Goal: Task Accomplishment & Management: Manage account settings

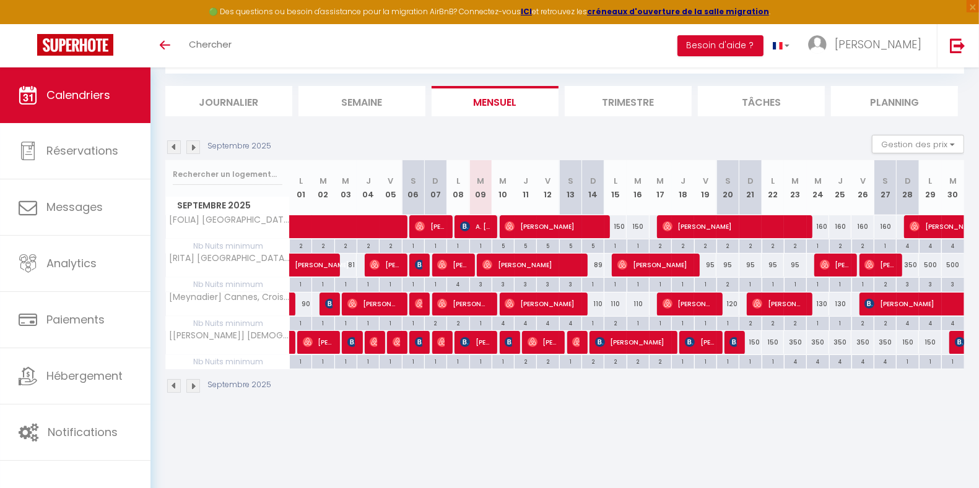
click at [193, 147] on img at bounding box center [193, 148] width 14 height 14
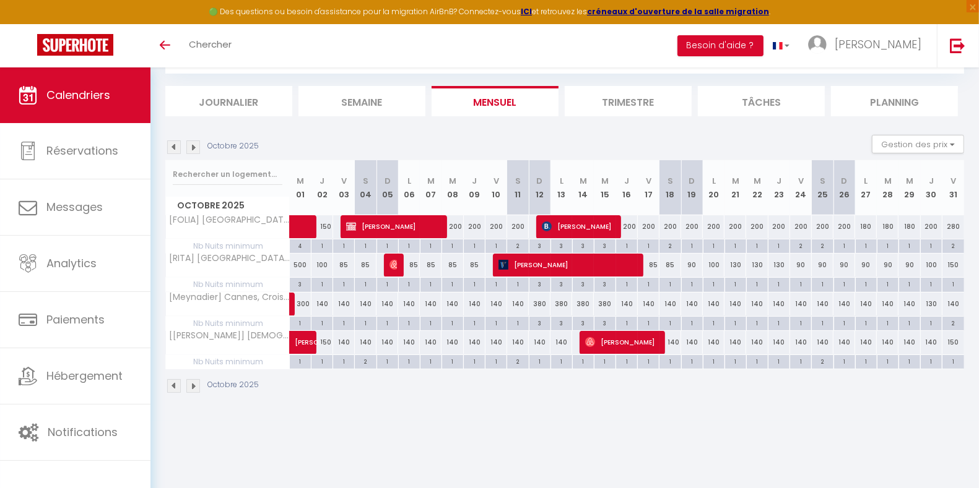
click at [454, 228] on div "200" at bounding box center [452, 226] width 22 height 23
type input "200"
type input "Mer 08 Octobre 2025"
type input "Jeu 09 Octobre 2025"
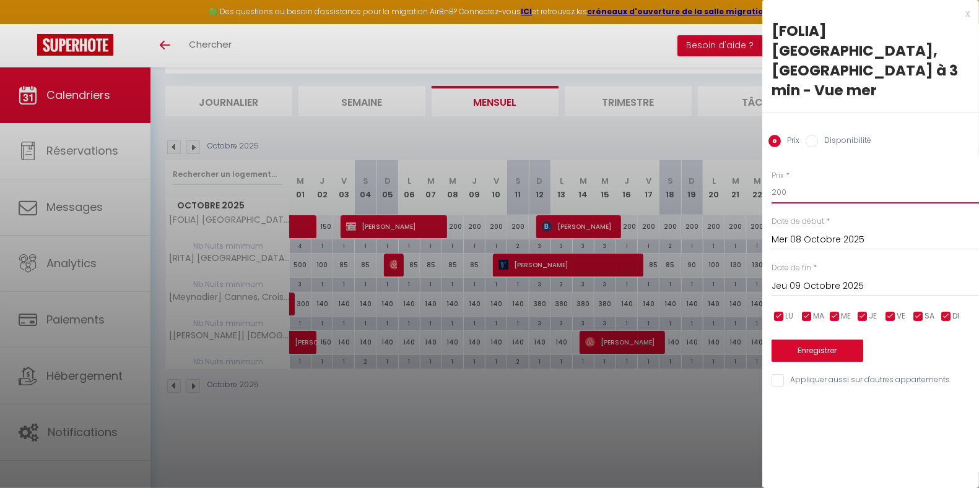
drag, startPoint x: 787, startPoint y: 157, endPoint x: 758, endPoint y: 156, distance: 29.1
click at [758, 156] on body "🟢 Des questions ou besoin d'assistance pour la migration AirBnB? Connectez-vous…" at bounding box center [489, 245] width 979 height 488
type input "170"
click at [823, 274] on div "[DATE] < [DATE] > Dim Lun Mar Mer Jeu Ven Sam 1 2 3 4 5 6 7 8 9 10 11 12 13 14 …" at bounding box center [874, 285] width 207 height 22
click at [826, 279] on input "Jeu 09 Octobre 2025" at bounding box center [874, 287] width 207 height 16
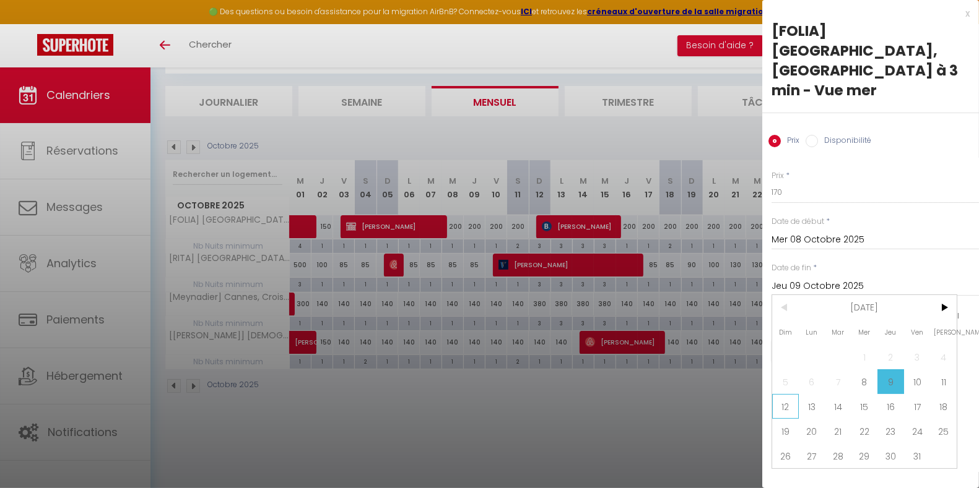
click at [789, 394] on span "12" at bounding box center [785, 406] width 27 height 25
type input "Dim 12 Octobre 2025"
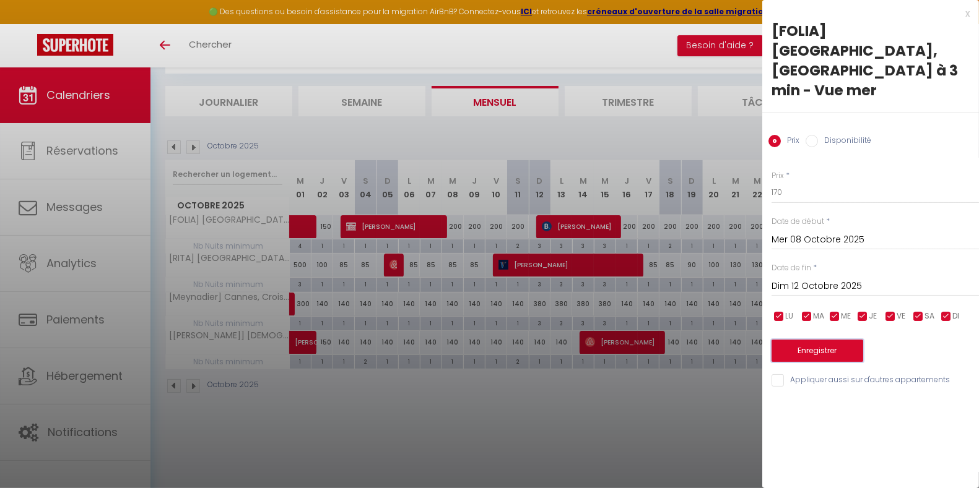
click at [811, 340] on button "Enregistrer" at bounding box center [817, 351] width 92 height 22
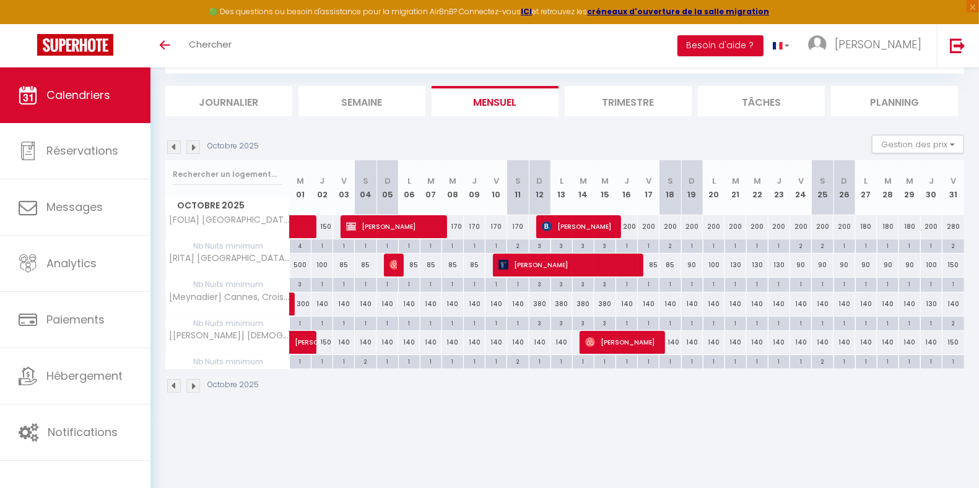
click at [688, 263] on div "90" at bounding box center [692, 265] width 22 height 23
type input "90"
type input "Dim 19 Octobre 2025"
type input "Lun 20 Octobre 2025"
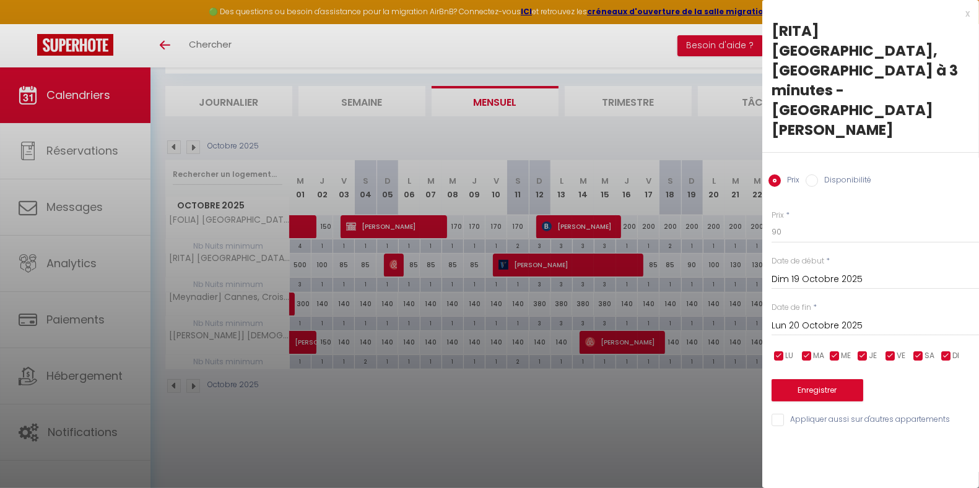
click at [734, 419] on div at bounding box center [489, 244] width 979 height 488
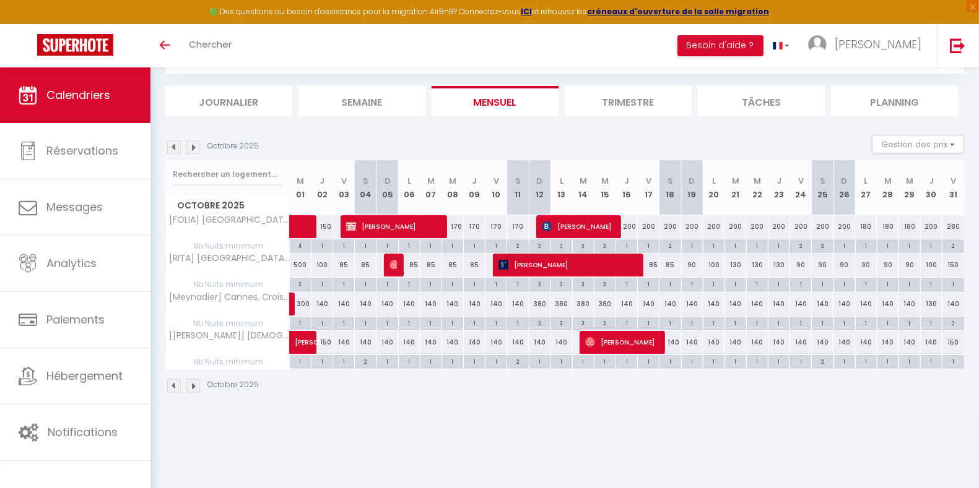
click at [196, 148] on img at bounding box center [193, 148] width 14 height 14
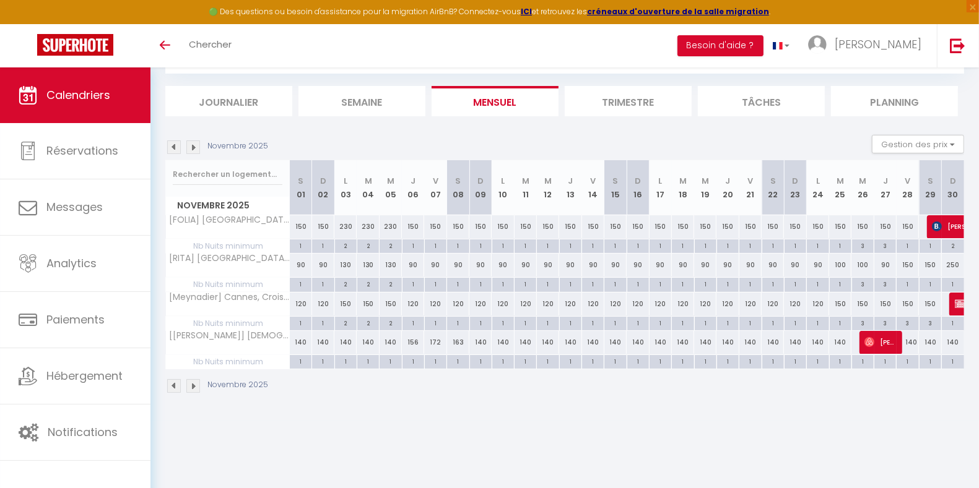
click at [299, 264] on div "90" at bounding box center [301, 265] width 22 height 23
type input "90"
type input "[DATE]"
type input "Dim 02 Novembre 2025"
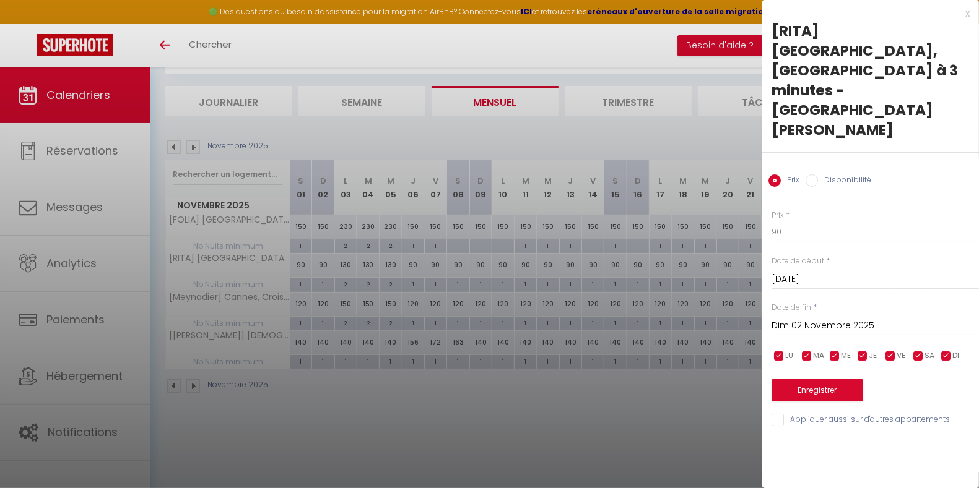
drag, startPoint x: 847, startPoint y: 161, endPoint x: 768, endPoint y: 186, distance: 82.4
click at [770, 194] on div "Prix * 90 Statut * Disponible Indisponible Date de début * [DATE] < [DATE] > Di…" at bounding box center [870, 311] width 217 height 234
click at [792, 221] on input "90" at bounding box center [874, 232] width 207 height 22
type input "9"
type input "85"
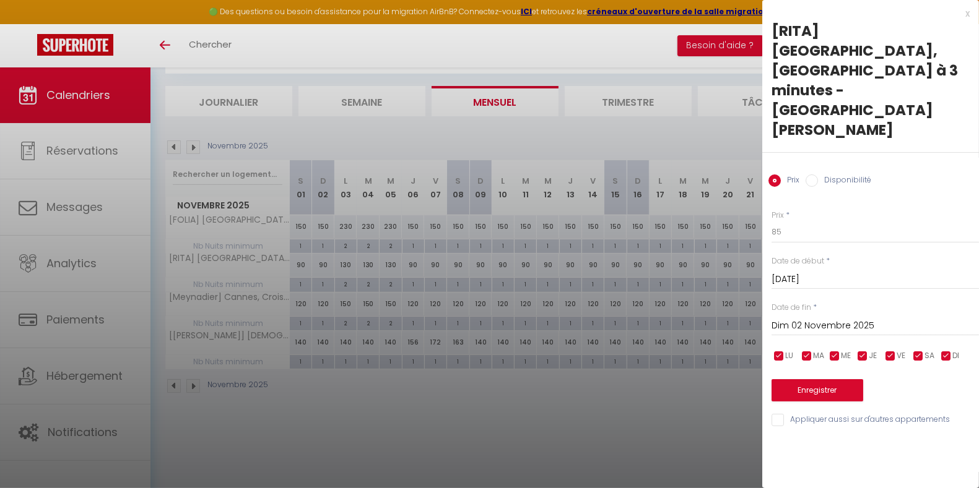
click at [825, 318] on input "Dim 02 Novembre 2025" at bounding box center [874, 326] width 207 height 16
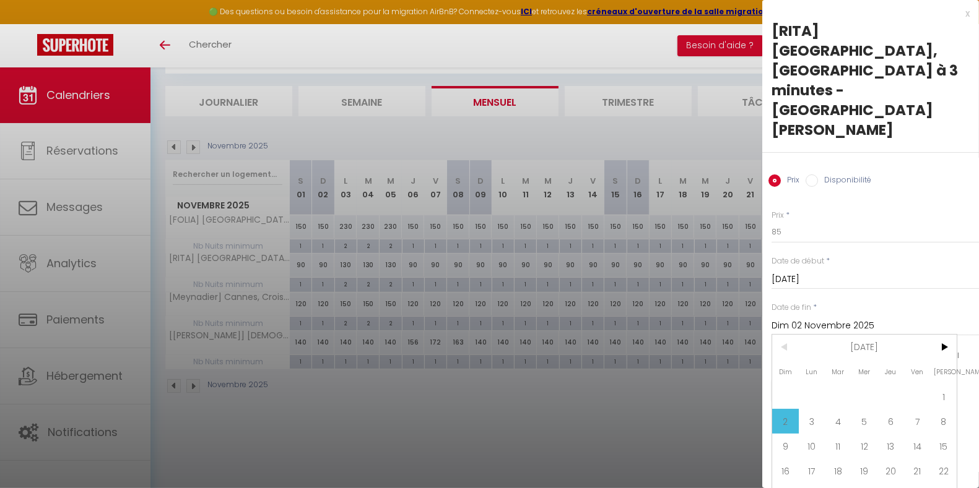
click at [825, 318] on input "Dim 02 Novembre 2025" at bounding box center [874, 326] width 207 height 16
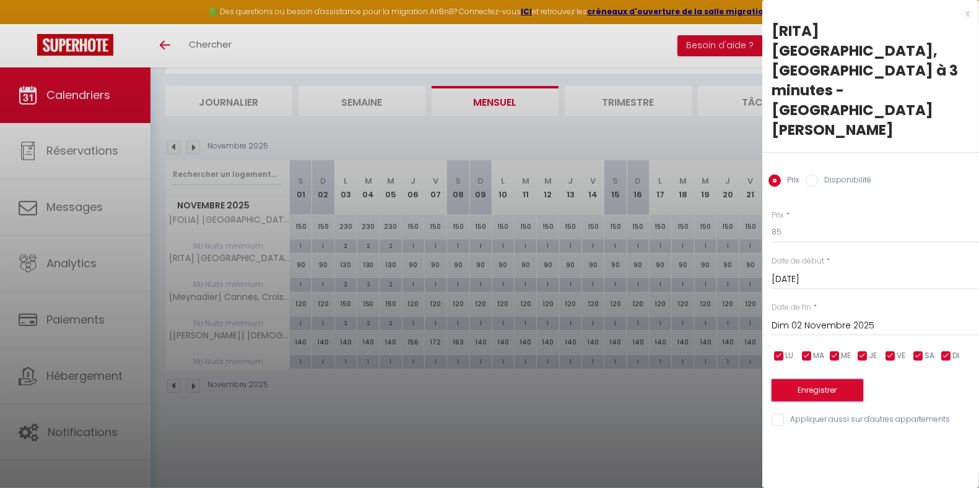
click at [808, 379] on button "Enregistrer" at bounding box center [817, 390] width 92 height 22
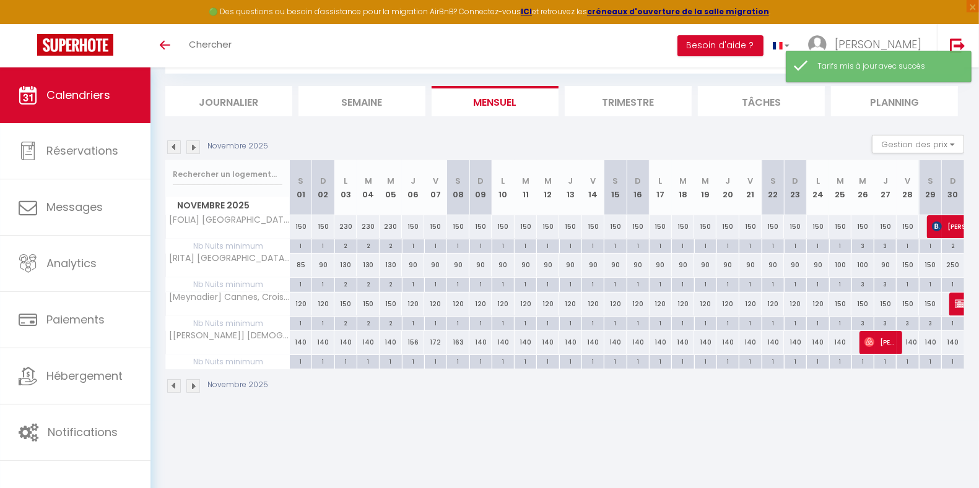
click at [324, 263] on div "90" at bounding box center [323, 265] width 22 height 23
type input "90"
type input "Dim 02 Novembre 2025"
type input "Lun 03 Novembre 2025"
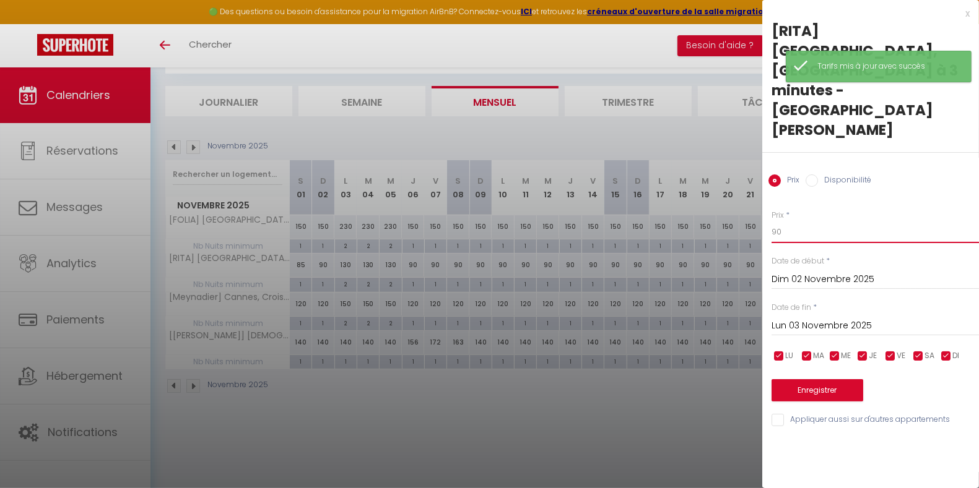
drag, startPoint x: 805, startPoint y: 176, endPoint x: 744, endPoint y: 181, distance: 62.2
click at [744, 181] on body "🟢 Des questions ou besoin d'assistance pour la migration AirBnB? Connectez-vous…" at bounding box center [489, 245] width 979 height 488
type input "85"
click at [826, 379] on button "Enregistrer" at bounding box center [817, 390] width 92 height 22
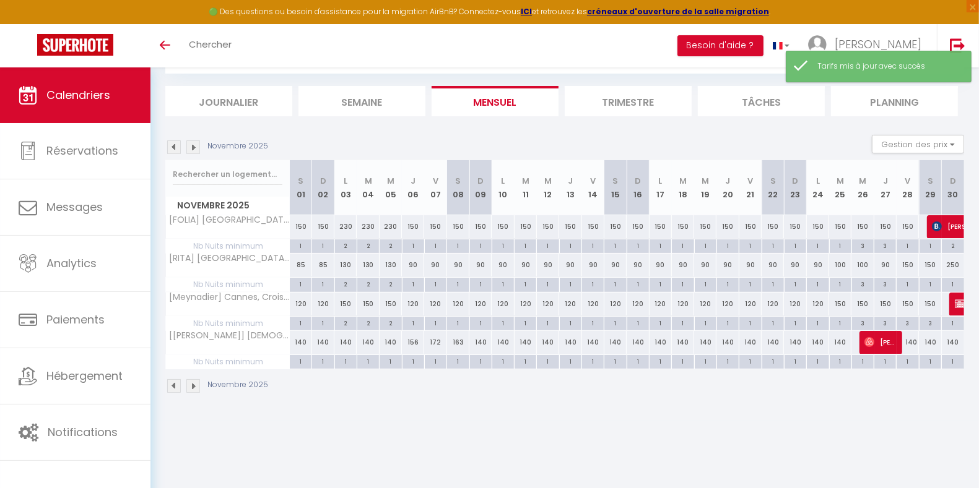
click at [414, 263] on div "90" at bounding box center [413, 265] width 22 height 23
type input "90"
type input "Jeu 06 Novembre 2025"
type input "Ven 07 Novembre 2025"
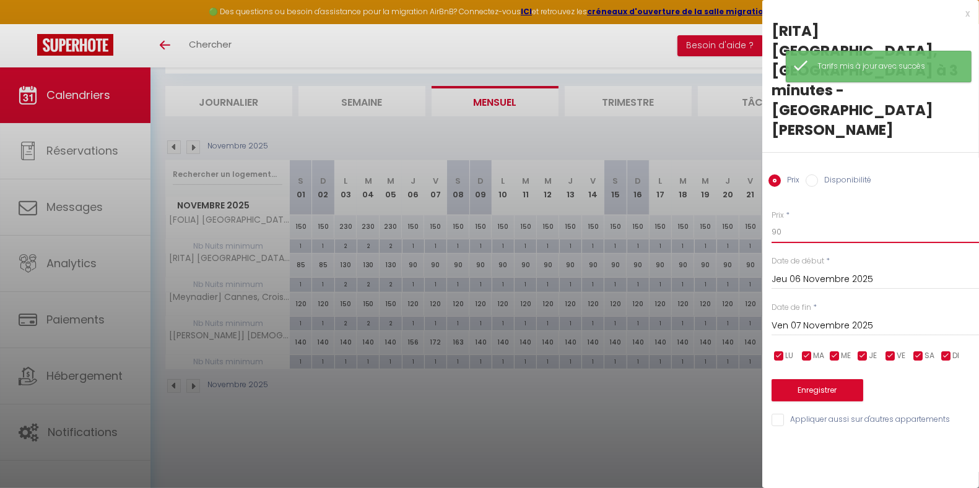
drag, startPoint x: 804, startPoint y: 173, endPoint x: 747, endPoint y: 177, distance: 57.1
click at [747, 177] on body "🟢 Des questions ou besoin d'assistance pour la migration AirBnB? Connectez-vous…" at bounding box center [489, 245] width 979 height 488
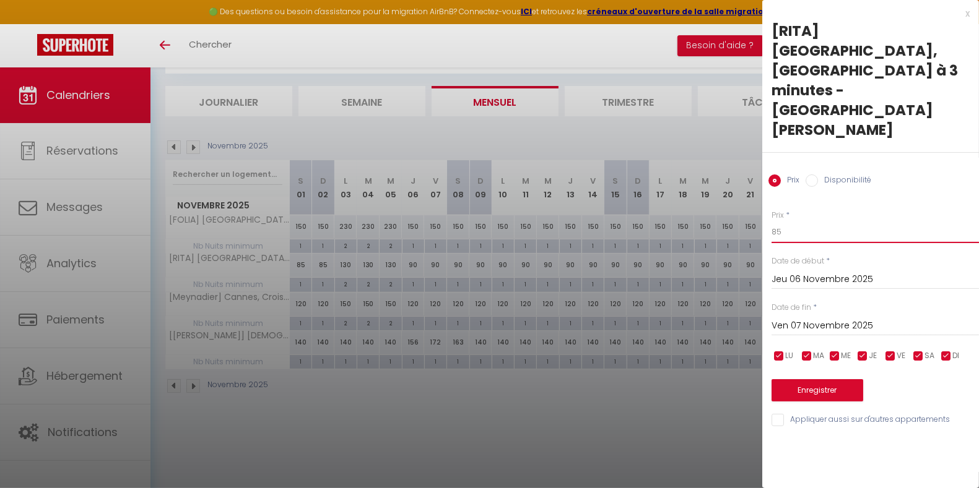
type input "85"
click at [813, 318] on input "Ven 07 Novembre 2025" at bounding box center [874, 326] width 207 height 16
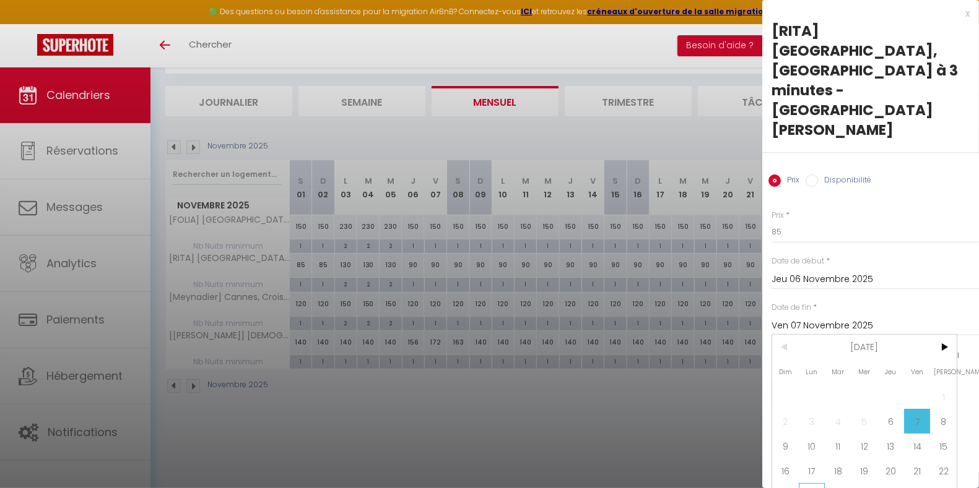
click at [817, 484] on span "24" at bounding box center [812, 496] width 27 height 25
type input "Lun 24 Novembre 2025"
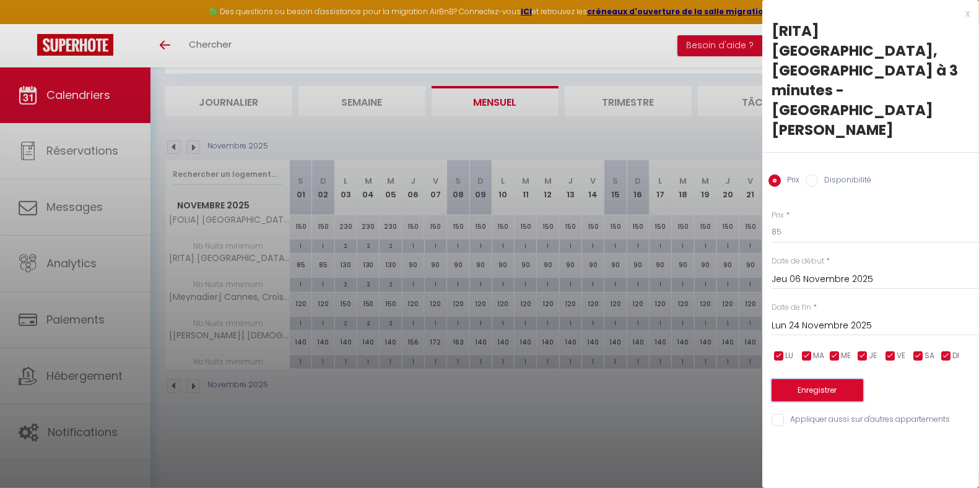
click at [829, 379] on button "Enregistrer" at bounding box center [817, 390] width 92 height 22
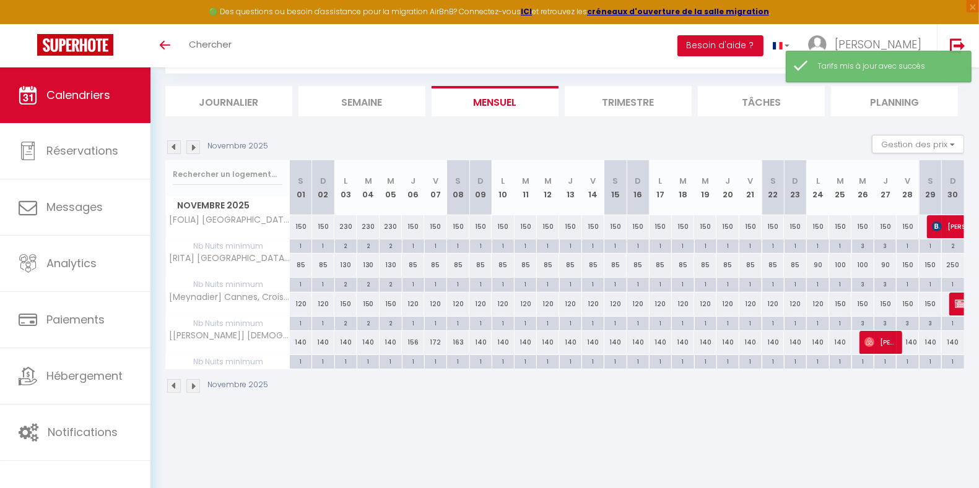
click at [820, 265] on div "90" at bounding box center [818, 265] width 22 height 23
type input "90"
type input "Lun 24 Novembre 2025"
type input "[DATE]"
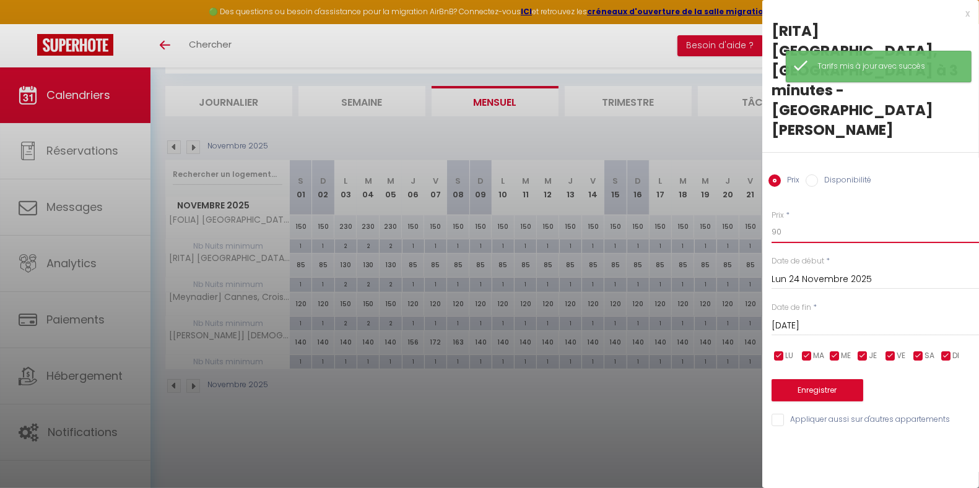
drag, startPoint x: 829, startPoint y: 174, endPoint x: 746, endPoint y: 187, distance: 84.0
click at [746, 187] on body "🟢 Des questions ou besoin d'assistance pour la migration AirBnB? Connectez-vous…" at bounding box center [489, 245] width 979 height 488
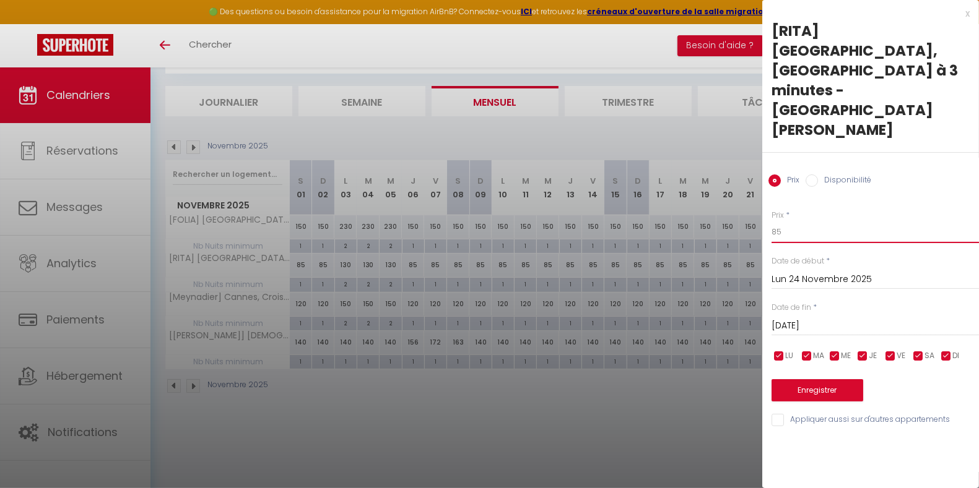
type input "85"
click at [809, 379] on button "Enregistrer" at bounding box center [817, 390] width 92 height 22
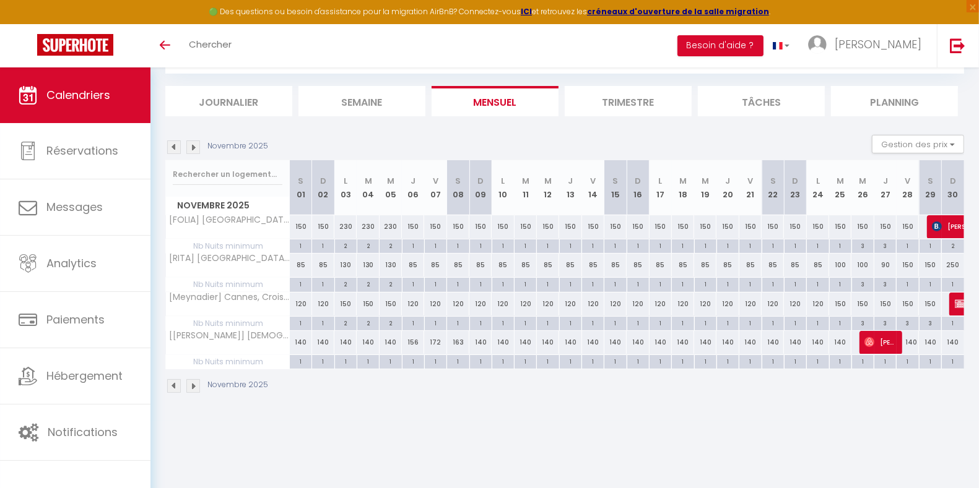
click at [194, 147] on img at bounding box center [193, 148] width 14 height 14
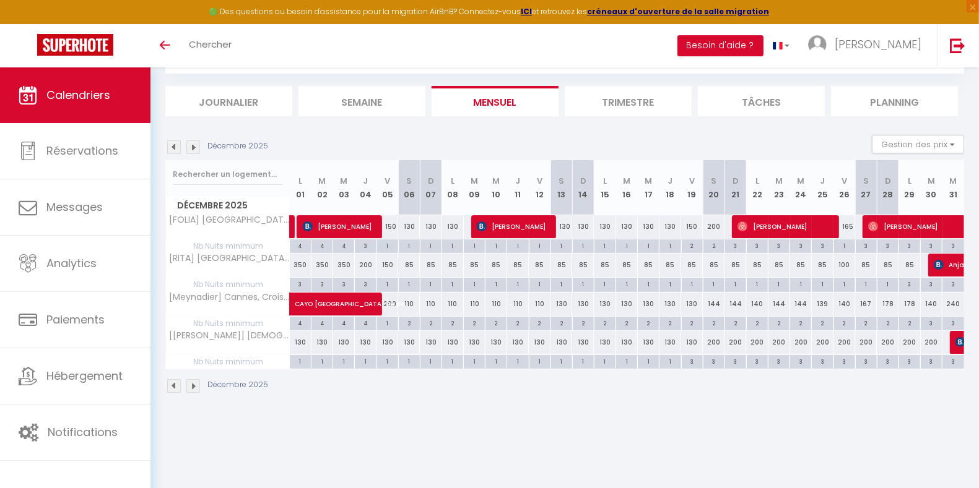
click at [194, 147] on img at bounding box center [193, 148] width 14 height 14
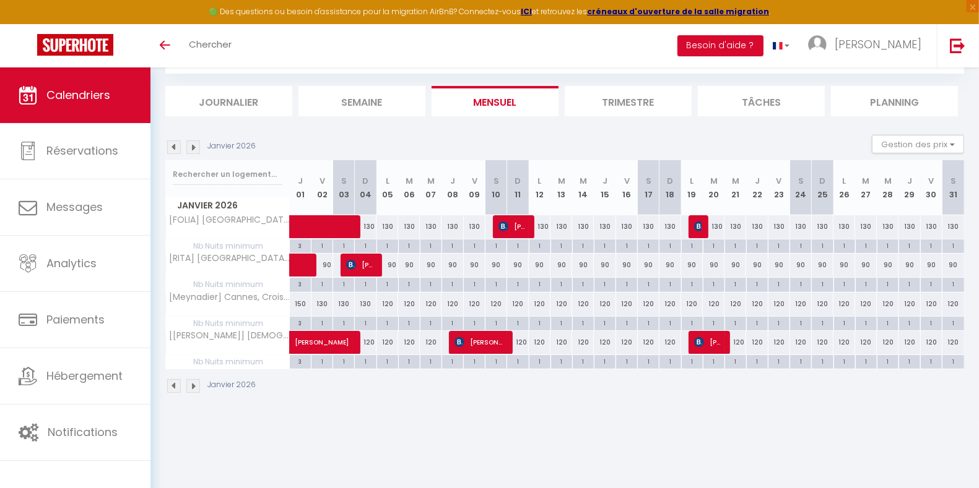
click at [194, 147] on img at bounding box center [193, 148] width 14 height 14
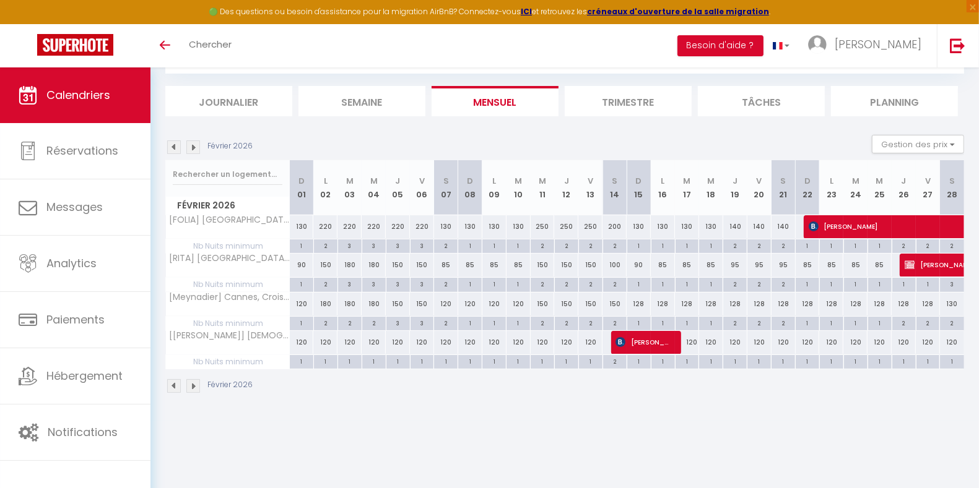
click at [194, 147] on img at bounding box center [193, 148] width 14 height 14
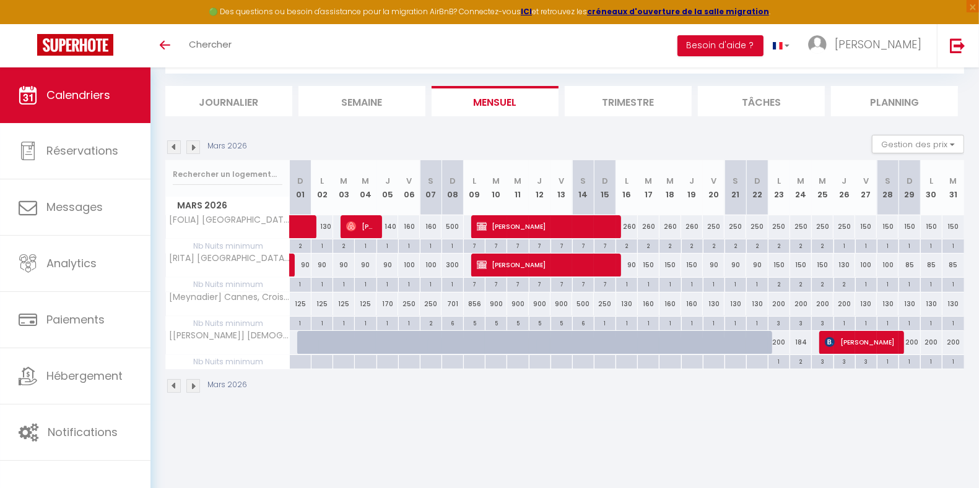
click at [492, 306] on div "900" at bounding box center [496, 304] width 22 height 23
type input "900"
type input "[DATE]"
type input "Mer 11 Mars 2026"
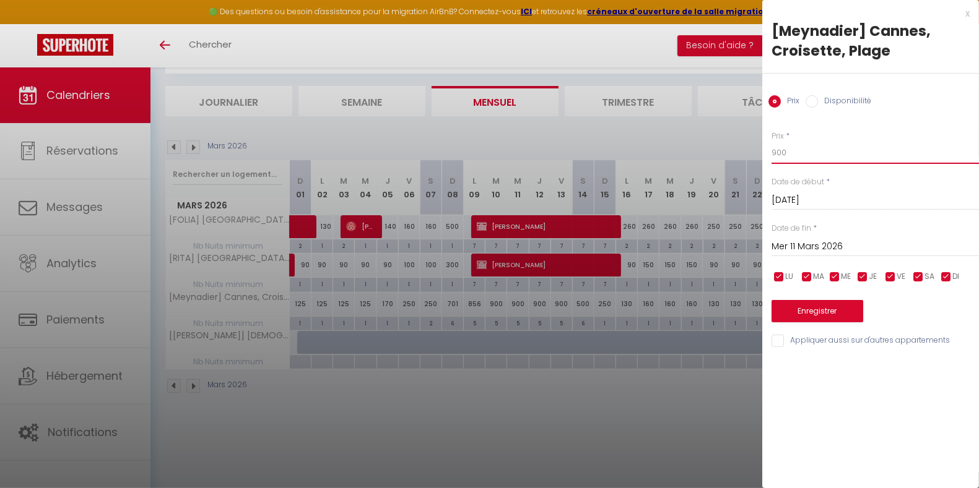
drag, startPoint x: 791, startPoint y: 159, endPoint x: 740, endPoint y: 160, distance: 50.8
click at [740, 160] on body "🟢 Des questions ou besoin d'assistance pour la migration AirBnB? Connectez-vous…" at bounding box center [489, 245] width 979 height 488
type input "850"
click at [822, 240] on input "Mer 11 Mars 2026" at bounding box center [874, 247] width 207 height 16
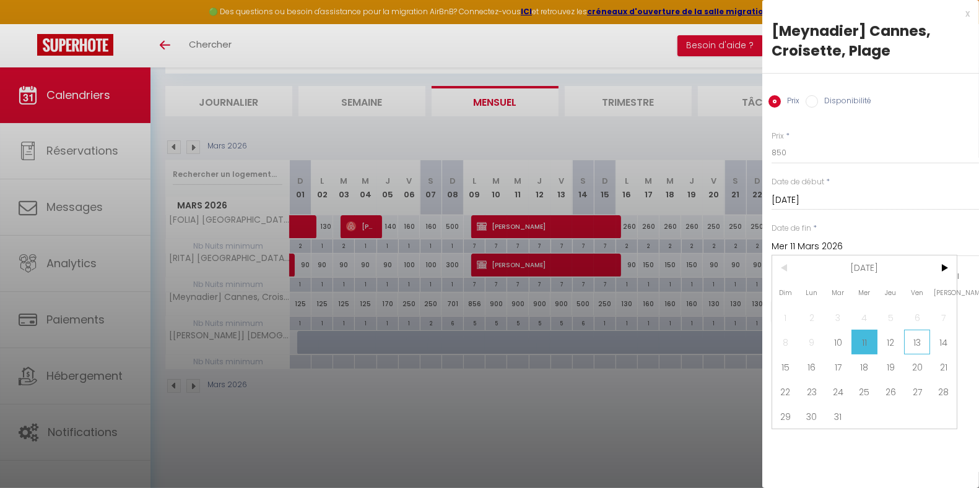
click at [918, 340] on span "13" at bounding box center [917, 342] width 27 height 25
type input "Ven 13 Mars 2026"
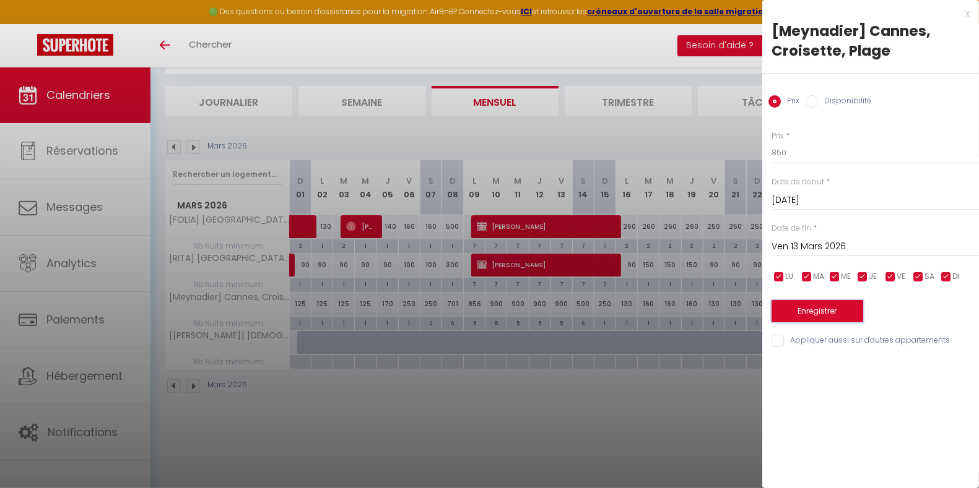
click at [833, 313] on button "Enregistrer" at bounding box center [817, 311] width 92 height 22
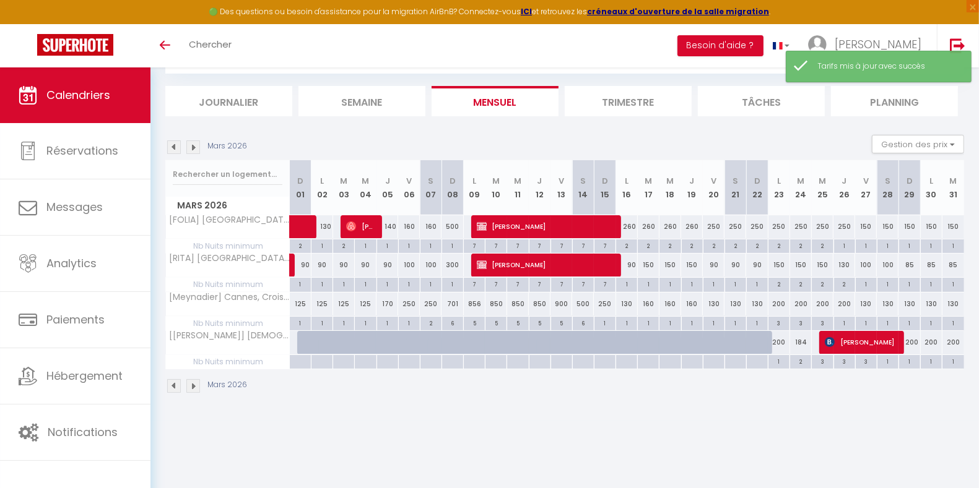
click at [562, 301] on div "900" at bounding box center [561, 304] width 22 height 23
type input "900"
type input "Ven 13 Mars 2026"
type input "[DATE]"
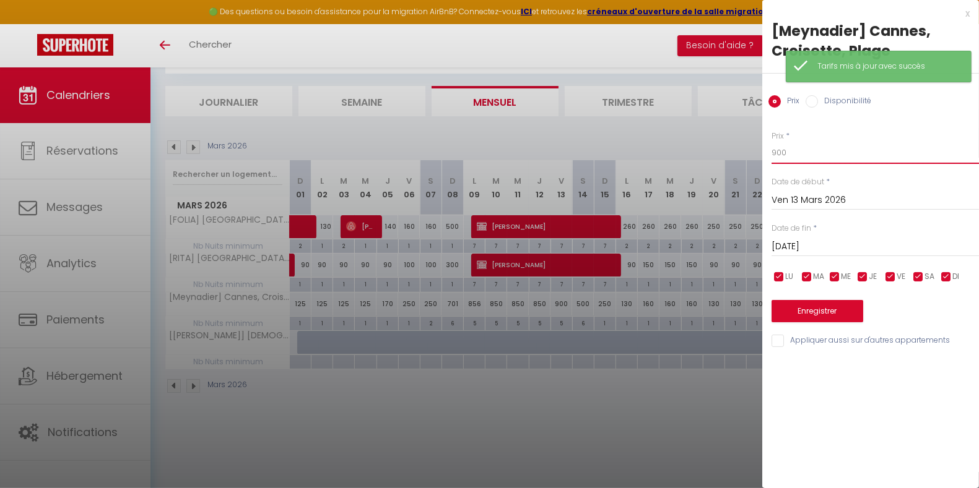
drag, startPoint x: 791, startPoint y: 155, endPoint x: 734, endPoint y: 164, distance: 58.3
click at [734, 164] on body "🟢 Des questions ou besoin d'assistance pour la migration AirBnB? Connectez-vous…" at bounding box center [489, 245] width 979 height 488
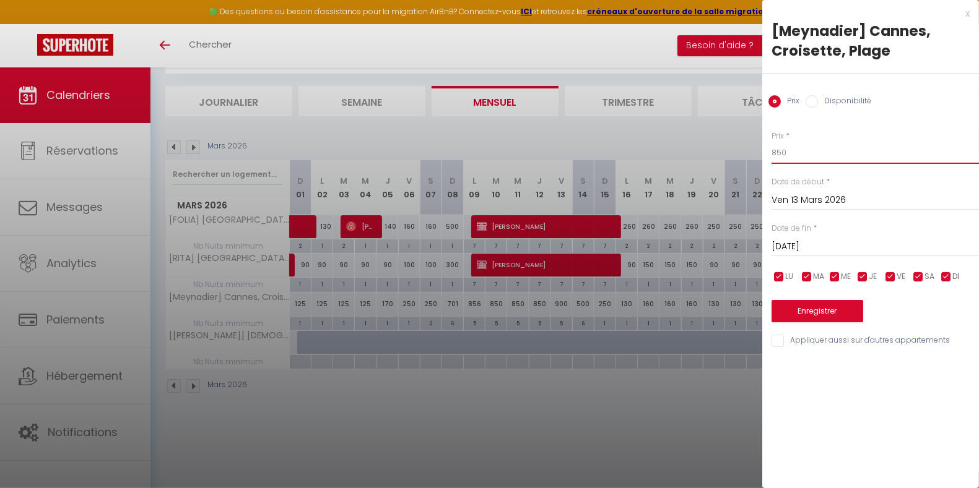
type input "850"
click at [816, 316] on button "Enregistrer" at bounding box center [817, 311] width 92 height 22
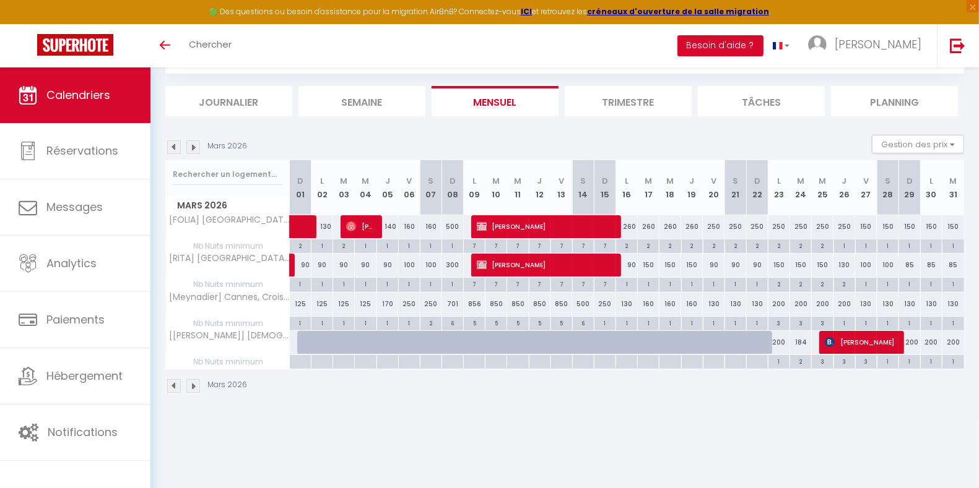
click at [300, 344] on div at bounding box center [308, 343] width 22 height 24
select select "1"
type input "Dim 01 Mars 2026"
type input "Lun 02 Mars 2026"
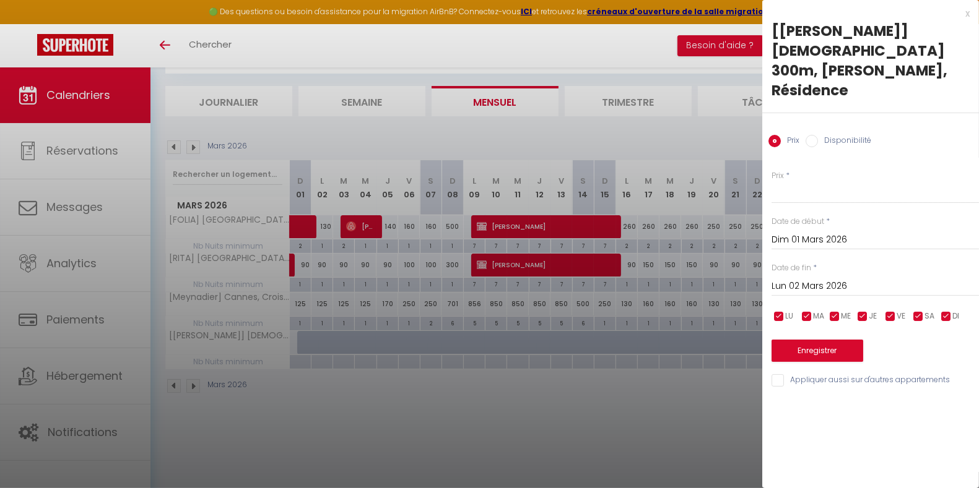
click at [812, 135] on input "Disponibilité" at bounding box center [811, 141] width 12 height 12
radio input "true"
radio input "false"
click at [802, 280] on input "Lun 02 Mars 2026" at bounding box center [874, 288] width 207 height 16
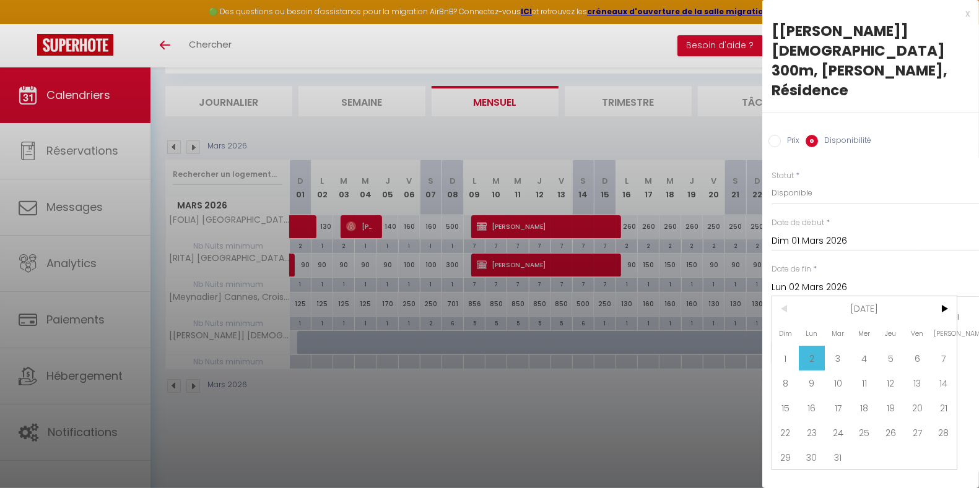
click at [839, 445] on span "31" at bounding box center [838, 457] width 27 height 25
type input "[DATE]"
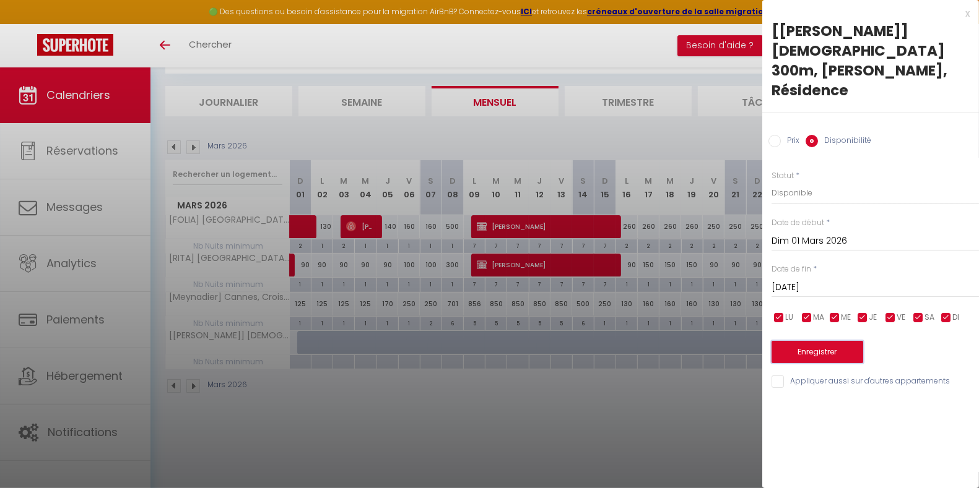
click at [838, 341] on button "Enregistrer" at bounding box center [817, 352] width 92 height 22
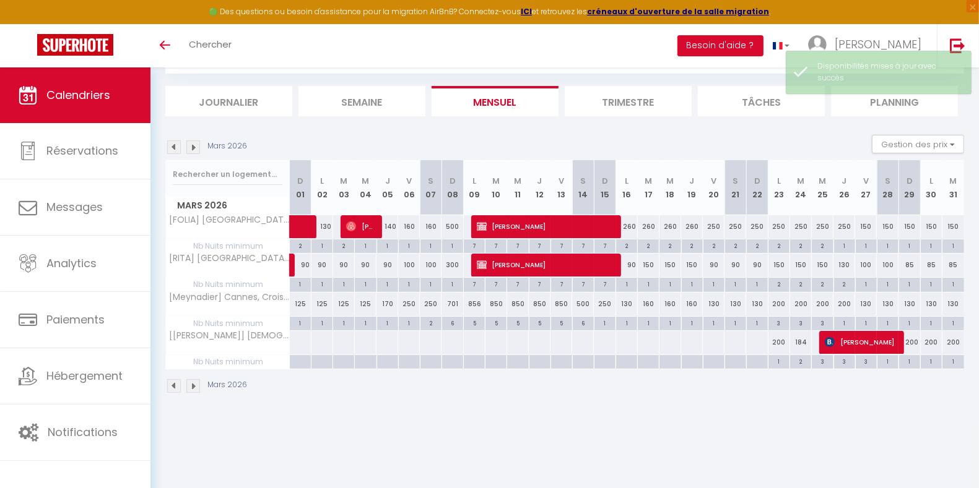
click at [297, 341] on div at bounding box center [300, 342] width 22 height 23
select select "1"
type input "Dim 01 Mars 2026"
type input "Lun 02 Mars 2026"
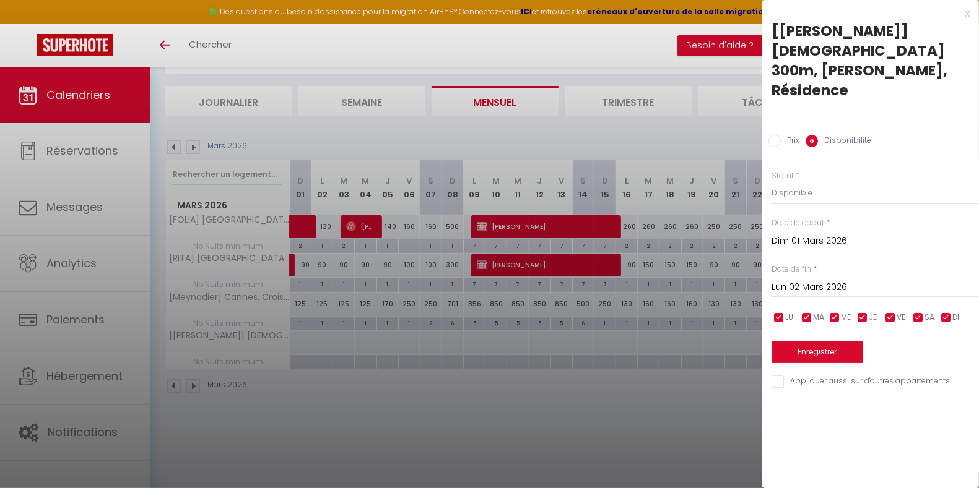
click at [776, 135] on input "Prix" at bounding box center [774, 141] width 12 height 12
radio input "true"
radio input "false"
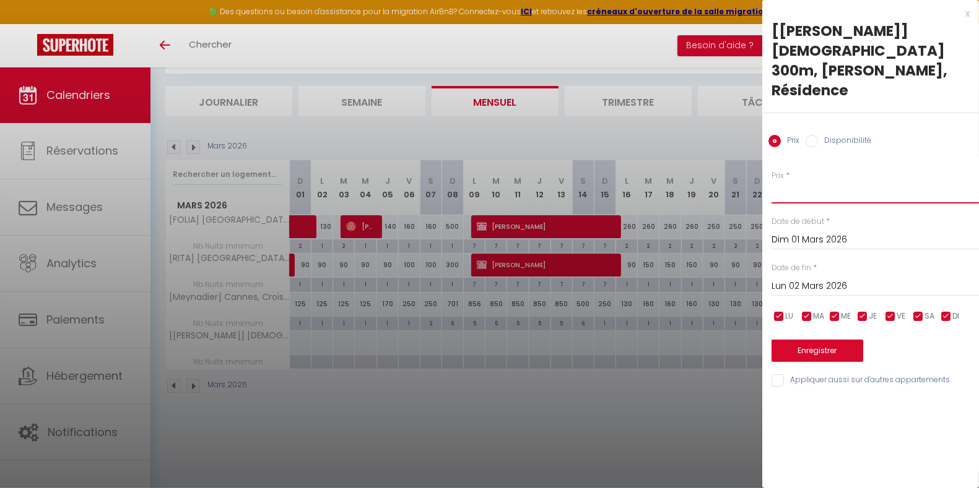
click at [792, 181] on input "Prix" at bounding box center [874, 192] width 207 height 22
type input "170"
click at [831, 279] on input "Lun 02 Mars 2026" at bounding box center [874, 287] width 207 height 16
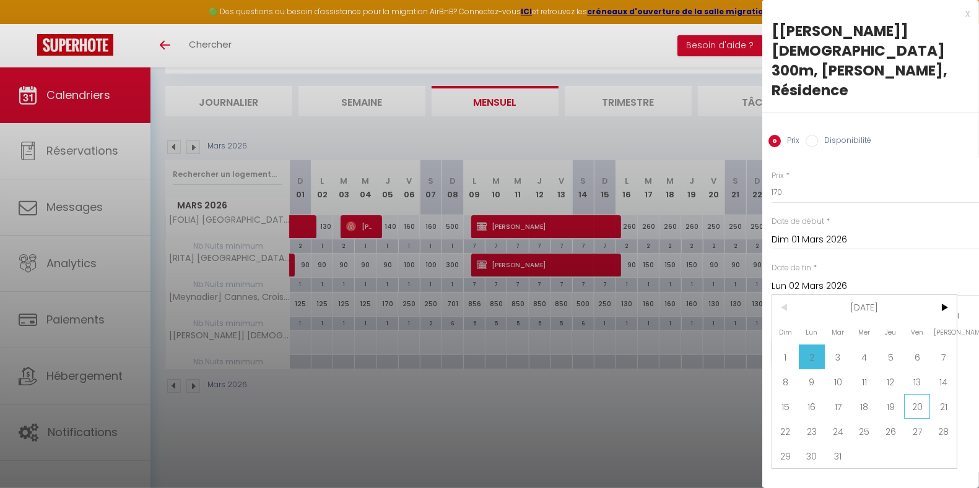
click at [919, 394] on span "20" at bounding box center [917, 406] width 27 height 25
type input "Ven 20 Mars 2026"
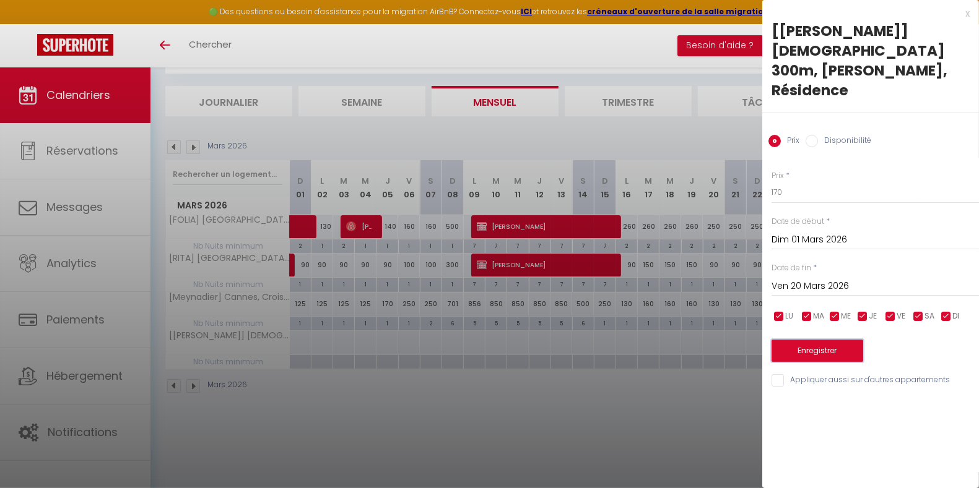
click at [831, 340] on button "Enregistrer" at bounding box center [817, 351] width 92 height 22
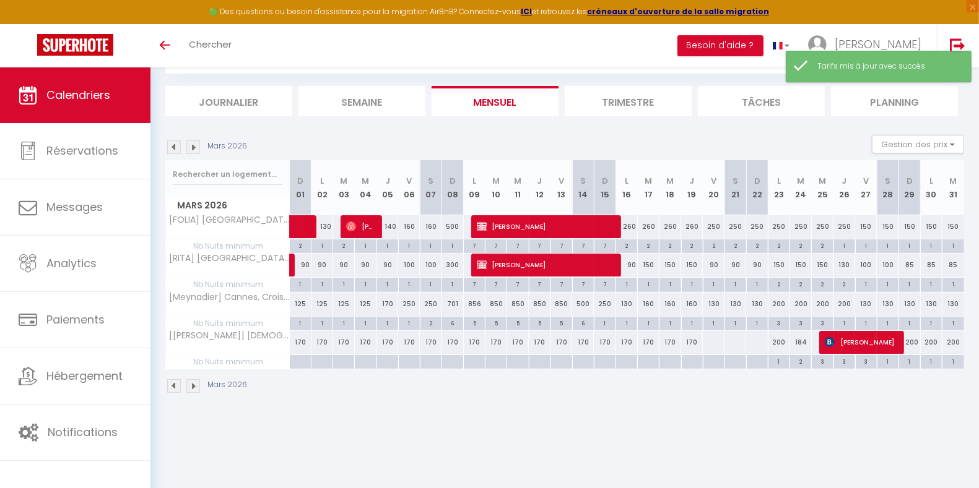
click at [709, 344] on div at bounding box center [713, 342] width 22 height 23
type input "Ven 20 Mars 2026"
type input "[DATE]"
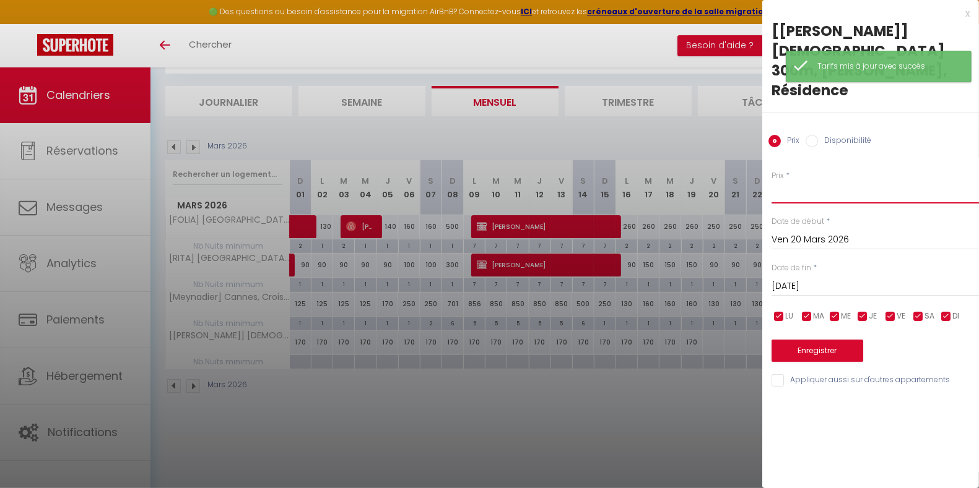
click at [805, 181] on input "Prix" at bounding box center [874, 192] width 207 height 22
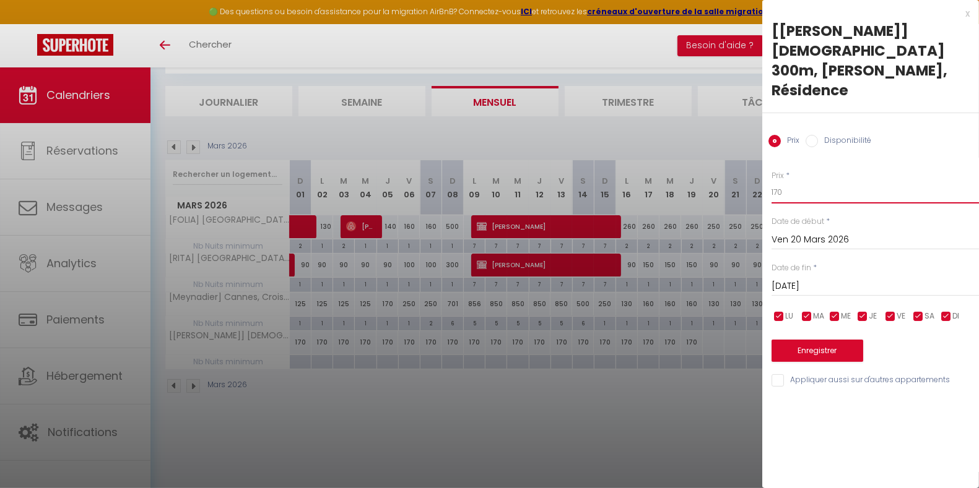
type input "170"
click at [822, 279] on input "[DATE]" at bounding box center [874, 287] width 207 height 16
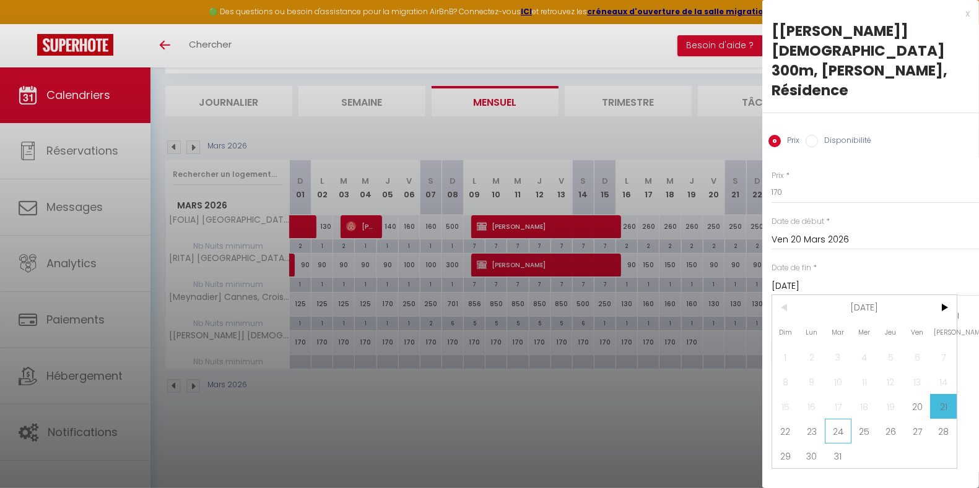
click at [843, 419] on span "24" at bounding box center [838, 431] width 27 height 25
type input "[DATE]"
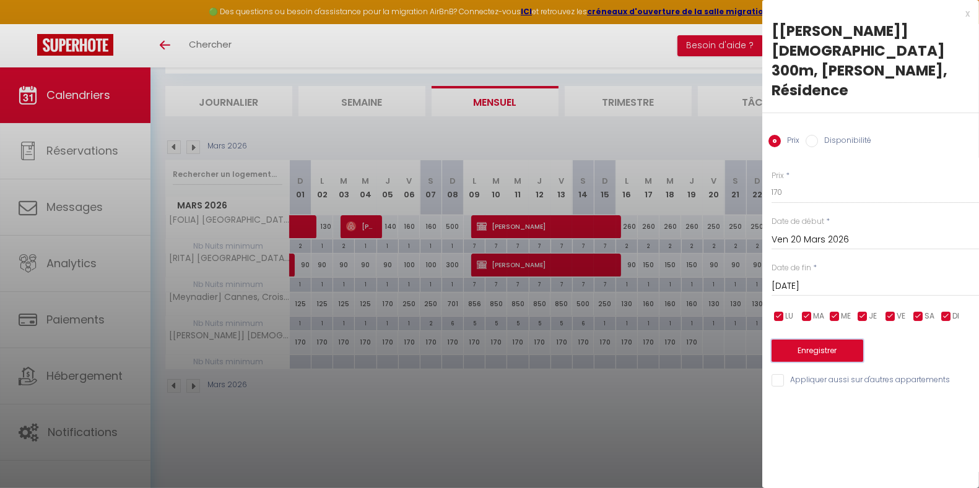
click at [832, 340] on button "Enregistrer" at bounding box center [817, 351] width 92 height 22
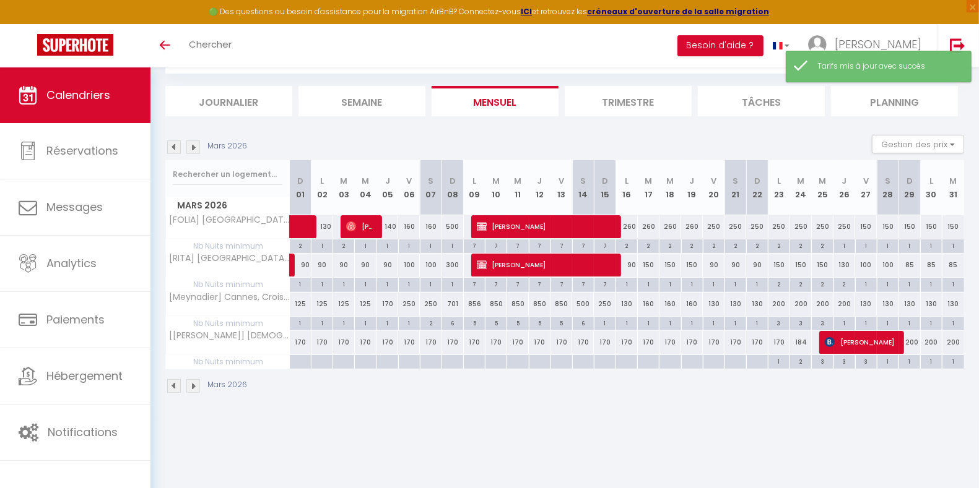
click at [800, 359] on div "2" at bounding box center [800, 361] width 21 height 12
type input "2"
type input "[DATE]"
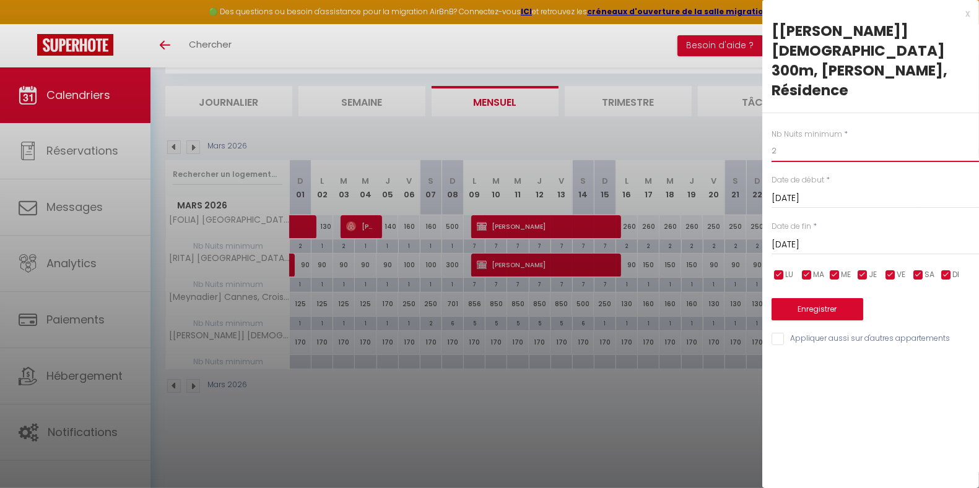
drag, startPoint x: 809, startPoint y: 108, endPoint x: 732, endPoint y: 127, distance: 79.0
click at [732, 127] on body "🟢 Des questions ou besoin d'assistance pour la migration AirBnB? Connectez-vous…" at bounding box center [489, 245] width 979 height 488
type input "1"
click at [836, 298] on button "Enregistrer" at bounding box center [817, 309] width 92 height 22
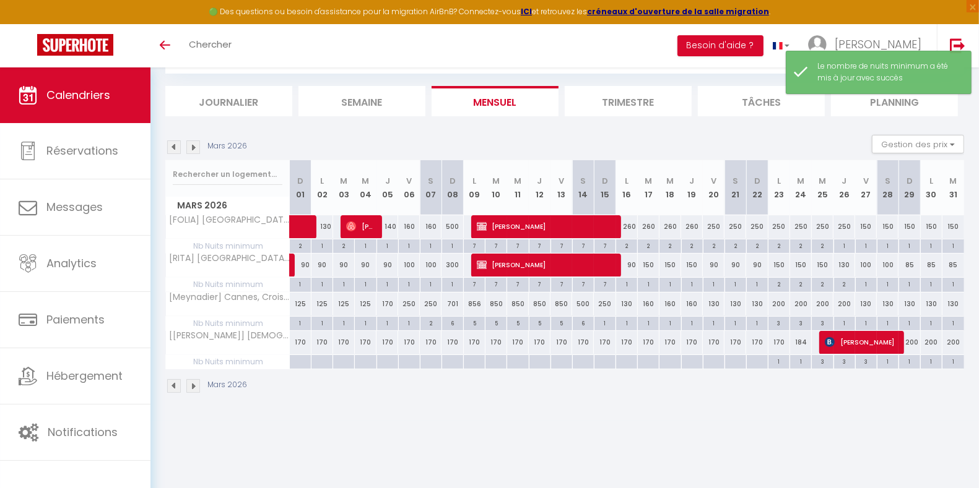
click at [303, 357] on div at bounding box center [300, 362] width 22 height 14
type input "Dim 01 Mars 2026"
type input "Lun 02 Mars 2026"
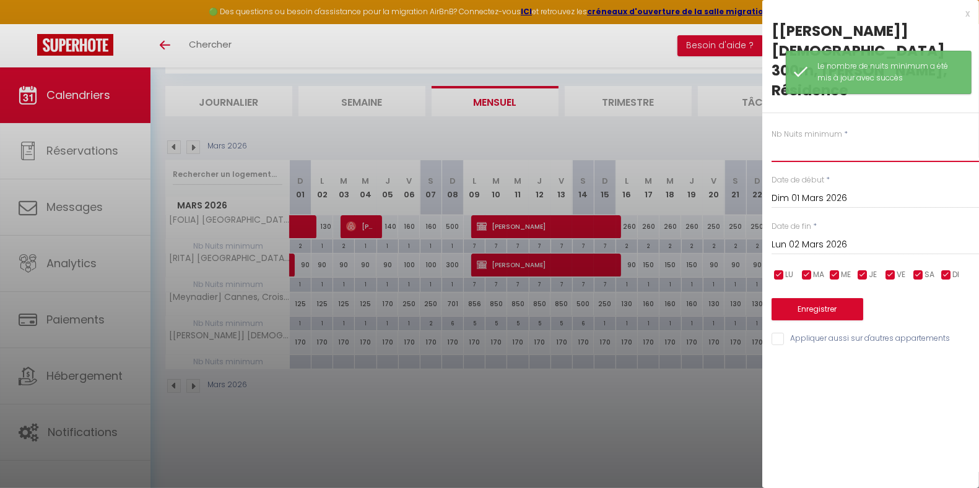
click at [799, 140] on input "text" at bounding box center [874, 151] width 207 height 22
type input "1"
click at [880, 237] on input "Lun 02 Mars 2026" at bounding box center [874, 245] width 207 height 16
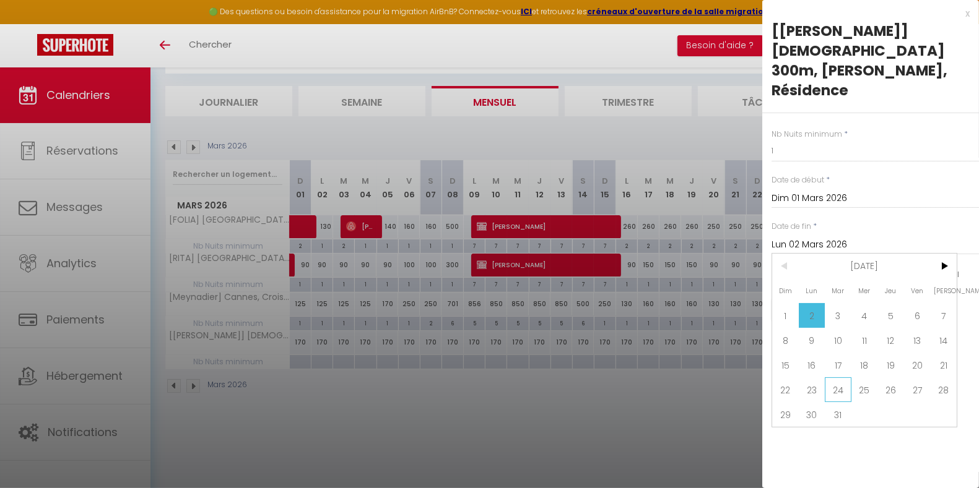
click at [835, 378] on span "24" at bounding box center [838, 390] width 27 height 25
type input "[DATE]"
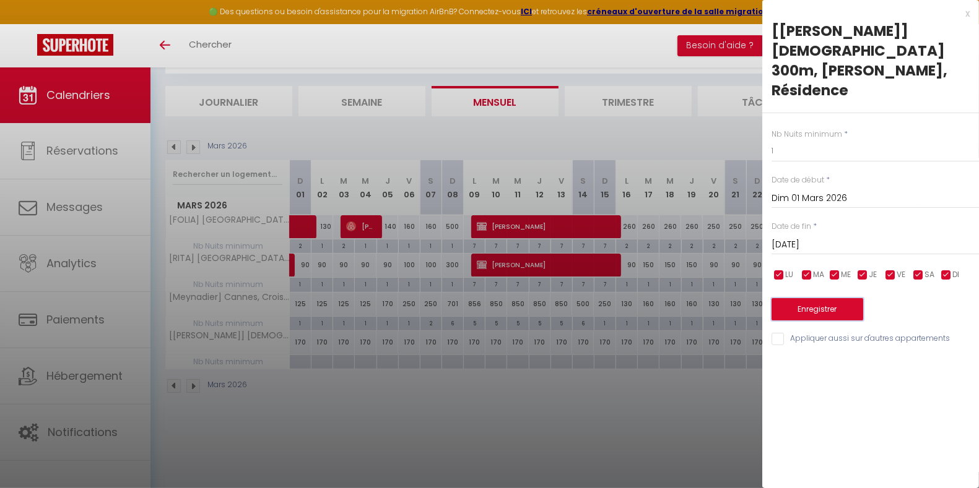
click at [820, 298] on button "Enregistrer" at bounding box center [817, 309] width 92 height 22
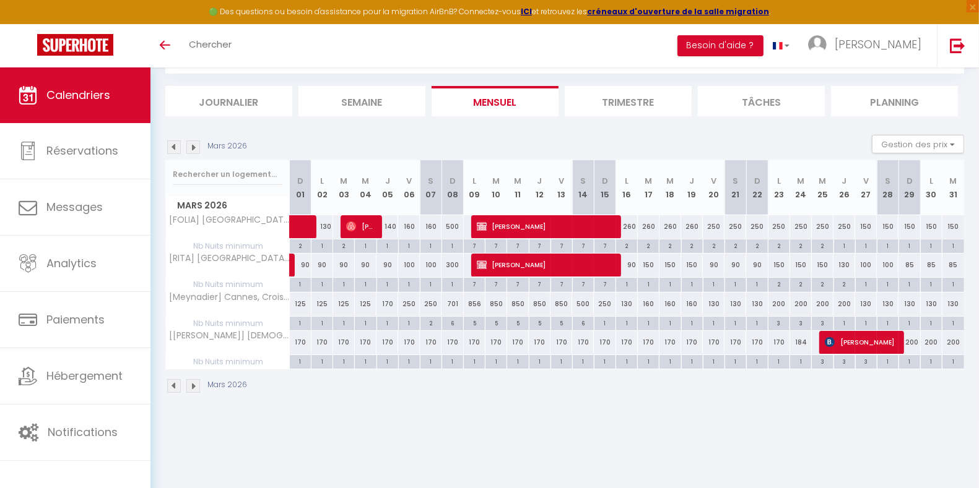
click at [449, 267] on div "300" at bounding box center [452, 265] width 22 height 23
type input "300"
type input "Dim 08 Mars 2026"
type input "Lun 09 Mars 2026"
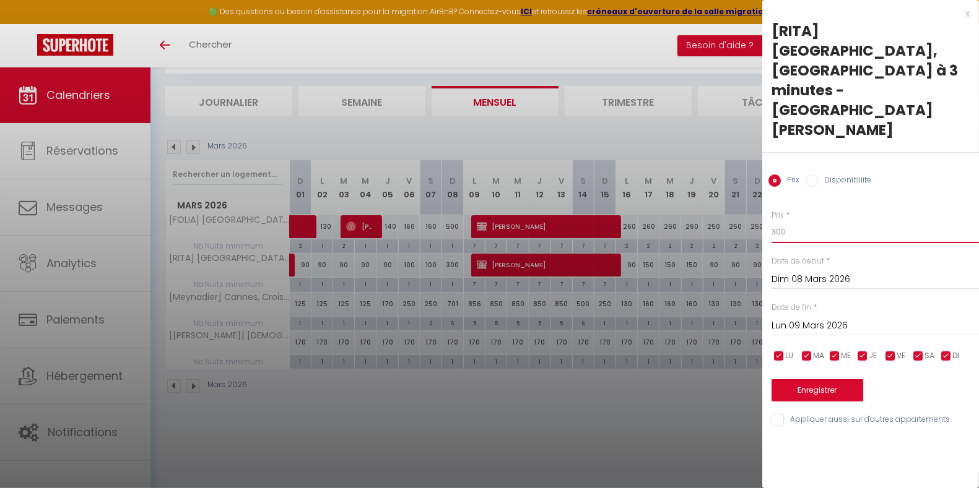
drag, startPoint x: 802, startPoint y: 165, endPoint x: 763, endPoint y: 170, distance: 38.7
click at [763, 194] on div "Prix * 300 Statut * Disponible Indisponible Date de début * [DATE] < [DATE] > D…" at bounding box center [870, 311] width 217 height 234
type input "150"
click at [823, 379] on button "Enregistrer" at bounding box center [817, 390] width 92 height 22
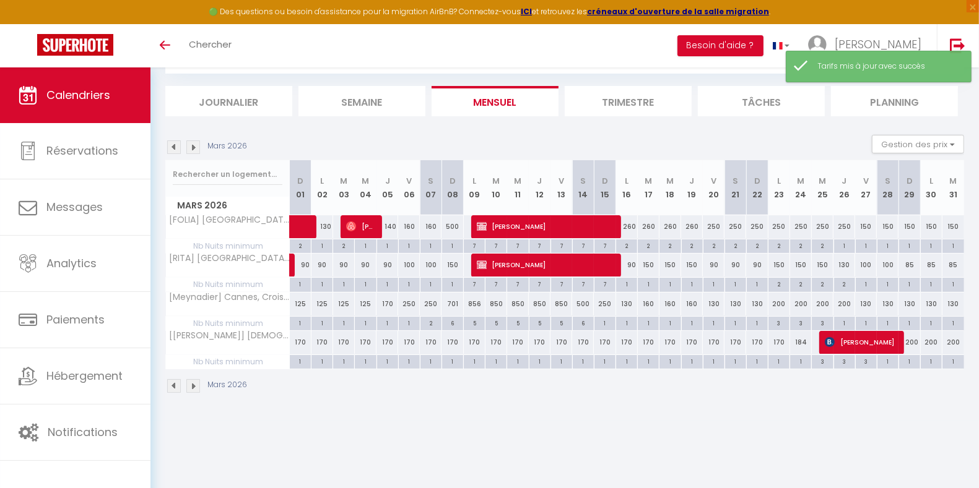
click at [451, 228] on div "500" at bounding box center [452, 226] width 22 height 23
type input "500"
type input "Dim 08 Mars 2026"
type input "Lun 09 Mars 2026"
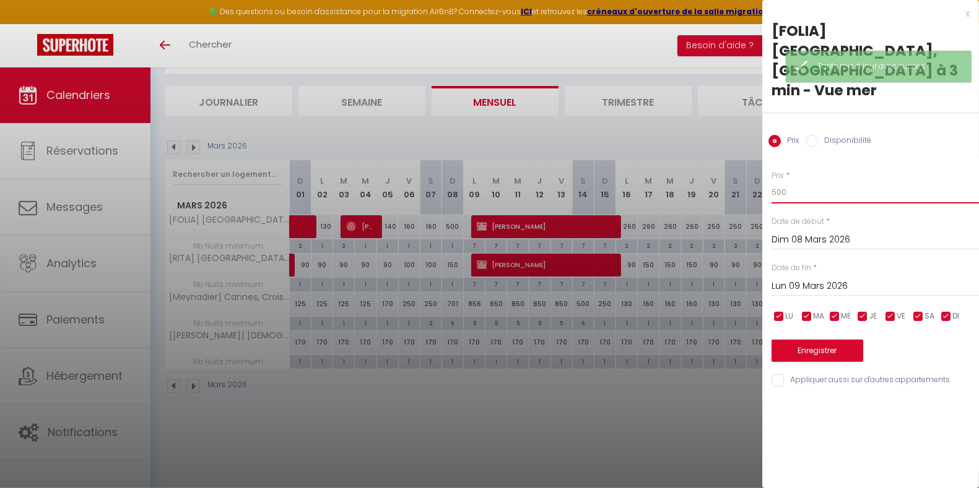
drag, startPoint x: 869, startPoint y: 160, endPoint x: 731, endPoint y: 180, distance: 139.5
click at [731, 180] on body "🟢 Des questions ou besoin d'assistance pour la migration AirBnB? Connectez-vous…" at bounding box center [489, 245] width 979 height 488
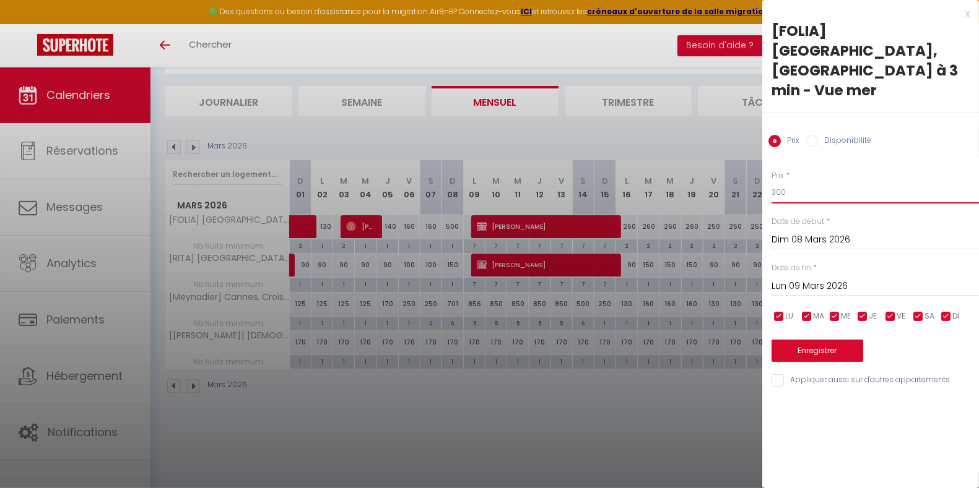
type input "300"
click at [810, 340] on button "Enregistrer" at bounding box center [817, 351] width 92 height 22
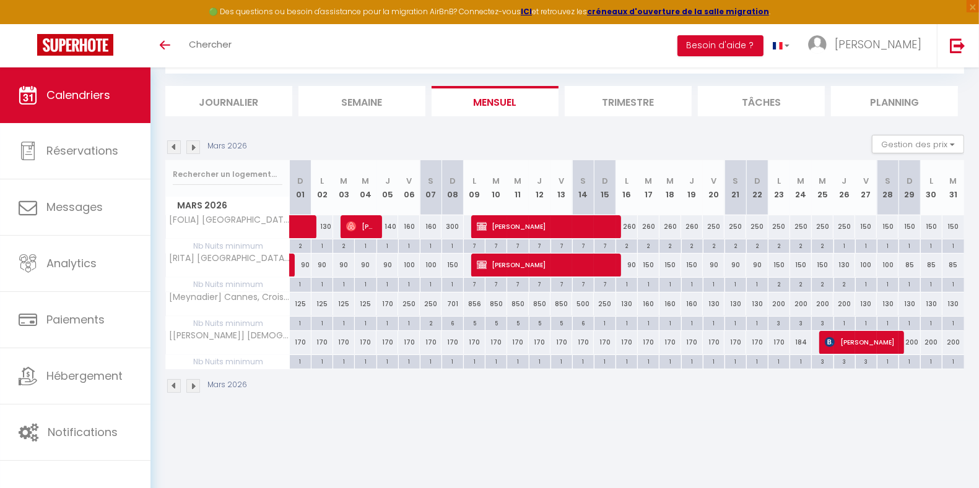
click at [384, 302] on div "170" at bounding box center [387, 304] width 22 height 23
type input "170"
type input "[DATE]"
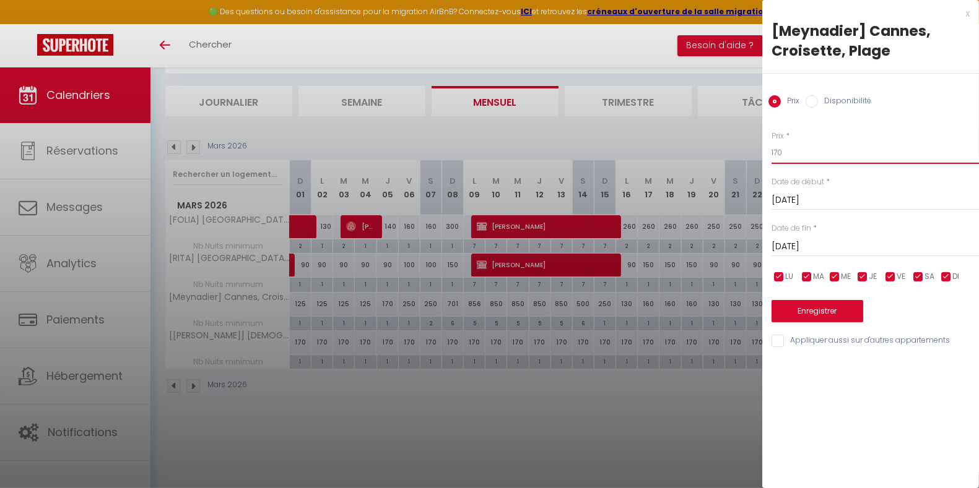
drag, startPoint x: 841, startPoint y: 158, endPoint x: 558, endPoint y: 205, distance: 287.4
click at [558, 205] on body "🟢 Des questions ou besoin d'assistance pour la migration AirBnB? Connectez-vous…" at bounding box center [489, 245] width 979 height 488
click at [680, 414] on div at bounding box center [489, 244] width 979 height 488
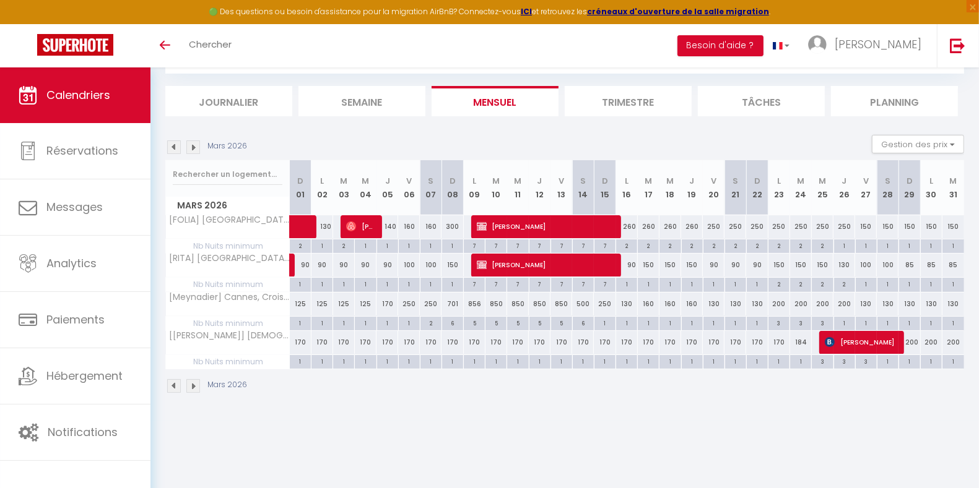
click at [384, 303] on div "170" at bounding box center [387, 304] width 22 height 23
type input "170"
type input "[DATE]"
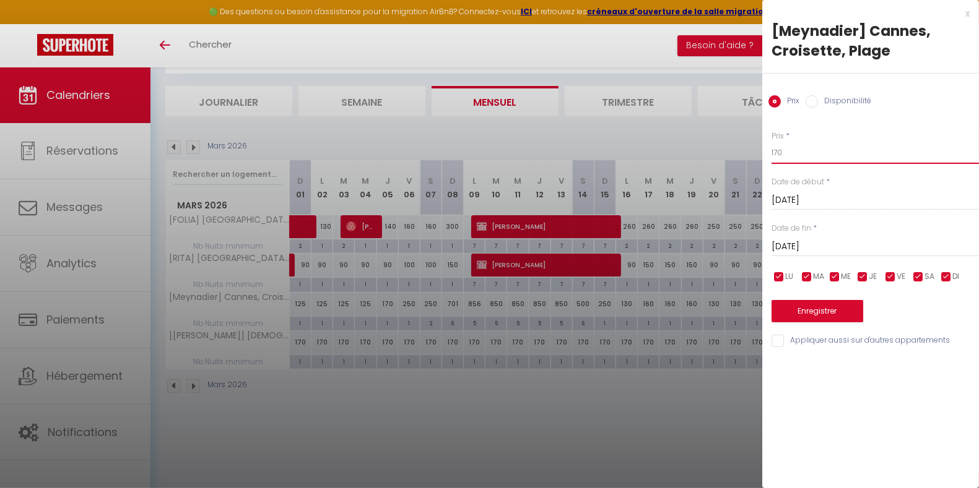
click at [811, 145] on input "170" at bounding box center [874, 153] width 207 height 22
type input "150"
click at [800, 307] on button "Enregistrer" at bounding box center [817, 311] width 92 height 22
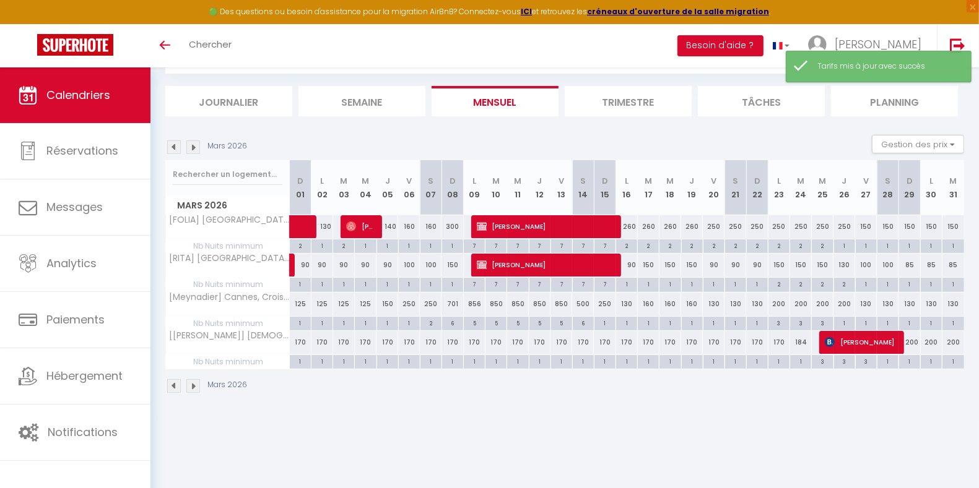
click at [192, 150] on img at bounding box center [193, 148] width 14 height 14
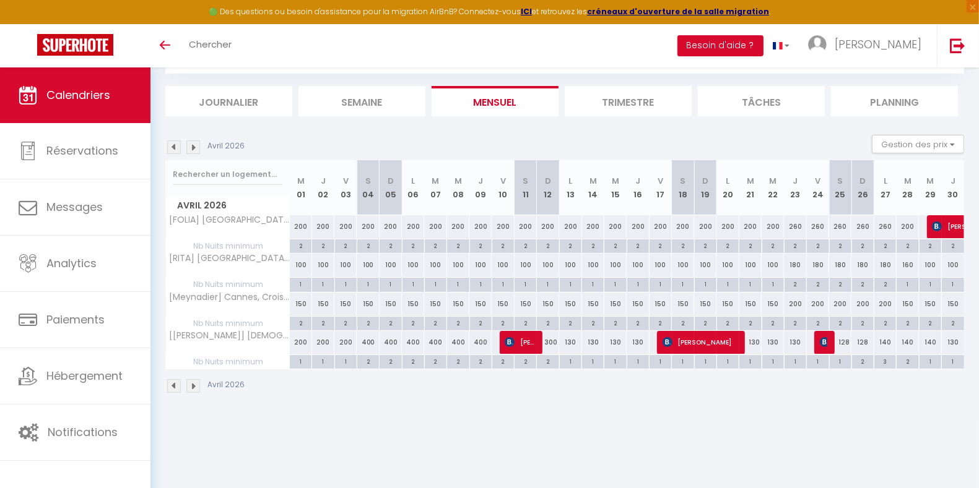
click at [192, 150] on img at bounding box center [193, 148] width 14 height 14
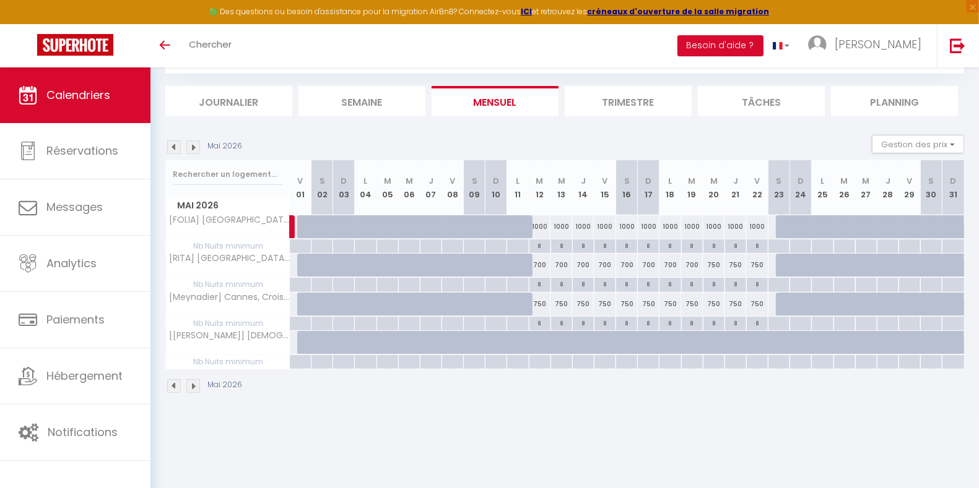
click at [189, 147] on img at bounding box center [193, 148] width 14 height 14
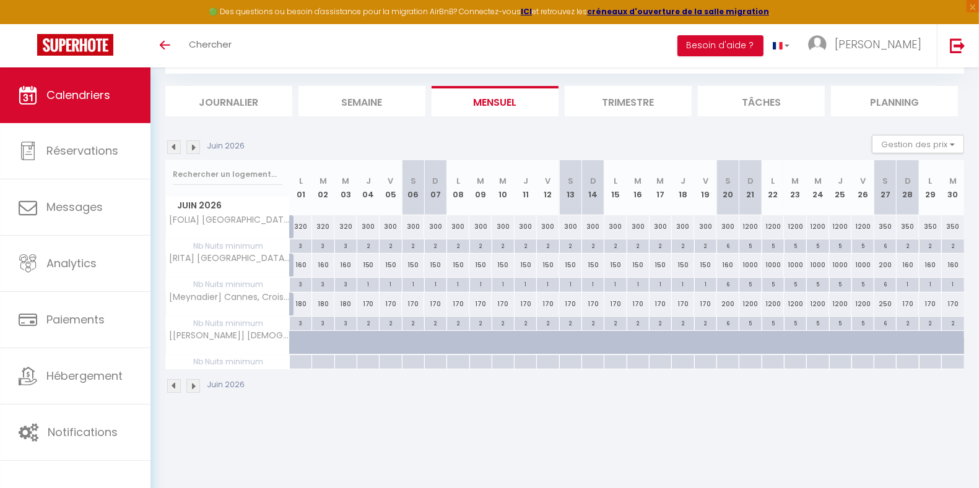
click at [174, 147] on img at bounding box center [174, 148] width 14 height 14
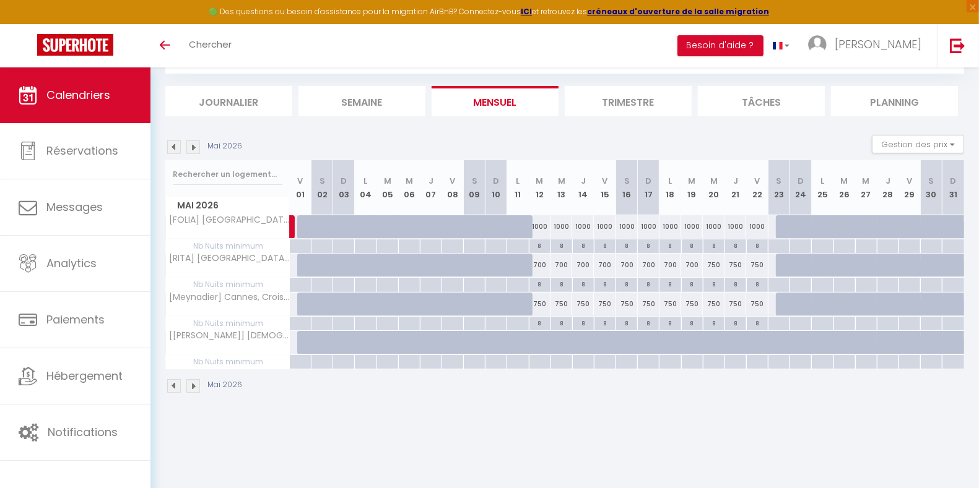
click at [196, 147] on img at bounding box center [193, 148] width 14 height 14
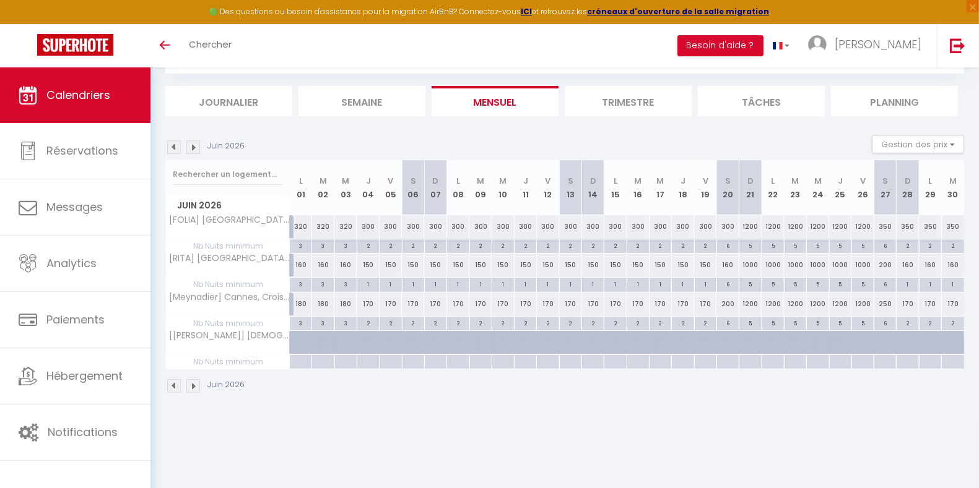
click at [367, 340] on div at bounding box center [376, 350] width 22 height 24
type input "Jeu 04 Juin 2026"
type input "Ven 05 Juin 2026"
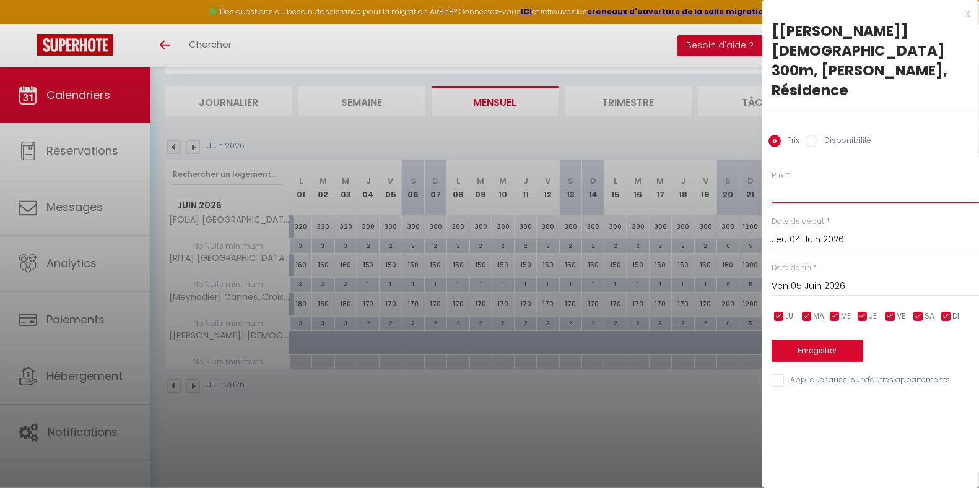
click at [793, 181] on input "Prix" at bounding box center [874, 192] width 207 height 22
type input "1200"
click at [827, 279] on input "Ven 05 Juin 2026" at bounding box center [874, 287] width 207 height 16
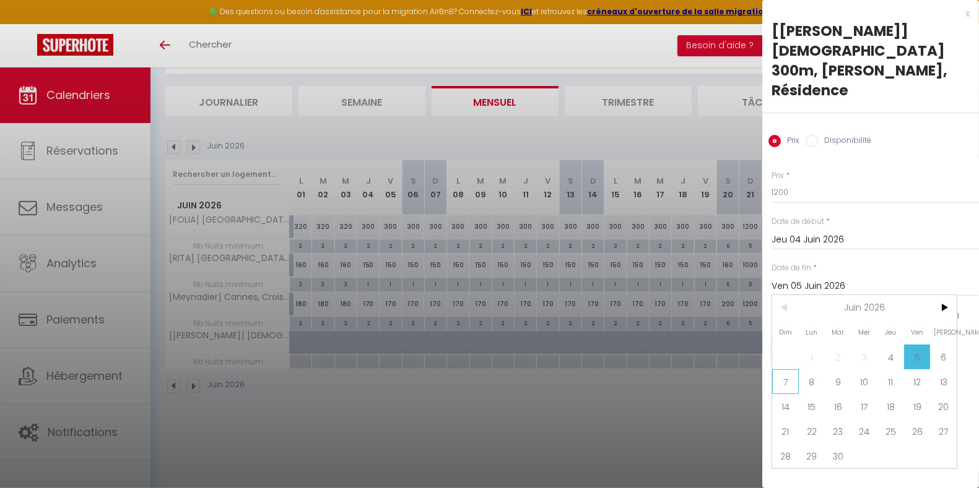
click at [785, 370] on span "7" at bounding box center [785, 382] width 27 height 25
type input "Dim 07 Juin 2026"
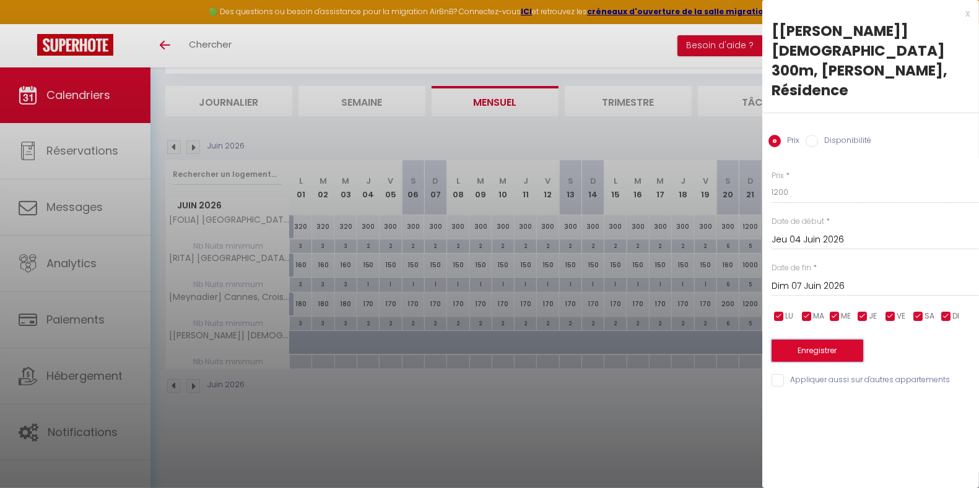
click at [804, 340] on button "Enregistrer" at bounding box center [817, 351] width 92 height 22
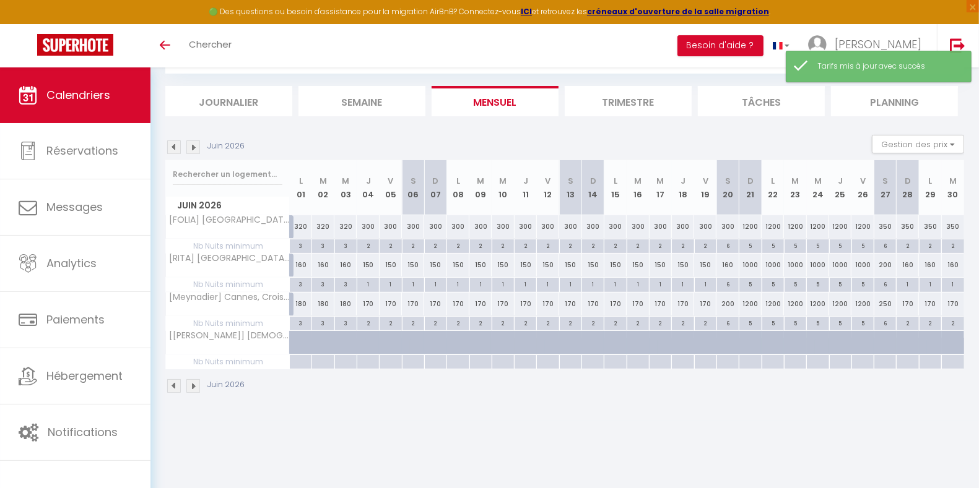
click at [301, 345] on div at bounding box center [309, 350] width 22 height 24
select select "1"
type input "Lun 01 Juin 2026"
type input "[DATE]"
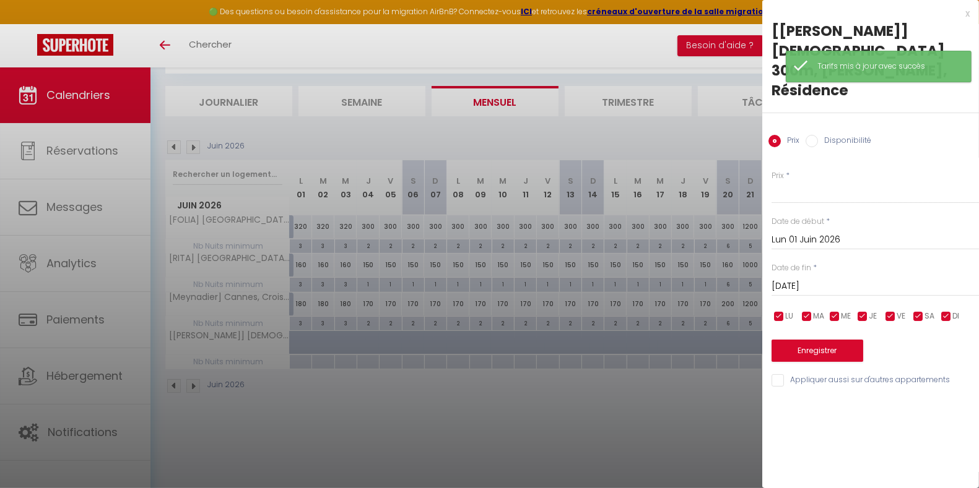
click at [811, 135] on input "Disponibilité" at bounding box center [811, 141] width 12 height 12
radio input "true"
radio input "false"
click at [817, 280] on input "[DATE]" at bounding box center [874, 288] width 207 height 16
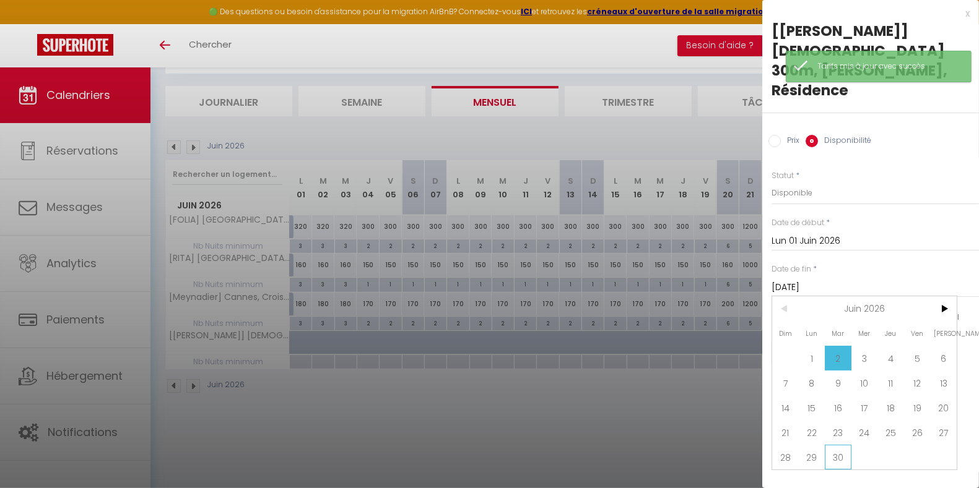
click at [838, 445] on span "30" at bounding box center [838, 457] width 27 height 25
type input "[DATE]"
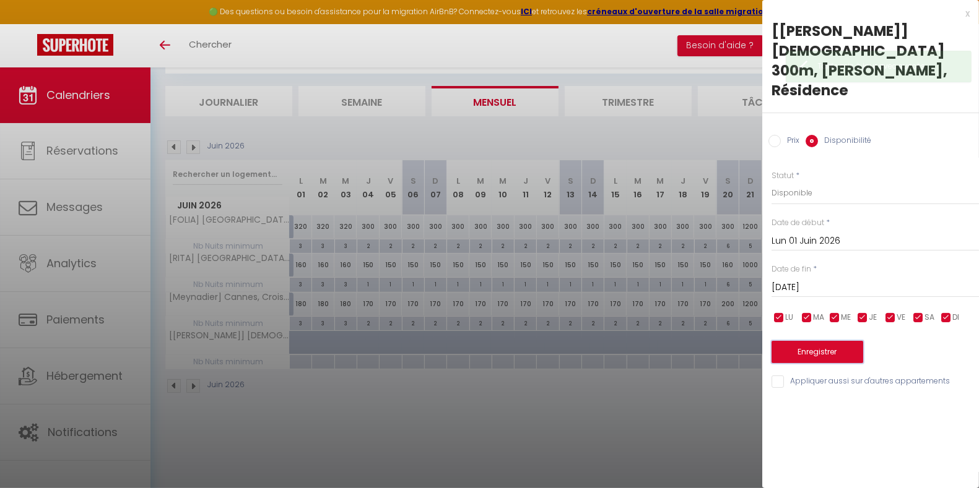
click at [859, 341] on button "Enregistrer" at bounding box center [817, 352] width 92 height 22
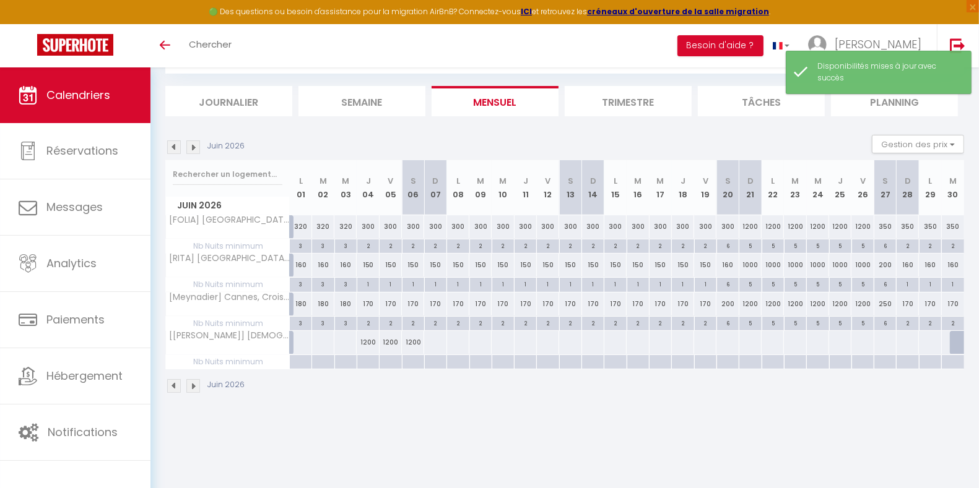
click at [434, 339] on div at bounding box center [434, 342] width 23 height 23
select select "1"
type input "Dim 07 Juin 2026"
type input "Lun 08 Juin 2026"
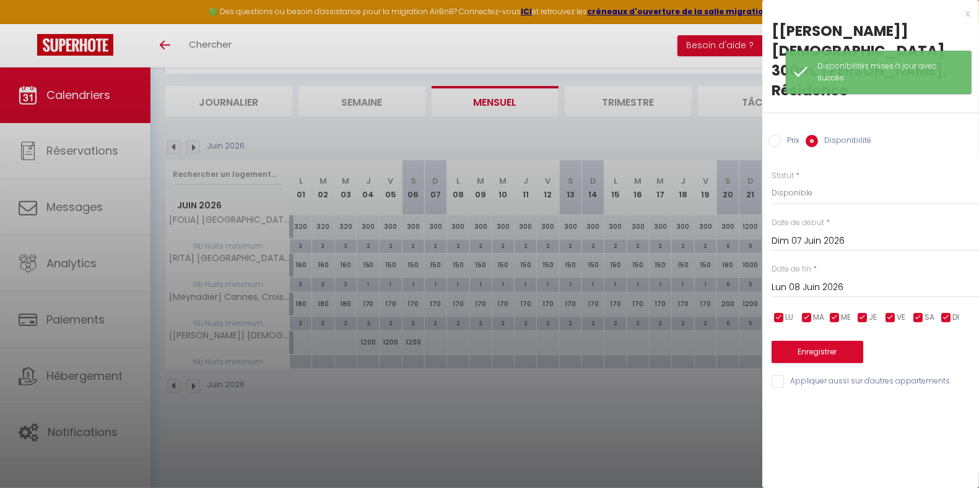
click at [775, 135] on input "Prix" at bounding box center [774, 141] width 12 height 12
radio input "true"
radio input "false"
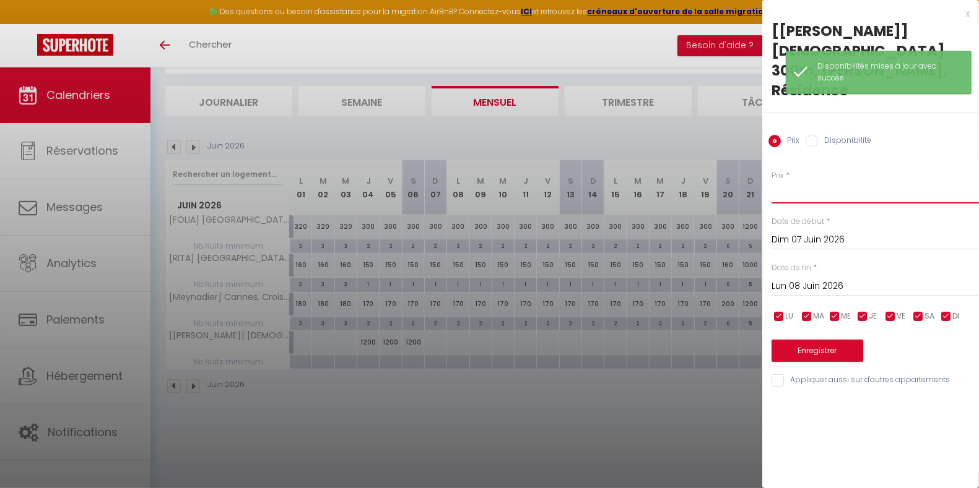
click at [793, 181] on input "Prix" at bounding box center [874, 192] width 207 height 22
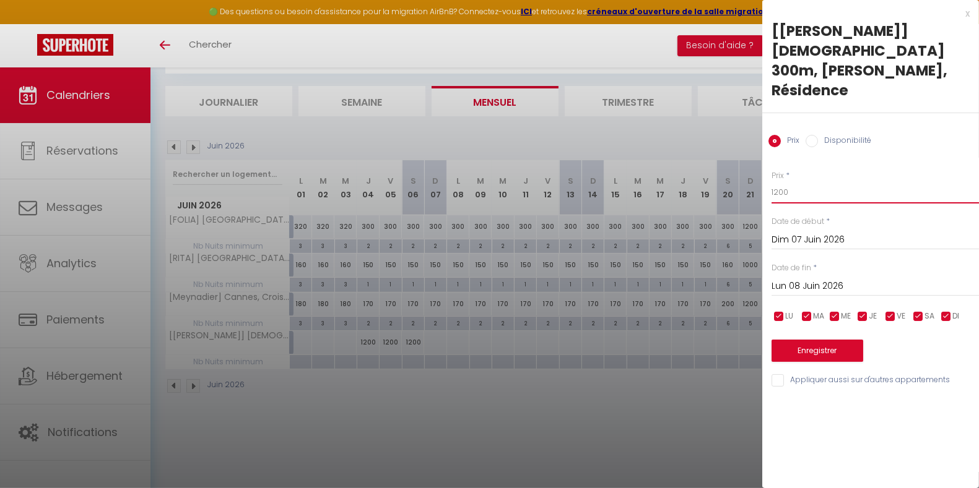
type input "1200"
click at [836, 340] on button "Enregistrer" at bounding box center [817, 351] width 92 height 22
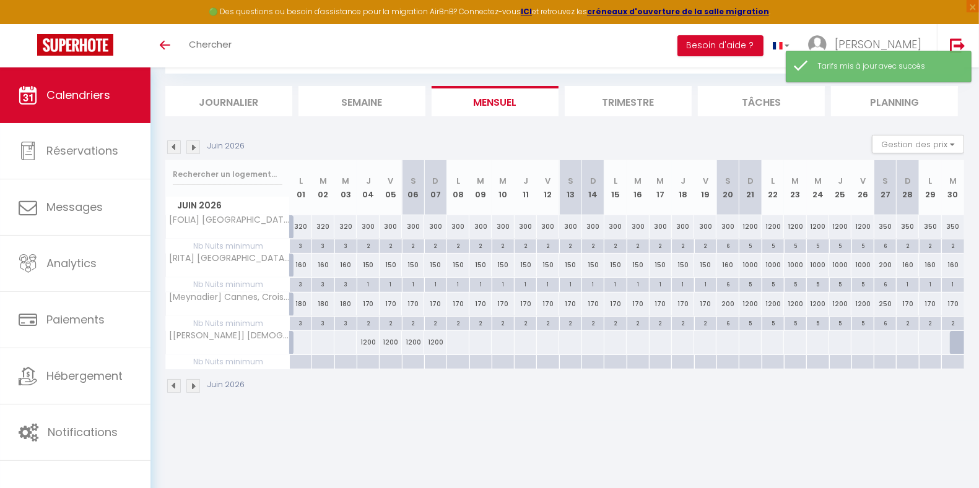
click at [370, 361] on div at bounding box center [368, 362] width 22 height 14
type input "Jeu 04 Juin 2026"
type input "Ven 05 Juin 2026"
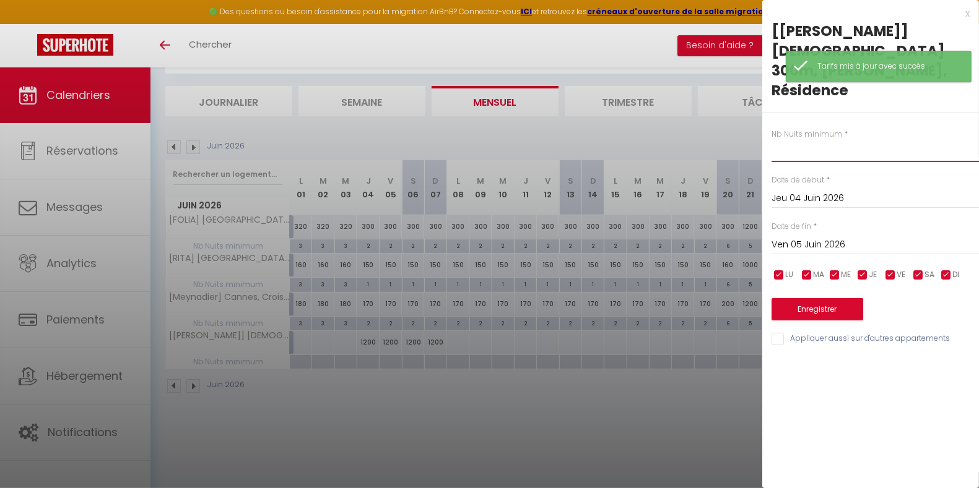
click at [822, 140] on input "text" at bounding box center [874, 151] width 207 height 22
type input "4"
click at [833, 237] on input "Ven 05 Juin 2026" at bounding box center [874, 245] width 207 height 16
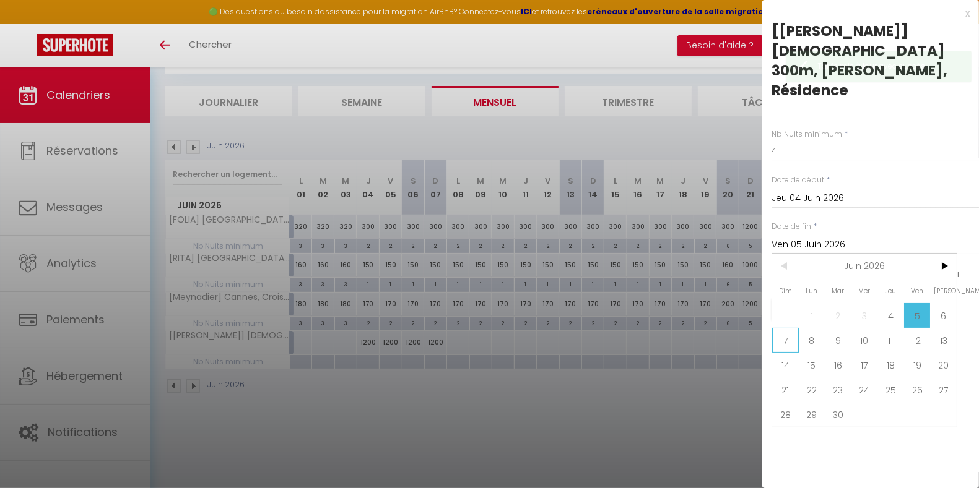
click at [788, 328] on span "7" at bounding box center [785, 340] width 27 height 25
type input "Dim 07 Juin 2026"
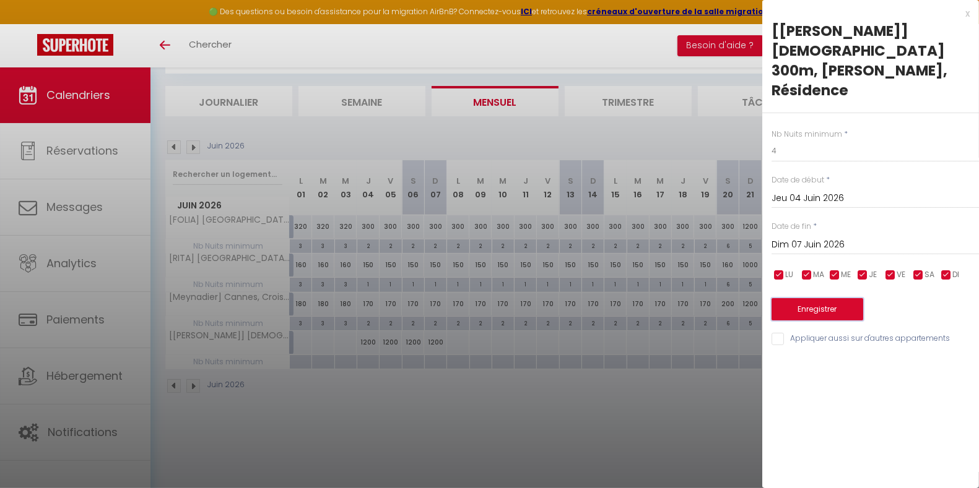
click at [836, 298] on button "Enregistrer" at bounding box center [817, 309] width 92 height 22
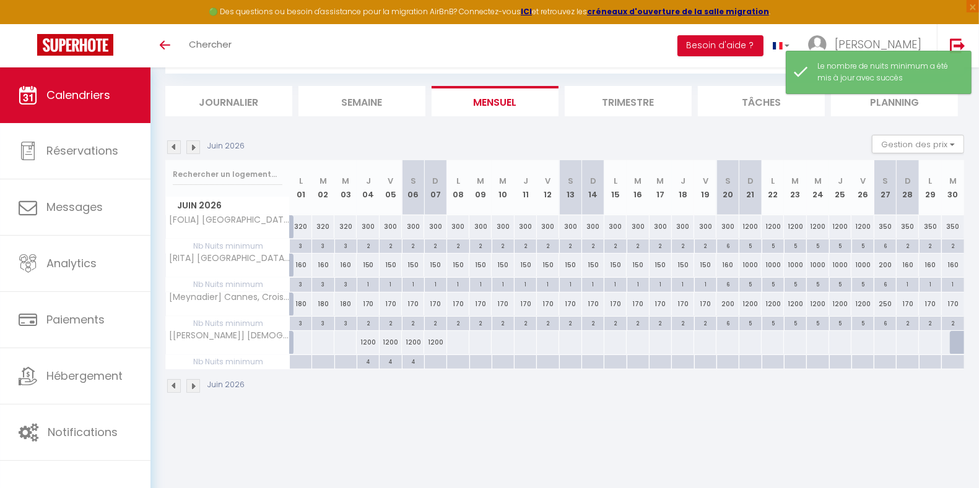
click at [437, 359] on div at bounding box center [435, 362] width 22 height 14
type input "Dim 07 Juin 2026"
type input "Lun 08 Juin 2026"
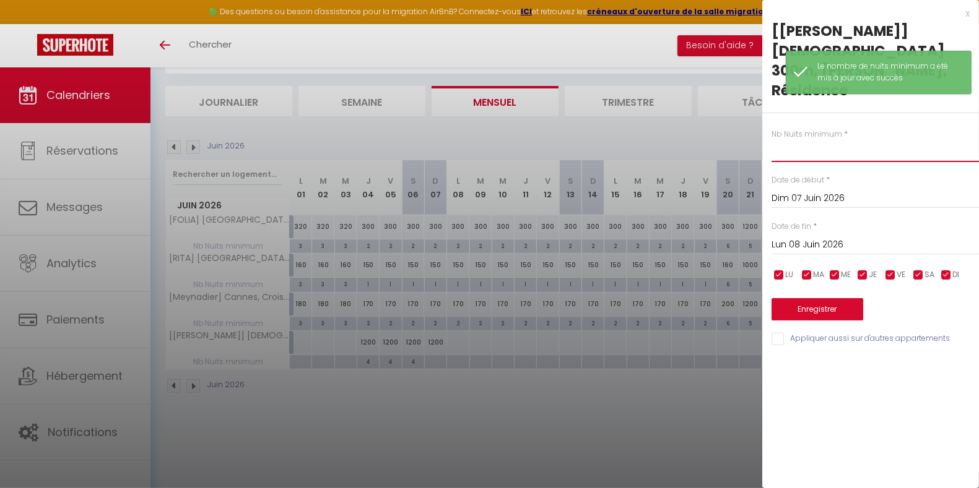
click at [811, 140] on input "text" at bounding box center [874, 151] width 207 height 22
type input "4"
click at [825, 298] on button "Enregistrer" at bounding box center [817, 309] width 92 height 22
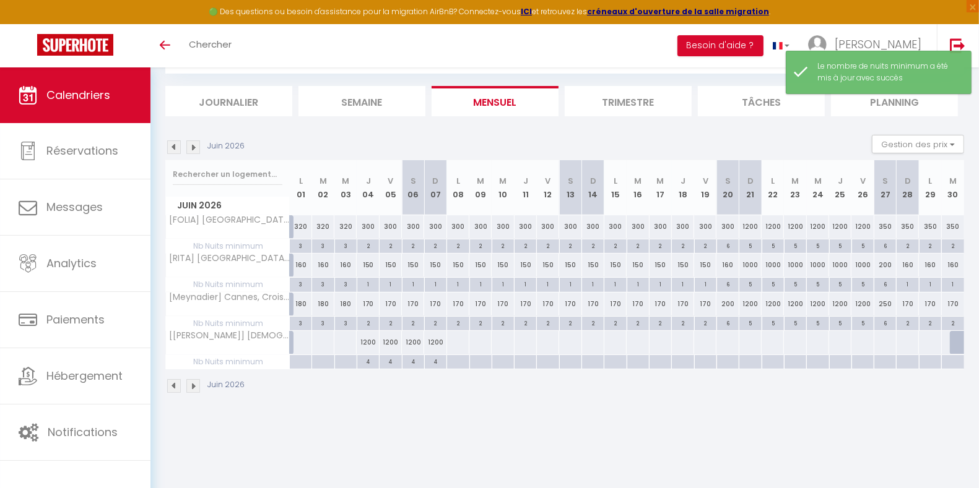
click at [341, 344] on div at bounding box center [345, 342] width 23 height 23
type input "[DATE]"
type input "Jeu 04 Juin 2026"
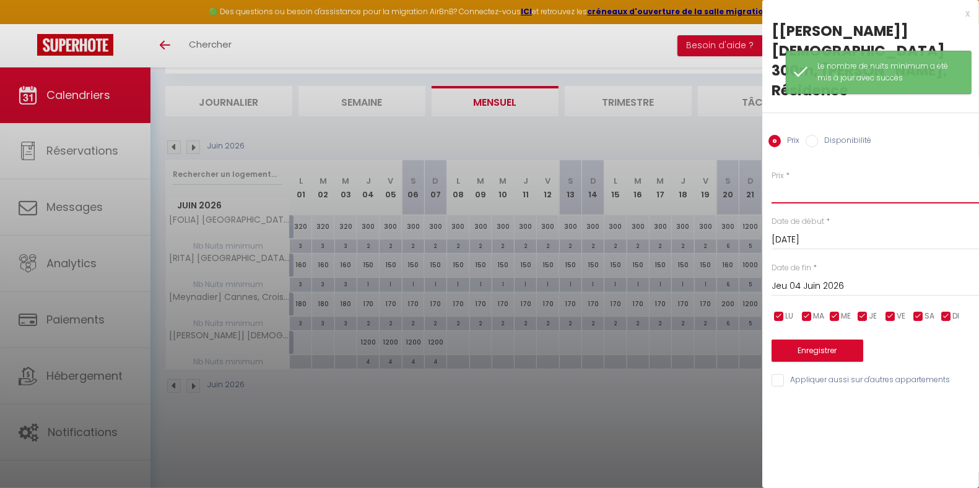
click at [796, 181] on input "Prix" at bounding box center [874, 192] width 207 height 22
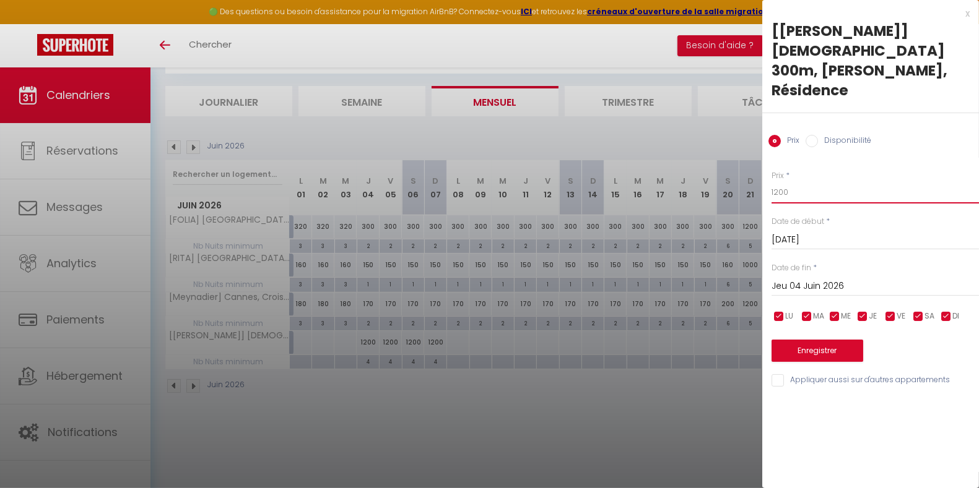
type input "1200"
click at [812, 340] on button "Enregistrer" at bounding box center [817, 351] width 92 height 22
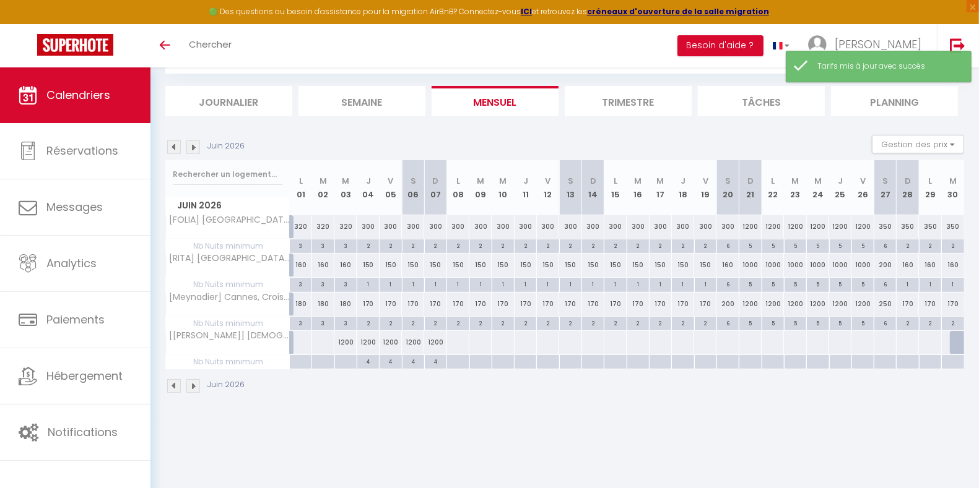
click at [344, 361] on div at bounding box center [345, 362] width 22 height 14
type input "[DATE]"
type input "Jeu 04 Juin 2026"
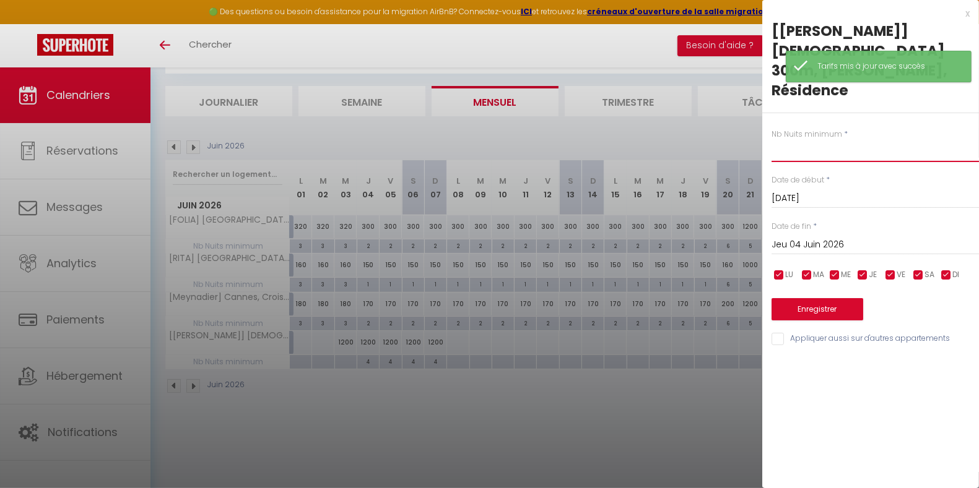
click at [797, 140] on input "text" at bounding box center [874, 151] width 207 height 22
type input "4"
click at [823, 298] on button "Enregistrer" at bounding box center [817, 309] width 92 height 22
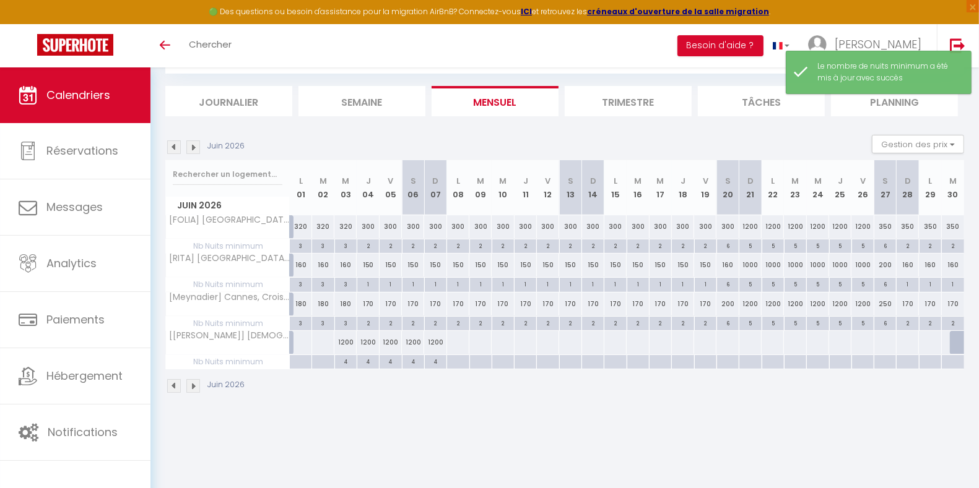
click at [299, 341] on div at bounding box center [300, 342] width 23 height 23
type input "Lun 01 Juin 2026"
type input "[DATE]"
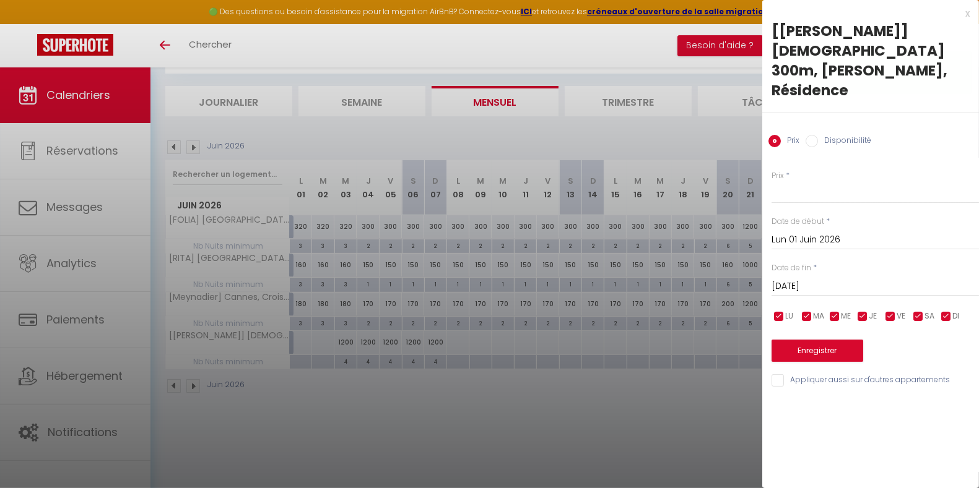
click at [568, 425] on div at bounding box center [489, 244] width 979 height 488
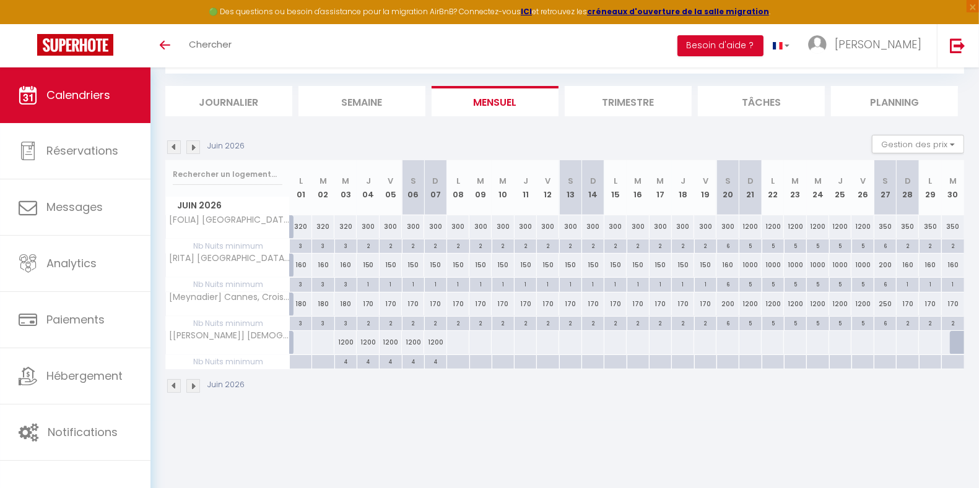
click at [302, 344] on div at bounding box center [300, 342] width 23 height 23
type input "Lun 01 Juin 2026"
type input "[DATE]"
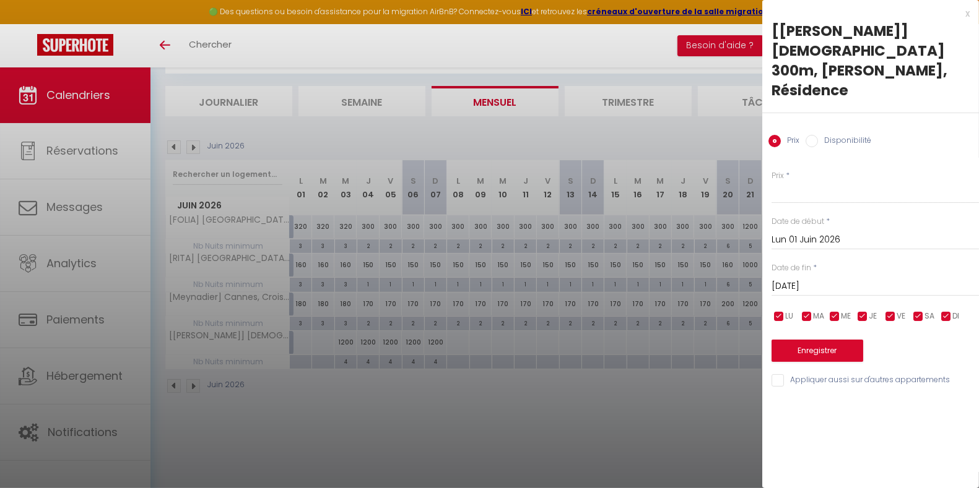
click at [813, 135] on input "Disponibilité" at bounding box center [811, 141] width 12 height 12
radio input "true"
radio input "false"
click at [811, 181] on select "Disponible Indisponible" at bounding box center [874, 193] width 207 height 24
select select "0"
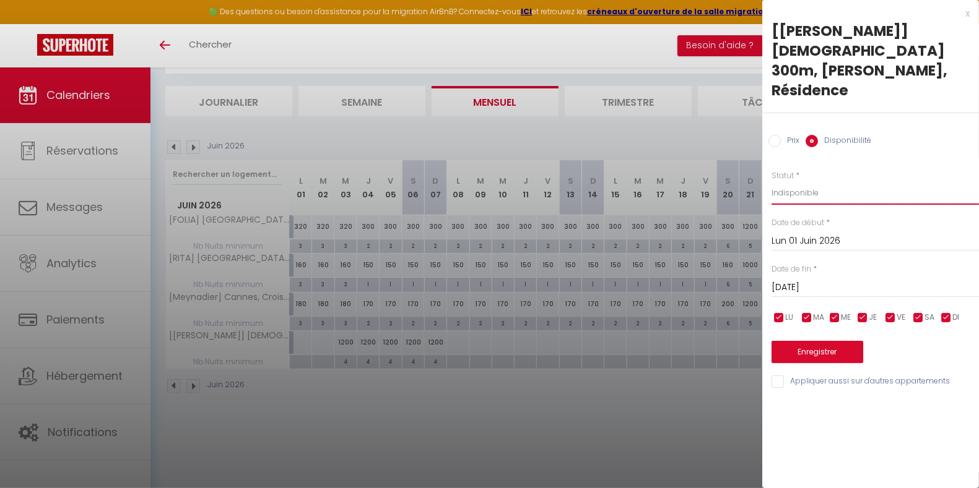
click at [771, 181] on select "Disponible Indisponible" at bounding box center [874, 193] width 207 height 24
click at [820, 280] on input "[DATE]" at bounding box center [874, 288] width 207 height 16
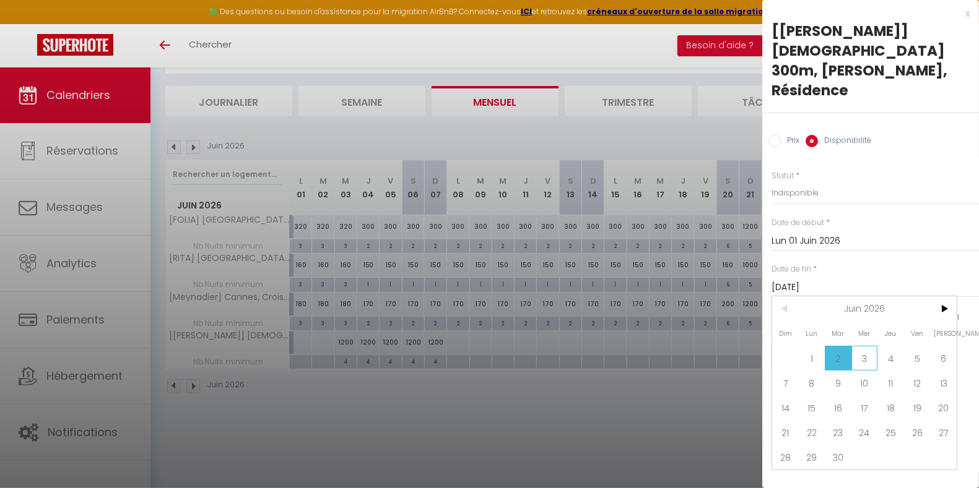
click at [867, 346] on span "3" at bounding box center [864, 358] width 27 height 25
type input "[DATE]"
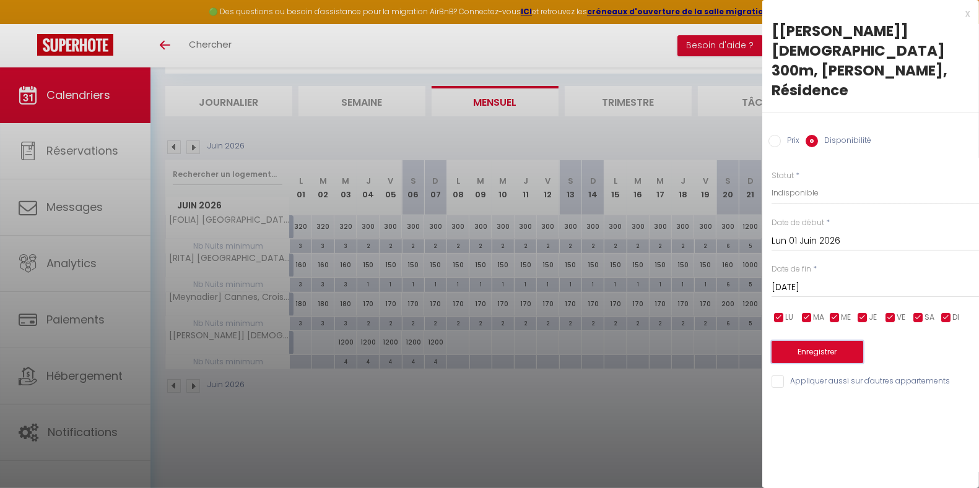
click at [830, 341] on button "Enregistrer" at bounding box center [817, 352] width 92 height 22
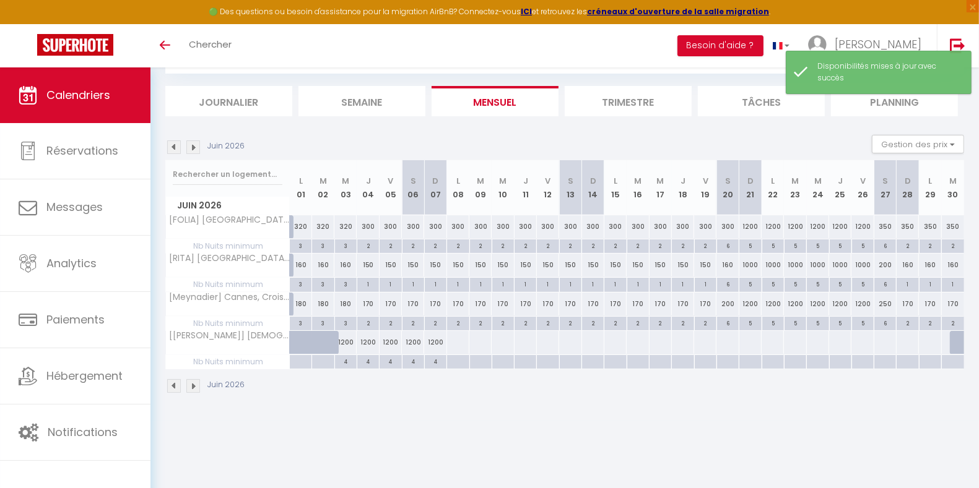
click at [458, 342] on div at bounding box center [457, 342] width 23 height 23
select select "1"
type input "Lun 08 Juin 2026"
type input "[DATE]"
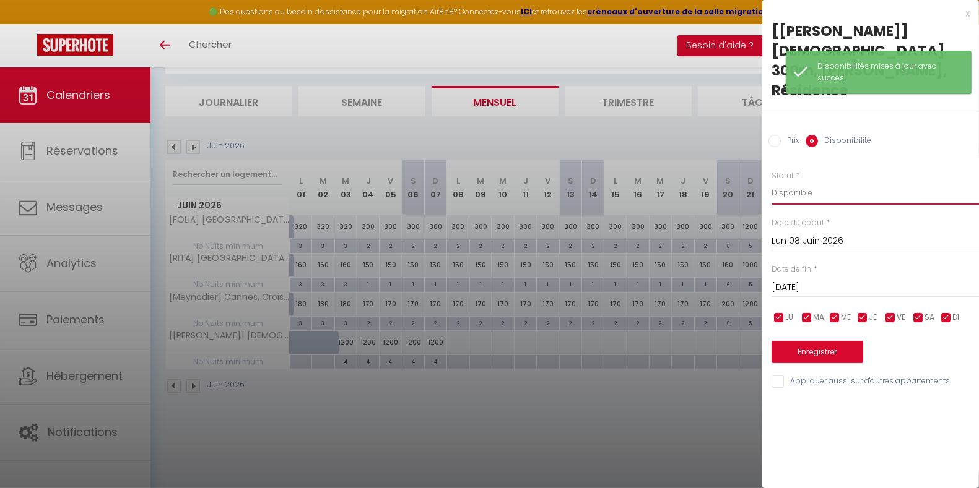
click at [813, 181] on select "Disponible Indisponible" at bounding box center [874, 193] width 207 height 24
select select "0"
click at [771, 181] on select "Disponible Indisponible" at bounding box center [874, 193] width 207 height 24
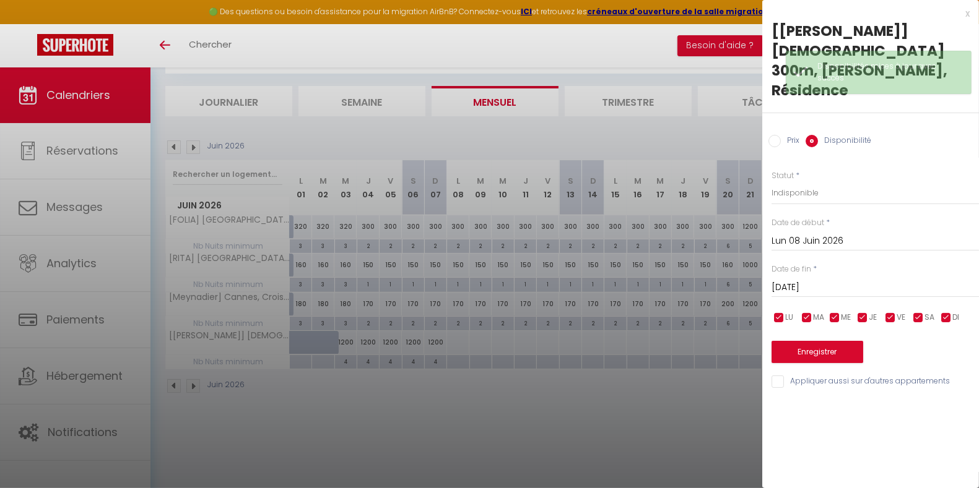
click at [823, 280] on input "[DATE]" at bounding box center [874, 288] width 207 height 16
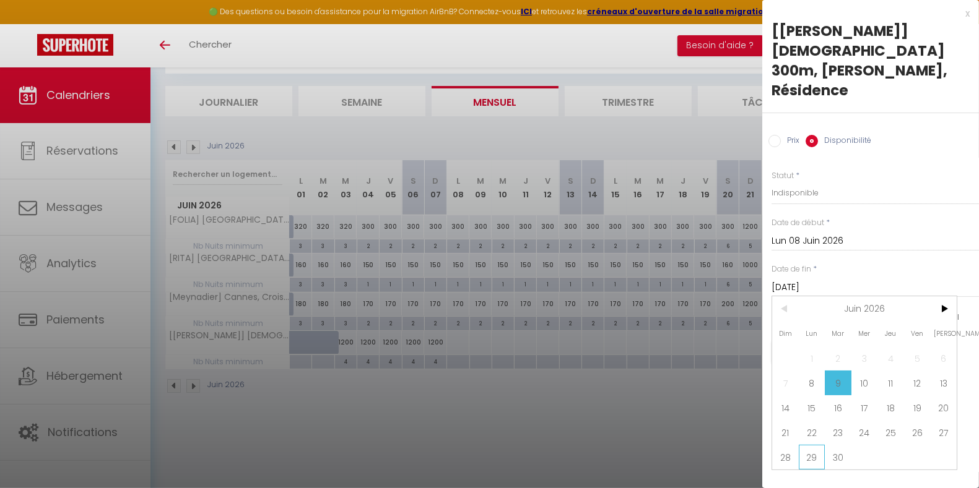
click at [818, 445] on span "29" at bounding box center [812, 457] width 27 height 25
type input "Lun 29 Juin 2026"
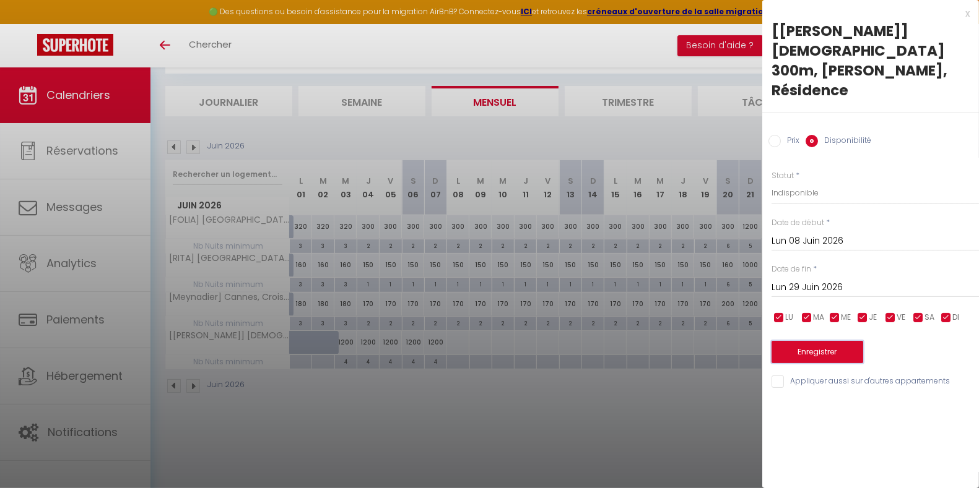
click at [833, 341] on button "Enregistrer" at bounding box center [817, 352] width 92 height 22
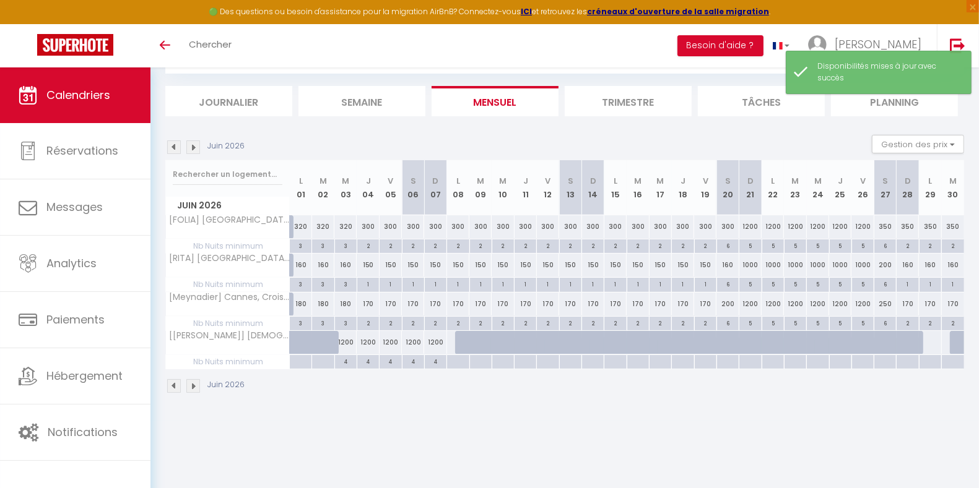
click at [935, 337] on div at bounding box center [929, 342] width 23 height 23
select select "1"
type input "Lun 29 Juin 2026"
type input "[DATE]"
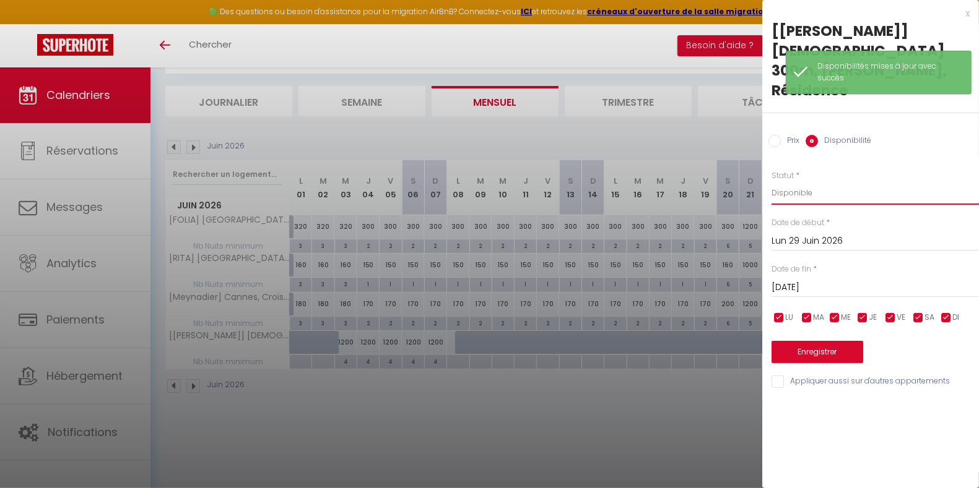
click at [794, 181] on select "Disponible Indisponible" at bounding box center [874, 193] width 207 height 24
select select "0"
click at [771, 181] on select "Disponible Indisponible" at bounding box center [874, 193] width 207 height 24
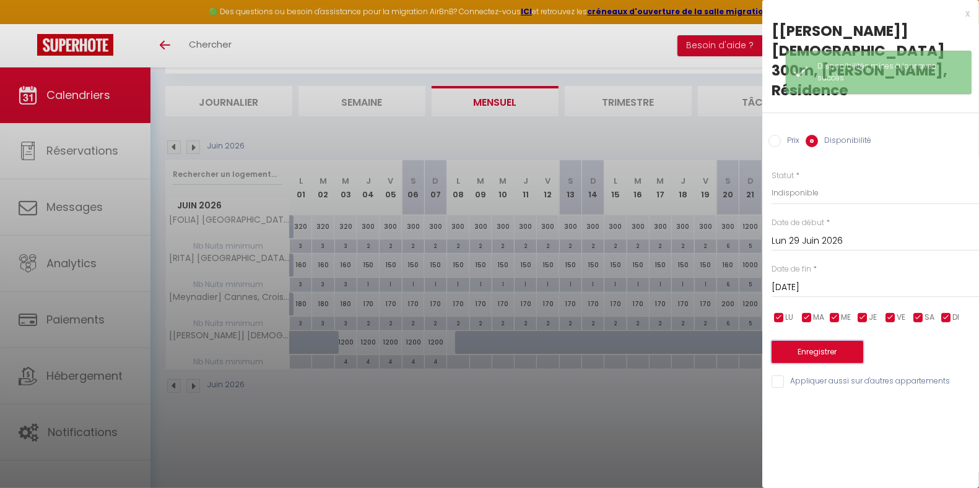
click at [812, 341] on button "Enregistrer" at bounding box center [817, 352] width 92 height 22
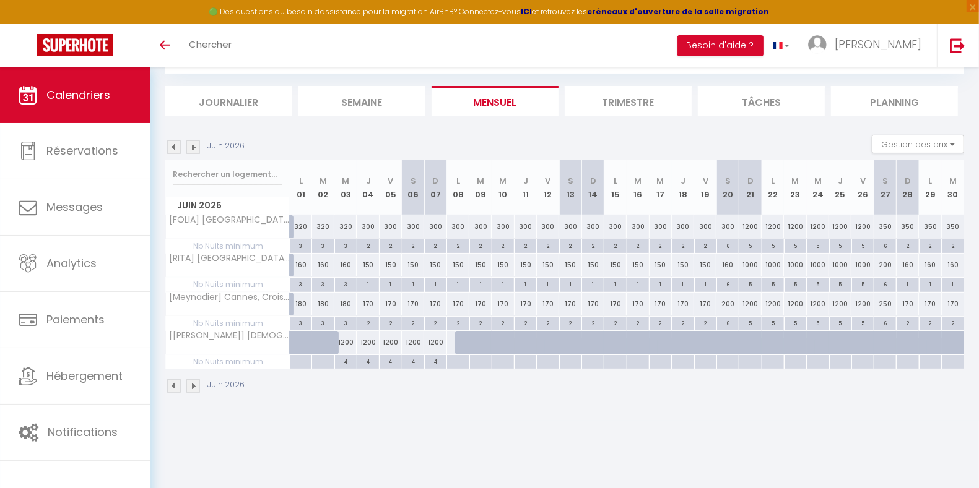
click at [322, 345] on div at bounding box center [331, 350] width 22 height 24
select select "1"
type input "[DATE]"
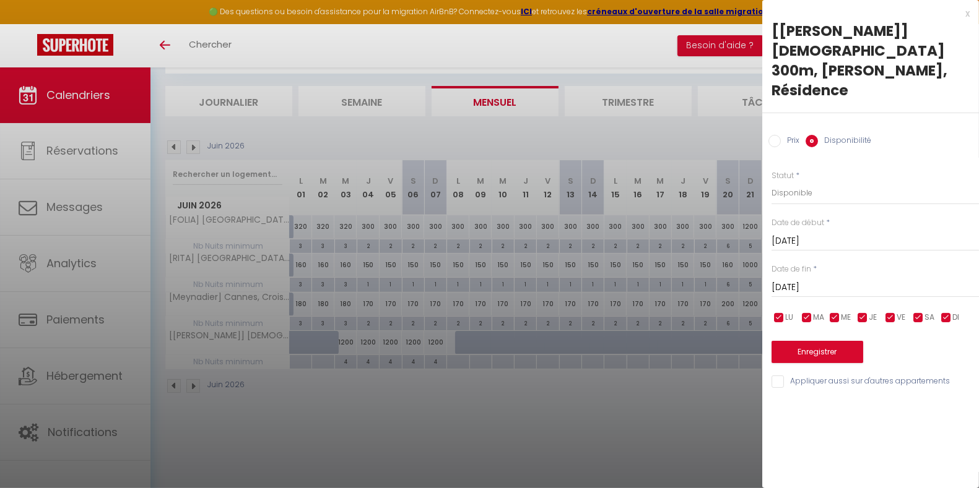
click at [771, 135] on input "Prix" at bounding box center [774, 141] width 12 height 12
radio input "true"
radio input "false"
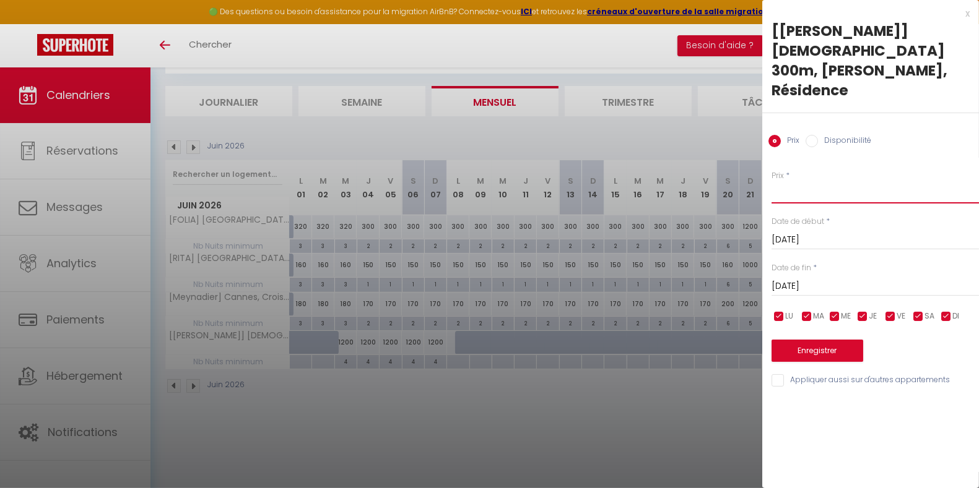
click at [786, 181] on input "Prix" at bounding box center [874, 192] width 207 height 22
type input """
type input "300"
click at [813, 340] on button "Enregistrer" at bounding box center [817, 351] width 92 height 22
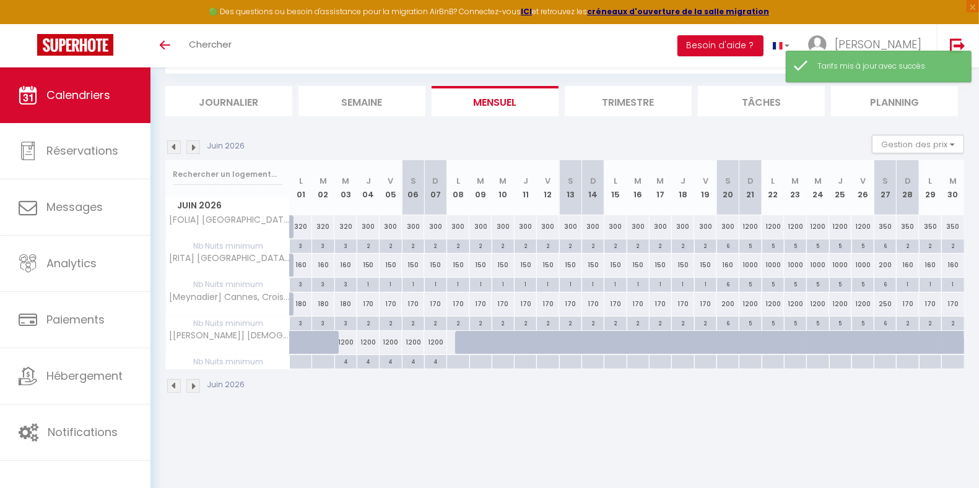
click at [328, 362] on div at bounding box center [322, 362] width 22 height 14
type input "[DATE]"
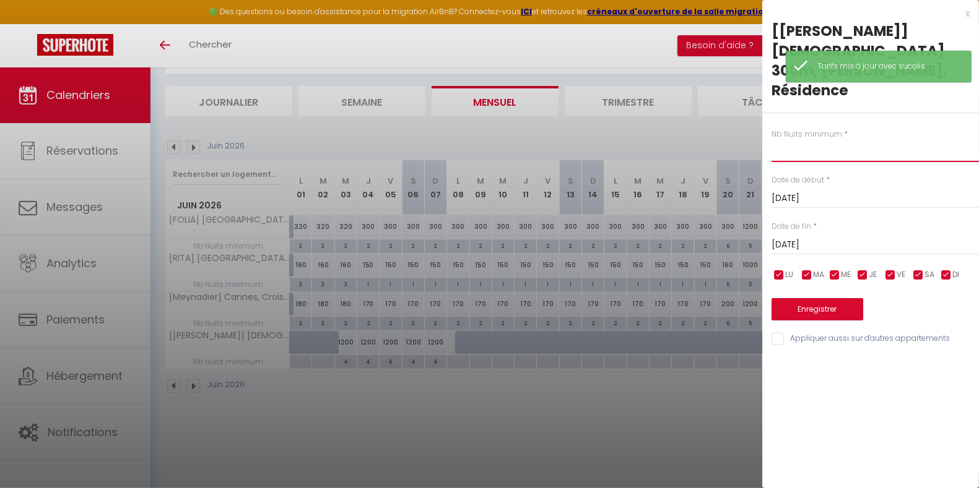
click at [804, 140] on input "text" at bounding box center [874, 151] width 207 height 22
type input "2"
click at [807, 298] on button "Enregistrer" at bounding box center [817, 309] width 92 height 22
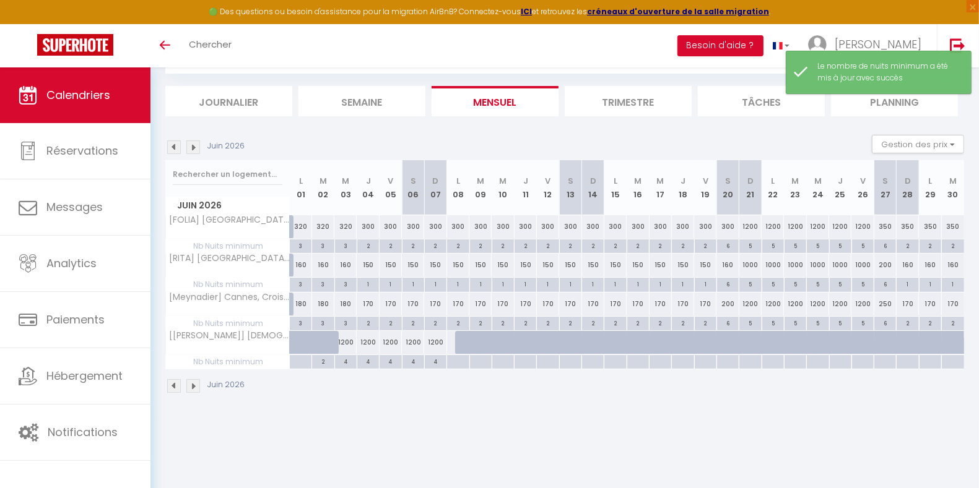
click at [300, 340] on div at bounding box center [309, 350] width 22 height 24
type input "Lun 01 Juin 2026"
type input "[DATE]"
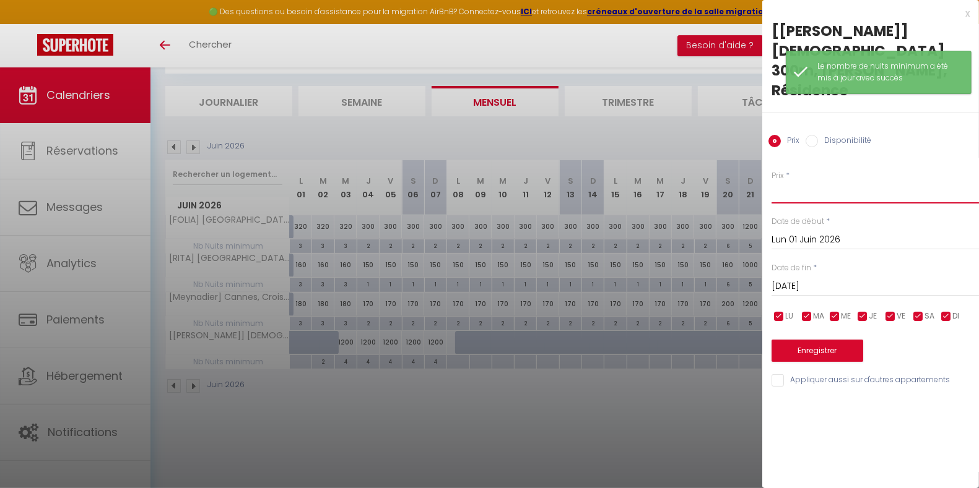
click at [788, 181] on input "Prix" at bounding box center [874, 192] width 207 height 22
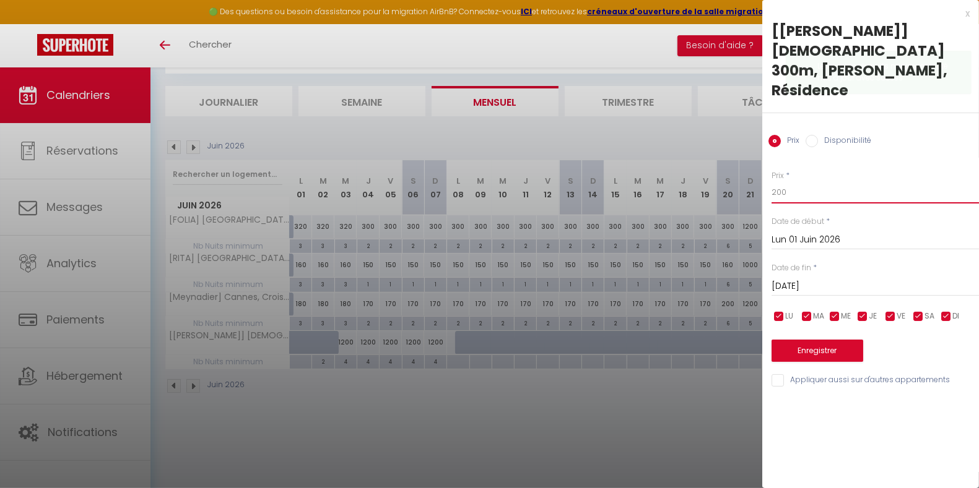
type input "200"
click at [817, 340] on button "Enregistrer" at bounding box center [817, 351] width 92 height 22
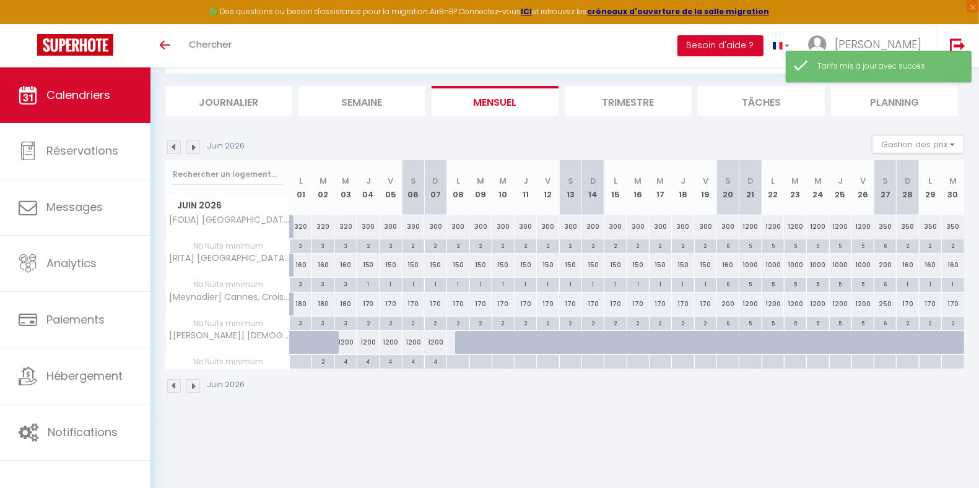
click at [298, 362] on div at bounding box center [300, 362] width 22 height 14
type input "Lun 01 Juin 2026"
type input "[DATE]"
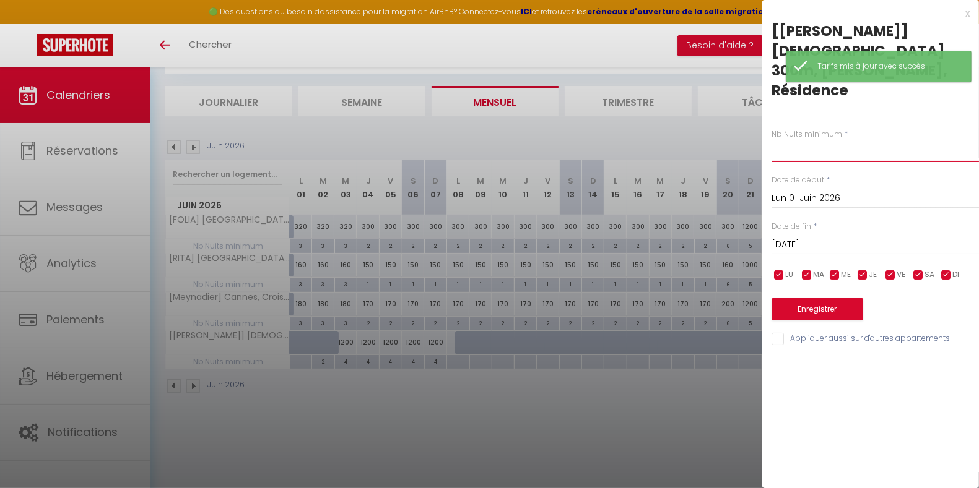
click at [812, 140] on input "text" at bounding box center [874, 151] width 207 height 22
type input "2"
click at [822, 298] on button "Enregistrer" at bounding box center [817, 309] width 92 height 22
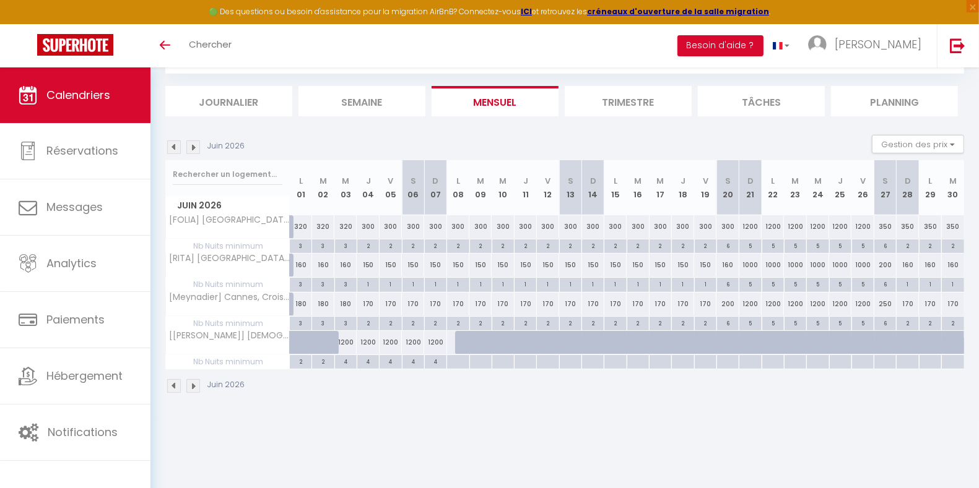
click at [298, 349] on div at bounding box center [309, 350] width 22 height 24
type input "200"
type input "Lun 01 Juin 2026"
type input "[DATE]"
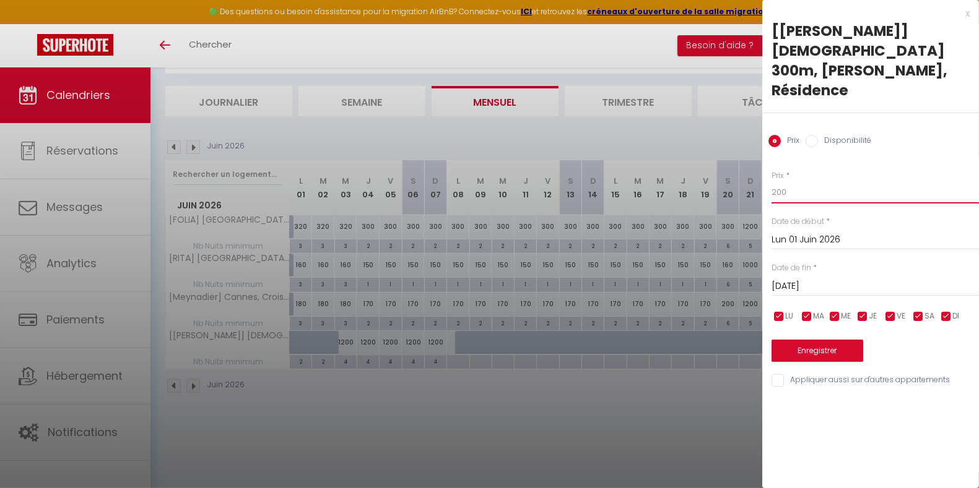
drag, startPoint x: 804, startPoint y: 158, endPoint x: 782, endPoint y: 157, distance: 21.7
click at [782, 181] on input "200" at bounding box center [874, 192] width 207 height 22
click at [829, 181] on input "200" at bounding box center [874, 192] width 207 height 22
click at [838, 340] on button "Enregistrer" at bounding box center [817, 351] width 92 height 22
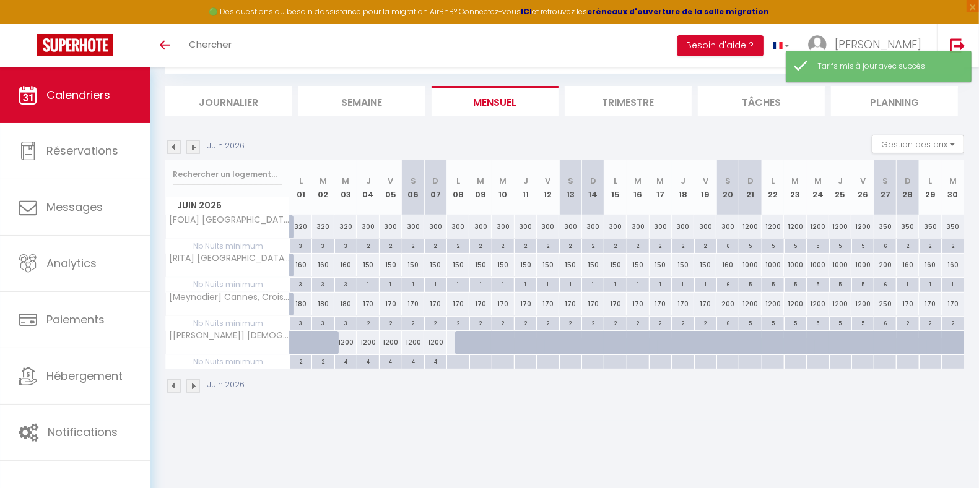
click at [293, 344] on div at bounding box center [301, 343] width 22 height 24
type input "200"
type input "Lun 01 Juin 2026"
type input "[DATE]"
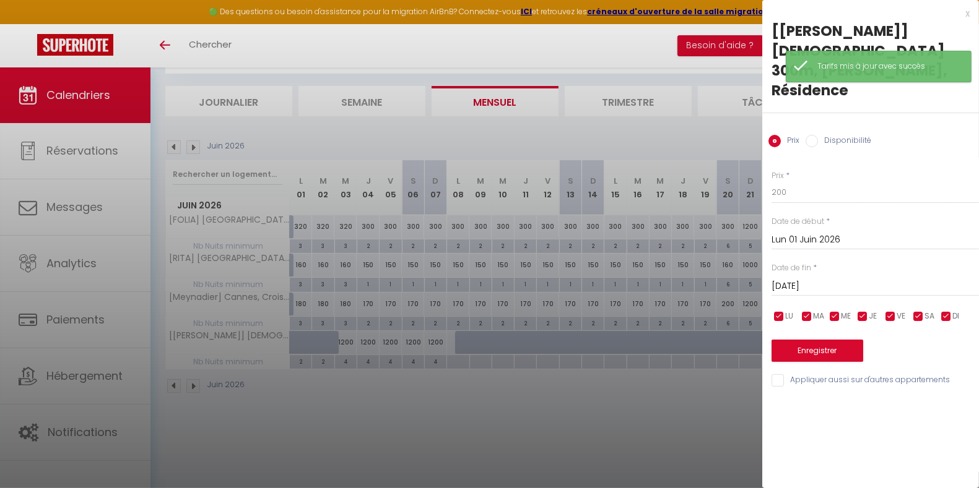
click at [812, 135] on input "Disponibilité" at bounding box center [811, 141] width 12 height 12
radio input "true"
radio input "false"
click at [811, 280] on input "[DATE]" at bounding box center [874, 288] width 207 height 16
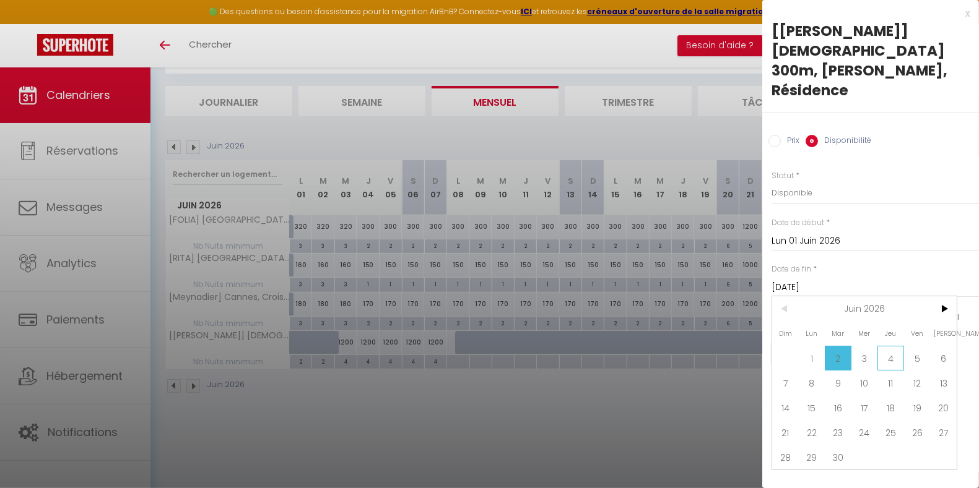
click at [889, 346] on span "4" at bounding box center [890, 358] width 27 height 25
type input "Jeu 04 Juin 2026"
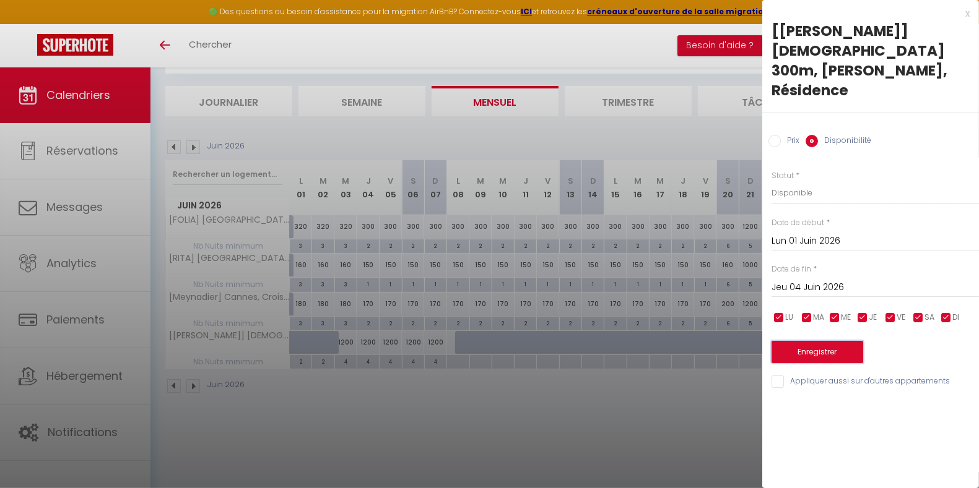
click at [833, 341] on button "Enregistrer" at bounding box center [817, 352] width 92 height 22
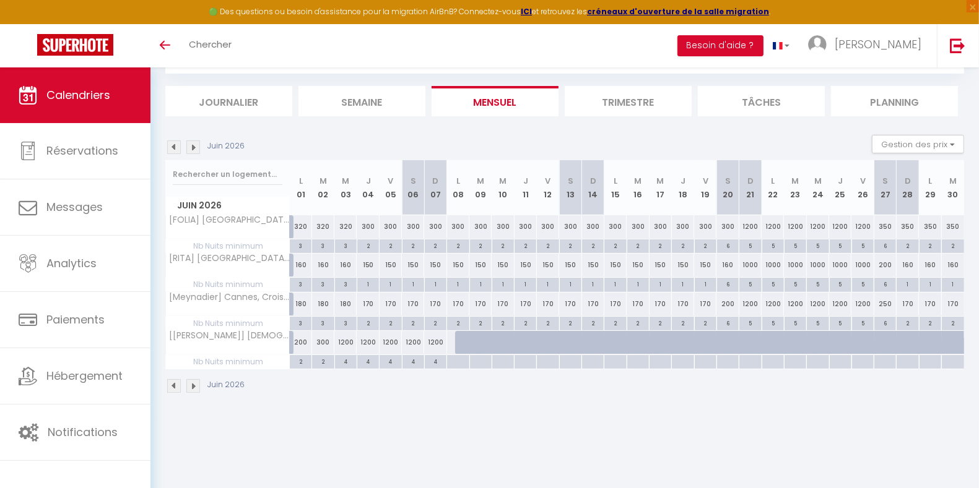
click at [568, 344] on div at bounding box center [578, 350] width 22 height 24
select select "1"
type input "[DATE]"
type input "Dim 14 Juin 2026"
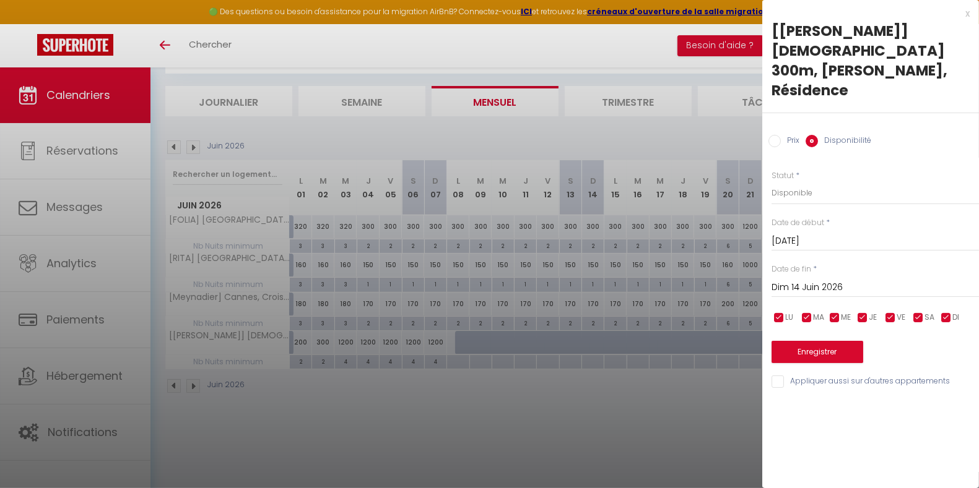
click at [774, 135] on input "Prix" at bounding box center [774, 141] width 12 height 12
radio input "true"
radio input "false"
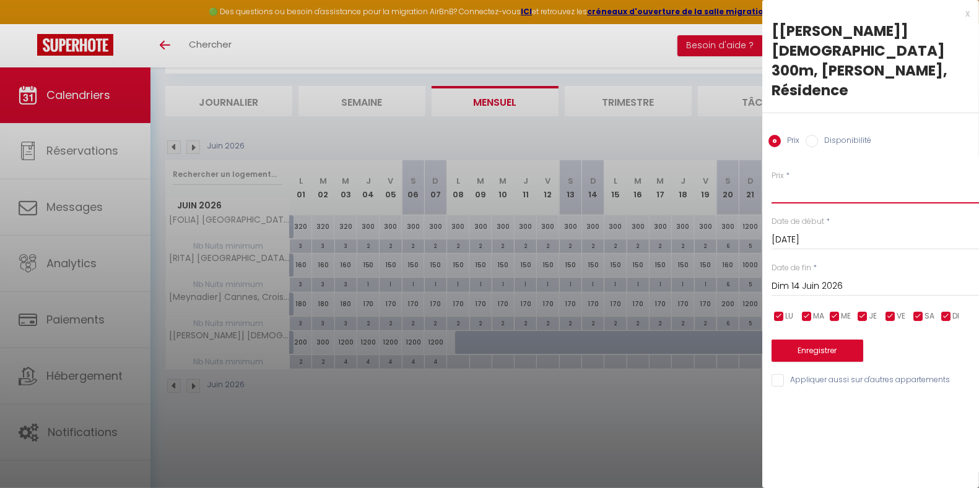
click at [789, 181] on input "Prix" at bounding box center [874, 192] width 207 height 22
type input "150"
click at [799, 279] on input "Dim 14 Juin 2026" at bounding box center [874, 287] width 207 height 16
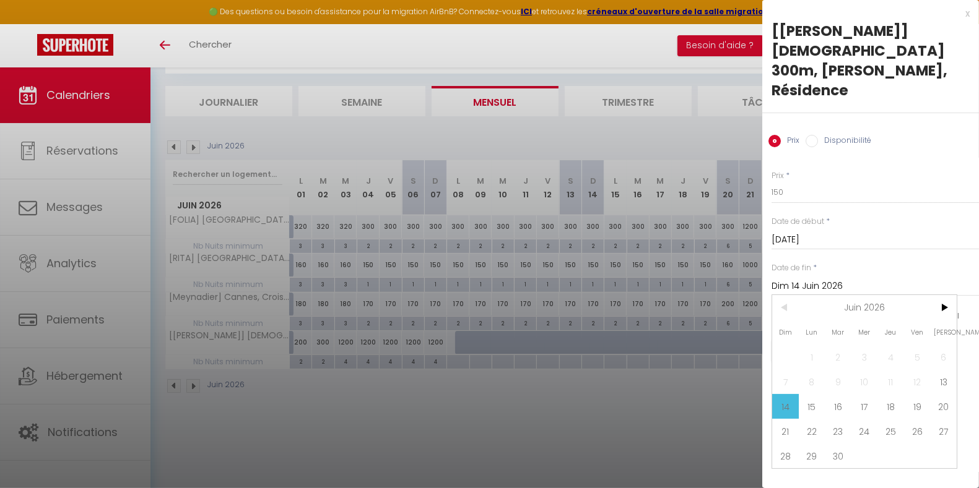
click at [861, 394] on span "17" at bounding box center [864, 406] width 27 height 25
type input "[DATE]"
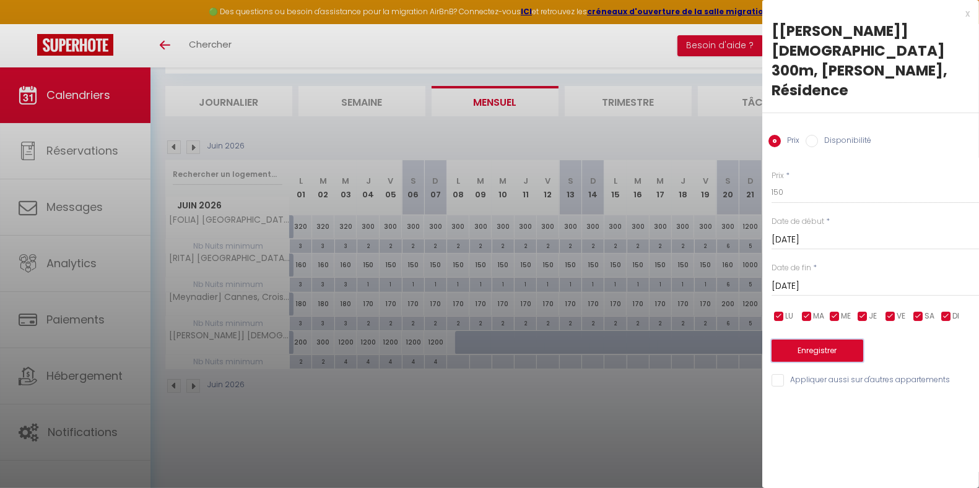
click at [829, 340] on button "Enregistrer" at bounding box center [817, 351] width 92 height 22
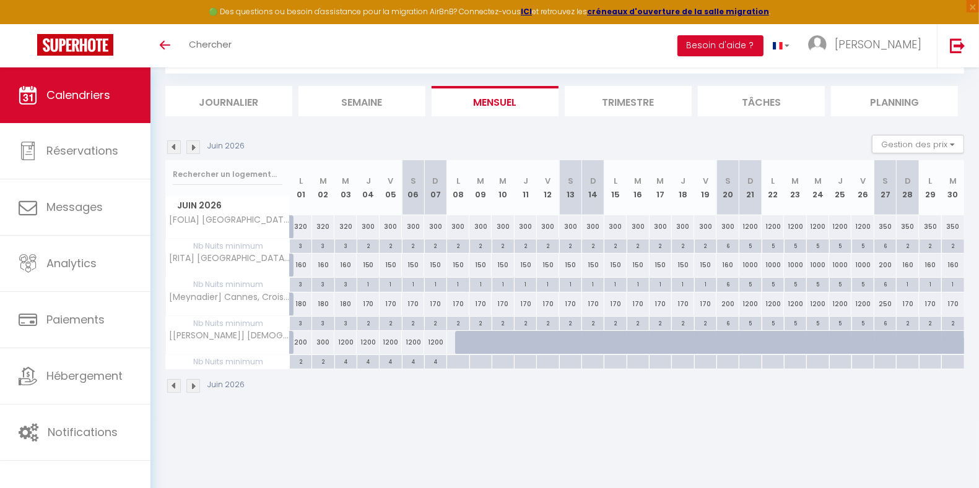
click at [174, 144] on img at bounding box center [174, 148] width 14 height 14
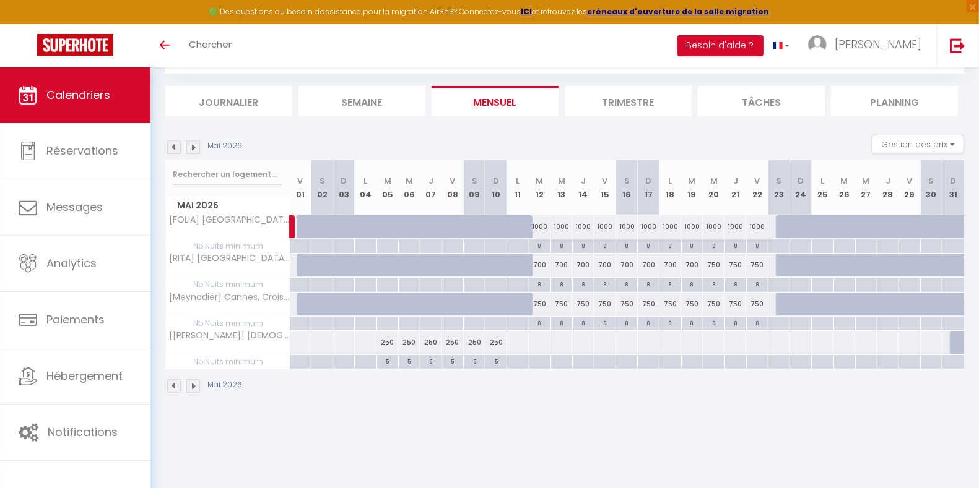
click at [605, 342] on div at bounding box center [604, 342] width 22 height 23
type input "[DATE]"
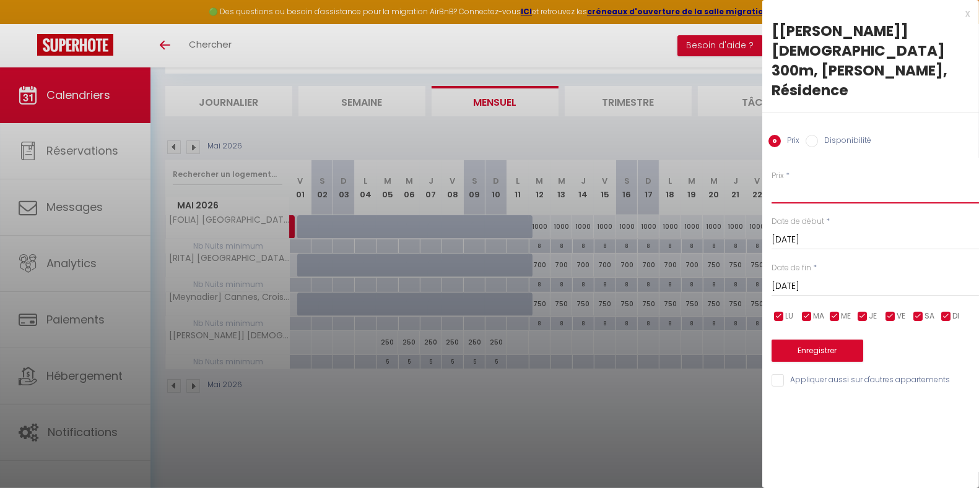
drag, startPoint x: 799, startPoint y: 142, endPoint x: 799, endPoint y: 152, distance: 9.3
click at [799, 181] on input "Prix" at bounding box center [874, 192] width 207 height 22
type input "200"
click at [831, 279] on input "[DATE]" at bounding box center [874, 287] width 207 height 16
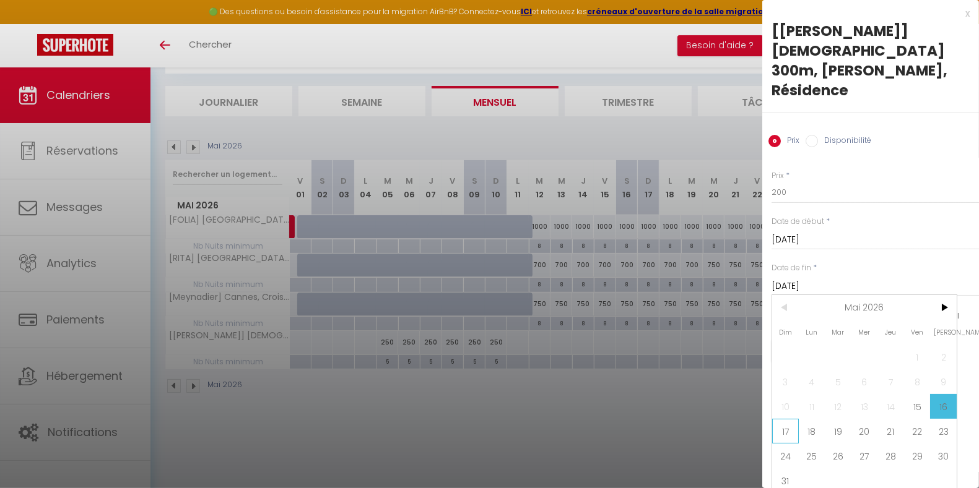
click at [785, 419] on span "17" at bounding box center [785, 431] width 27 height 25
type input "Dim 17 Mai 2026"
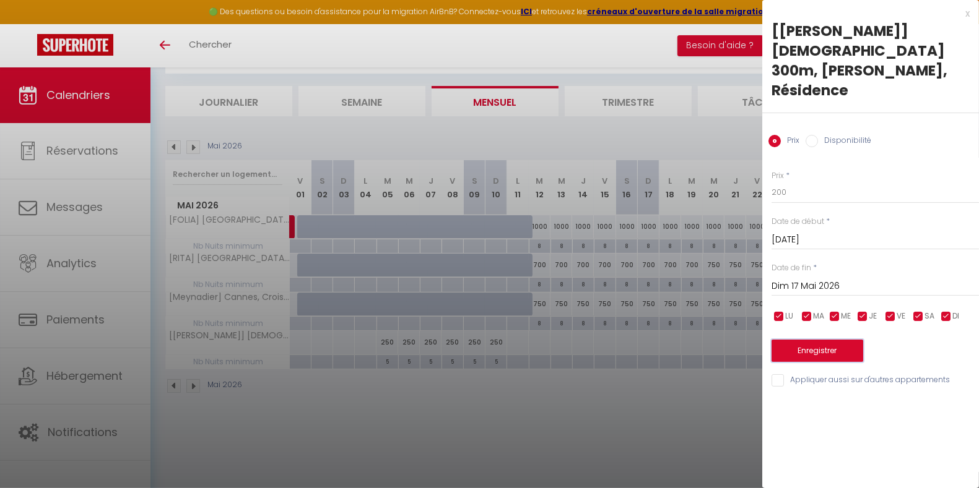
click at [845, 340] on button "Enregistrer" at bounding box center [817, 351] width 92 height 22
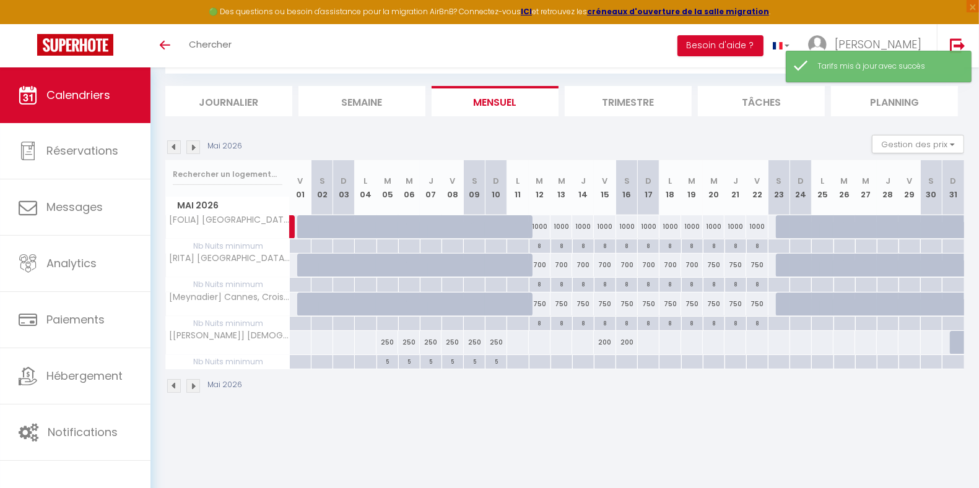
click at [646, 337] on div at bounding box center [648, 342] width 22 height 23
type input "Dim 17 Mai 2026"
type input "Lun 18 Mai 2026"
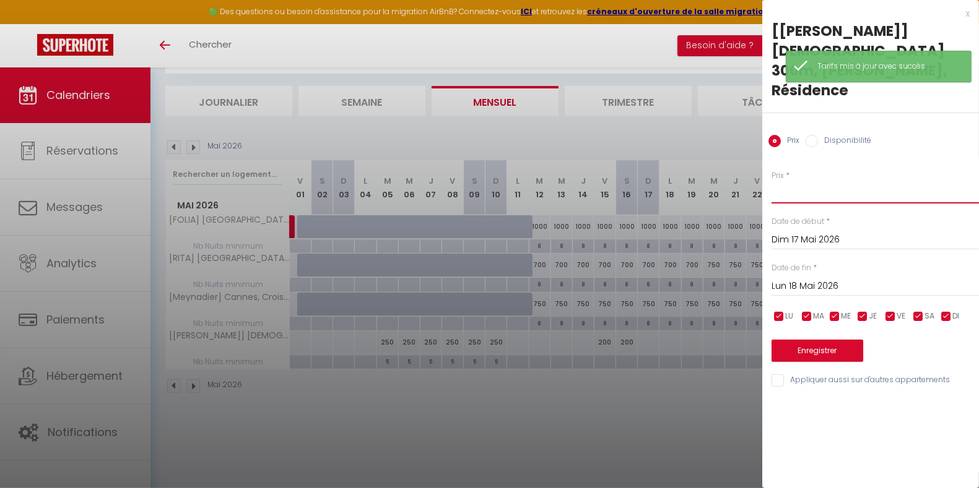
click at [788, 181] on input "Prix" at bounding box center [874, 192] width 207 height 22
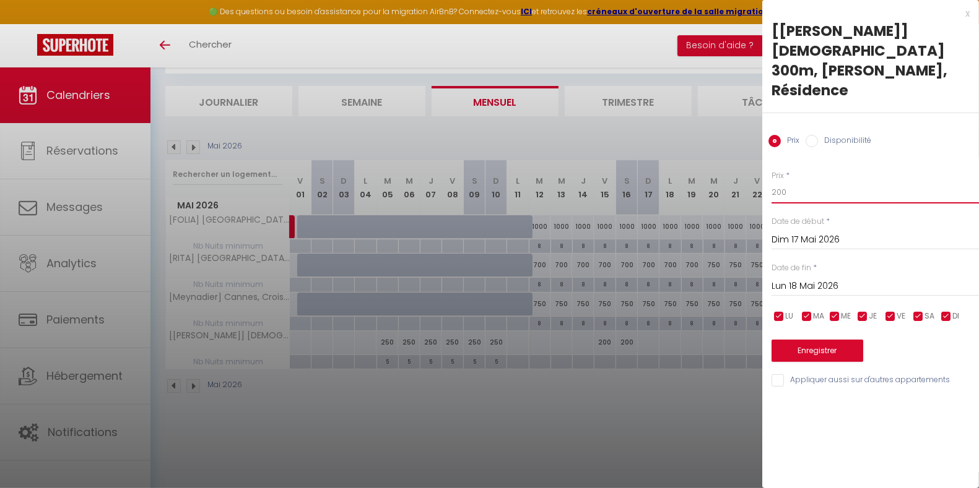
type input "200"
click at [820, 340] on button "Enregistrer" at bounding box center [817, 351] width 92 height 22
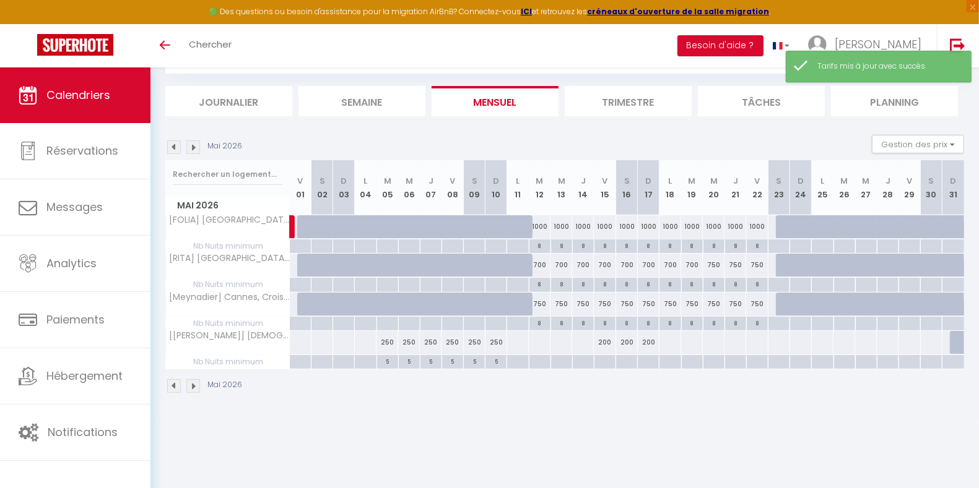
click at [601, 359] on div at bounding box center [605, 362] width 22 height 14
type input "[DATE]"
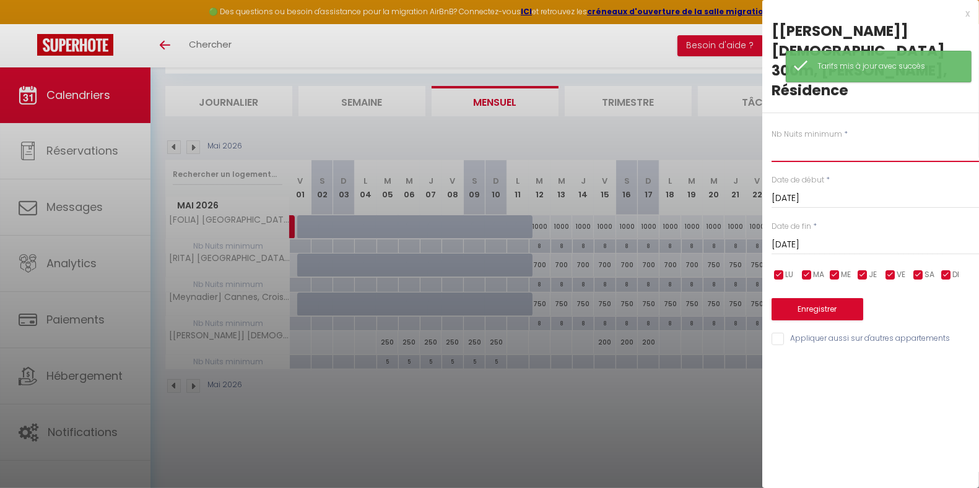
click at [823, 140] on input "text" at bounding box center [874, 151] width 207 height 22
type input "2"
click at [836, 233] on div "[DATE] < [DATE] > Dim Lun Mar Mer Jeu Ven Sam 1 2 3 4 5 6 7 8 9 10 11 12 13 14 …" at bounding box center [874, 244] width 207 height 22
click at [839, 237] on input "[DATE]" at bounding box center [874, 245] width 207 height 16
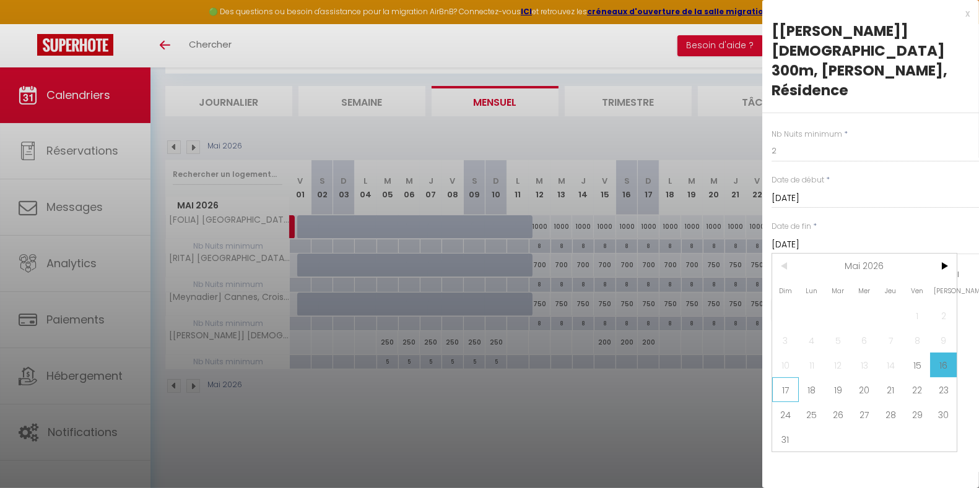
click at [791, 378] on span "17" at bounding box center [785, 390] width 27 height 25
type input "Dim 17 Mai 2026"
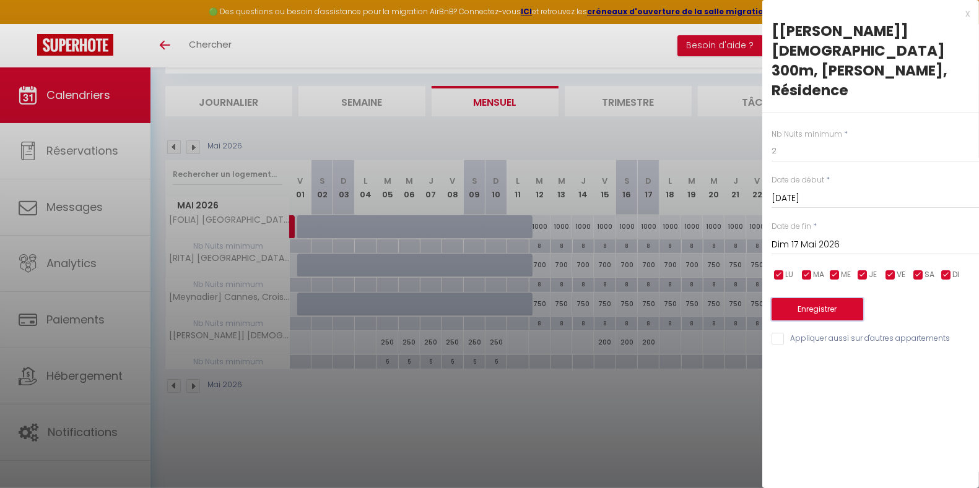
click at [810, 298] on button "Enregistrer" at bounding box center [817, 309] width 92 height 22
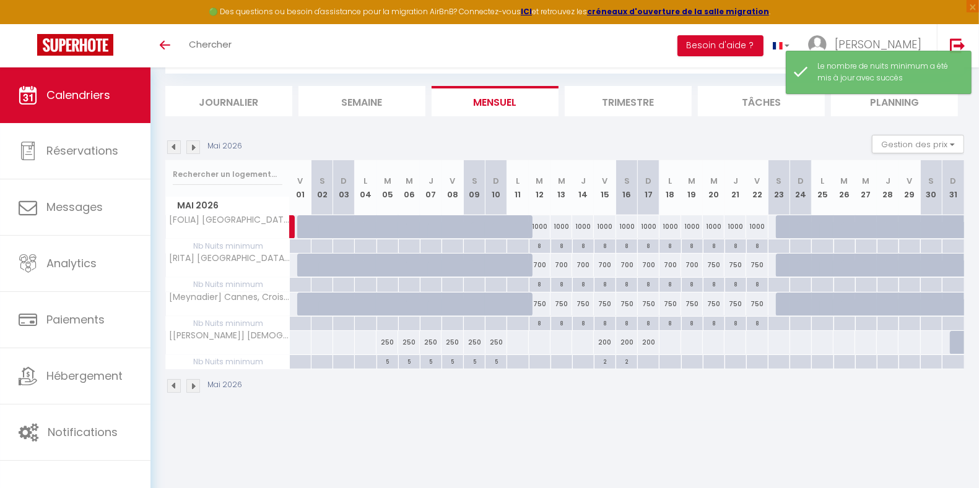
click at [645, 359] on div at bounding box center [648, 362] width 22 height 14
type input "Dim 17 Mai 2026"
type input "Lun 18 Mai 2026"
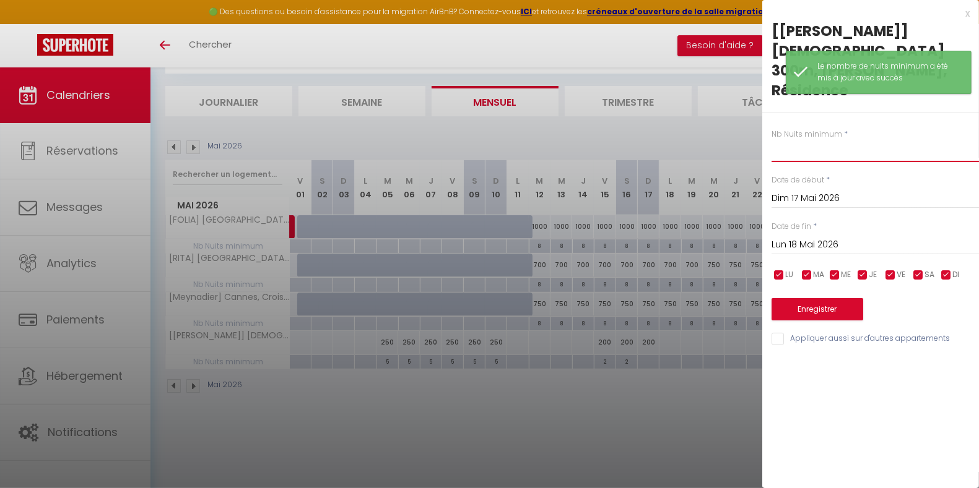
click at [782, 140] on input "text" at bounding box center [874, 151] width 207 height 22
type input "2"
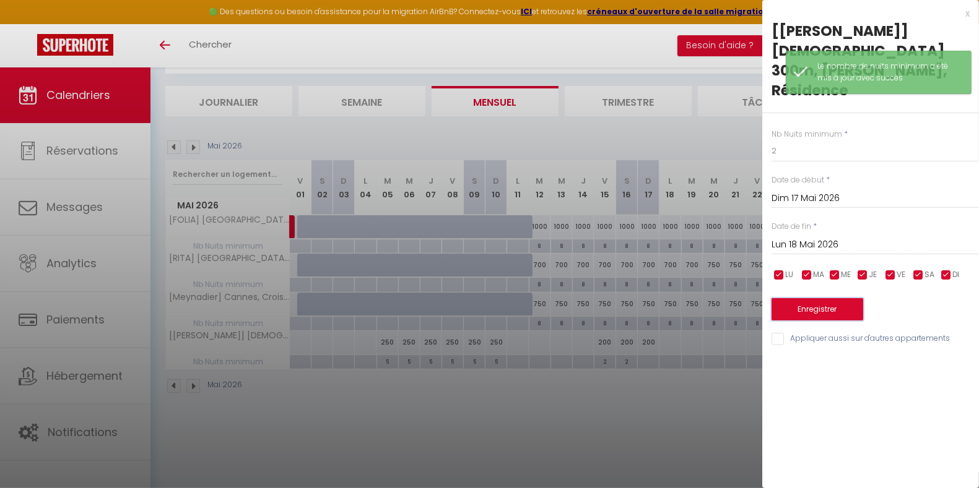
click at [812, 298] on button "Enregistrer" at bounding box center [817, 309] width 92 height 22
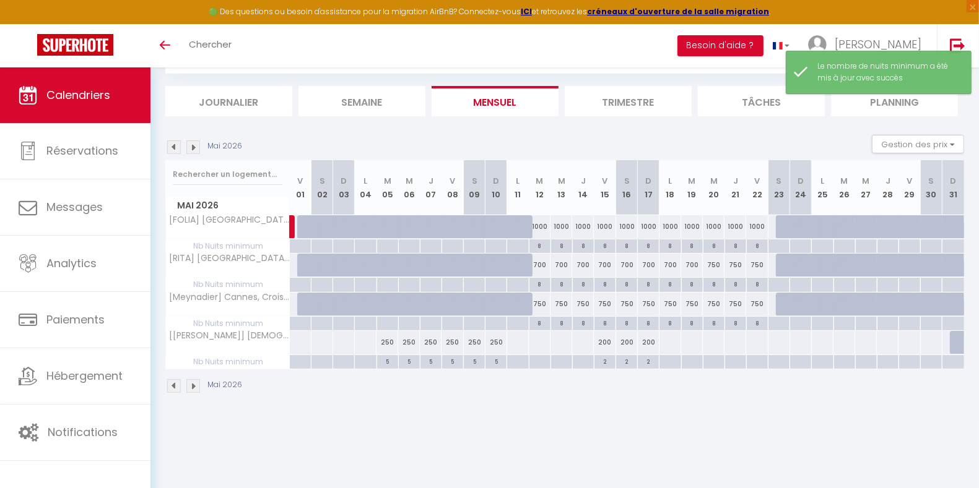
click at [779, 339] on div at bounding box center [779, 342] width 22 height 23
type input "[DATE]"
type input "Dim 24 Mai 2026"
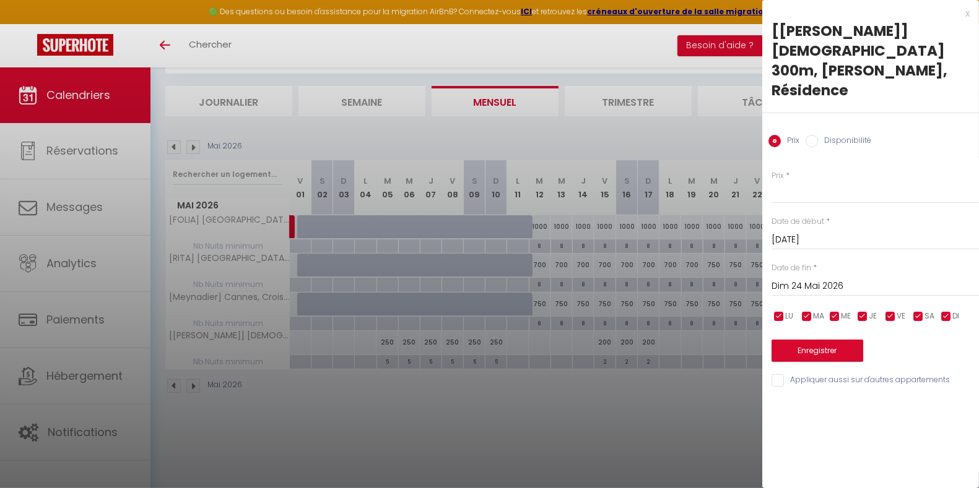
click at [966, 17] on div "x" at bounding box center [865, 13] width 207 height 15
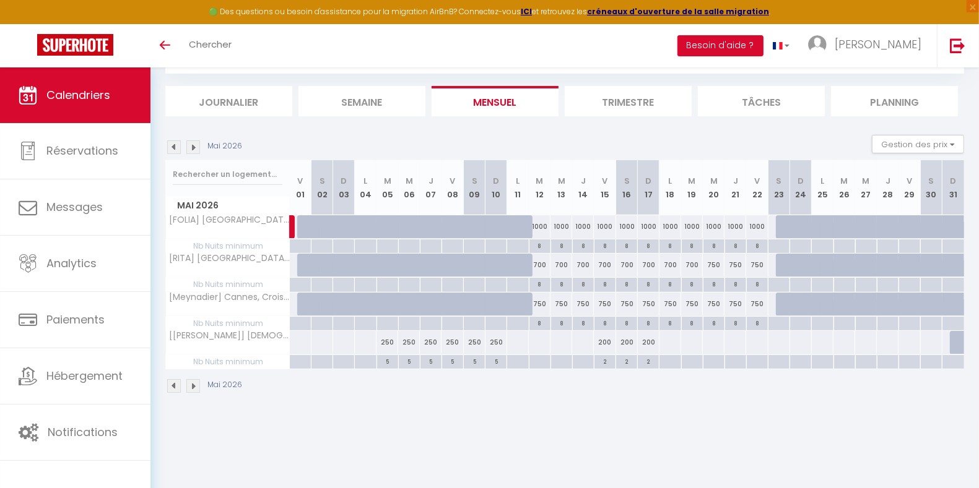
click at [740, 396] on div "Mai 2026" at bounding box center [564, 388] width 799 height 37
click at [881, 397] on div "Mai 2026" at bounding box center [564, 388] width 799 height 37
click at [196, 147] on img at bounding box center [193, 148] width 14 height 14
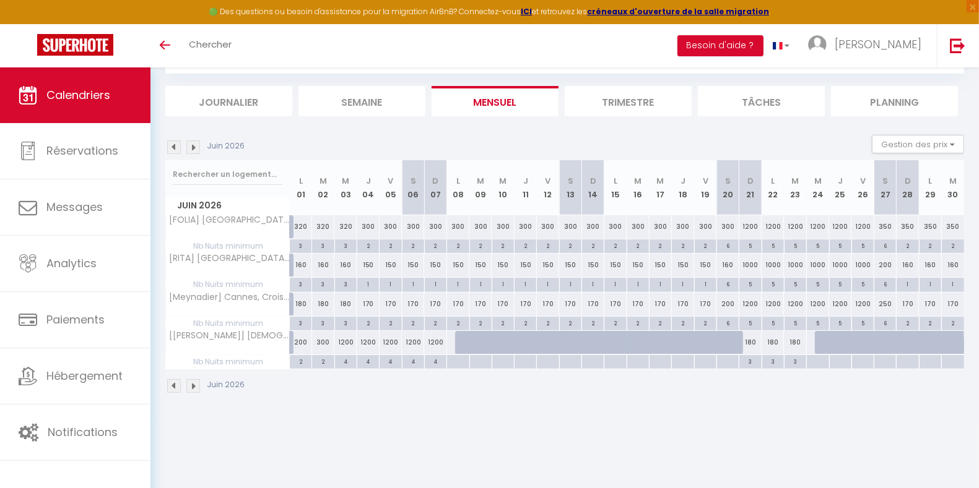
click at [458, 339] on div at bounding box center [466, 343] width 22 height 24
type input "Lun 08 Juin 2026"
type input "[DATE]"
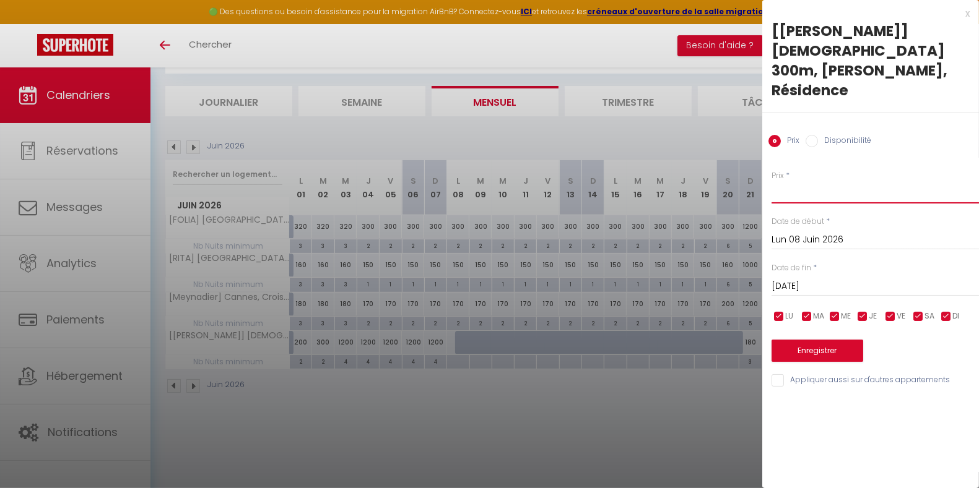
click at [820, 181] on input "Prix" at bounding box center [874, 192] width 207 height 22
type input "250"
click at [822, 279] on input "[DATE]" at bounding box center [874, 287] width 207 height 16
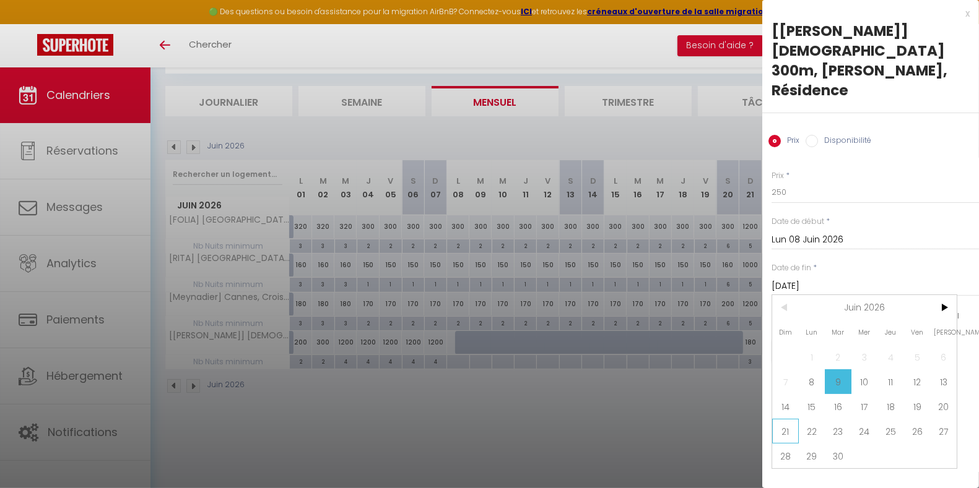
click at [787, 419] on span "21" at bounding box center [785, 431] width 27 height 25
type input "Dim 21 Juin 2026"
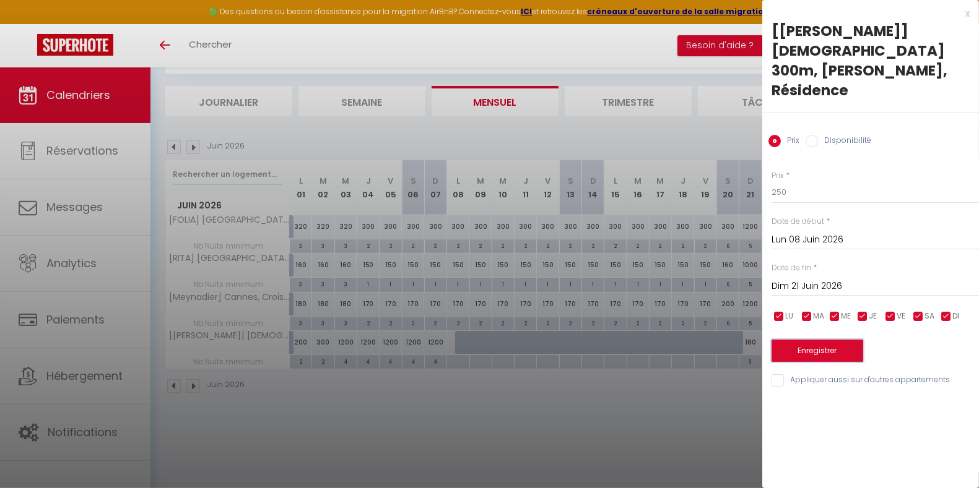
click at [836, 340] on button "Enregistrer" at bounding box center [817, 351] width 92 height 22
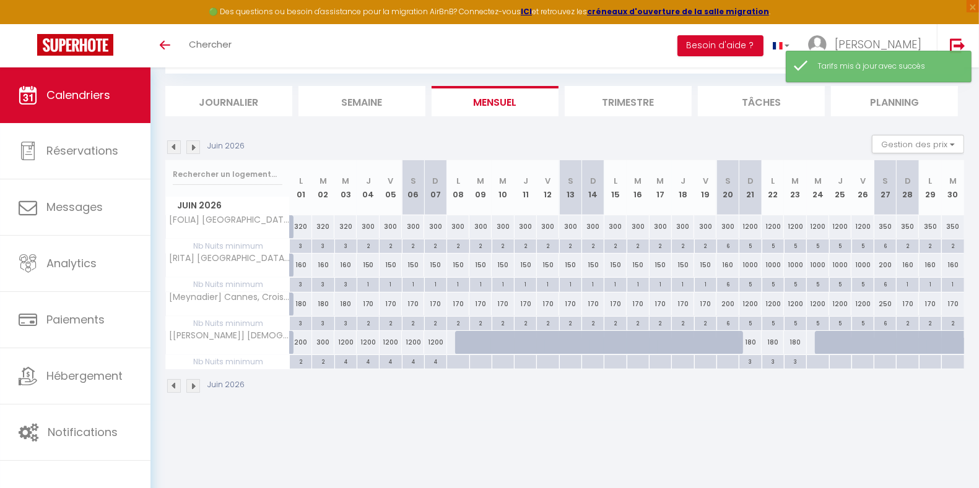
click at [462, 339] on div at bounding box center [466, 343] width 22 height 24
type input "250"
select select "1"
type input "Lun 08 Juin 2026"
type input "[DATE]"
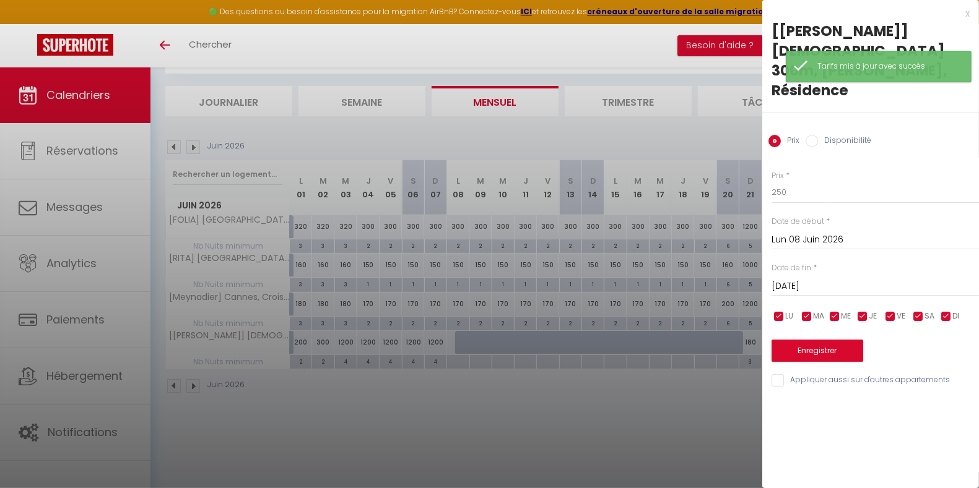
click at [809, 135] on input "Disponibilité" at bounding box center [811, 141] width 12 height 12
radio input "true"
radio input "false"
click at [841, 280] on input "[DATE]" at bounding box center [874, 288] width 207 height 16
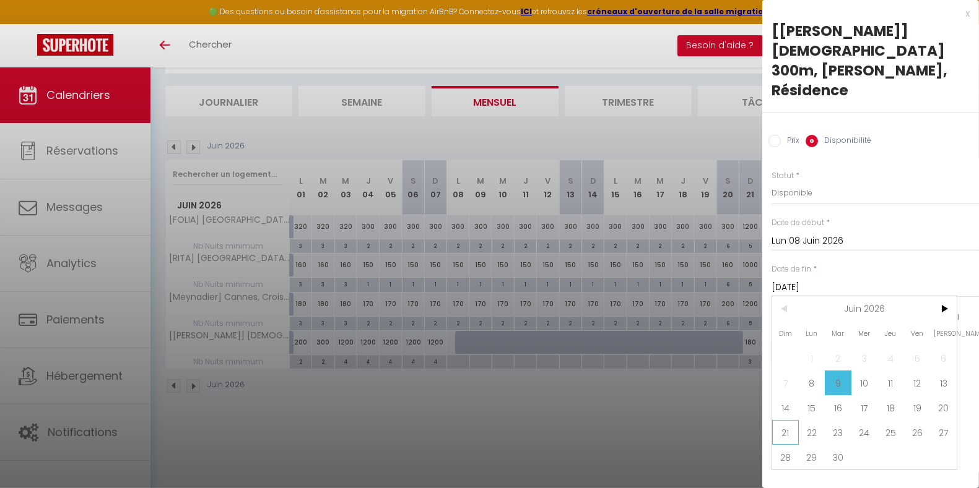
click at [787, 420] on span "21" at bounding box center [785, 432] width 27 height 25
type input "Dim 21 Juin 2026"
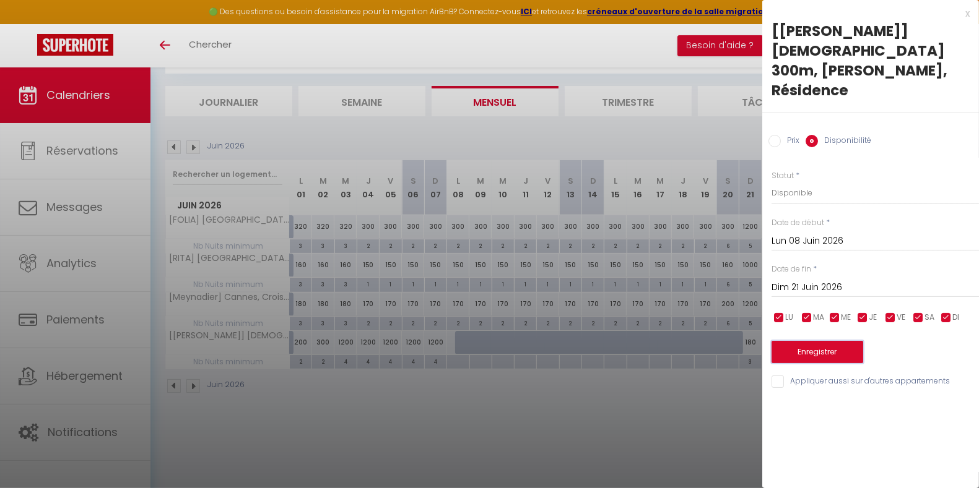
click at [818, 341] on button "Enregistrer" at bounding box center [817, 352] width 92 height 22
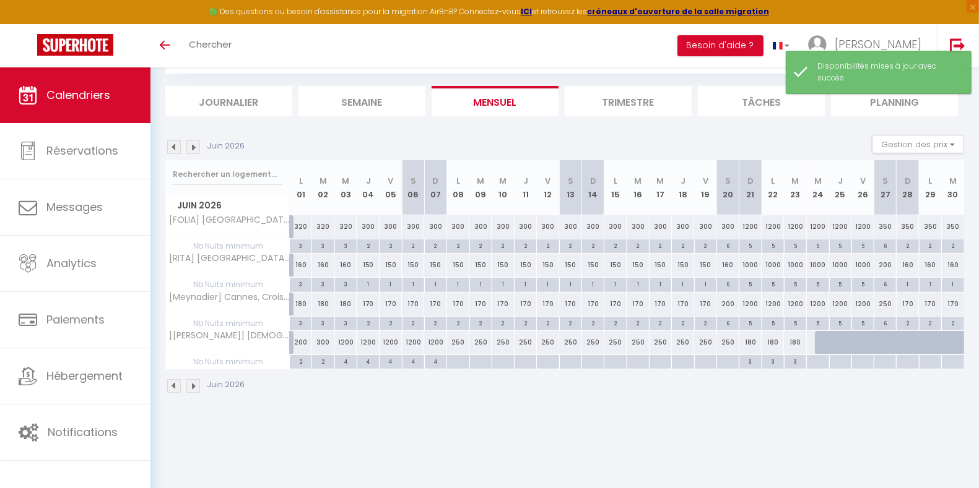
click at [459, 359] on div at bounding box center [457, 362] width 22 height 14
type input "Lun 08 Juin 2026"
type input "[DATE]"
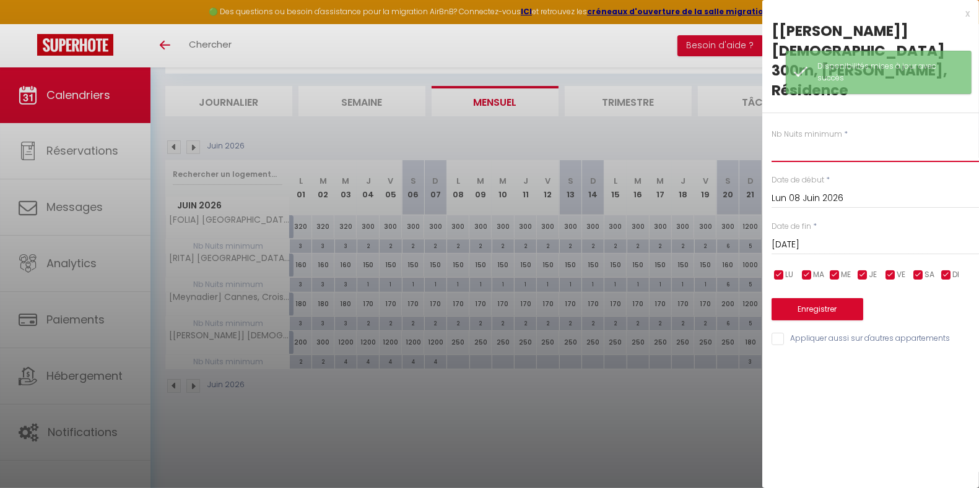
click at [807, 140] on input "text" at bounding box center [874, 151] width 207 height 22
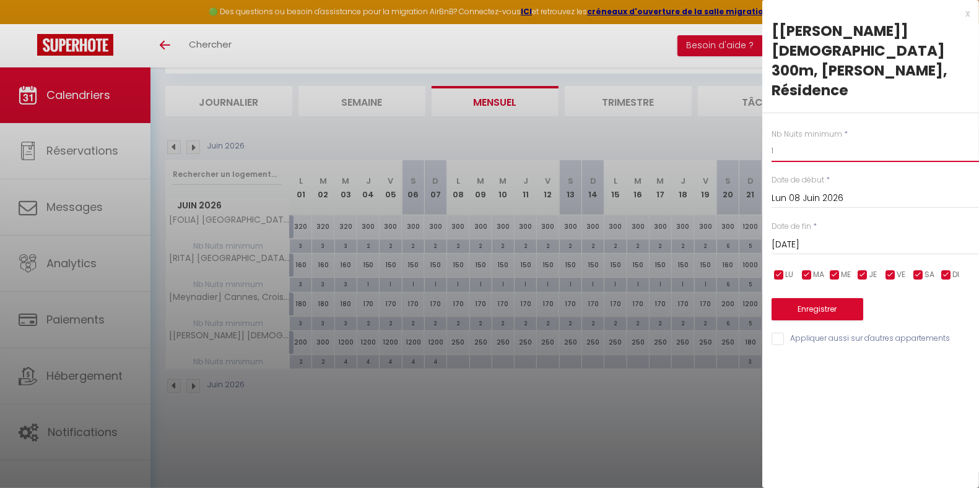
type input "1"
click at [822, 237] on input "[DATE]" at bounding box center [874, 245] width 207 height 16
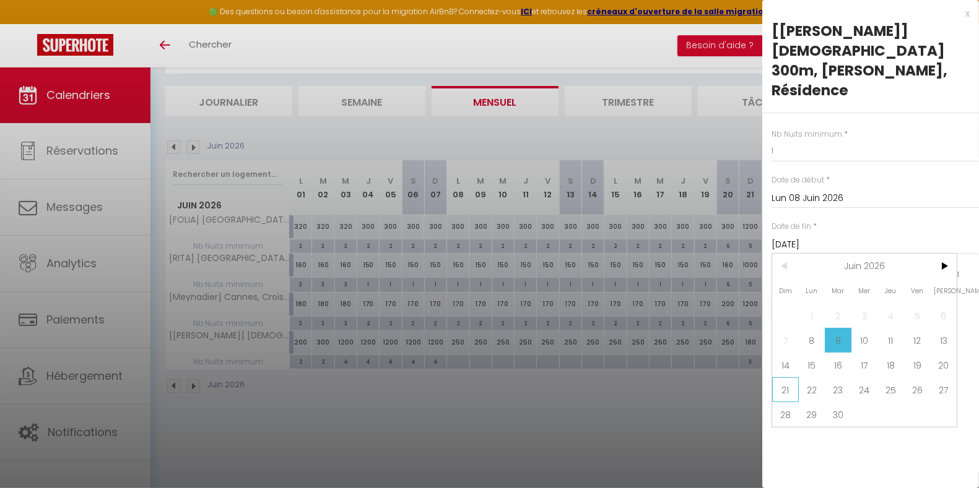
click at [783, 378] on span "21" at bounding box center [785, 390] width 27 height 25
type input "Dim 21 Juin 2026"
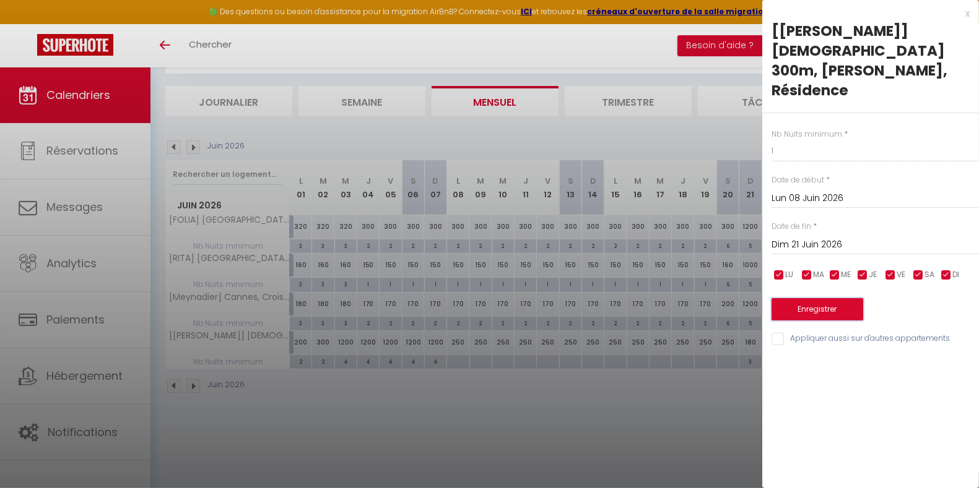
click at [813, 298] on button "Enregistrer" at bounding box center [817, 309] width 92 height 22
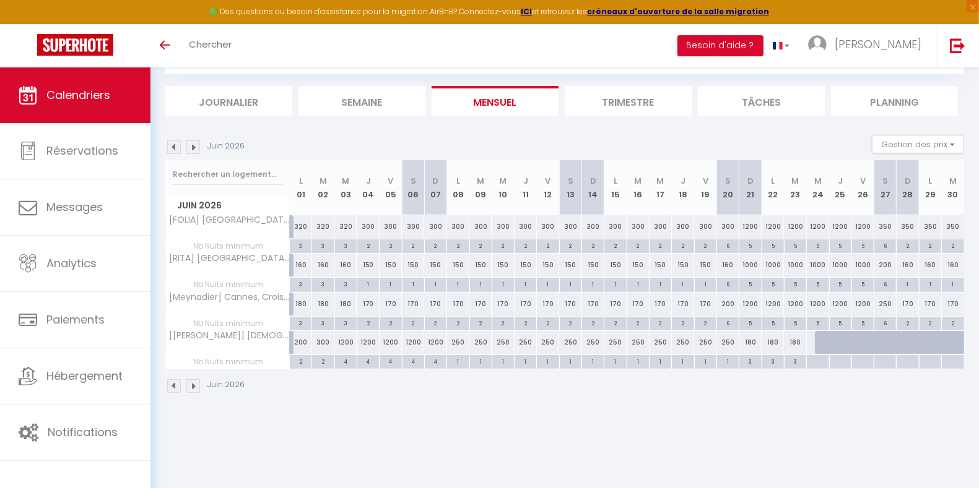
click at [749, 343] on div "180" at bounding box center [750, 342] width 22 height 23
type input "180"
select select "1"
type input "Dim 21 Juin 2026"
type input "Lun 22 Juin 2026"
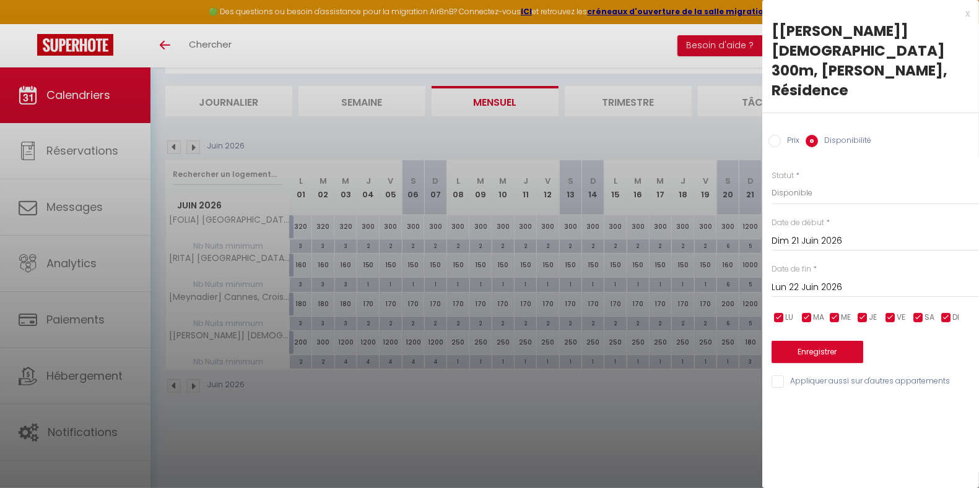
click at [778, 135] on input "Prix" at bounding box center [774, 141] width 12 height 12
radio input "true"
radio input "false"
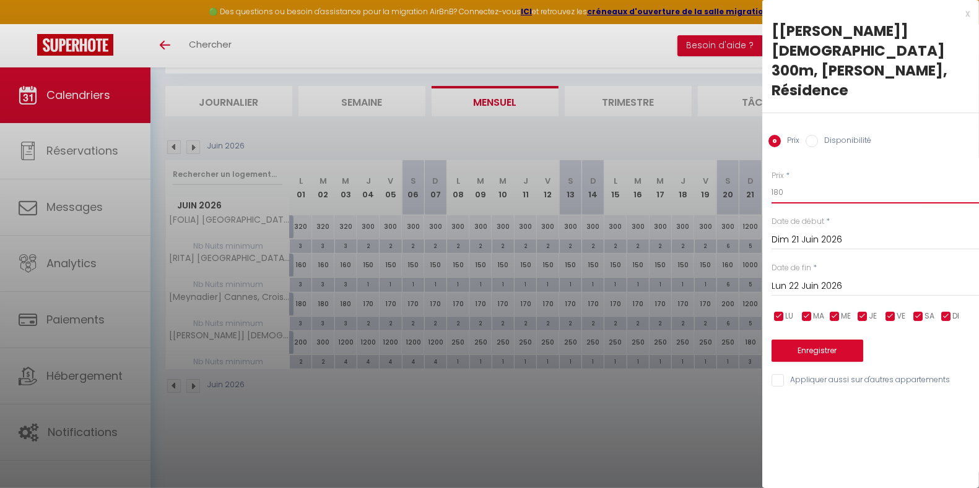
drag, startPoint x: 802, startPoint y: 156, endPoint x: 716, endPoint y: 149, distance: 86.3
click at [716, 149] on body "🟢 Des questions ou besoin d'assistance pour la migration AirBnB? Connectez-vous…" at bounding box center [489, 245] width 979 height 488
type input "200"
click at [805, 279] on input "Lun 22 Juin 2026" at bounding box center [874, 287] width 207 height 16
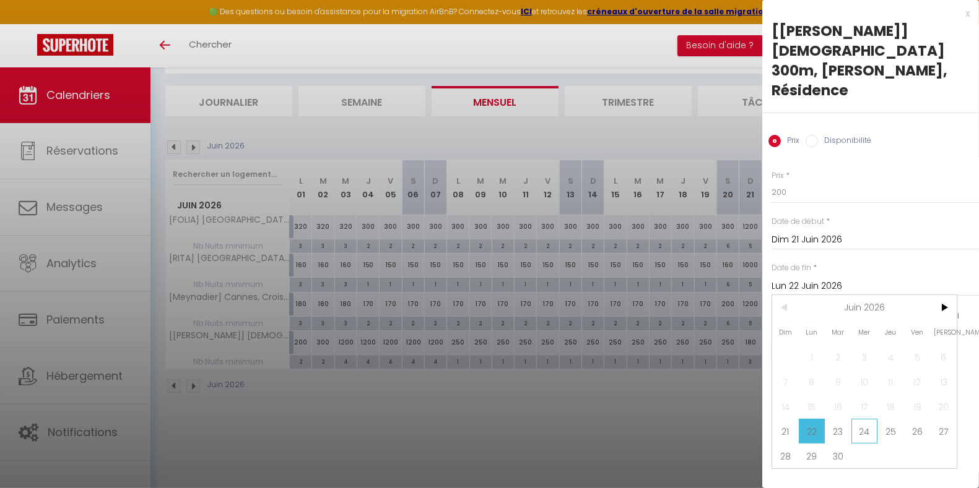
click at [864, 419] on span "24" at bounding box center [864, 431] width 27 height 25
type input "Mer 24 Juin 2026"
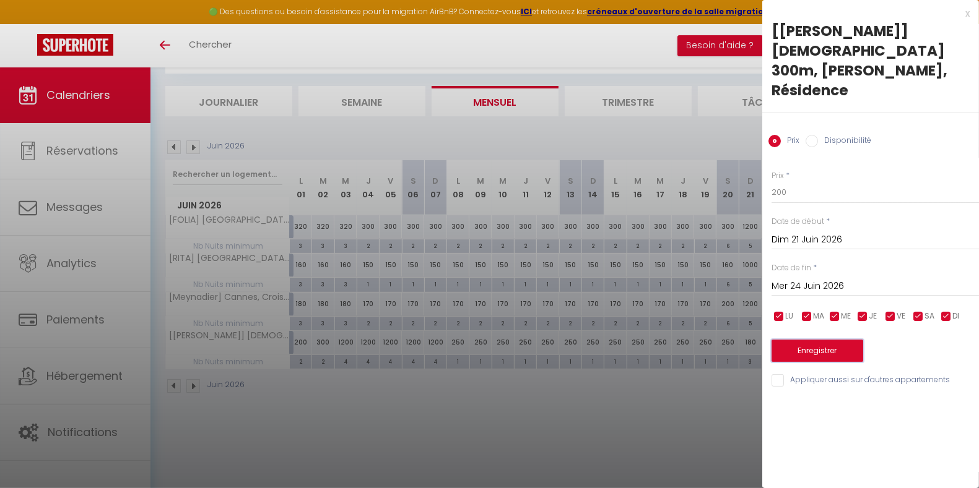
click at [834, 340] on button "Enregistrer" at bounding box center [817, 351] width 92 height 22
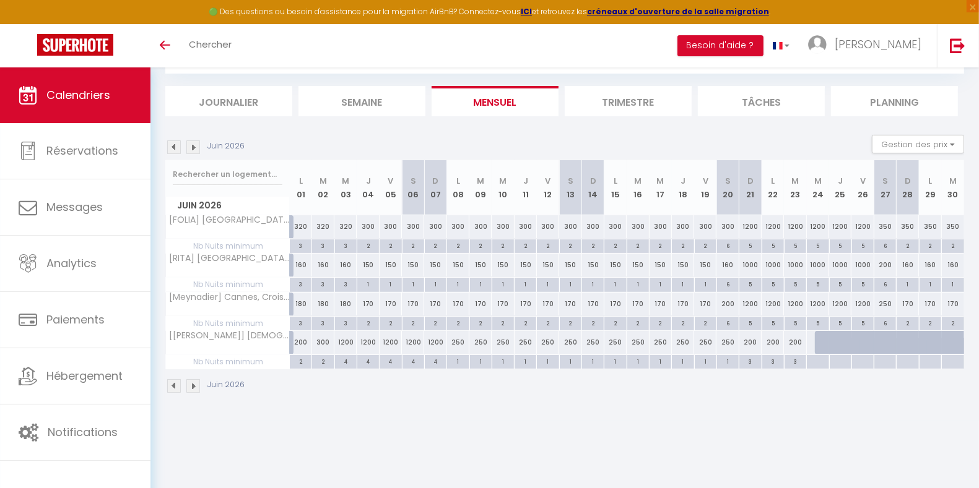
click at [482, 342] on div "250" at bounding box center [480, 342] width 22 height 23
type input "250"
type input "[DATE]"
type input "Mer 10 Juin 2026"
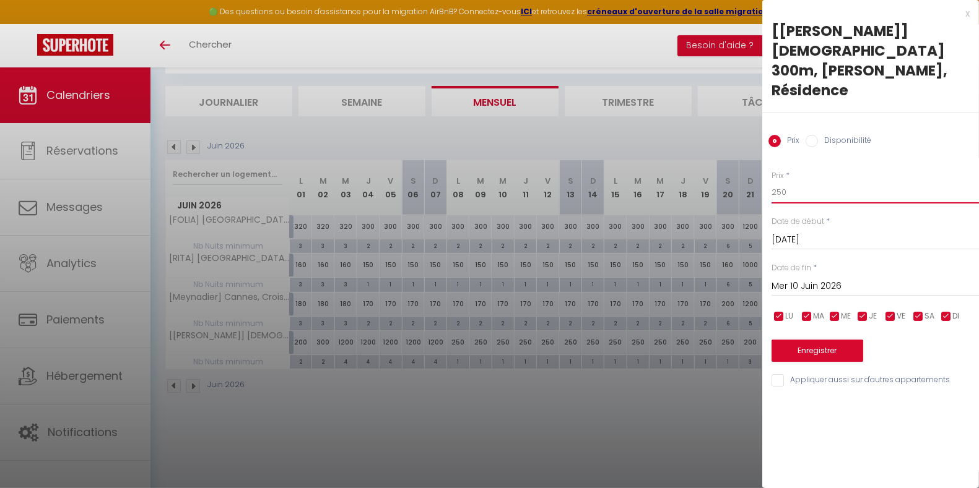
drag, startPoint x: 815, startPoint y: 149, endPoint x: 757, endPoint y: 146, distance: 58.3
click at [757, 146] on body "🟢 Des questions ou besoin d'assistance pour la migration AirBnB? Connectez-vous…" at bounding box center [489, 245] width 979 height 488
type input "200"
click at [813, 279] on input "Mer 10 Juin 2026" at bounding box center [874, 287] width 207 height 16
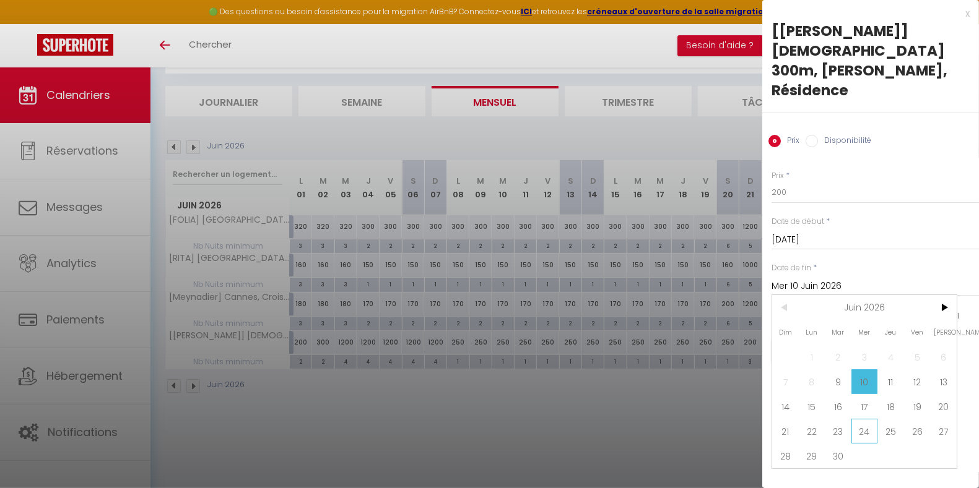
click at [862, 419] on span "24" at bounding box center [864, 431] width 27 height 25
type input "Mer 24 Juin 2026"
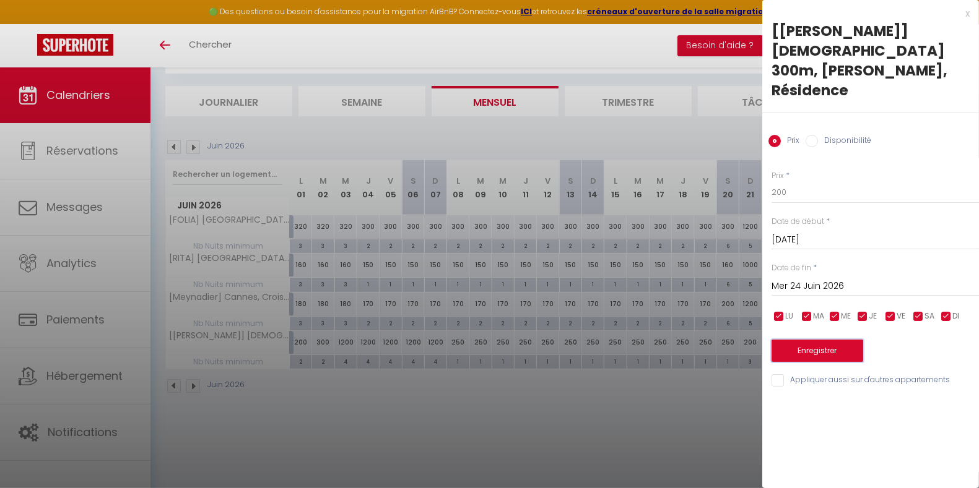
click at [823, 340] on button "Enregistrer" at bounding box center [817, 351] width 92 height 22
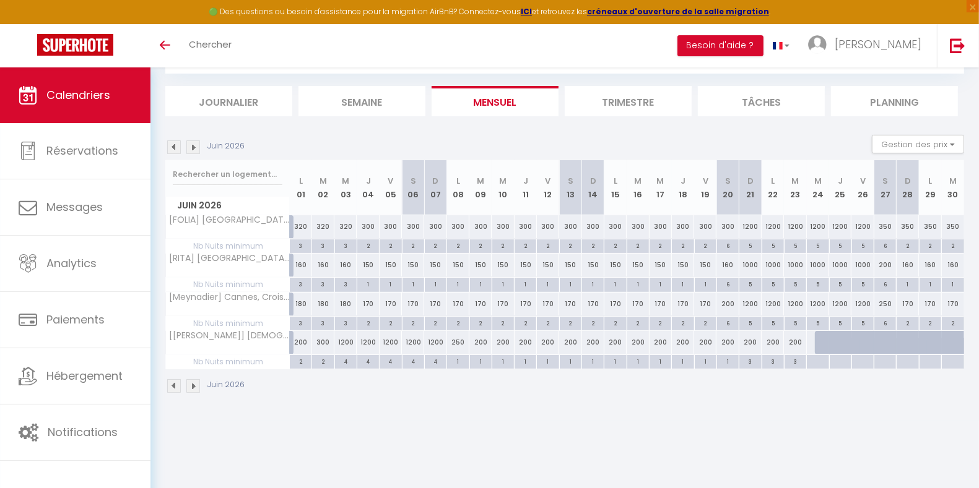
click at [481, 343] on div "200" at bounding box center [480, 342] width 22 height 23
type input "200"
type input "[DATE]"
type input "Mer 10 Juin 2026"
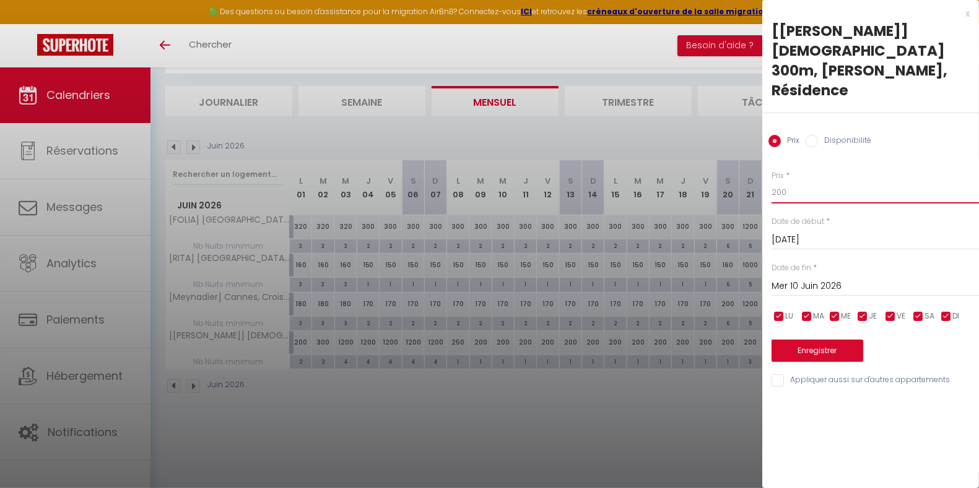
drag, startPoint x: 814, startPoint y: 158, endPoint x: 748, endPoint y: 160, distance: 66.3
click at [748, 160] on body "🟢 Des questions ou besoin d'assistance pour la migration AirBnB? Connectez-vous…" at bounding box center [489, 245] width 979 height 488
click at [820, 279] on input "Mer 10 Juin 2026" at bounding box center [874, 287] width 207 height 16
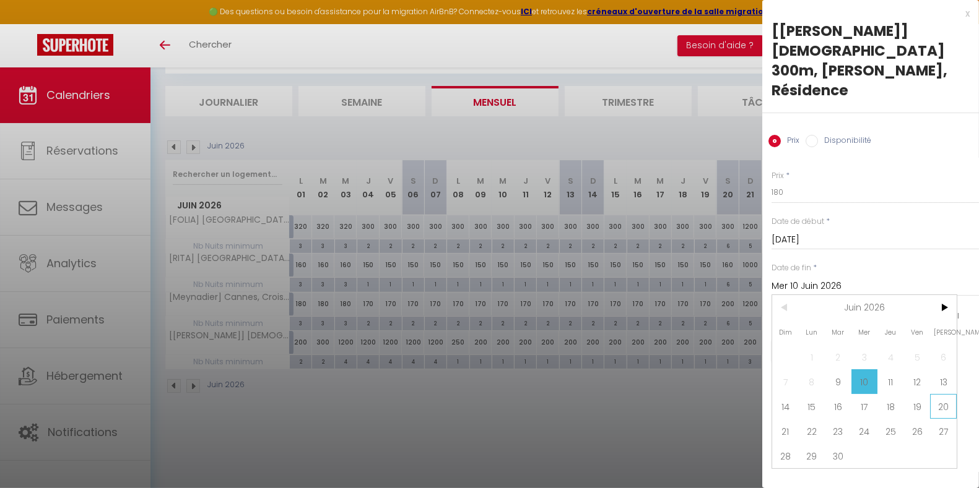
click at [949, 394] on span "20" at bounding box center [943, 406] width 27 height 25
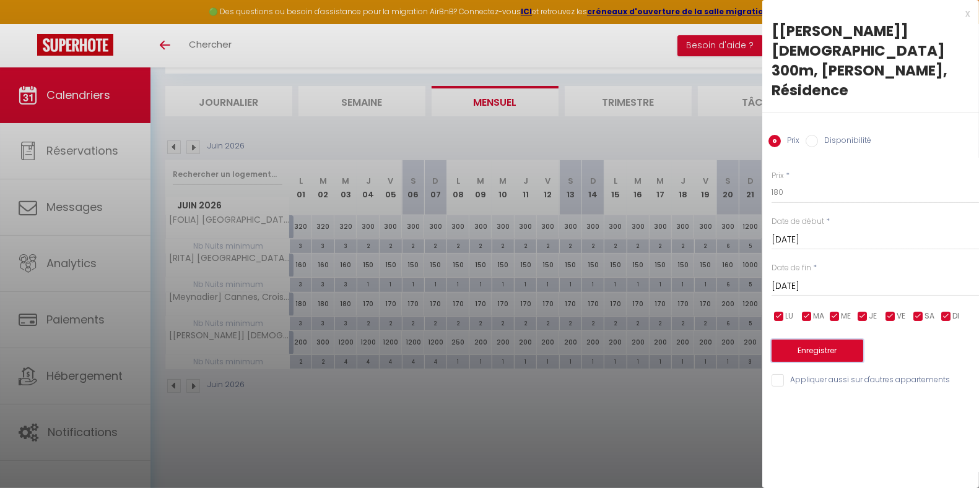
click at [830, 340] on button "Enregistrer" at bounding box center [817, 351] width 92 height 22
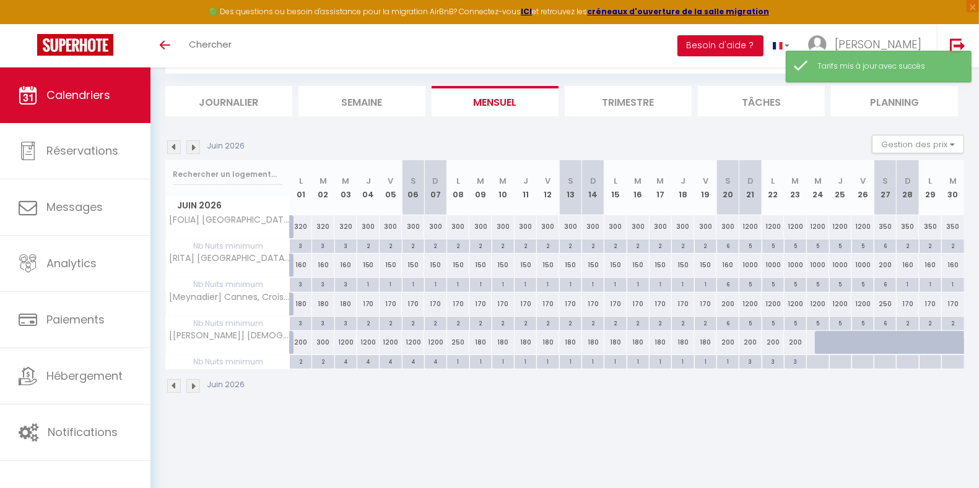
click at [728, 339] on div "200" at bounding box center [727, 342] width 22 height 23
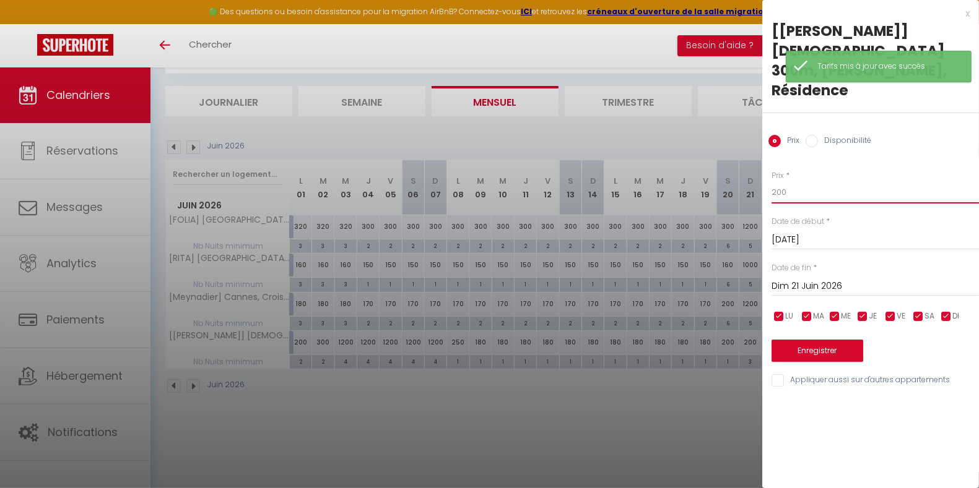
drag, startPoint x: 811, startPoint y: 162, endPoint x: 701, endPoint y: 159, distance: 109.6
click at [701, 159] on body "🟢 Des questions ou besoin d'assistance pour la migration AirBnB? Connectez-vous…" at bounding box center [489, 245] width 979 height 488
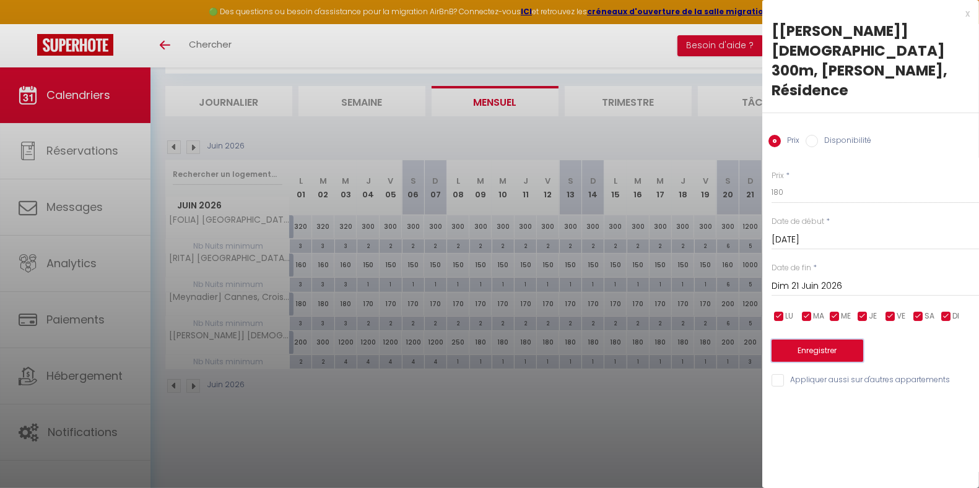
click at [810, 340] on button "Enregistrer" at bounding box center [817, 351] width 92 height 22
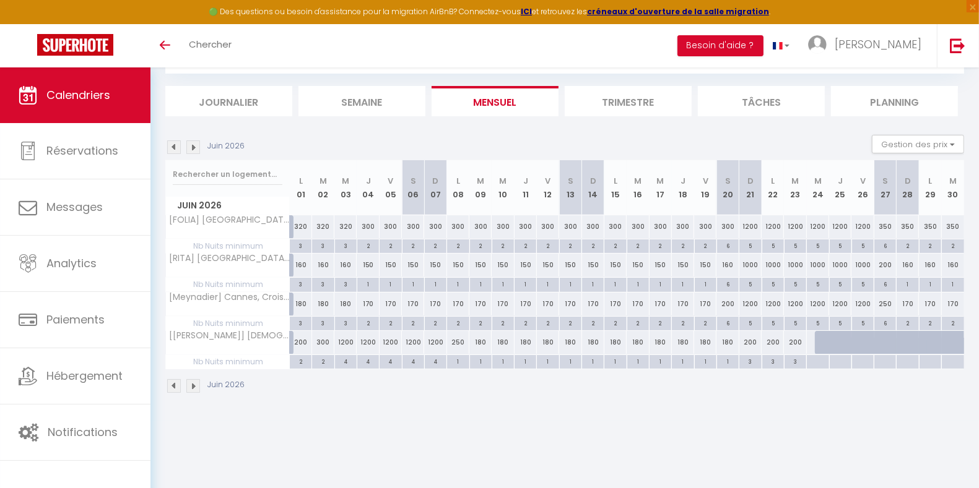
click at [818, 340] on div at bounding box center [826, 343] width 22 height 24
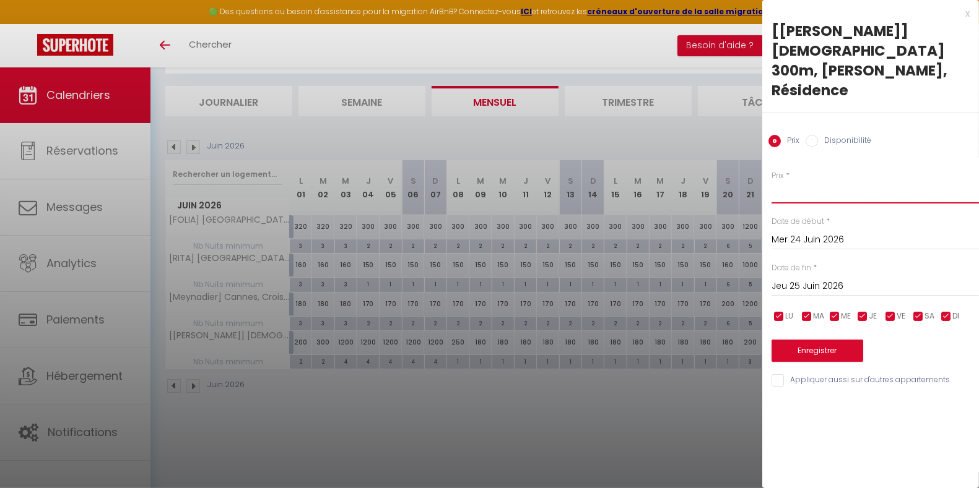
click at [797, 181] on input "Prix" at bounding box center [874, 192] width 207 height 22
click at [843, 274] on div "[DATE] < [DATE] > Dim Lun Mar Mer Jeu Ven Sam 1 2 3 4 5 6 7 8 9 10 11 12 13 14 …" at bounding box center [874, 285] width 207 height 22
click at [844, 279] on input "Jeu 25 Juin 2026" at bounding box center [874, 287] width 207 height 16
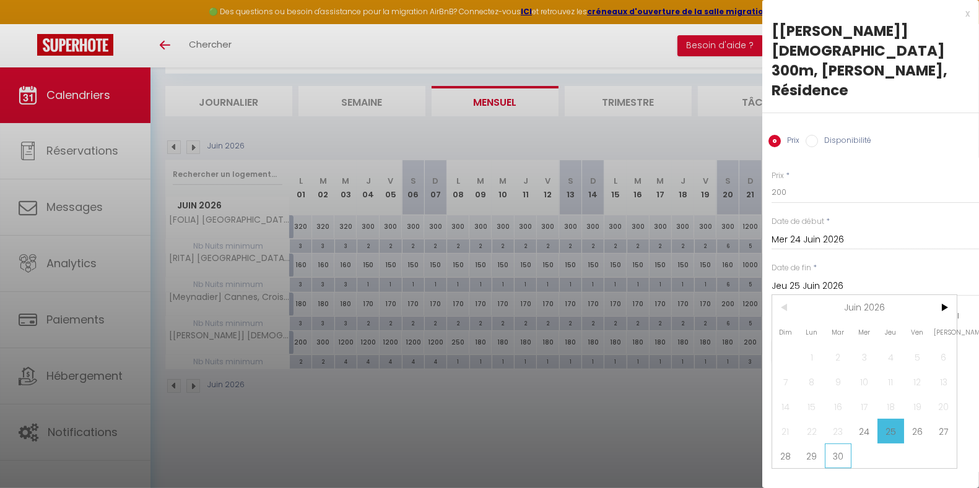
click at [836, 444] on span "30" at bounding box center [838, 456] width 27 height 25
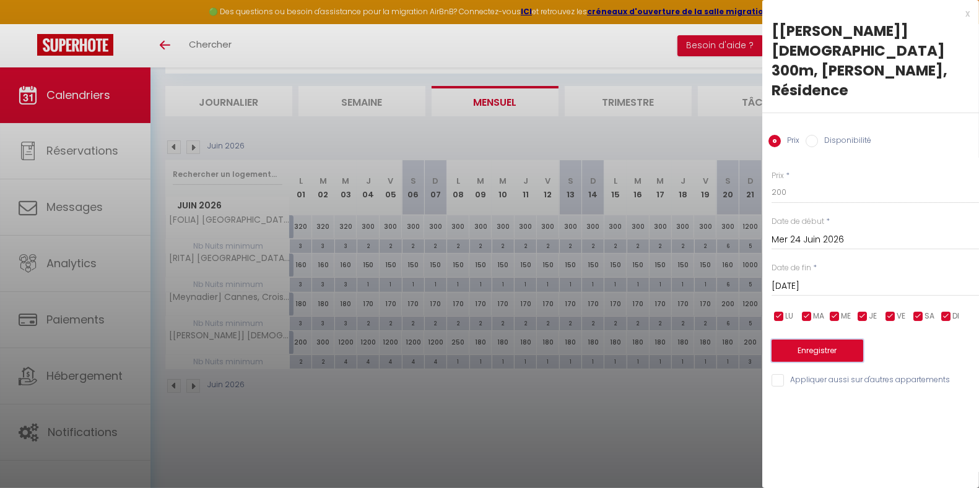
click at [830, 340] on button "Enregistrer" at bounding box center [817, 351] width 92 height 22
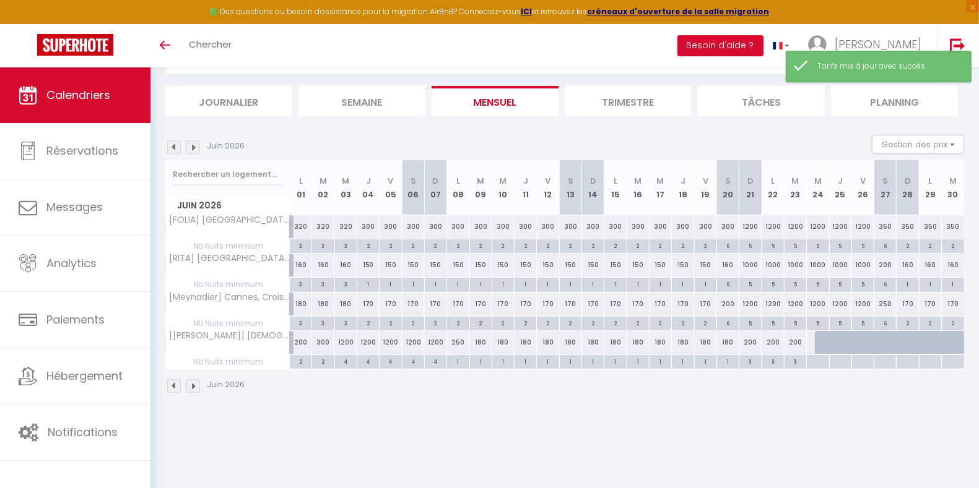
click at [822, 362] on div at bounding box center [817, 362] width 22 height 14
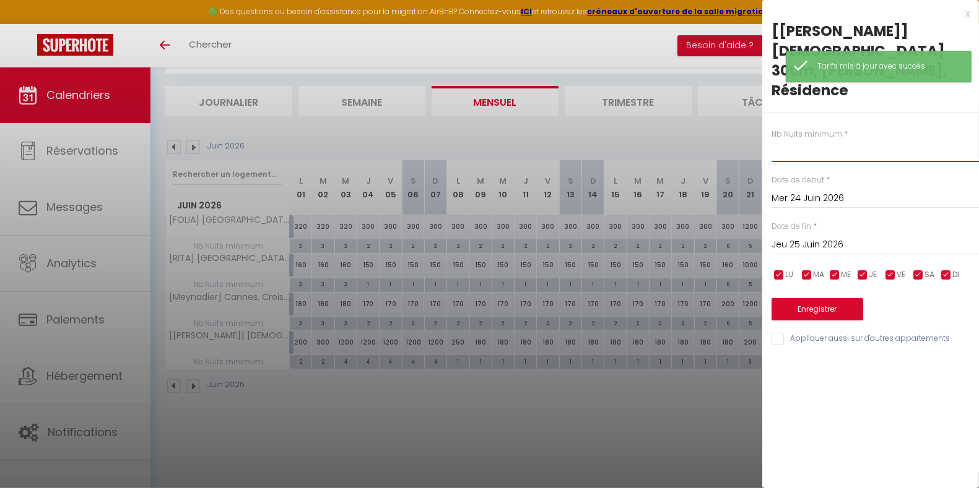
click at [784, 140] on input "text" at bounding box center [874, 151] width 207 height 22
click at [864, 237] on input "Jeu 25 Juin 2026" at bounding box center [874, 245] width 207 height 16
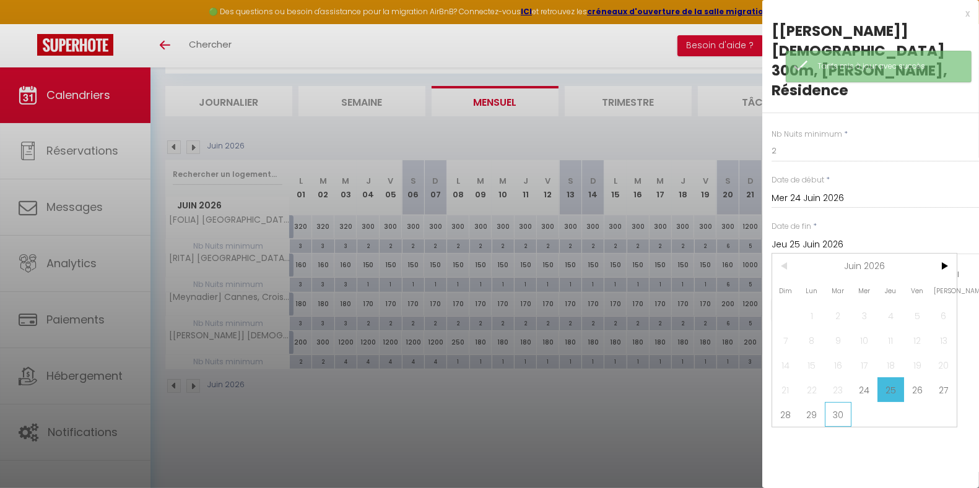
click at [838, 402] on span "30" at bounding box center [838, 414] width 27 height 25
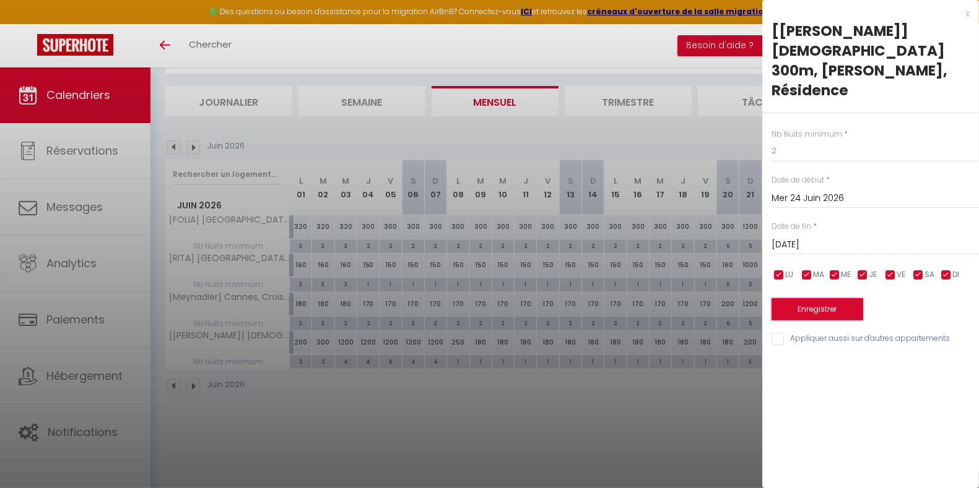
click at [836, 298] on button "Enregistrer" at bounding box center [817, 309] width 92 height 22
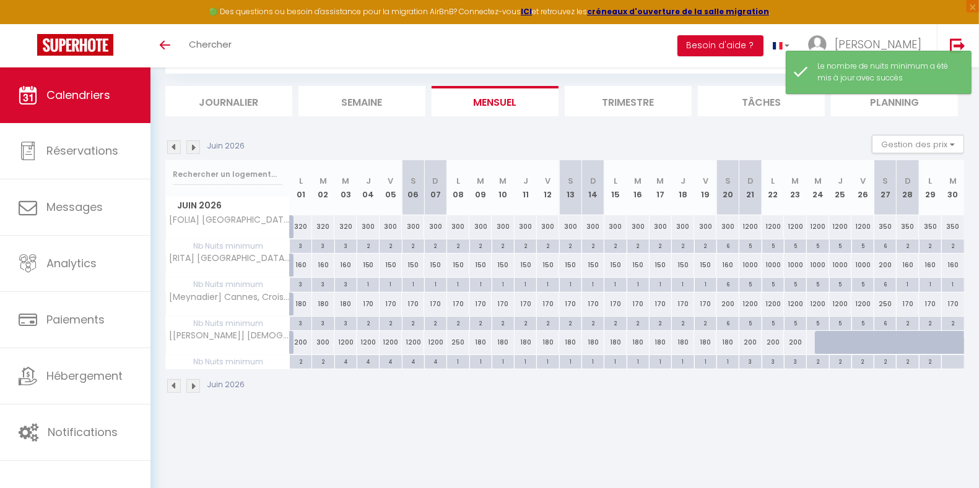
click at [955, 358] on div at bounding box center [952, 362] width 23 height 14
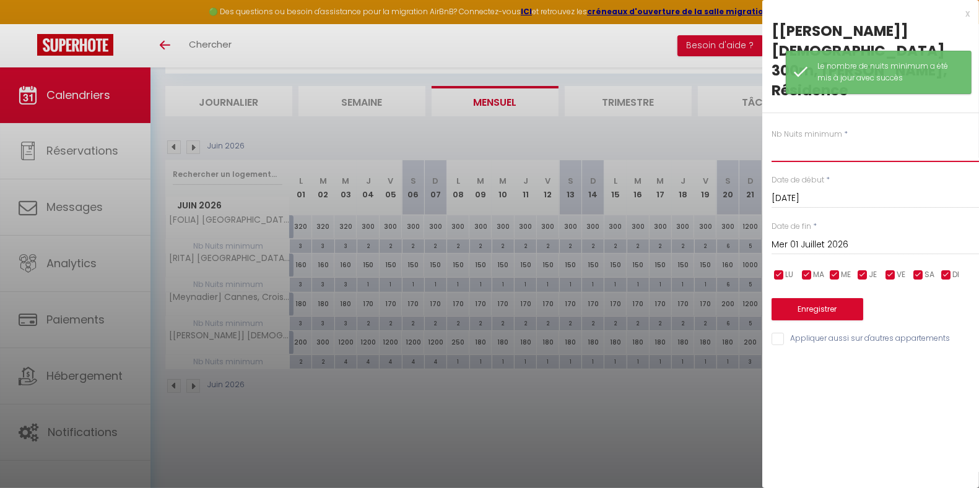
click at [796, 140] on input "text" at bounding box center [874, 151] width 207 height 22
click at [836, 298] on button "Enregistrer" at bounding box center [817, 309] width 92 height 22
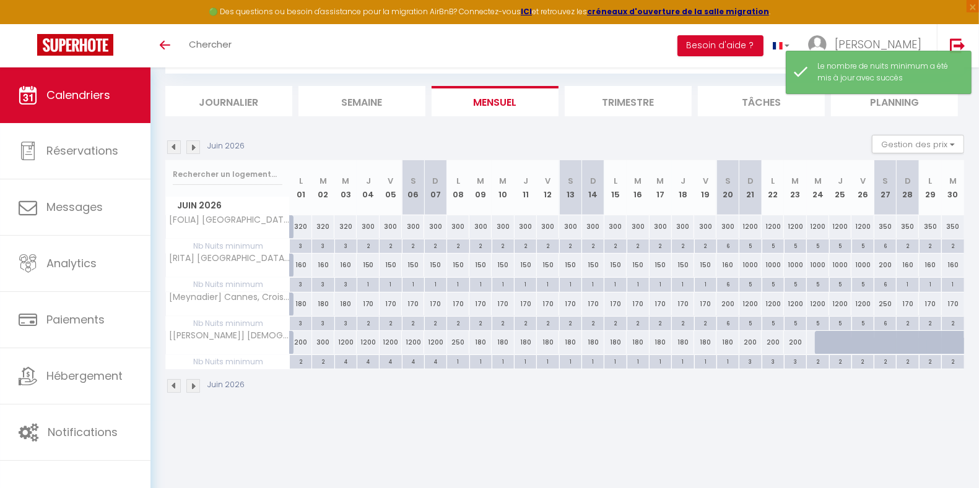
click at [816, 339] on div at bounding box center [826, 343] width 22 height 24
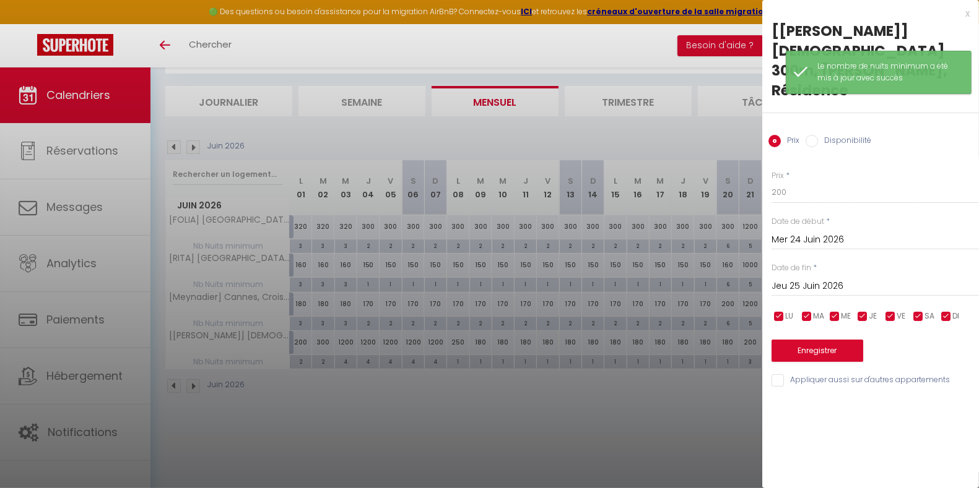
click at [808, 135] on input "Disponibilité" at bounding box center [811, 141] width 12 height 12
click at [816, 280] on input "Jeu 25 Juin 2026" at bounding box center [874, 288] width 207 height 16
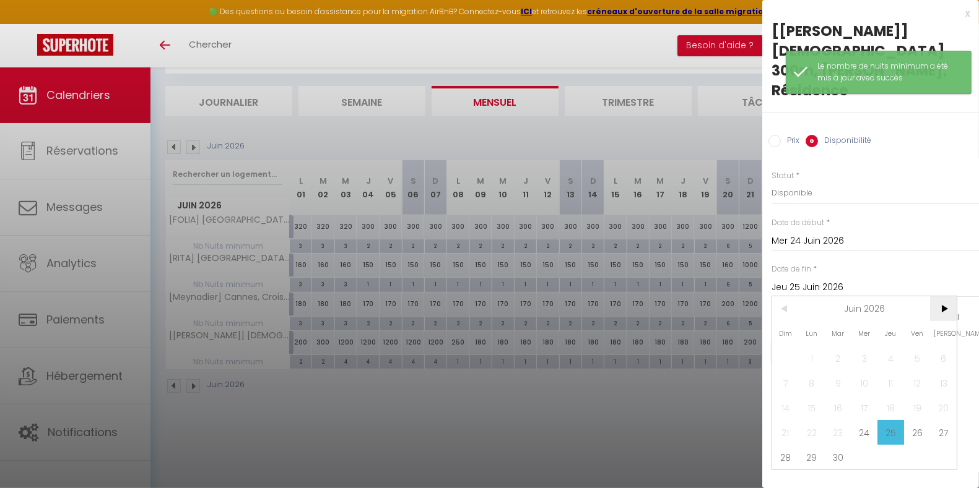
click at [949, 297] on span ">" at bounding box center [943, 309] width 27 height 25
click at [864, 346] on span "1" at bounding box center [864, 358] width 27 height 25
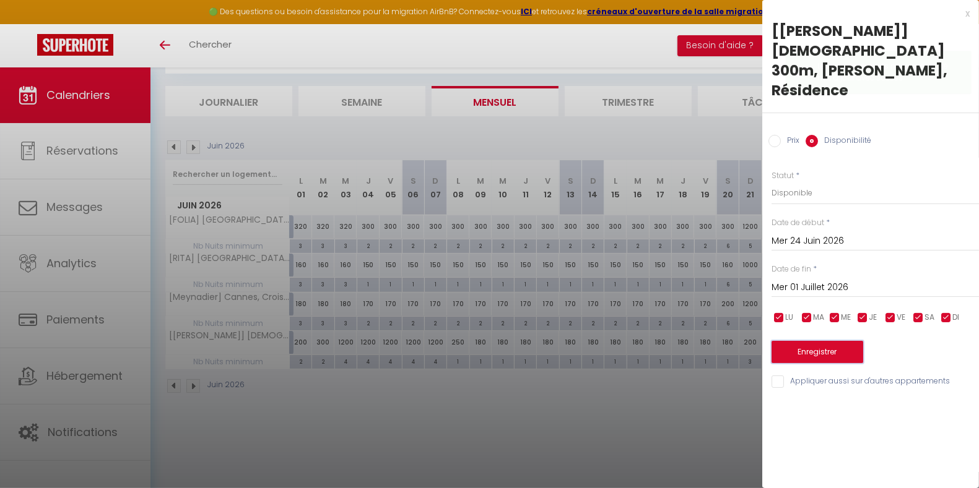
click at [825, 341] on button "Enregistrer" at bounding box center [817, 352] width 92 height 22
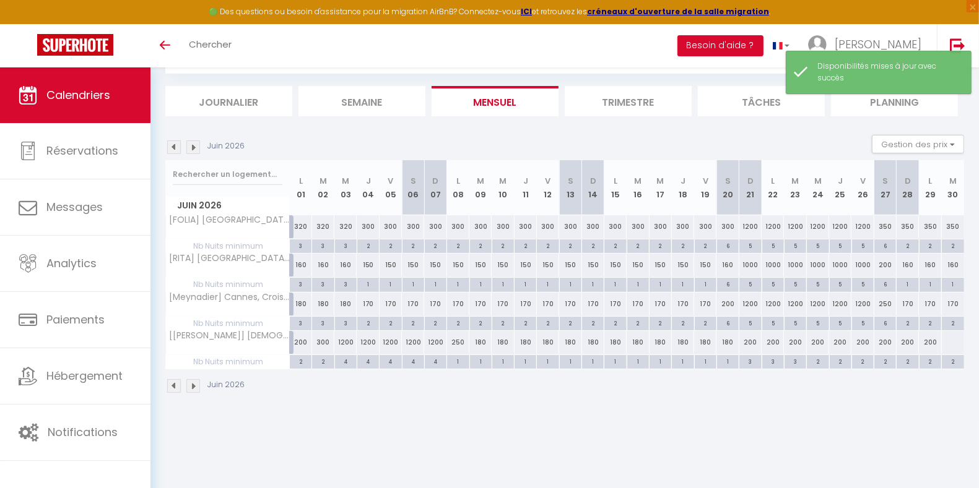
click at [955, 342] on div at bounding box center [952, 342] width 23 height 23
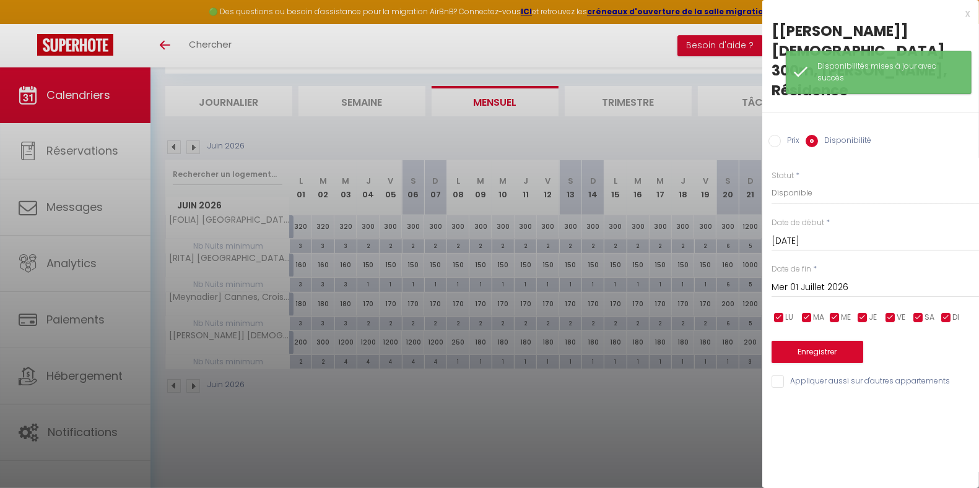
click at [779, 135] on input "Prix" at bounding box center [774, 141] width 12 height 12
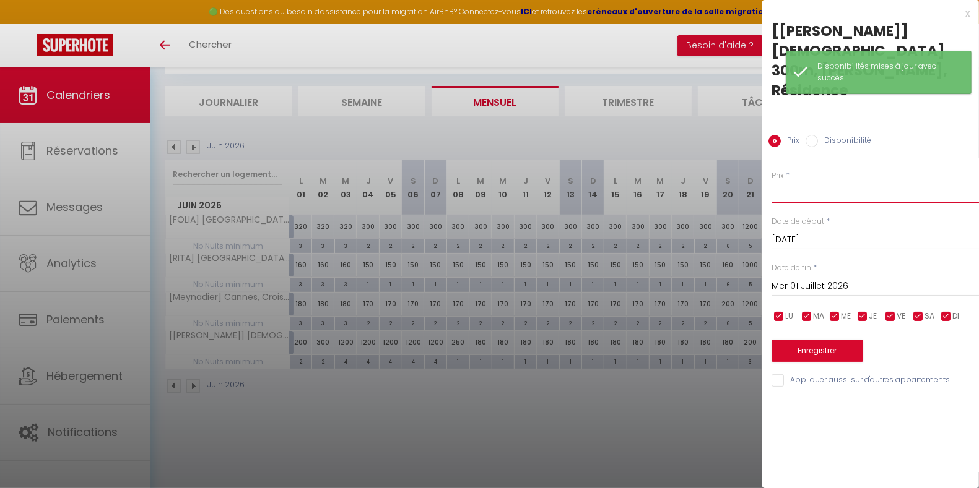
click at [799, 181] on input "Prix" at bounding box center [874, 192] width 207 height 22
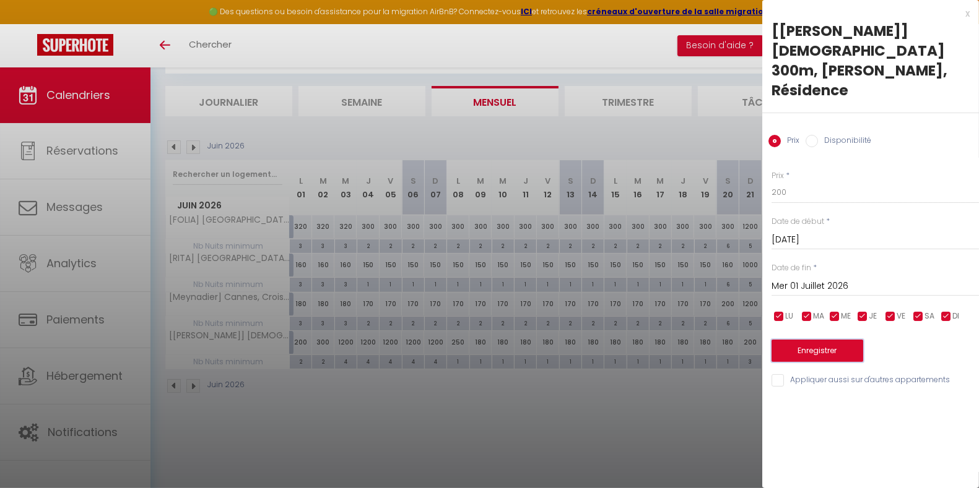
click at [839, 340] on button "Enregistrer" at bounding box center [817, 351] width 92 height 22
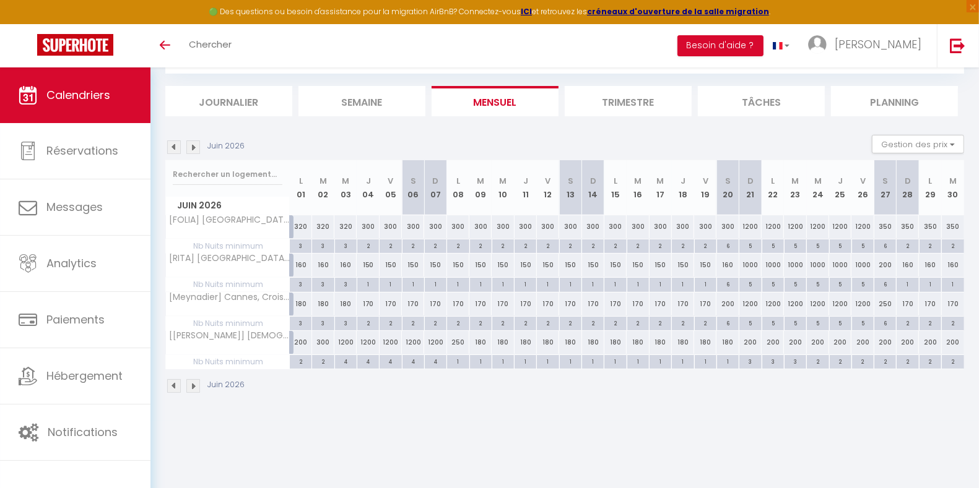
click at [175, 146] on img at bounding box center [174, 148] width 14 height 14
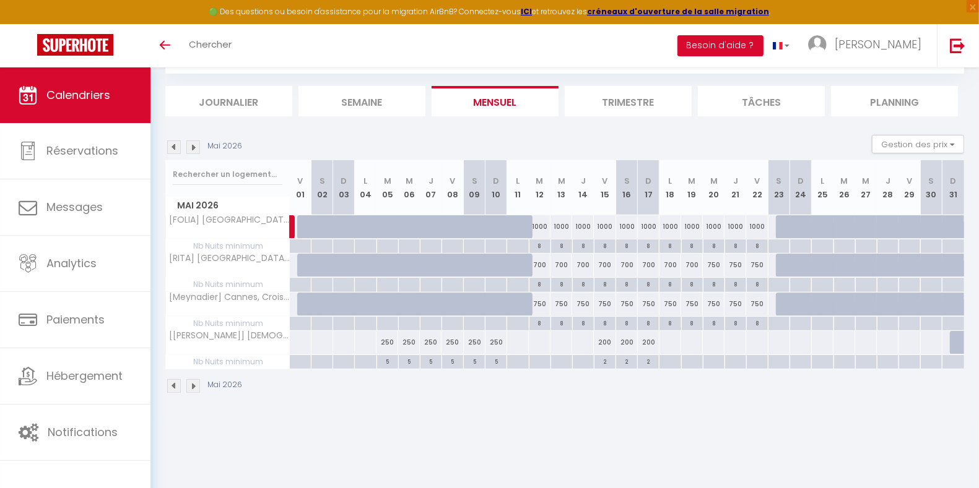
click at [514, 342] on div at bounding box center [517, 342] width 22 height 23
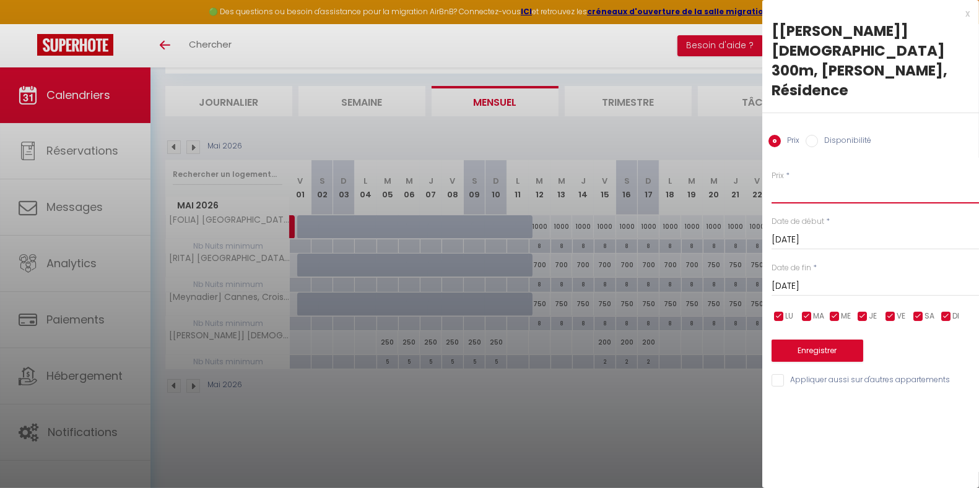
click at [792, 181] on input "Prix" at bounding box center [874, 192] width 207 height 22
click at [815, 279] on input "[DATE]" at bounding box center [874, 287] width 207 height 16
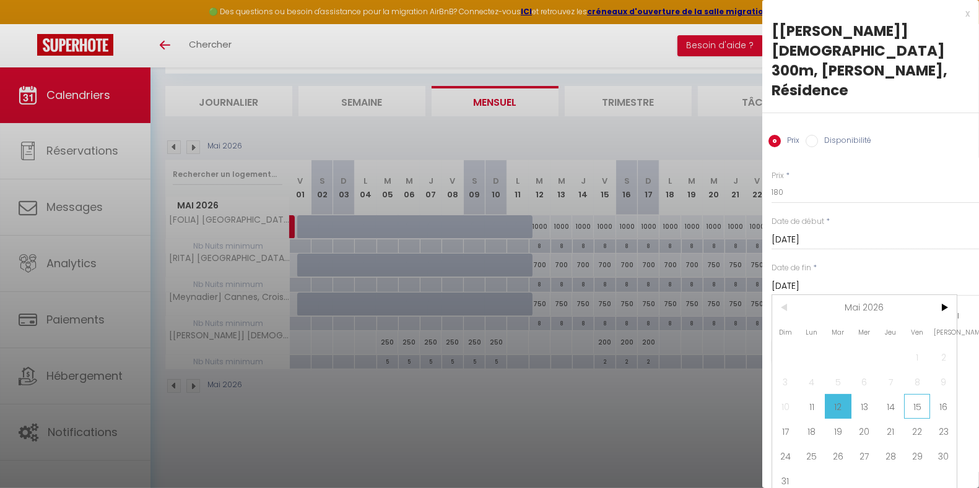
click at [922, 394] on span "15" at bounding box center [917, 406] width 27 height 25
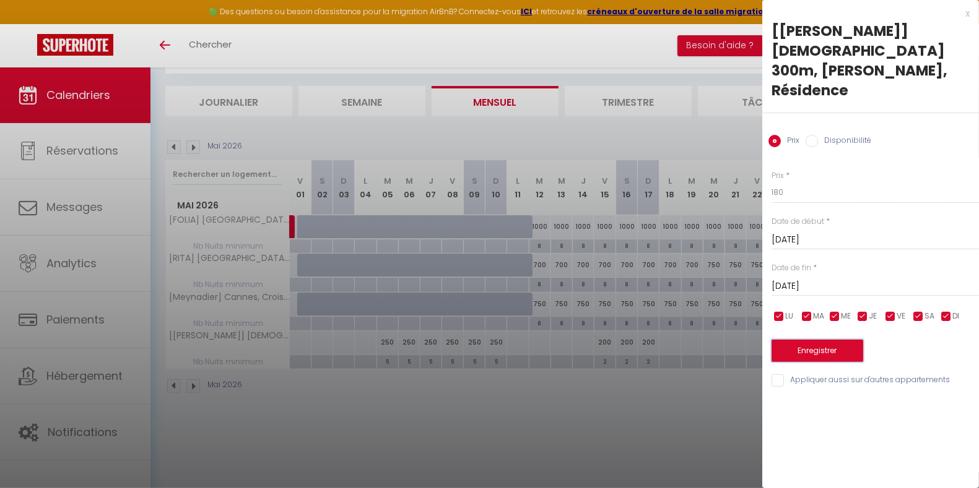
click at [842, 340] on button "Enregistrer" at bounding box center [817, 351] width 92 height 22
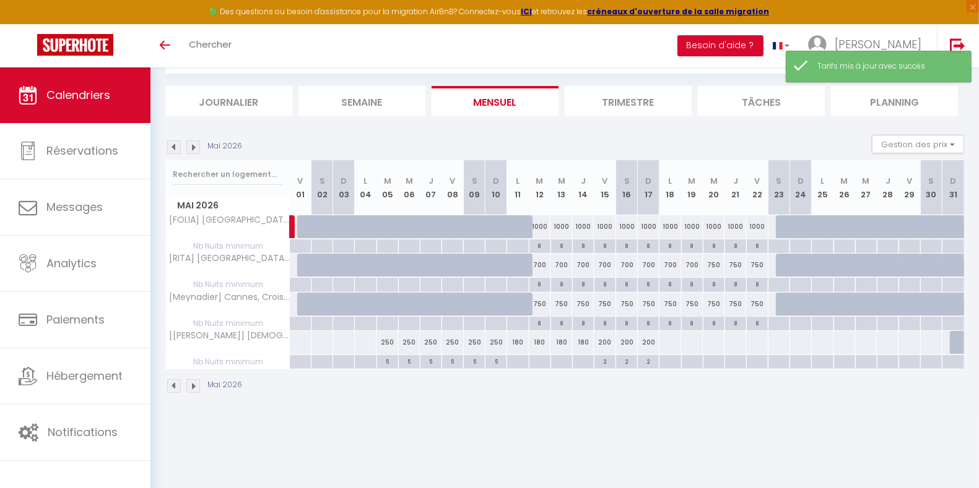
click at [514, 359] on div at bounding box center [517, 362] width 22 height 14
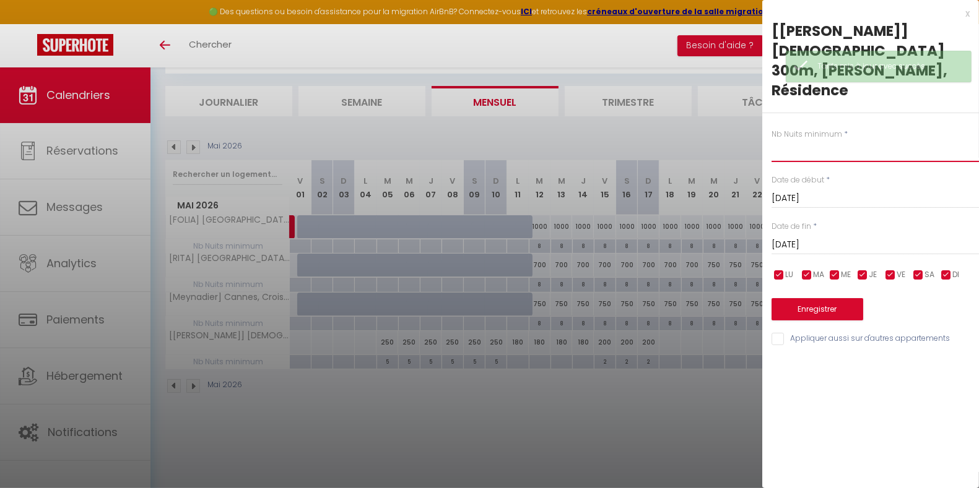
click at [830, 140] on input "text" at bounding box center [874, 151] width 207 height 22
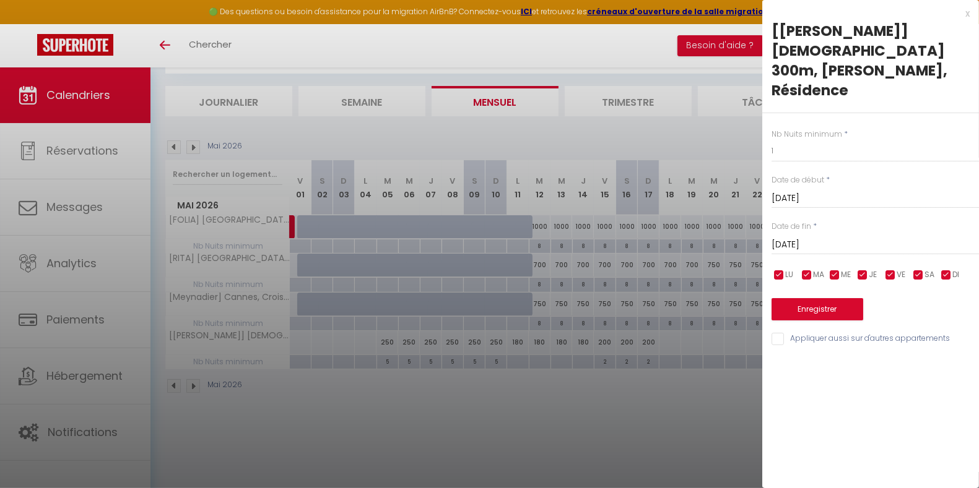
click at [807, 237] on input "[DATE]" at bounding box center [874, 245] width 207 height 16
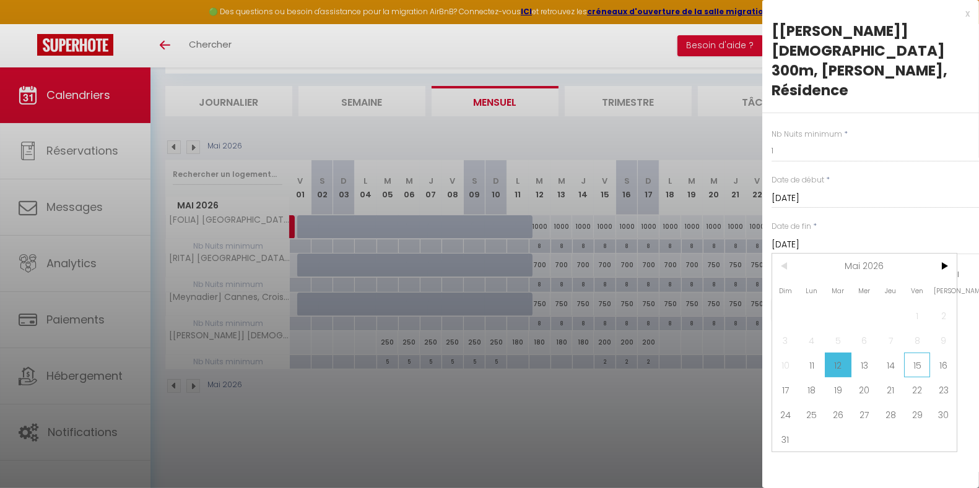
click at [911, 353] on span "15" at bounding box center [917, 365] width 27 height 25
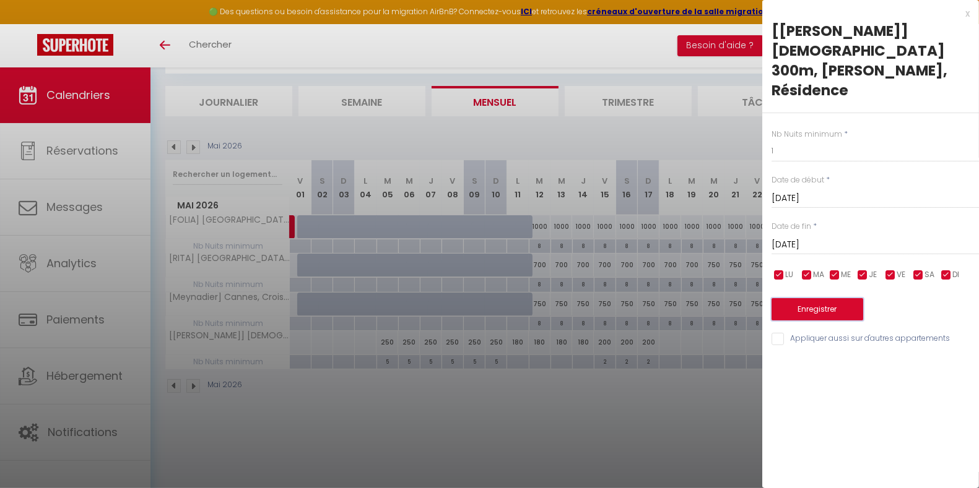
click at [847, 298] on button "Enregistrer" at bounding box center [817, 309] width 92 height 22
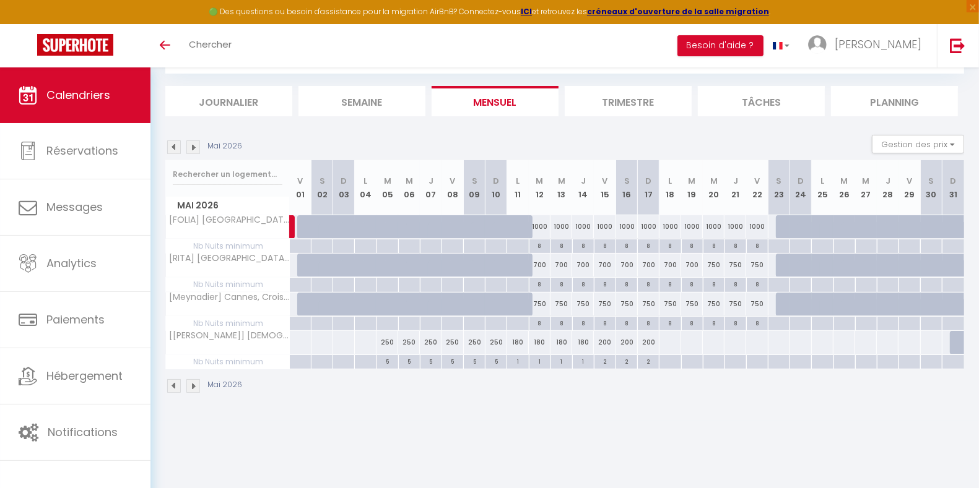
click at [299, 339] on div at bounding box center [300, 342] width 22 height 23
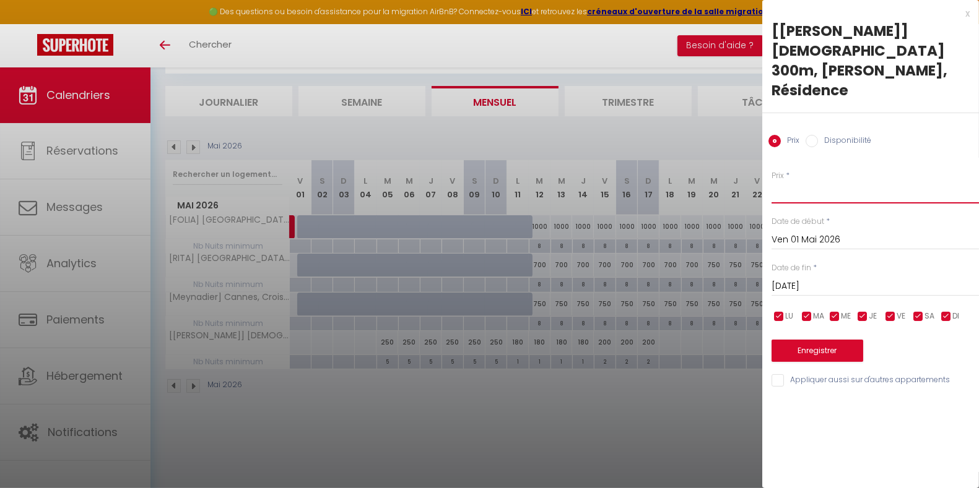
click at [807, 181] on input "Prix" at bounding box center [874, 192] width 207 height 22
click at [817, 279] on input "[DATE]" at bounding box center [874, 287] width 207 height 16
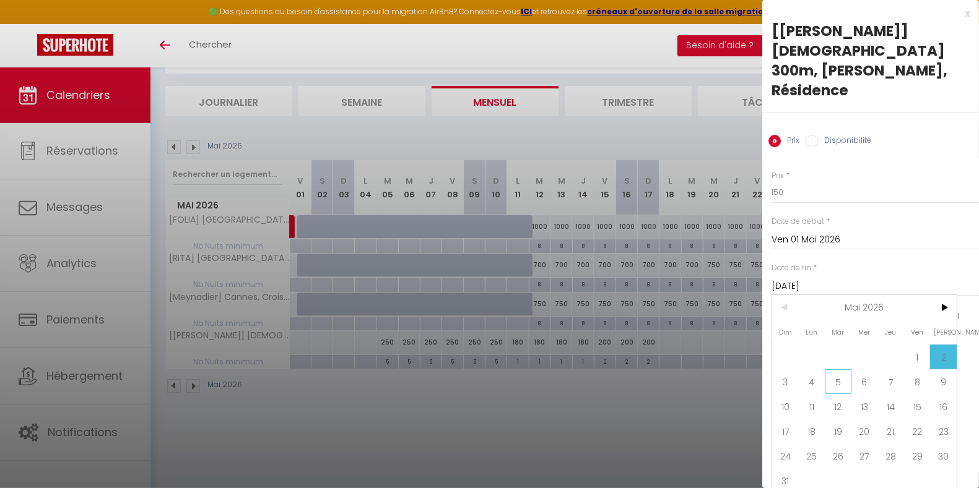
click at [838, 370] on span "5" at bounding box center [838, 382] width 27 height 25
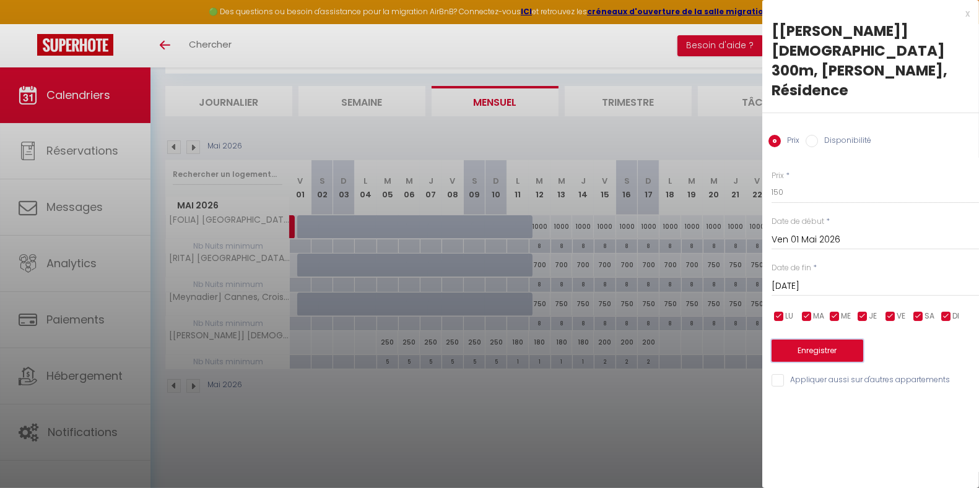
click at [842, 340] on button "Enregistrer" at bounding box center [817, 351] width 92 height 22
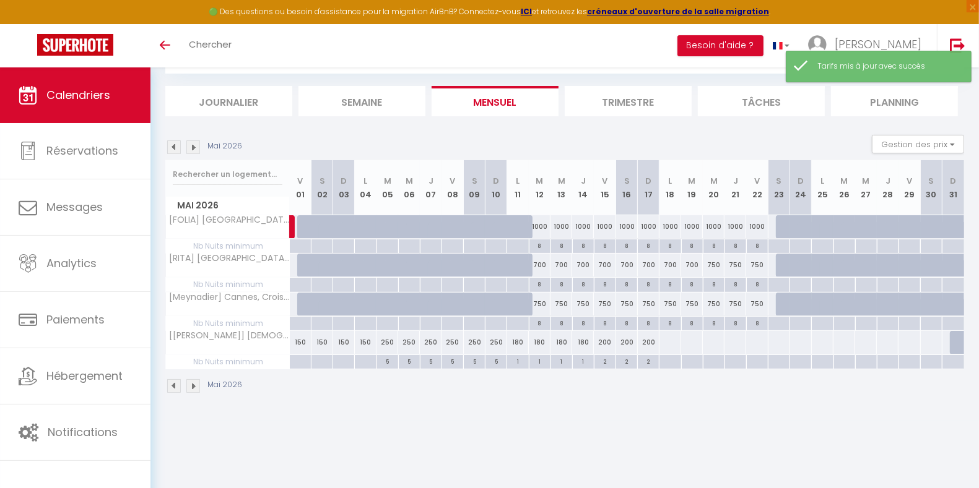
click at [300, 358] on div at bounding box center [300, 362] width 22 height 14
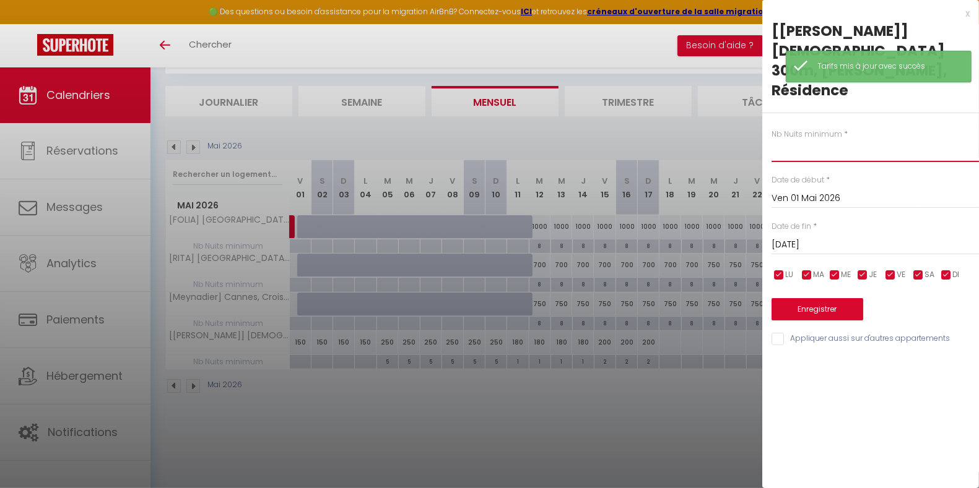
click at [813, 140] on input "text" at bounding box center [874, 151] width 207 height 22
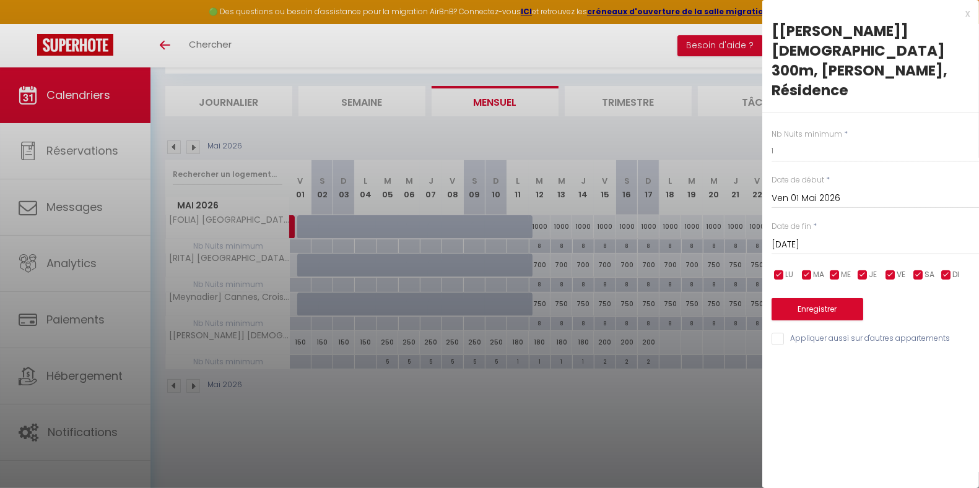
click at [836, 237] on input "[DATE]" at bounding box center [874, 245] width 207 height 16
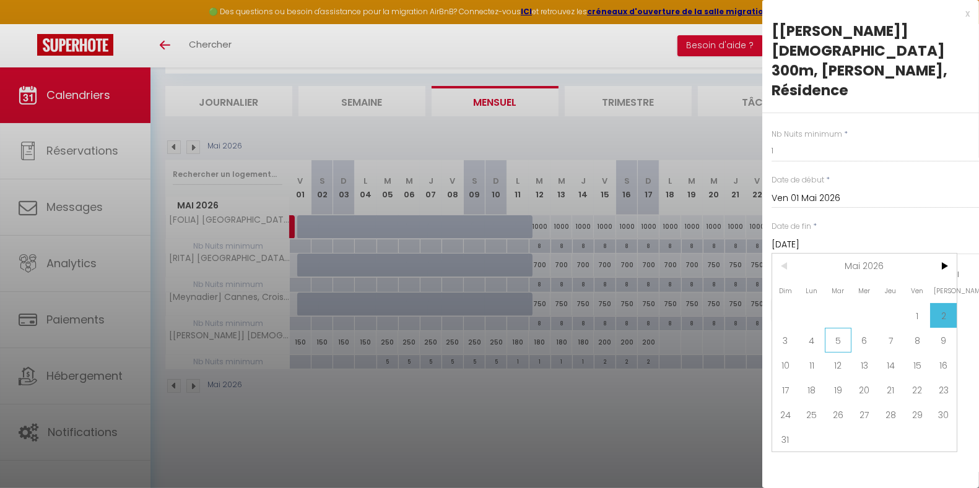
click at [840, 328] on span "5" at bounding box center [838, 340] width 27 height 25
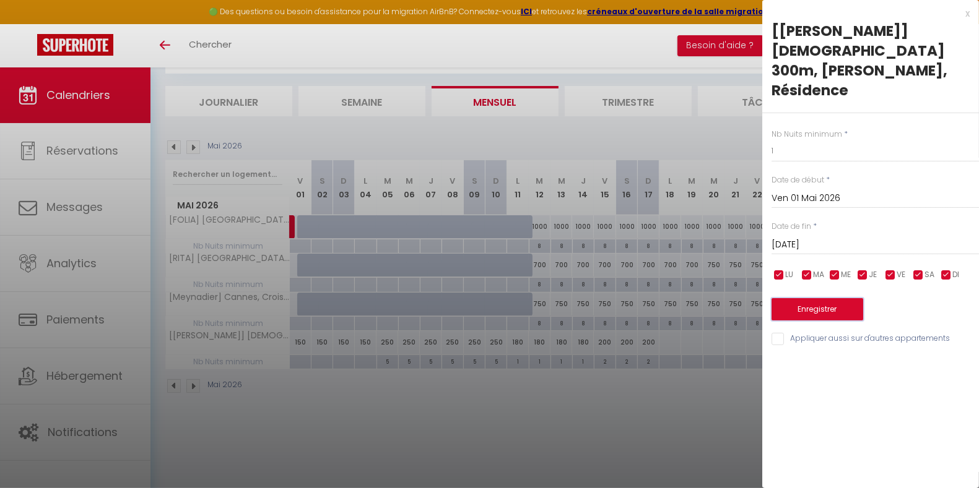
click at [832, 298] on button "Enregistrer" at bounding box center [817, 309] width 92 height 22
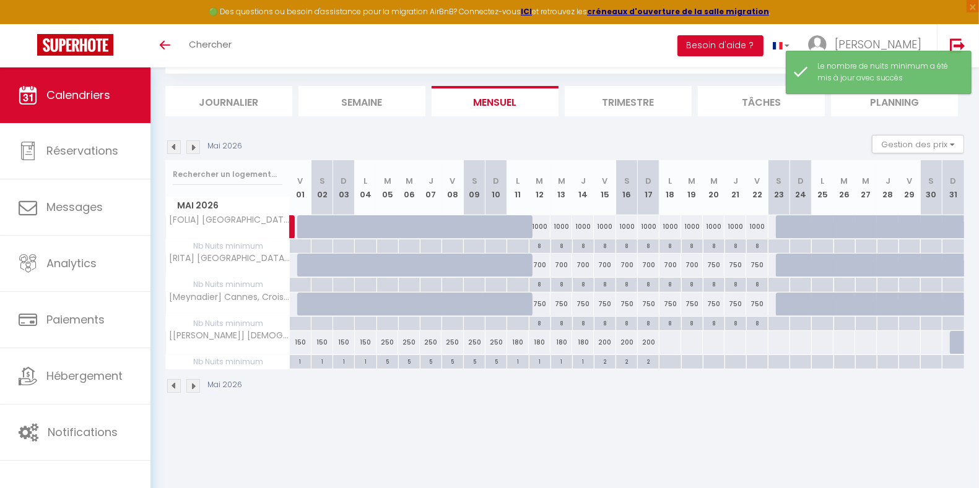
click at [323, 361] on div "1" at bounding box center [321, 361] width 21 height 12
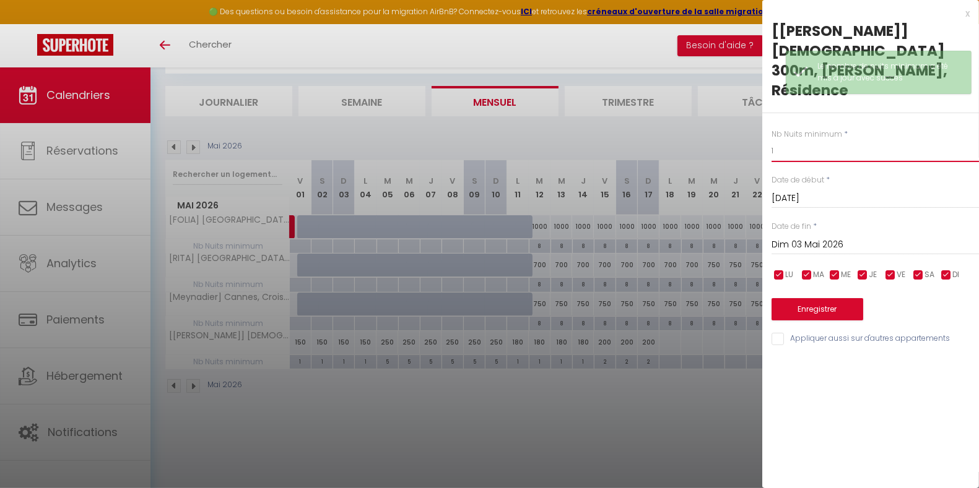
drag, startPoint x: 808, startPoint y: 109, endPoint x: 733, endPoint y: 119, distance: 75.6
click at [733, 119] on body "🟢 Des questions ou besoin d'assistance pour la migration AirBnB? Connectez-vous…" at bounding box center [489, 245] width 979 height 488
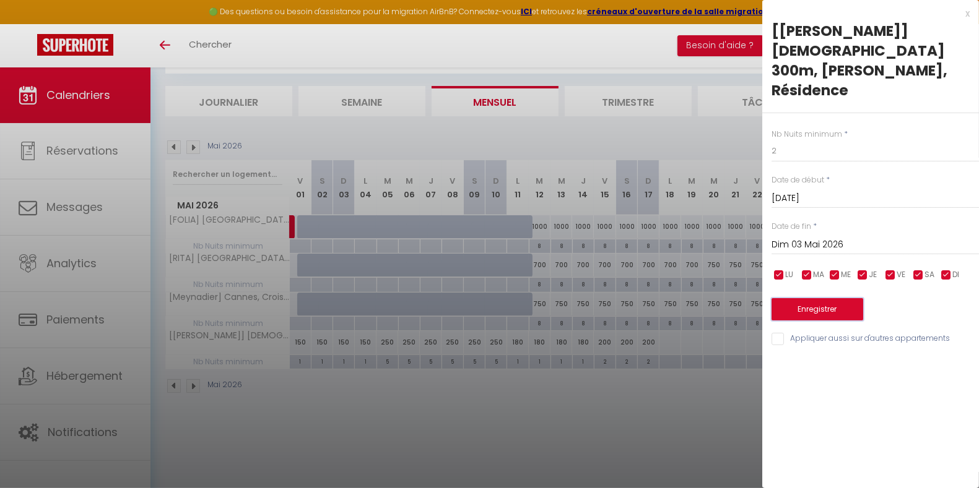
click at [813, 298] on button "Enregistrer" at bounding box center [817, 309] width 92 height 22
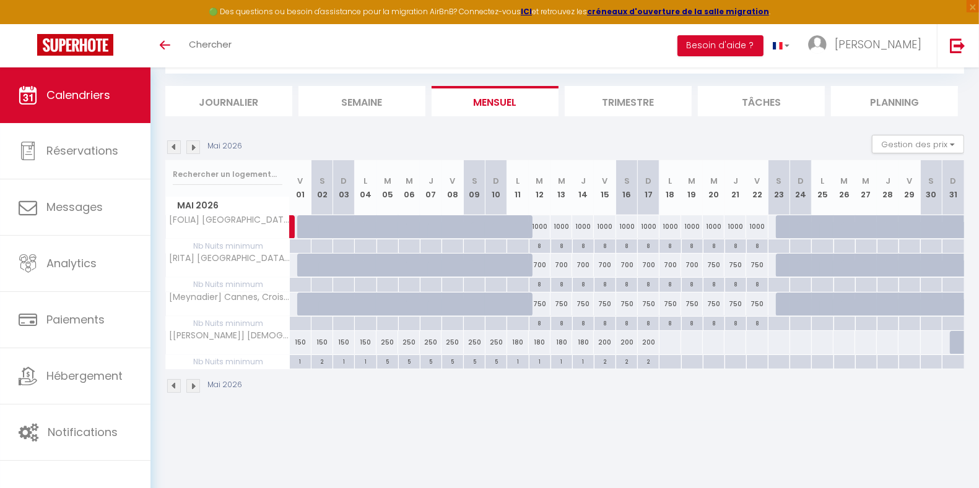
click at [669, 344] on div at bounding box center [670, 342] width 22 height 23
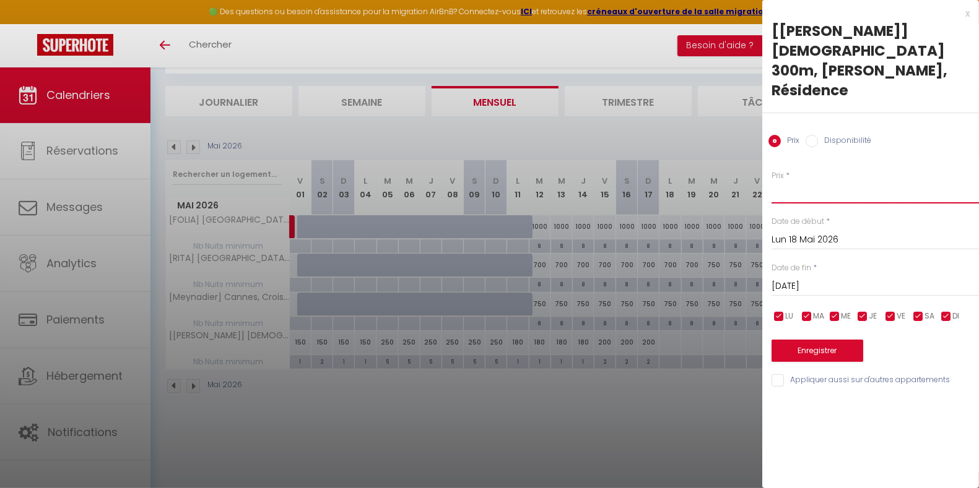
click at [809, 181] on input "Prix" at bounding box center [874, 192] width 207 height 22
click at [809, 279] on input "[DATE]" at bounding box center [874, 287] width 207 height 16
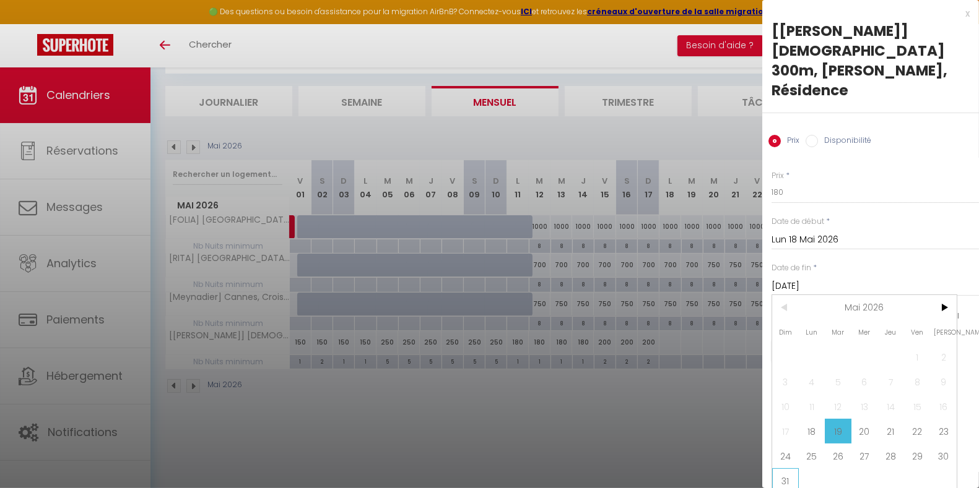
click at [787, 469] on span "31" at bounding box center [785, 481] width 27 height 25
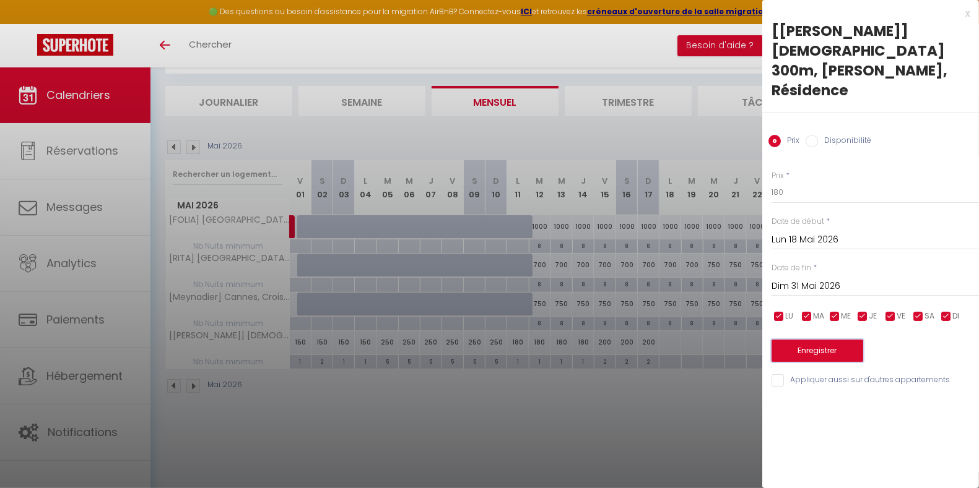
click at [833, 340] on button "Enregistrer" at bounding box center [817, 351] width 92 height 22
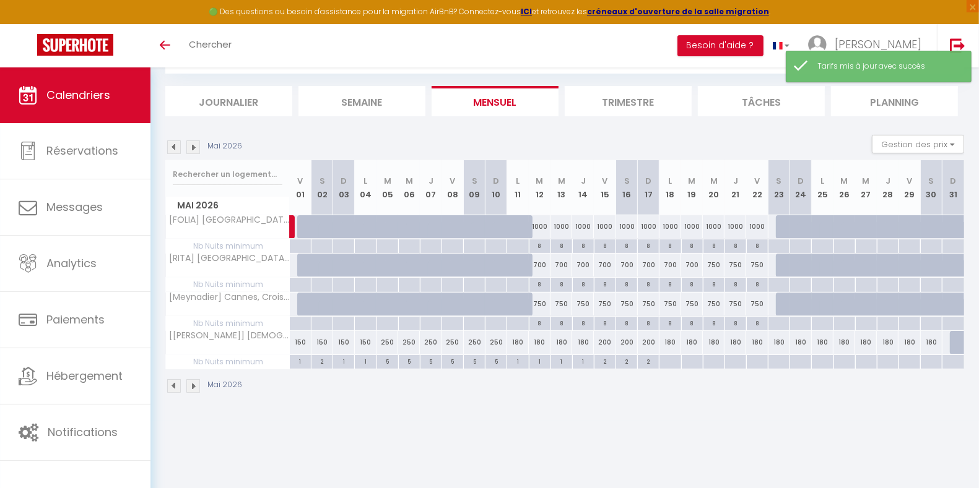
click at [957, 341] on div at bounding box center [961, 343] width 22 height 24
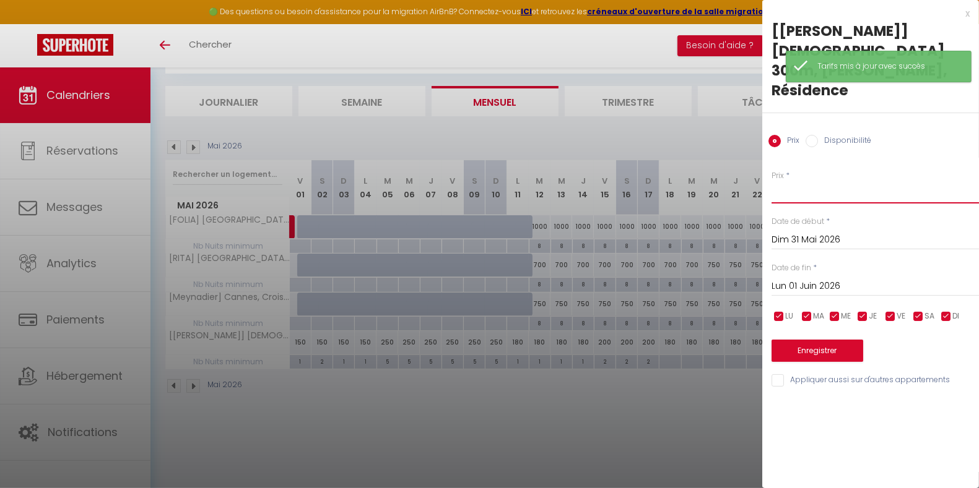
click at [817, 181] on input "Prix" at bounding box center [874, 192] width 207 height 22
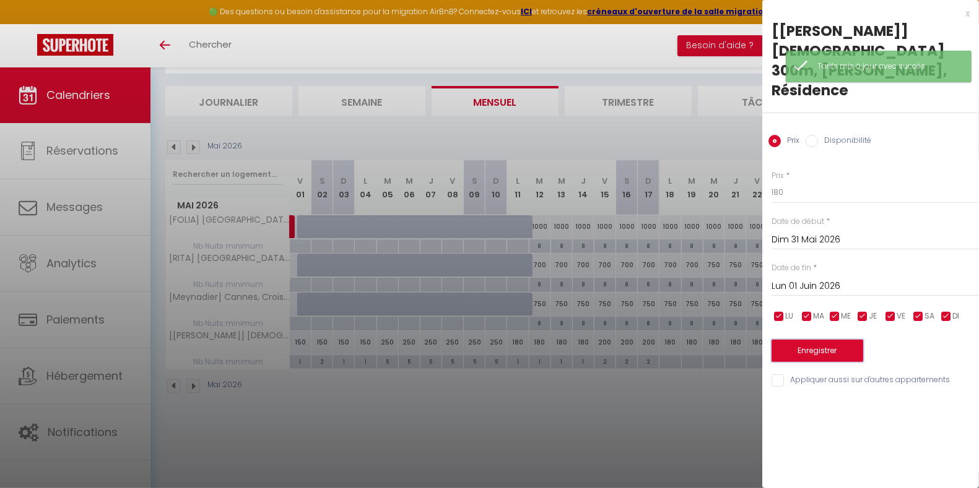
click at [823, 340] on button "Enregistrer" at bounding box center [817, 351] width 92 height 22
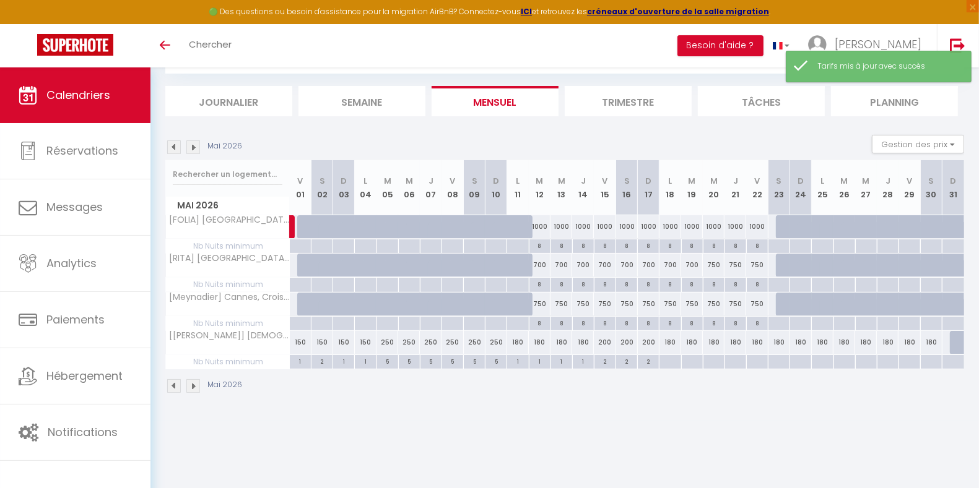
click at [955, 340] on div at bounding box center [961, 343] width 22 height 24
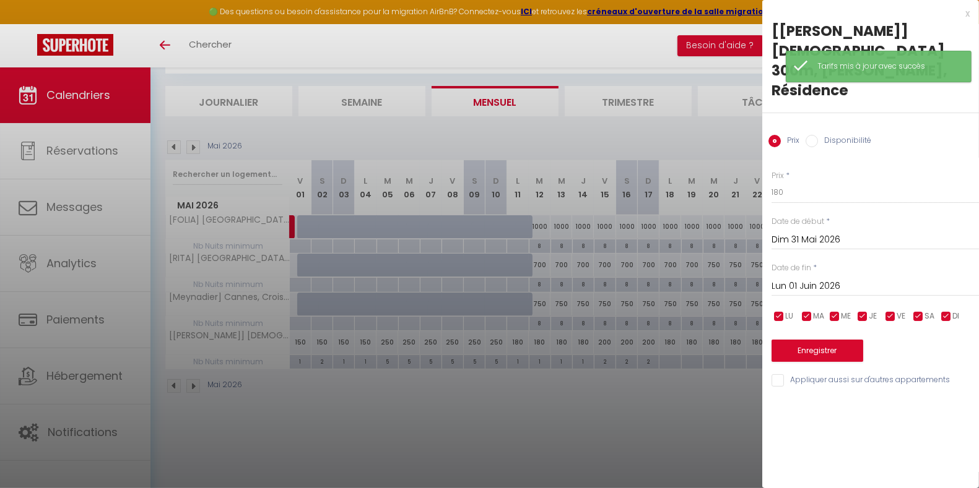
click at [810, 135] on input "Disponibilité" at bounding box center [811, 141] width 12 height 12
click at [799, 341] on button "Enregistrer" at bounding box center [817, 352] width 92 height 22
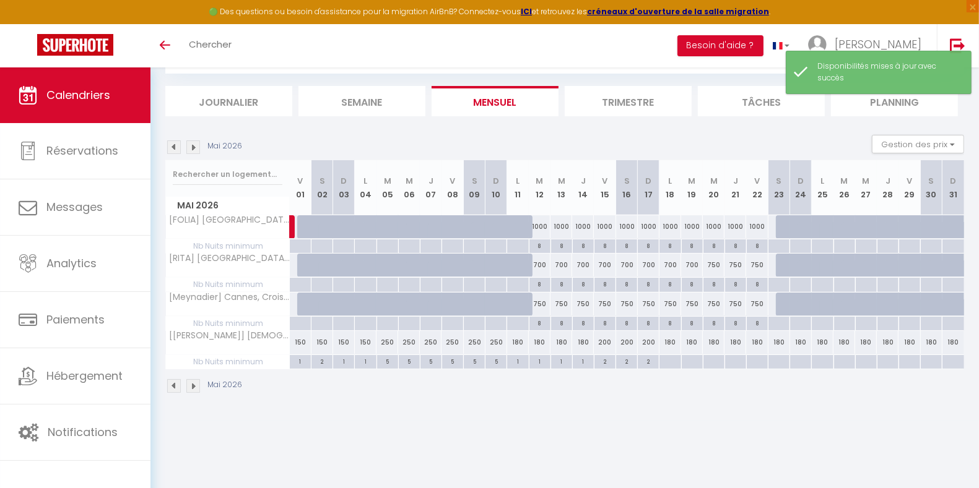
click at [667, 359] on div at bounding box center [670, 362] width 22 height 14
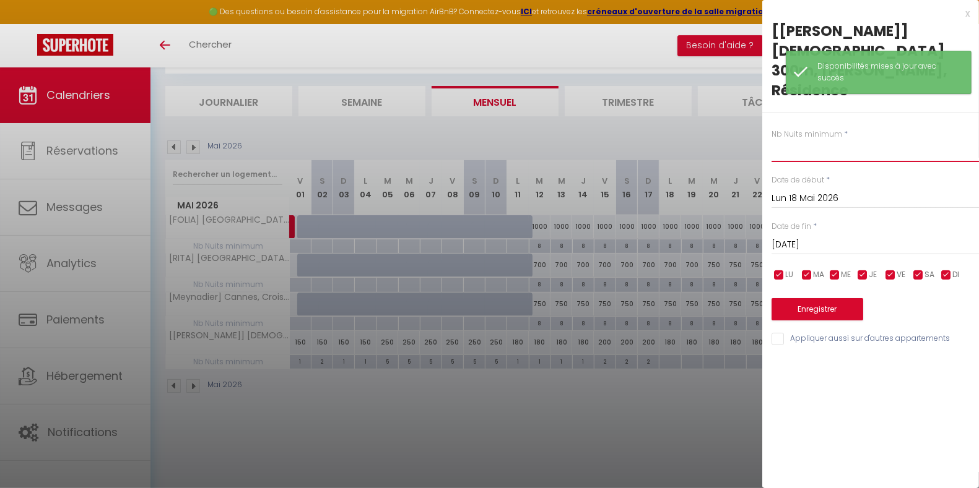
click at [799, 140] on input "text" at bounding box center [874, 151] width 207 height 22
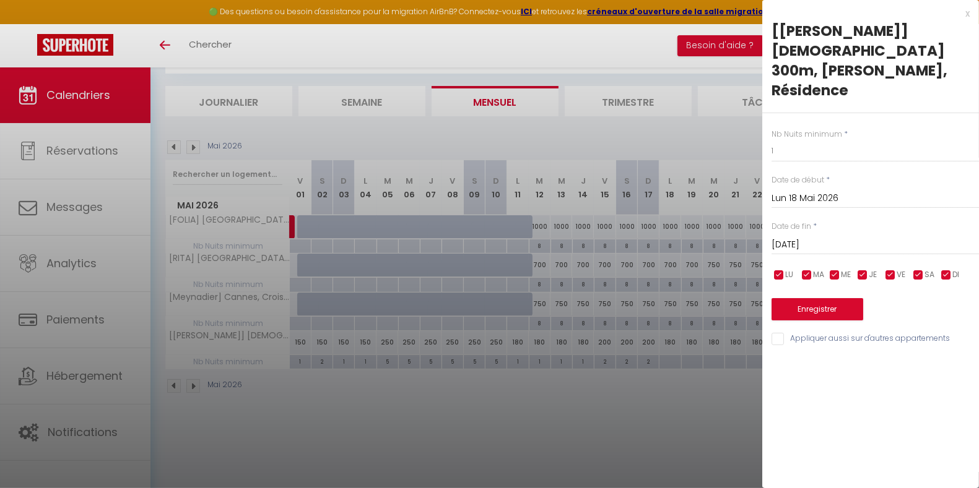
click at [828, 237] on input "[DATE]" at bounding box center [874, 245] width 207 height 16
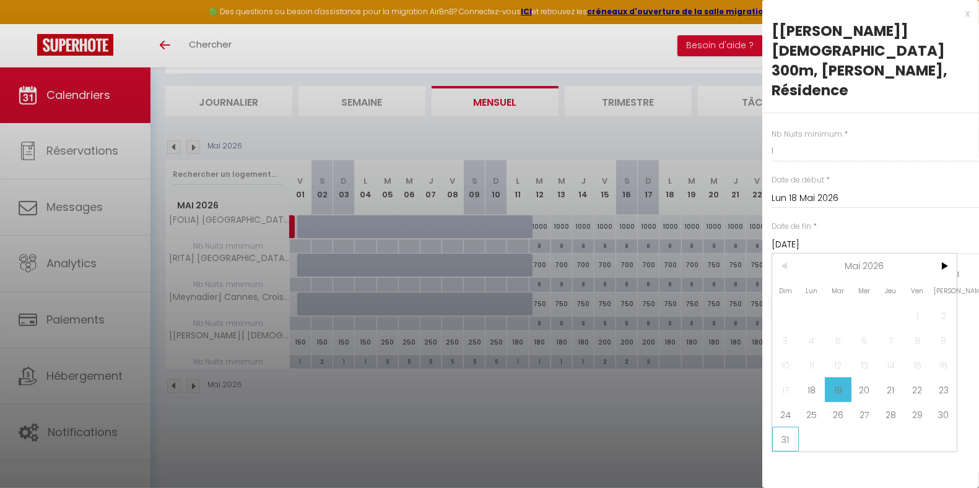
click at [791, 427] on span "31" at bounding box center [785, 439] width 27 height 25
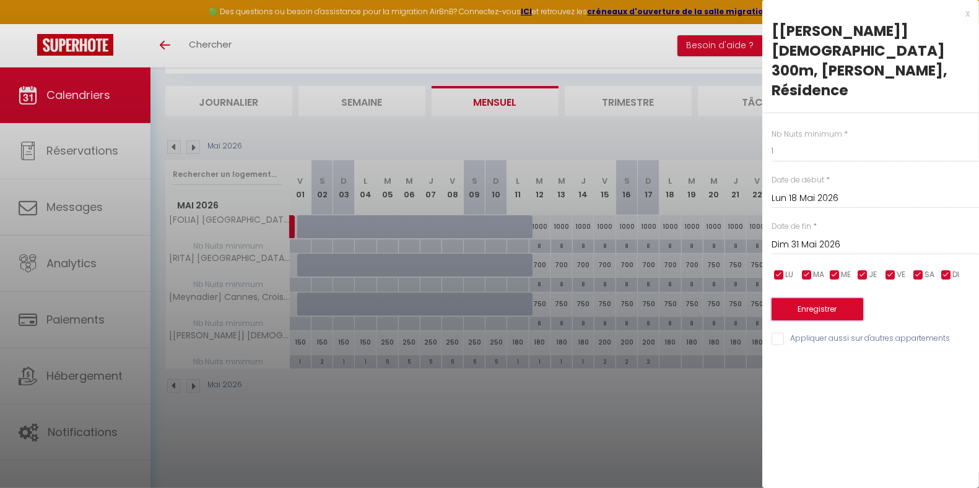
click at [827, 298] on button "Enregistrer" at bounding box center [817, 309] width 92 height 22
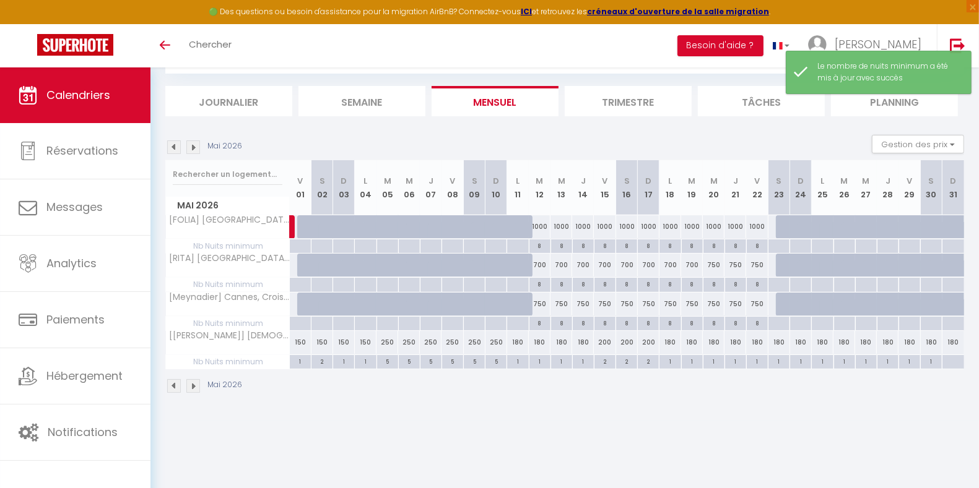
click at [781, 359] on div "1" at bounding box center [778, 361] width 21 height 12
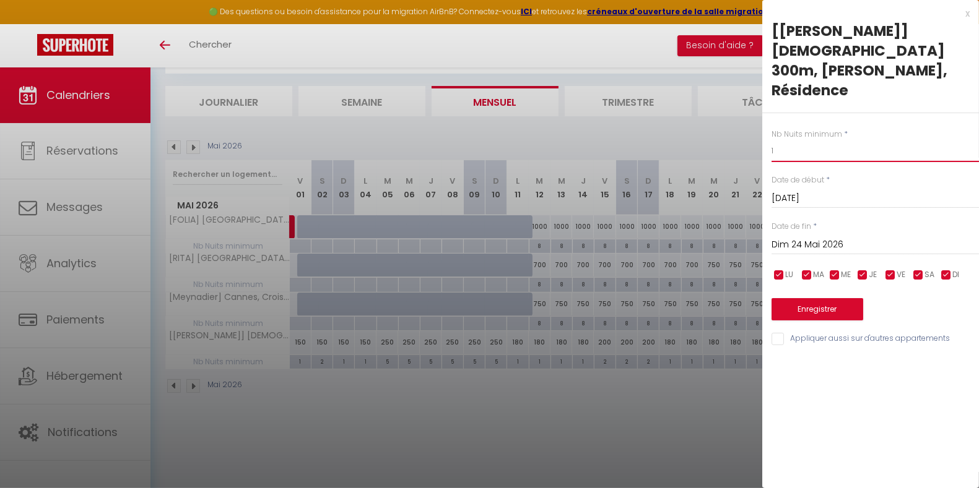
drag, startPoint x: 786, startPoint y: 111, endPoint x: 752, endPoint y: 111, distance: 34.1
click at [752, 111] on body "🟢 Des questions ou besoin d'assistance pour la migration AirBnB? Connectez-vous…" at bounding box center [489, 245] width 979 height 488
click at [825, 298] on button "Enregistrer" at bounding box center [817, 309] width 92 height 22
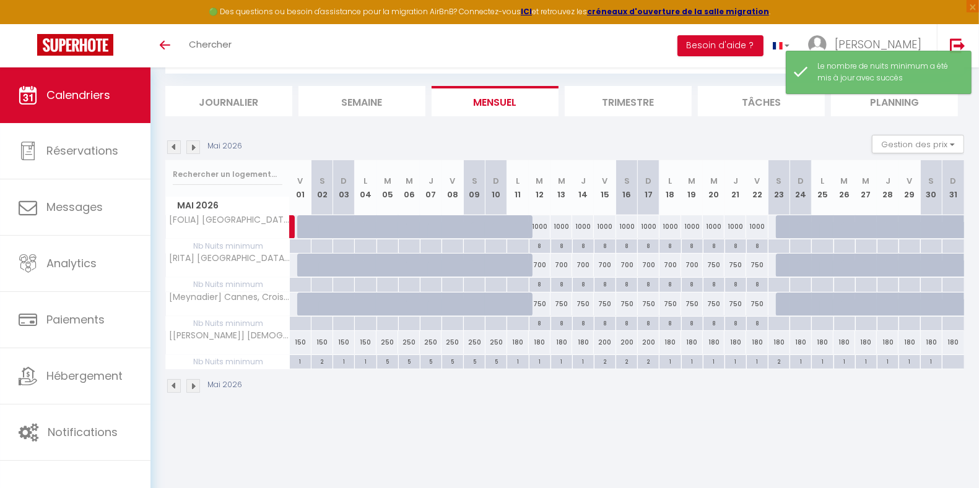
click at [934, 358] on div "1" at bounding box center [931, 361] width 21 height 12
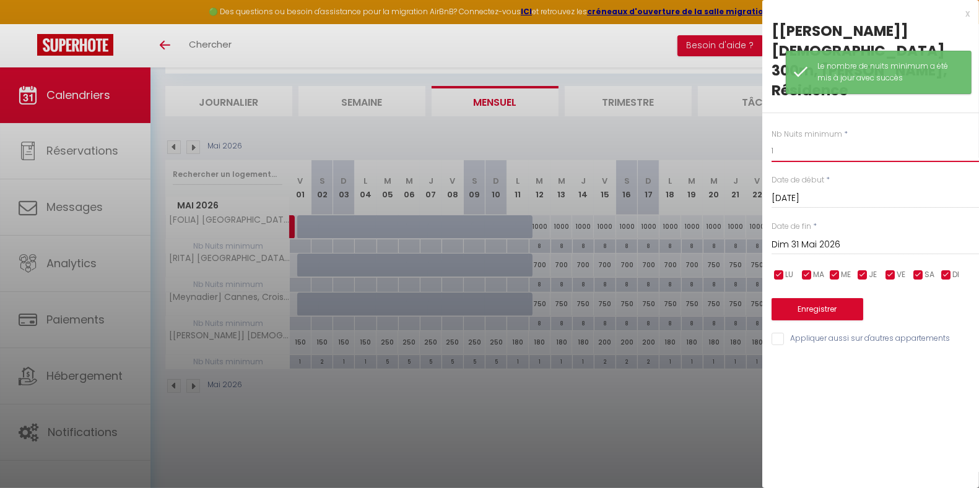
drag, startPoint x: 821, startPoint y: 121, endPoint x: 740, endPoint y: 122, distance: 81.1
click at [740, 122] on body "🟢 Des questions ou besoin d'assistance pour la migration AirBnB? Connectez-vous…" at bounding box center [489, 245] width 979 height 488
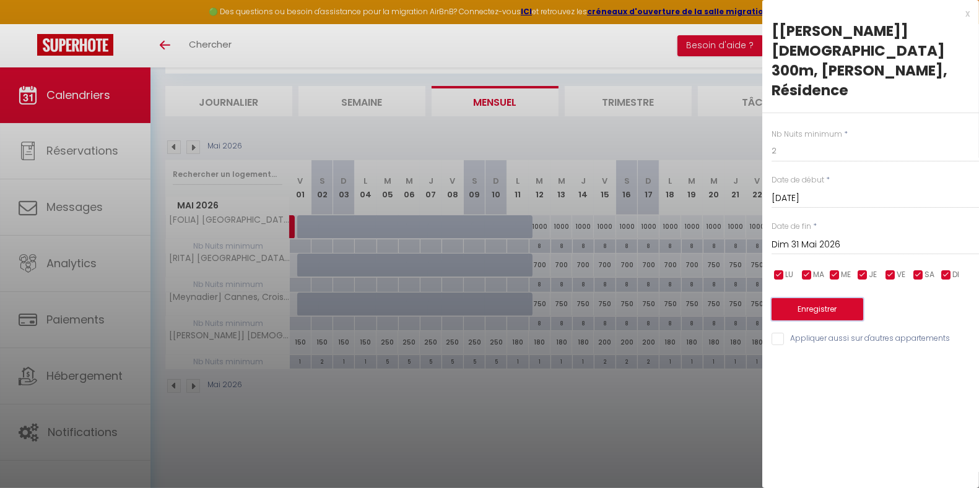
click at [807, 298] on button "Enregistrer" at bounding box center [817, 309] width 92 height 22
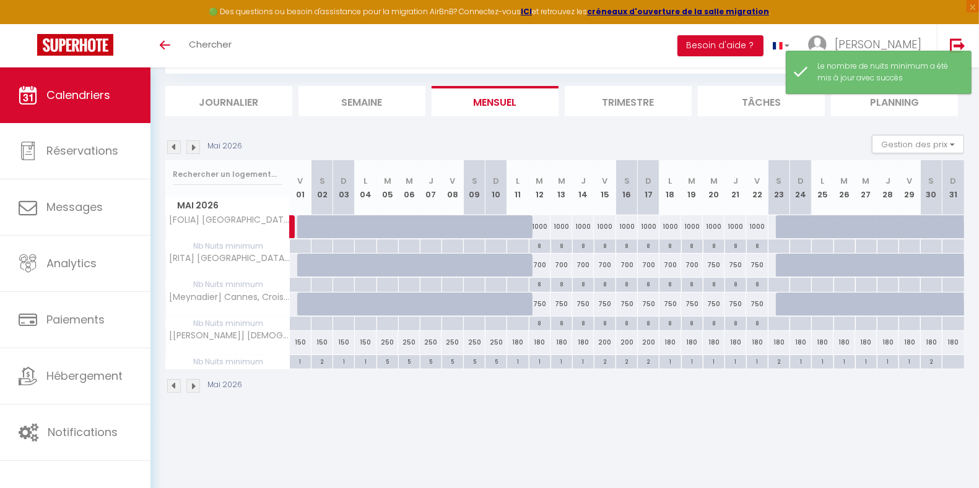
click at [952, 360] on div at bounding box center [953, 362] width 22 height 14
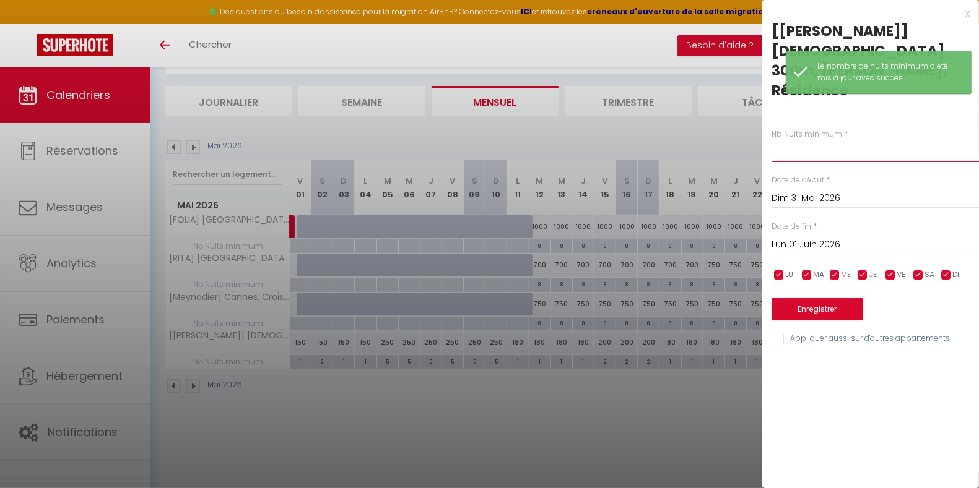
click at [813, 140] on input "text" at bounding box center [874, 151] width 207 height 22
click at [800, 298] on button "Enregistrer" at bounding box center [817, 309] width 92 height 22
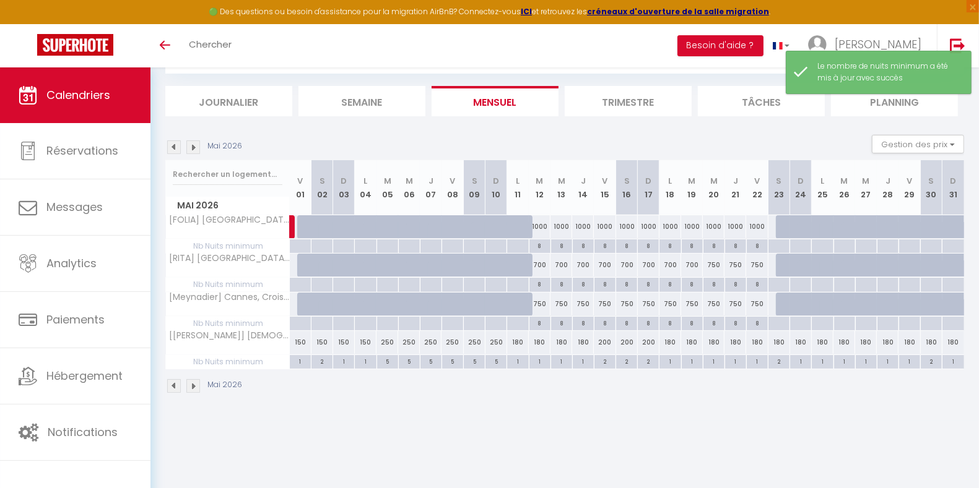
click at [173, 144] on img at bounding box center [174, 148] width 14 height 14
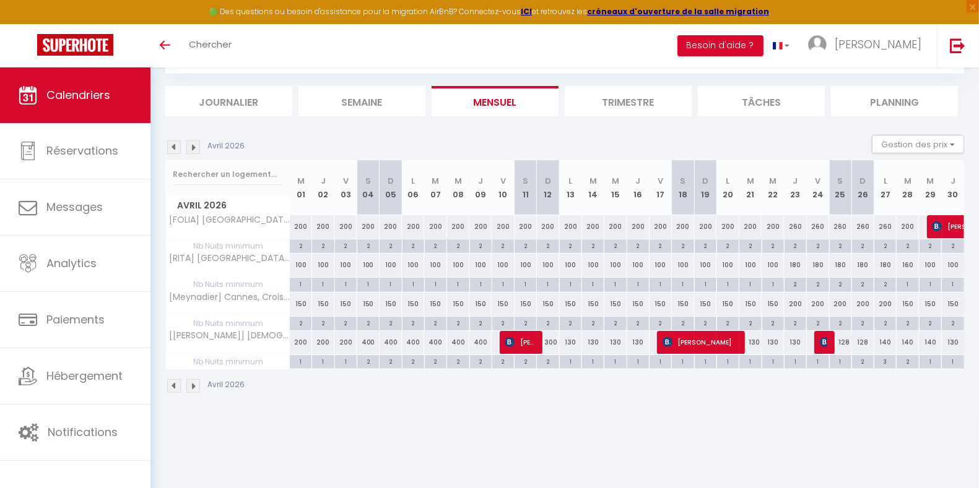
click at [201, 145] on div "Avril 2026" at bounding box center [206, 148] width 83 height 14
click at [194, 145] on img at bounding box center [193, 148] width 14 height 14
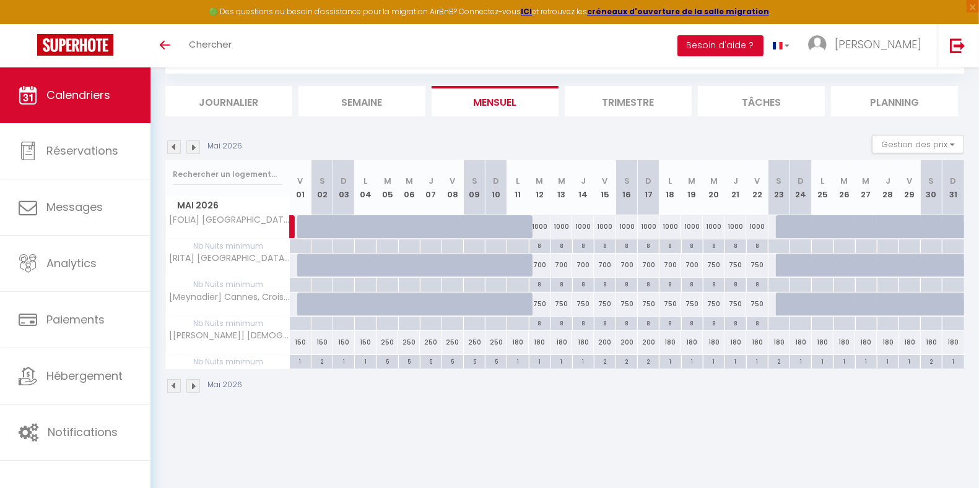
click at [192, 147] on img at bounding box center [193, 148] width 14 height 14
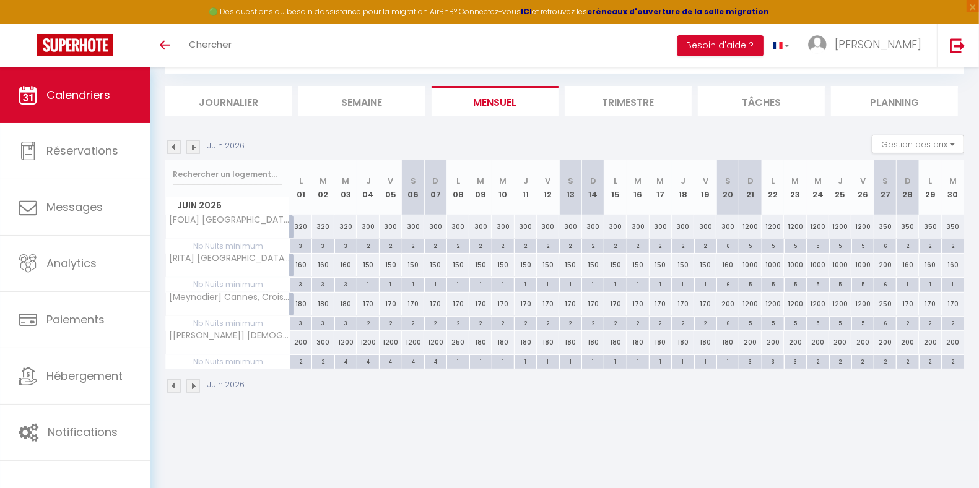
click at [570, 361] on div "1" at bounding box center [571, 361] width 22 height 12
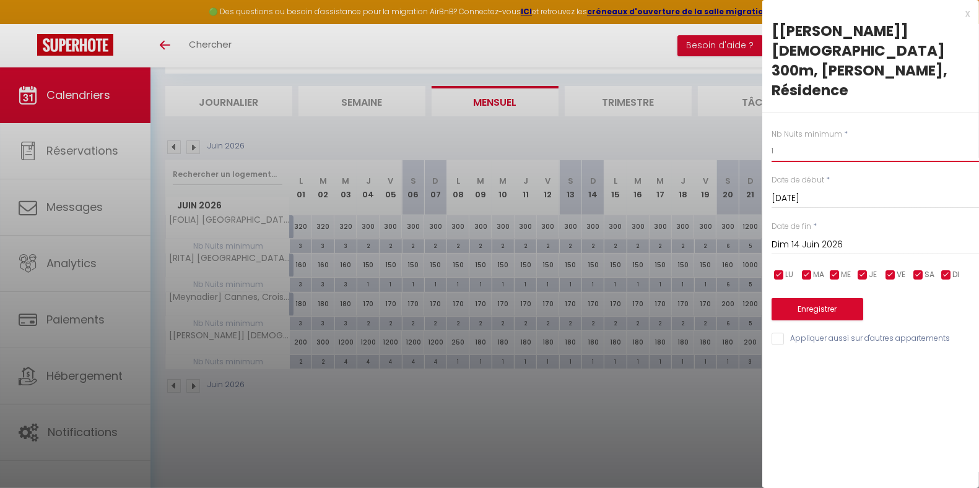
drag, startPoint x: 774, startPoint y: 111, endPoint x: 768, endPoint y: 110, distance: 6.2
click at [768, 113] on div "Nb Nuits minimum * 1 Date de début * [DATE] < [DATE] > Dim Lun Mar Mer Jeu Ven …" at bounding box center [870, 230] width 217 height 234
click at [794, 298] on button "Enregistrer" at bounding box center [817, 309] width 92 height 22
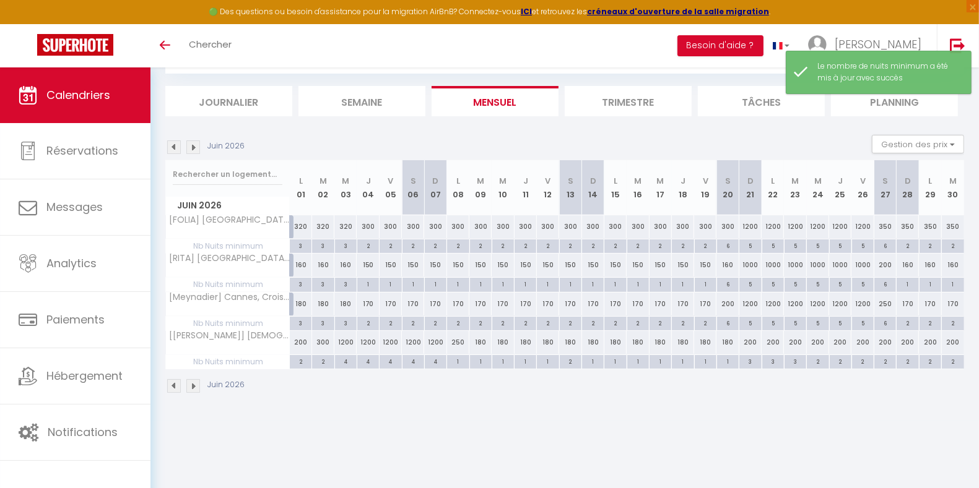
click at [729, 357] on div "1" at bounding box center [728, 361] width 22 height 12
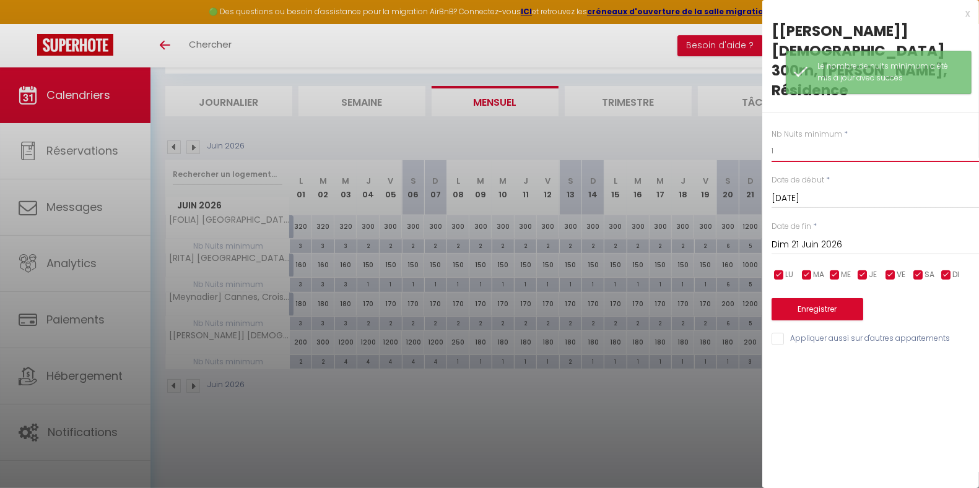
drag, startPoint x: 797, startPoint y: 104, endPoint x: 746, endPoint y: 108, distance: 50.9
click at [746, 108] on body "🟢 Des questions ou besoin d'assistance pour la migration AirBnB? Connectez-vous…" at bounding box center [489, 245] width 979 height 488
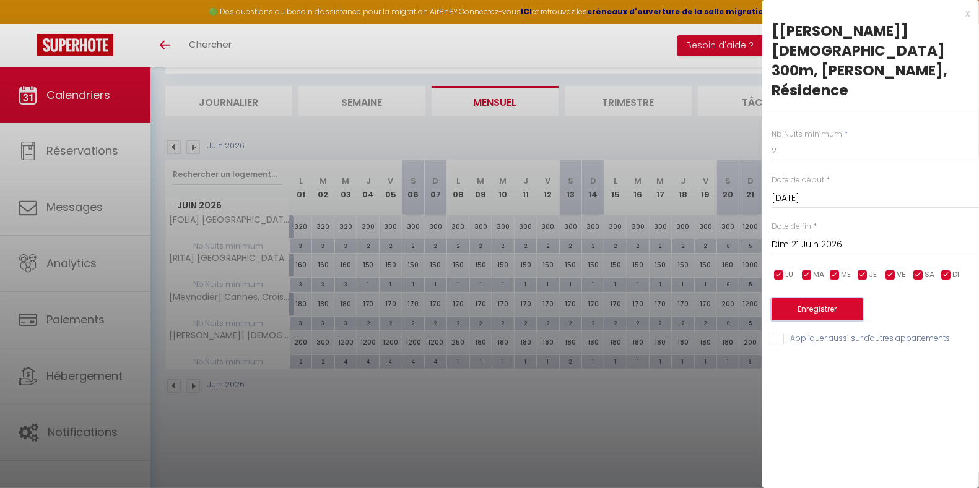
click at [809, 298] on button "Enregistrer" at bounding box center [817, 309] width 92 height 22
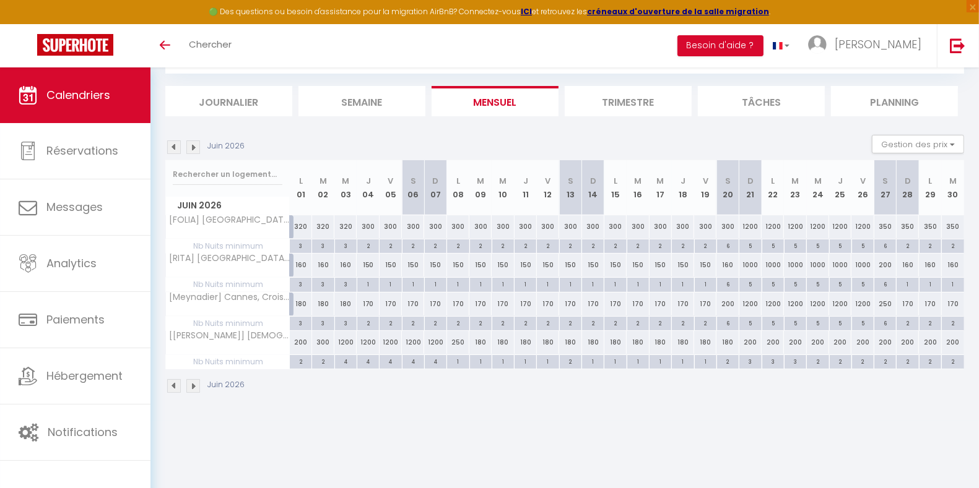
click at [175, 149] on img at bounding box center [174, 148] width 14 height 14
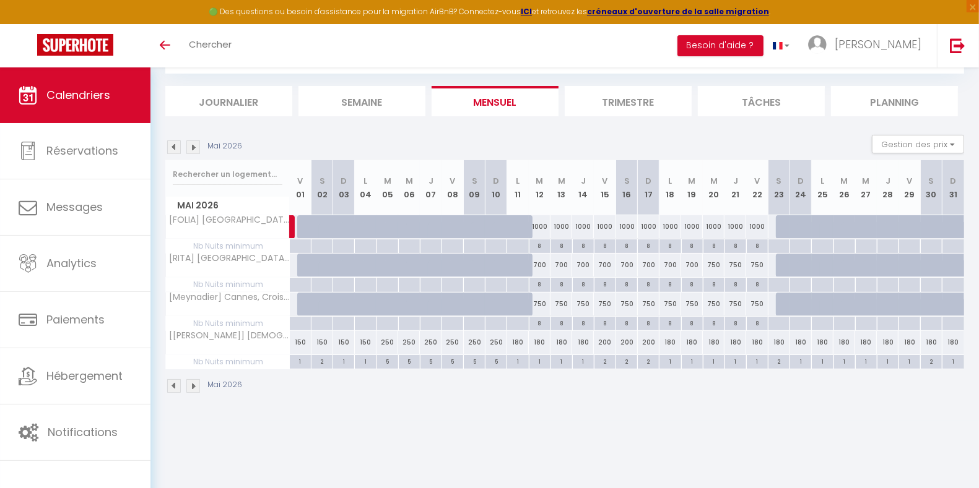
click at [173, 145] on img at bounding box center [174, 148] width 14 height 14
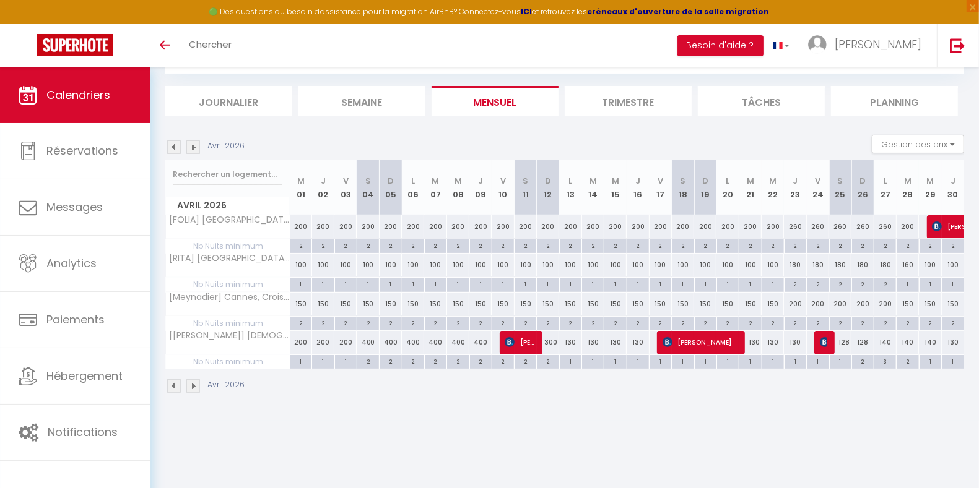
click at [197, 145] on img at bounding box center [193, 148] width 14 height 14
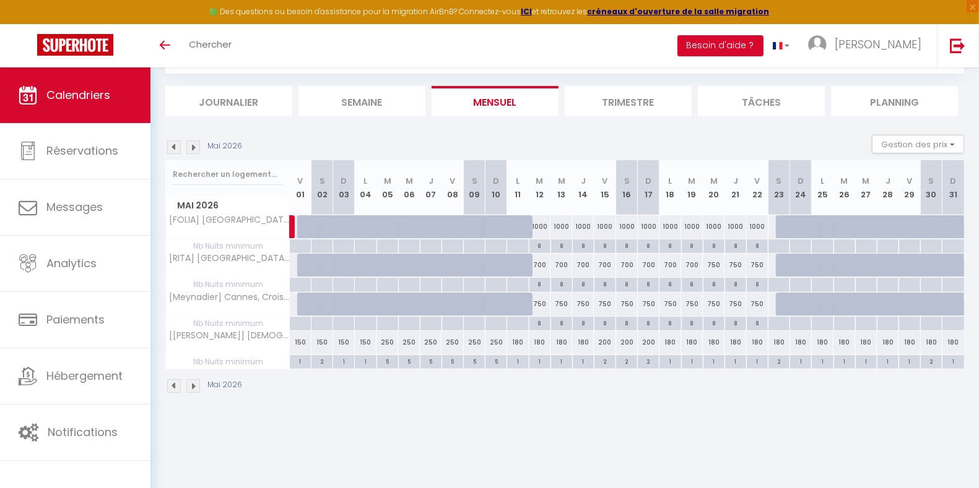
click at [197, 145] on img at bounding box center [193, 148] width 14 height 14
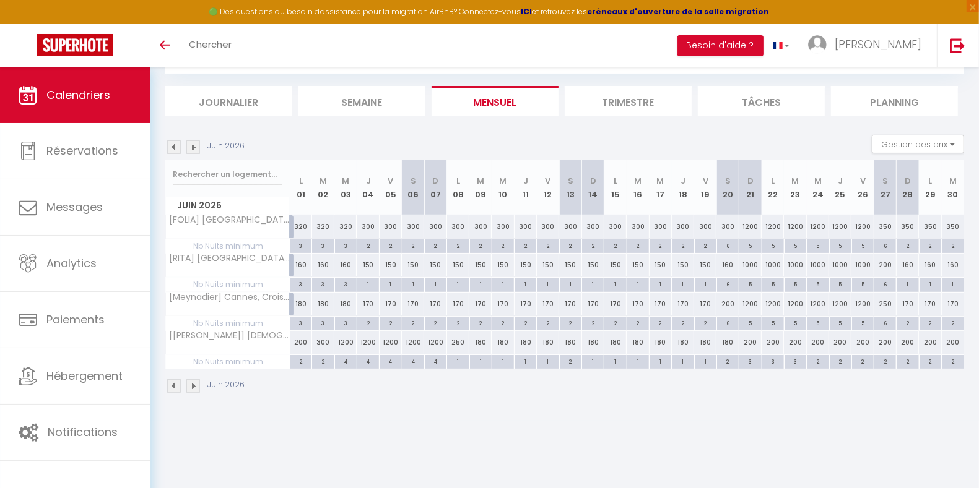
click at [197, 145] on img at bounding box center [193, 148] width 14 height 14
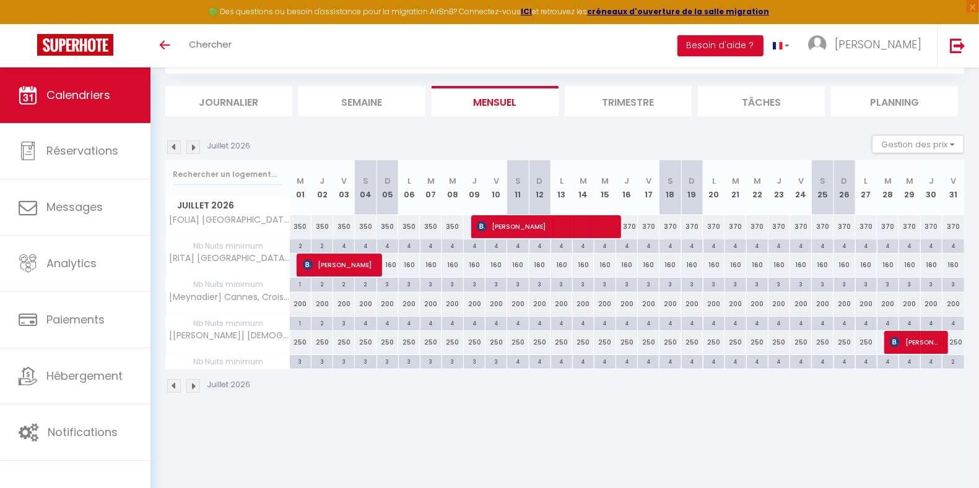
click at [197, 145] on img at bounding box center [193, 148] width 14 height 14
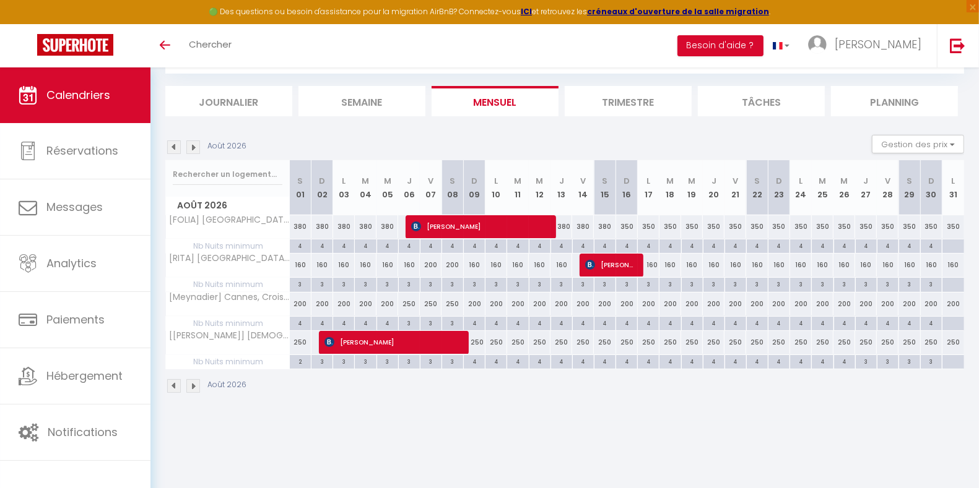
click at [952, 361] on div at bounding box center [953, 362] width 22 height 14
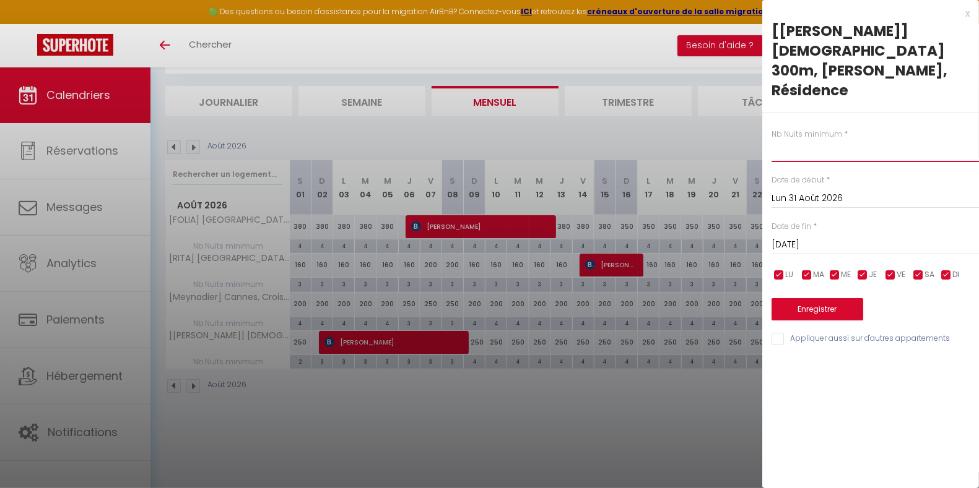
click at [799, 140] on input "text" at bounding box center [874, 151] width 207 height 22
click at [830, 298] on button "Enregistrer" at bounding box center [817, 309] width 92 height 22
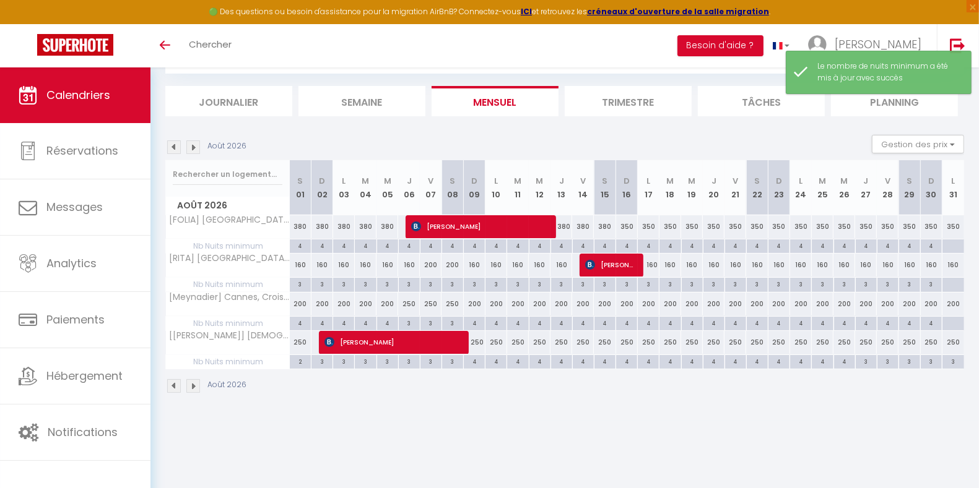
click at [194, 149] on img at bounding box center [193, 148] width 14 height 14
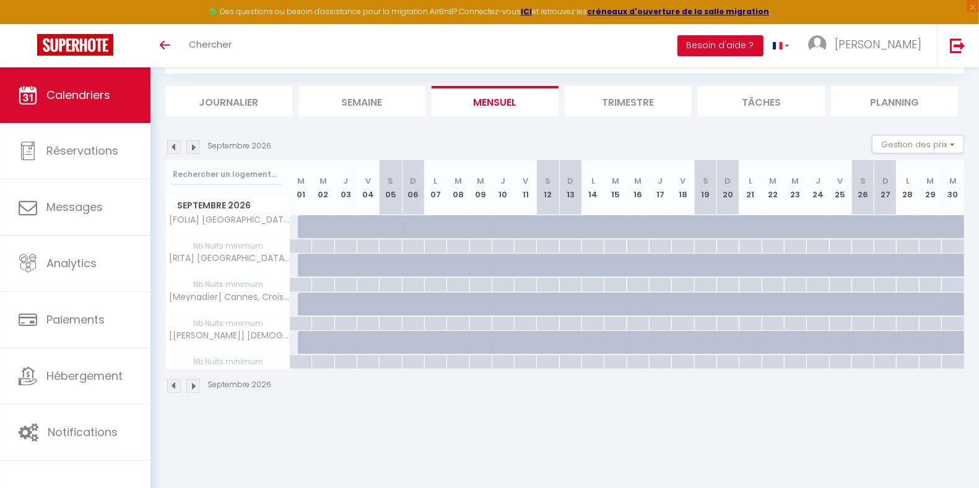
click at [175, 145] on img at bounding box center [174, 148] width 14 height 14
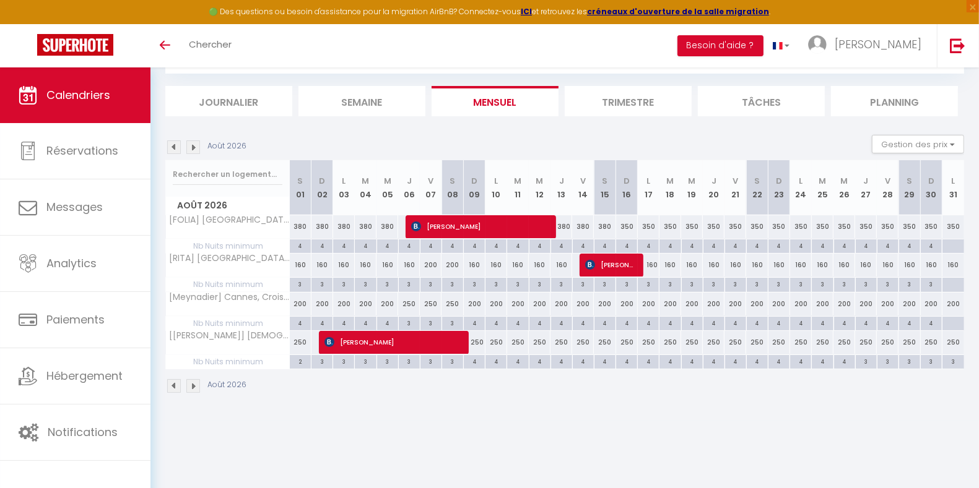
click at [175, 145] on img at bounding box center [174, 148] width 14 height 14
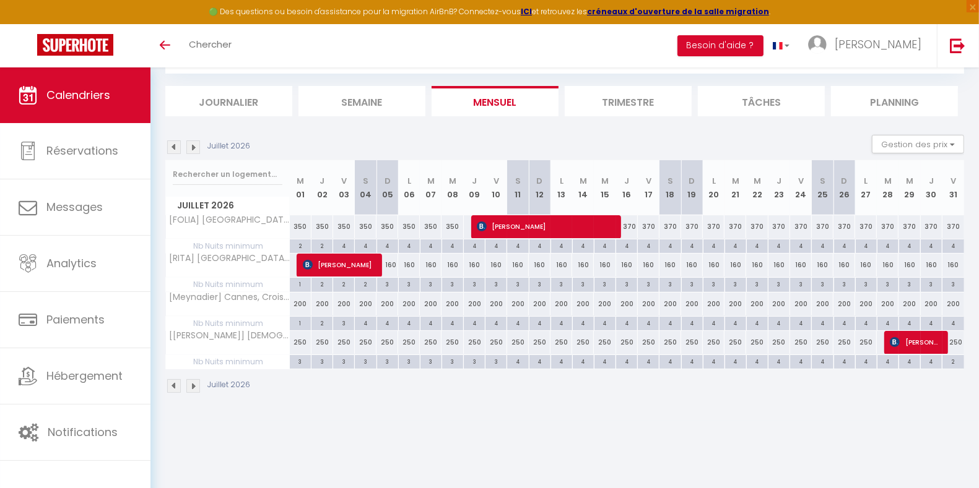
click at [175, 145] on img at bounding box center [174, 148] width 14 height 14
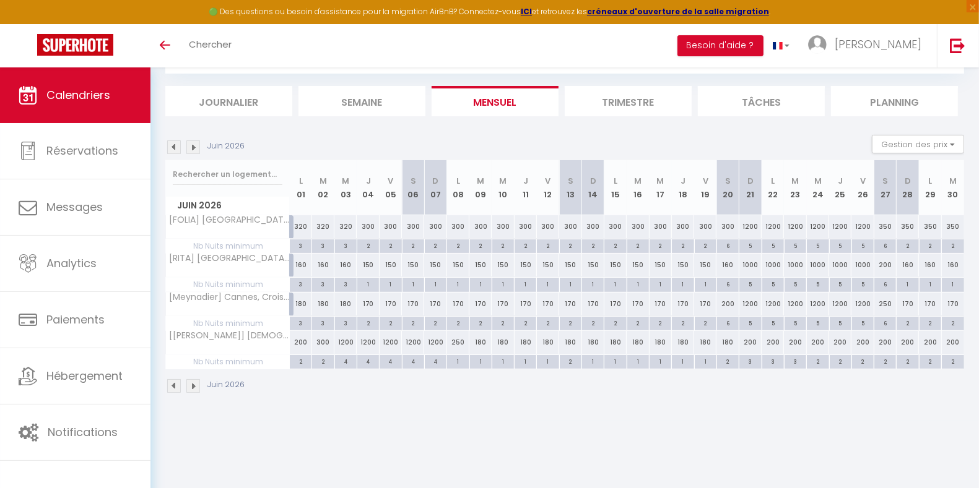
click at [175, 145] on img at bounding box center [174, 148] width 14 height 14
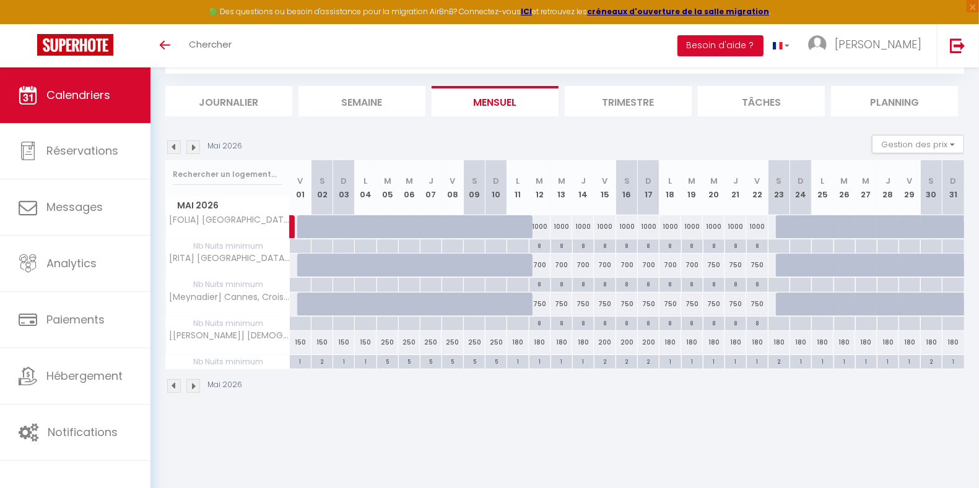
click at [175, 145] on img at bounding box center [174, 148] width 14 height 14
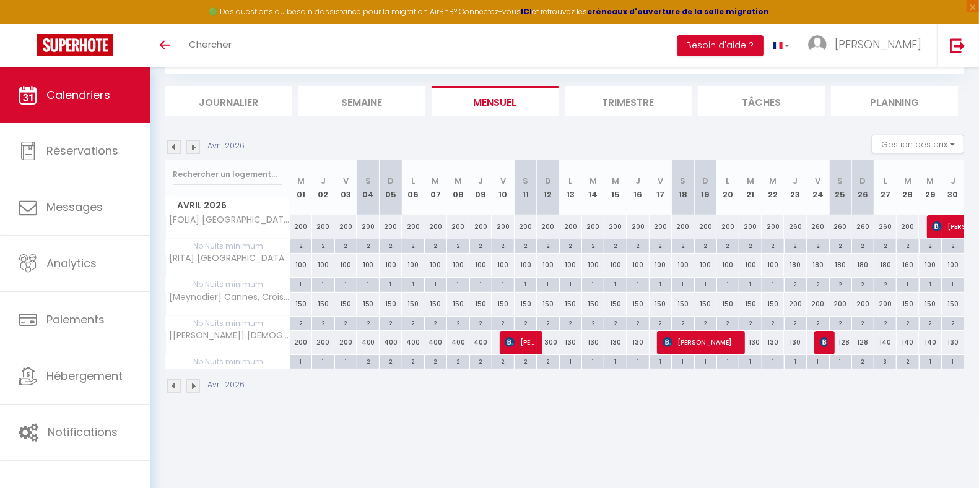
click at [194, 144] on img at bounding box center [193, 148] width 14 height 14
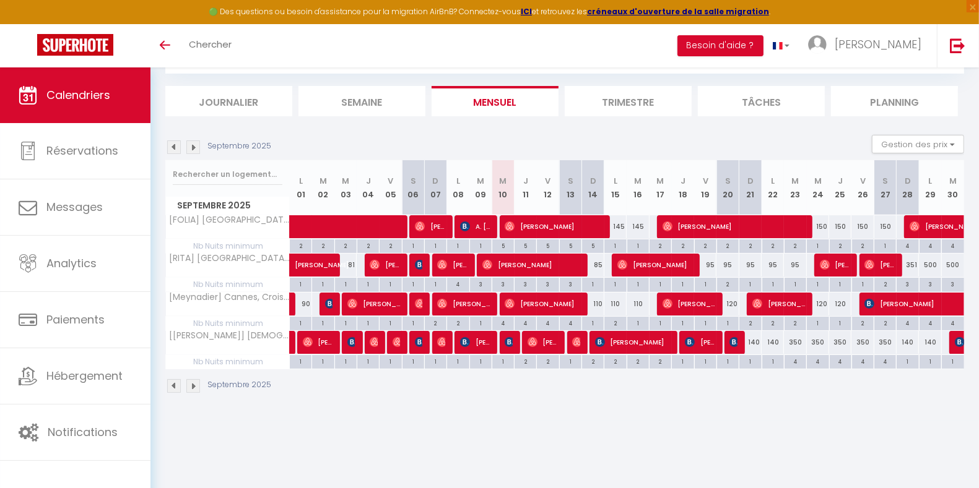
click at [197, 143] on img at bounding box center [193, 148] width 14 height 14
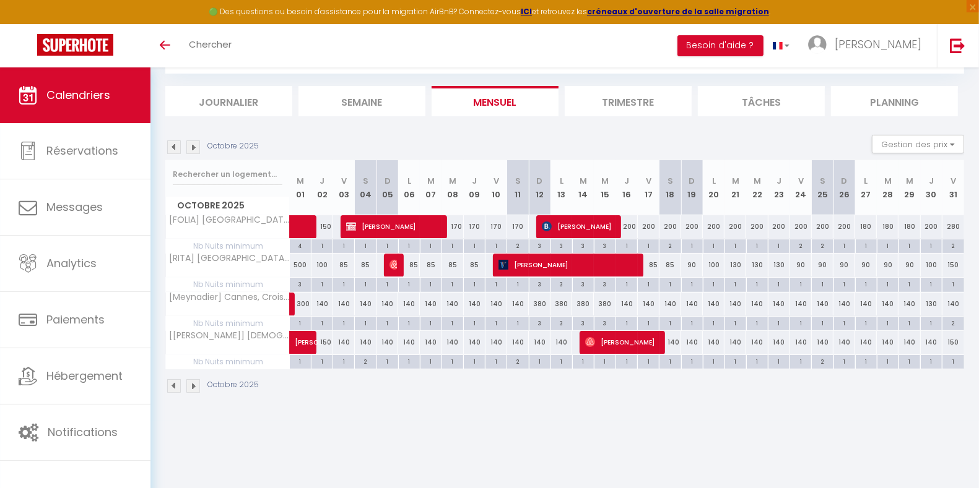
click at [197, 143] on img at bounding box center [193, 148] width 14 height 14
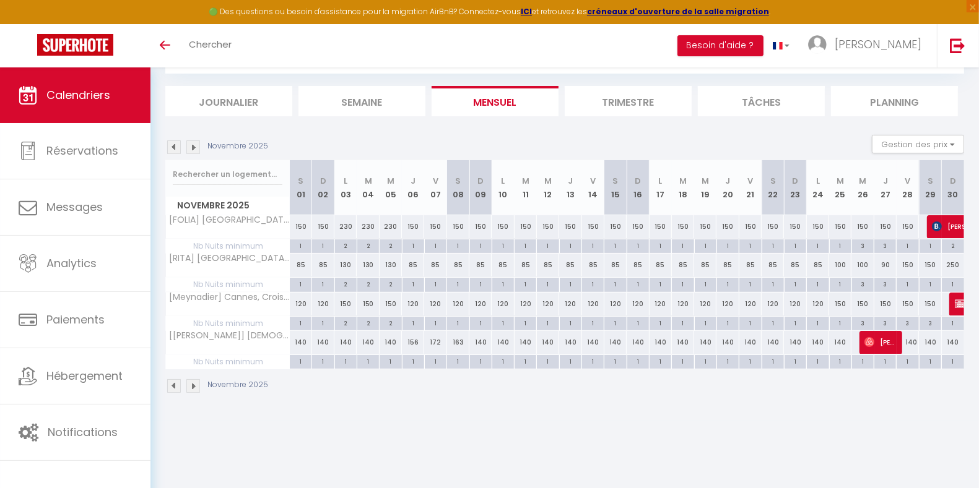
click at [197, 143] on img at bounding box center [193, 148] width 14 height 14
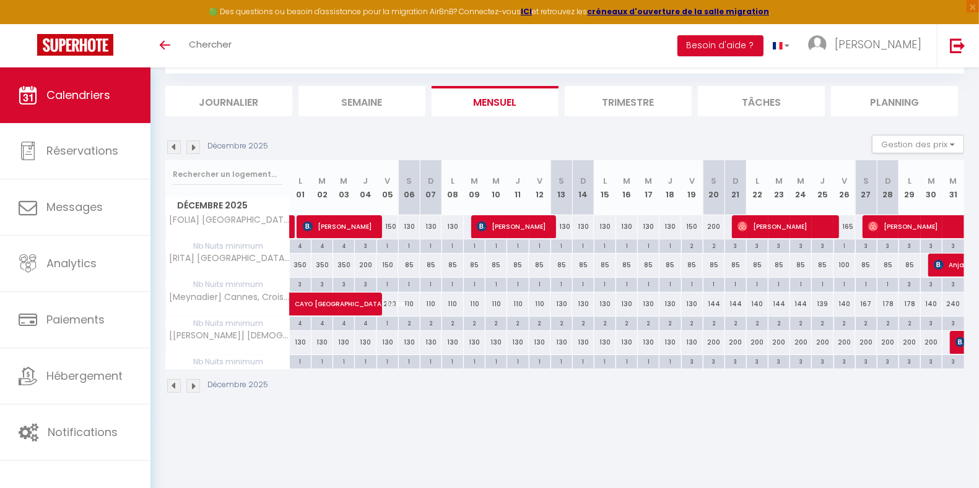
click at [197, 143] on img at bounding box center [193, 148] width 14 height 14
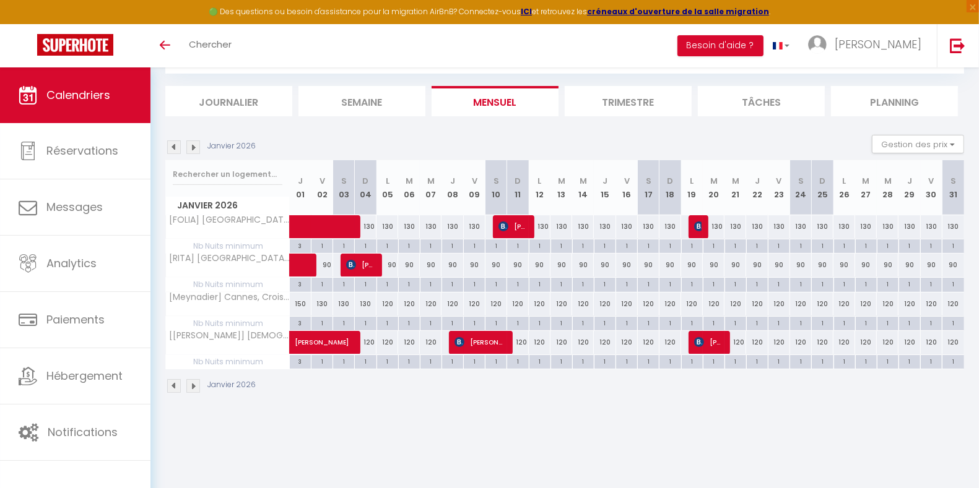
click at [198, 143] on img at bounding box center [193, 148] width 14 height 14
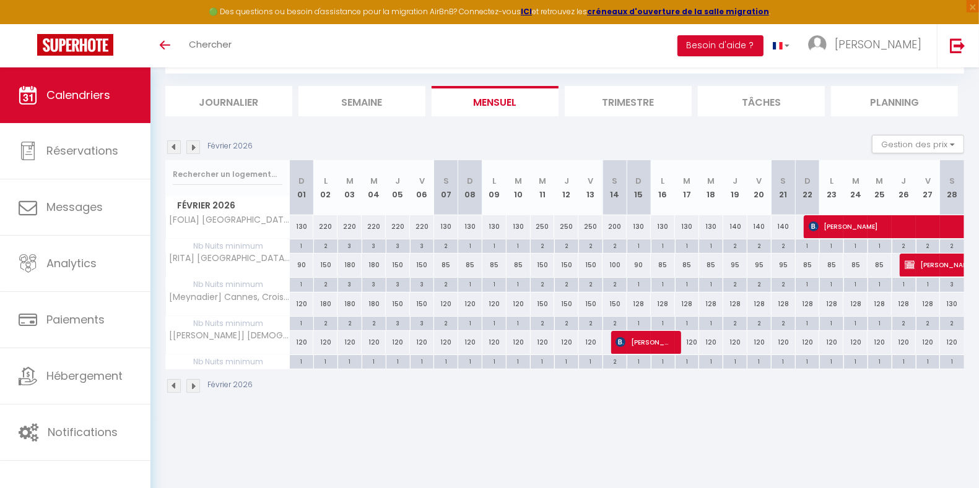
click at [198, 143] on img at bounding box center [193, 148] width 14 height 14
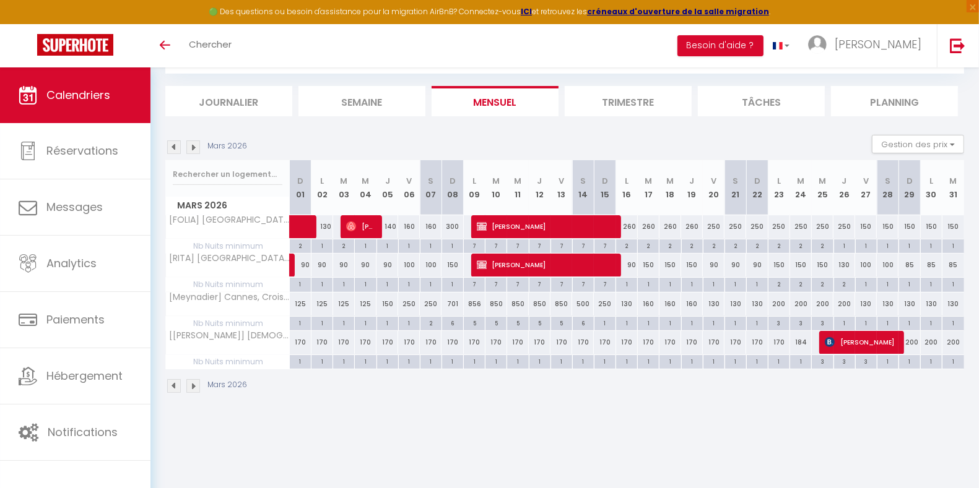
click at [198, 143] on img at bounding box center [193, 148] width 14 height 14
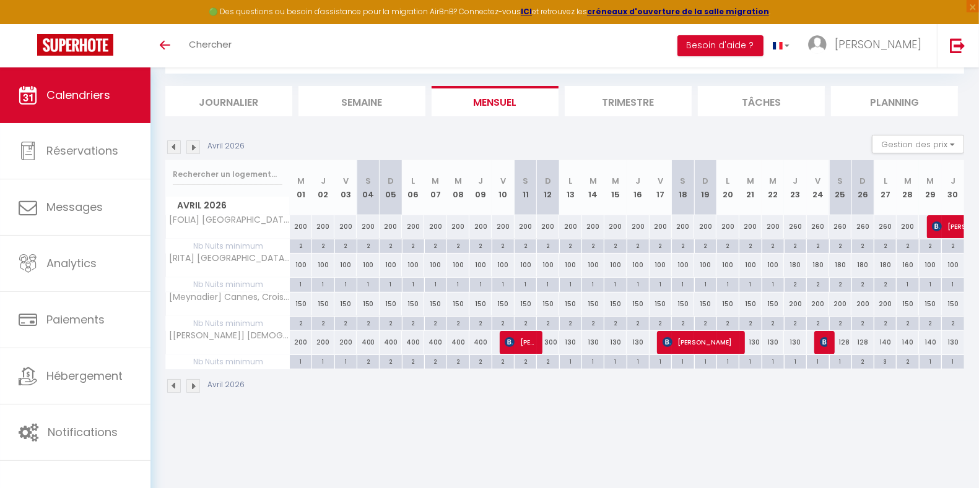
click at [198, 143] on img at bounding box center [193, 148] width 14 height 14
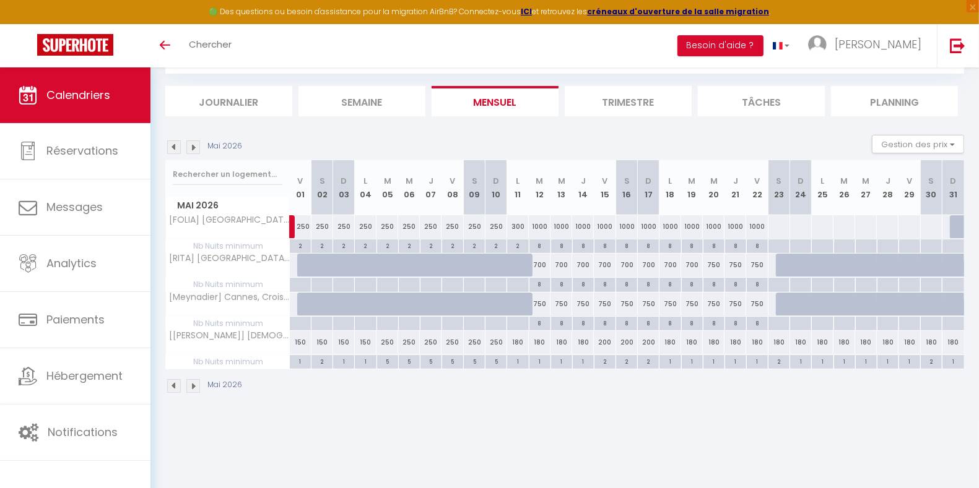
click at [519, 225] on div "300" at bounding box center [518, 226] width 22 height 23
type input "300"
type input "[DATE]"
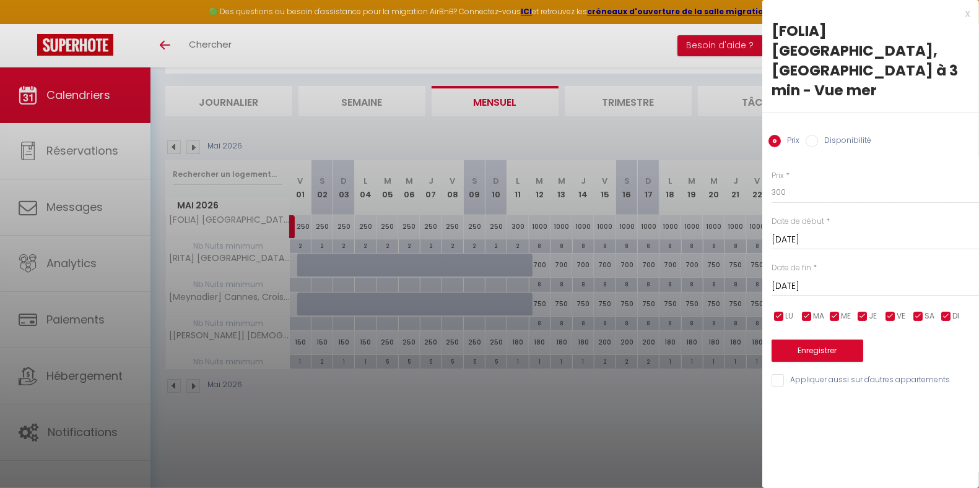
click at [519, 225] on div at bounding box center [489, 244] width 979 height 488
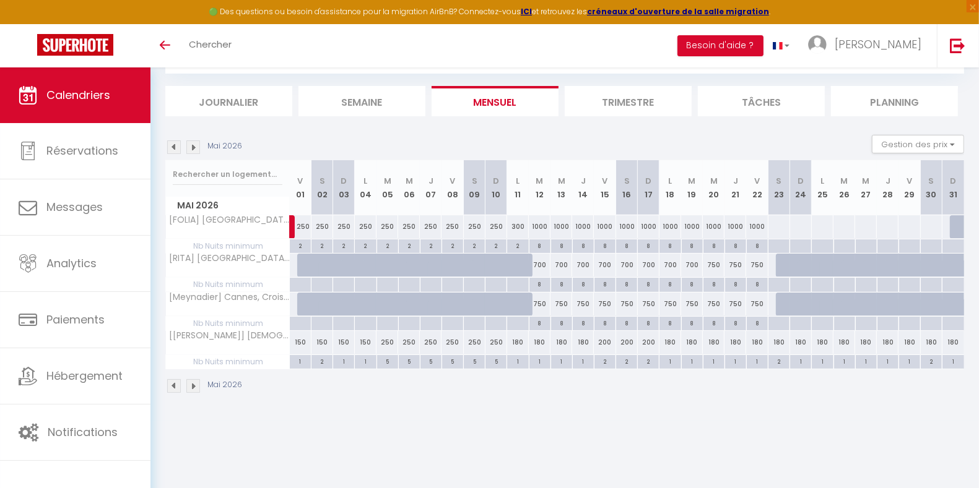
click at [519, 225] on div "300" at bounding box center [518, 226] width 22 height 23
type input "300"
type input "[DATE]"
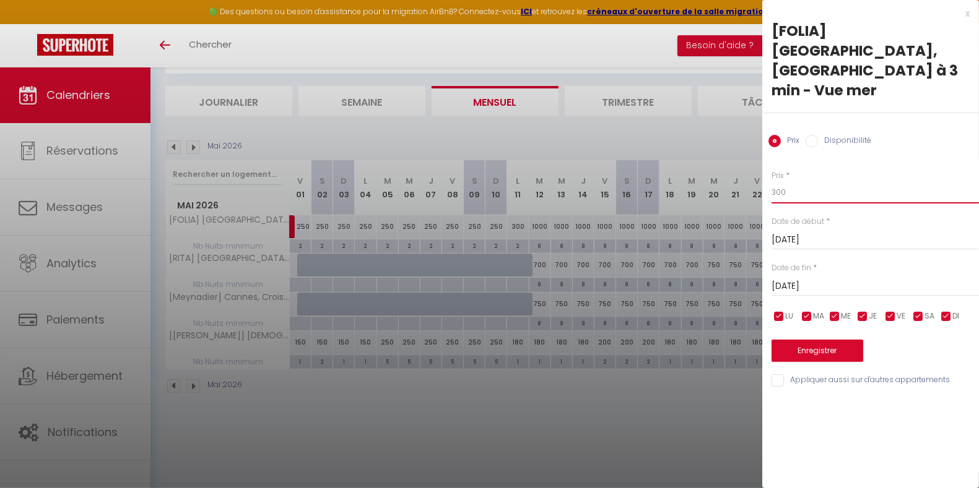
drag, startPoint x: 813, startPoint y: 148, endPoint x: 747, endPoint y: 150, distance: 66.3
click at [747, 150] on body "🟢 Des questions ou besoin d'assistance pour la migration AirBnB? Connectez-vous…" at bounding box center [489, 245] width 979 height 488
type input "1000"
click at [825, 340] on button "Enregistrer" at bounding box center [817, 351] width 92 height 22
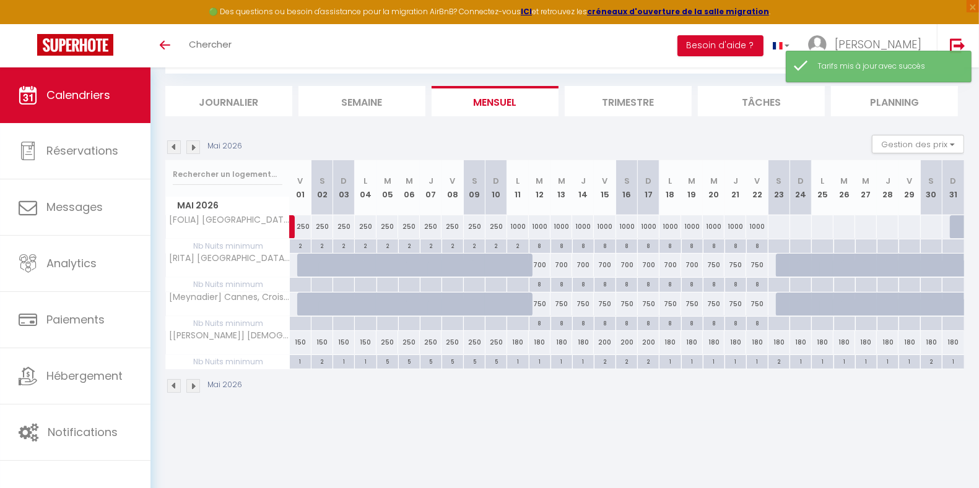
click at [517, 241] on div "2" at bounding box center [517, 246] width 21 height 12
type input "2"
type input "[DATE]"
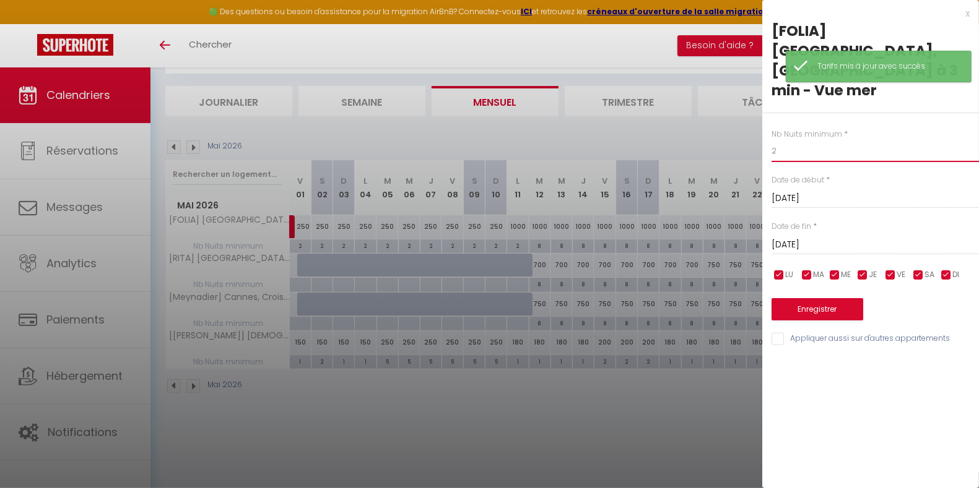
drag, startPoint x: 808, startPoint y: 116, endPoint x: 732, endPoint y: 112, distance: 76.3
click at [732, 112] on body "🟢 Des questions ou besoin d'assistance pour la migration AirBnB? Connectez-vous…" at bounding box center [489, 245] width 979 height 488
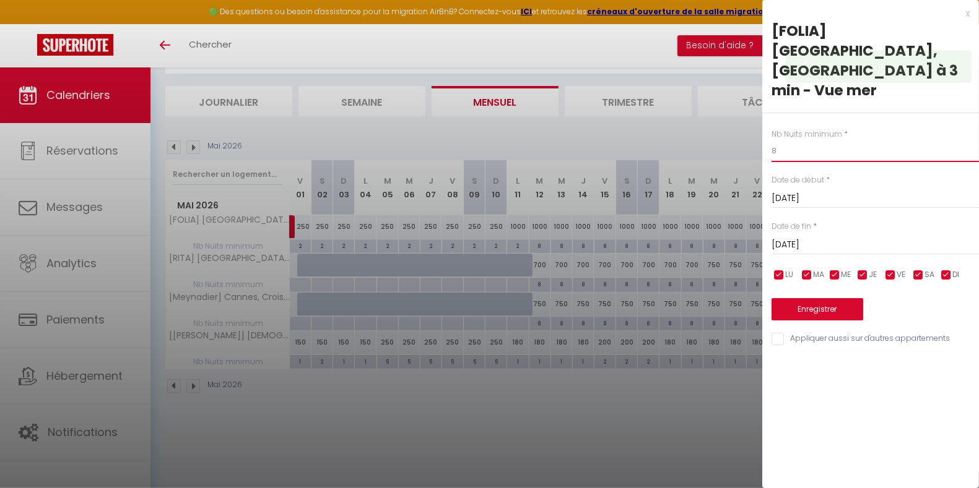
type input "8"
click at [818, 298] on button "Enregistrer" at bounding box center [817, 309] width 92 height 22
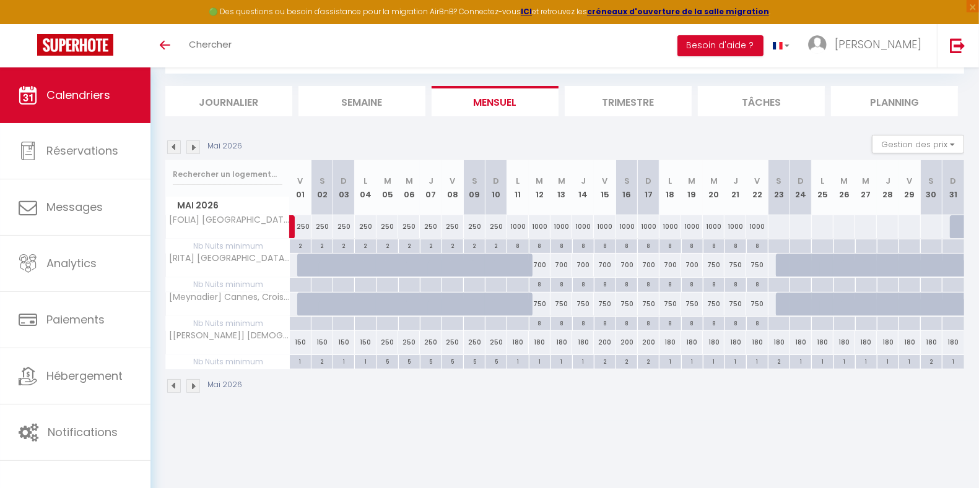
click at [520, 264] on div at bounding box center [526, 273] width 22 height 24
type input "[DATE]"
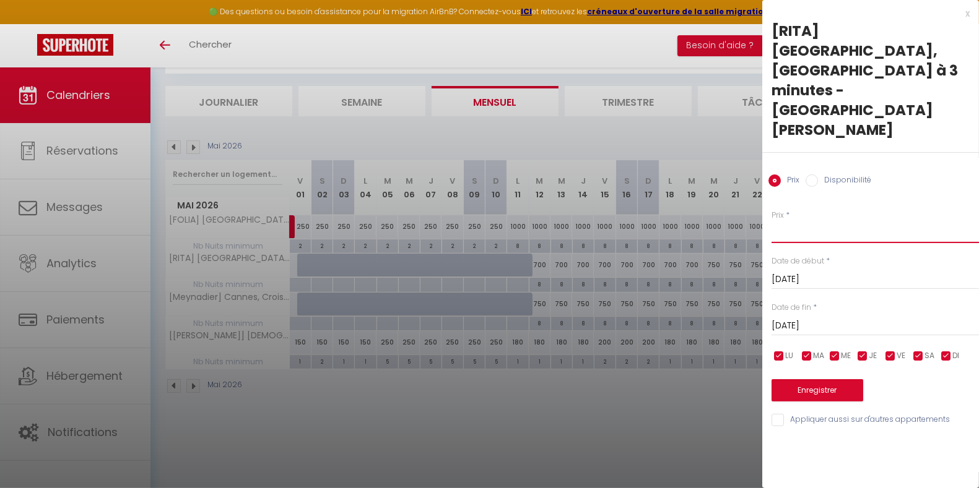
click at [815, 221] on input "Prix" at bounding box center [874, 232] width 207 height 22
type input "700"
click at [817, 379] on button "Enregistrer" at bounding box center [817, 390] width 92 height 22
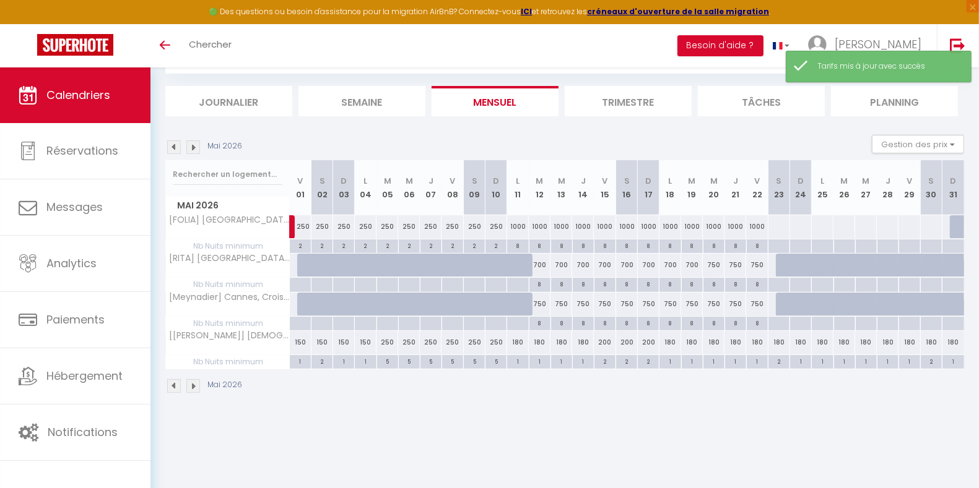
click at [519, 281] on div at bounding box center [517, 285] width 22 height 14
type input "[DATE]"
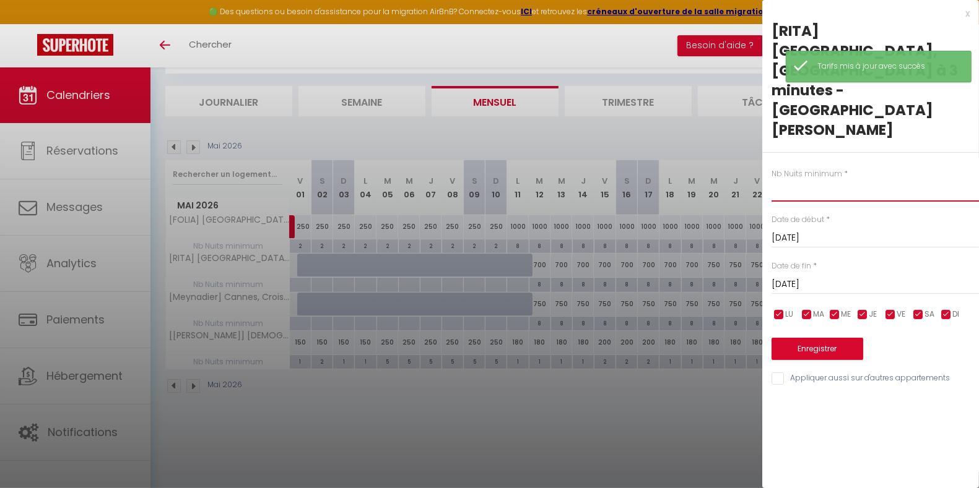
click at [810, 180] on input "text" at bounding box center [874, 191] width 207 height 22
type input "8"
click at [834, 338] on button "Enregistrer" at bounding box center [817, 349] width 92 height 22
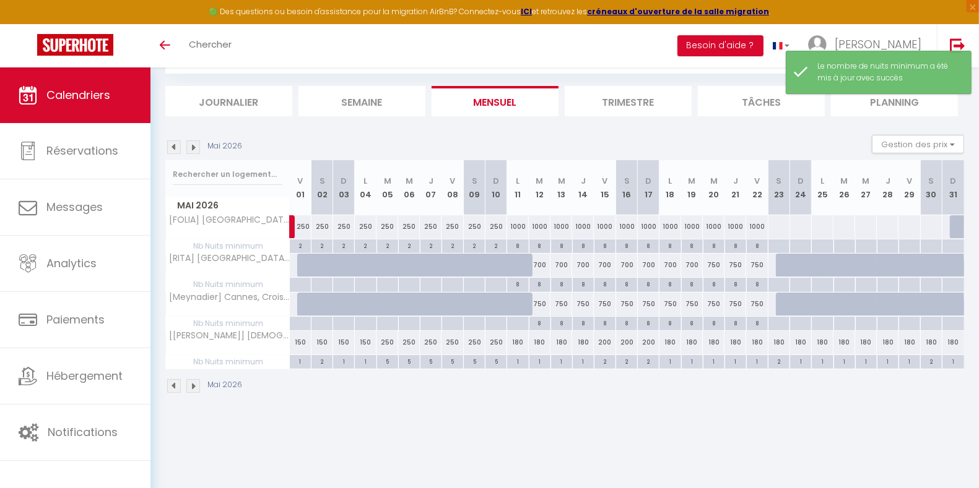
click at [519, 307] on div at bounding box center [526, 312] width 22 height 24
type input "85"
type input "[DATE]"
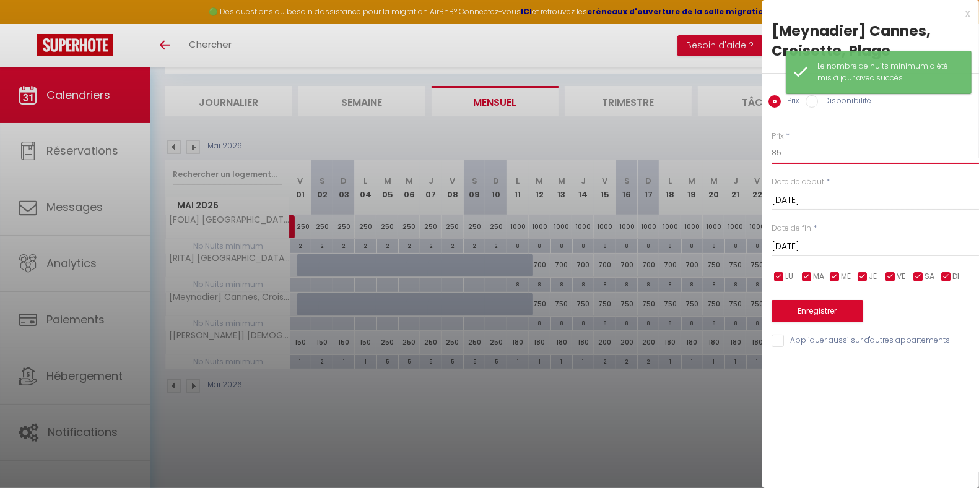
drag, startPoint x: 792, startPoint y: 160, endPoint x: 740, endPoint y: 158, distance: 52.0
click at [740, 158] on body "🟢 Des questions ou besoin d'assistance pour la migration AirBnB? Connectez-vous…" at bounding box center [489, 245] width 979 height 488
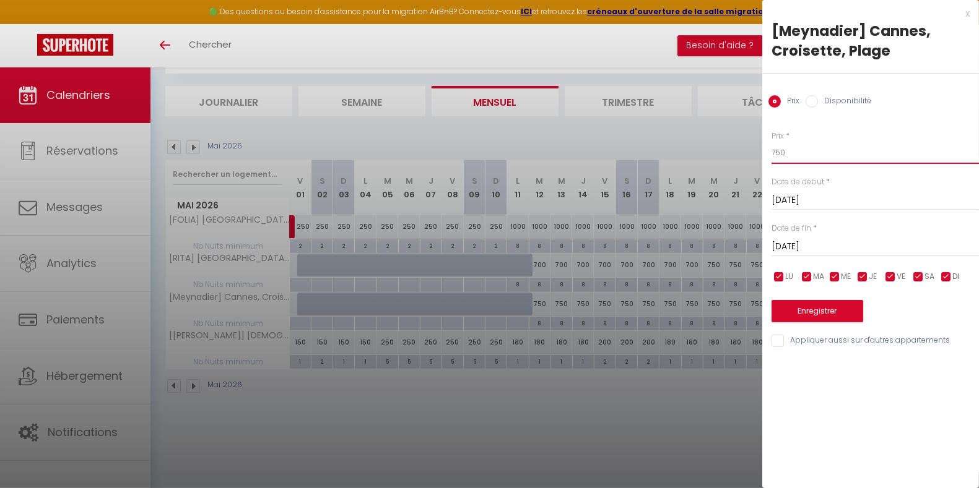
type input "750"
click at [804, 314] on button "Enregistrer" at bounding box center [817, 311] width 92 height 22
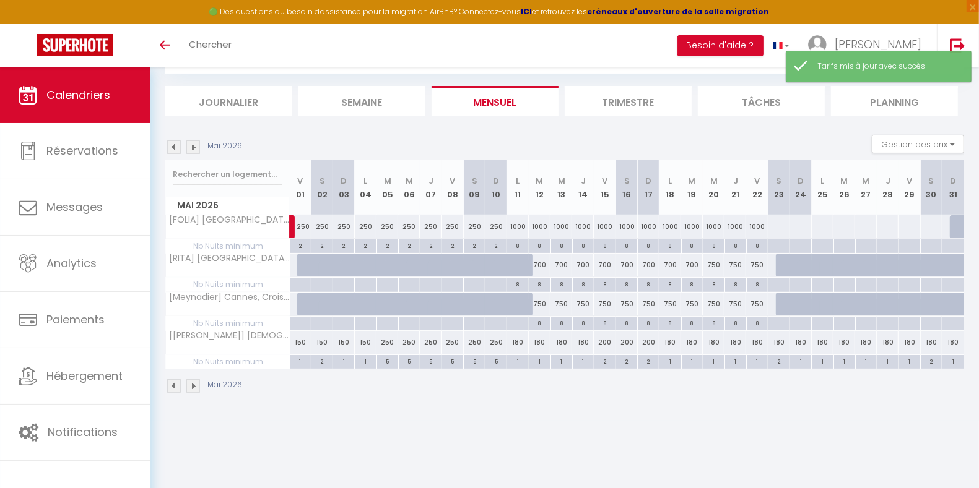
click at [518, 320] on div at bounding box center [517, 324] width 22 height 14
type input "[DATE]"
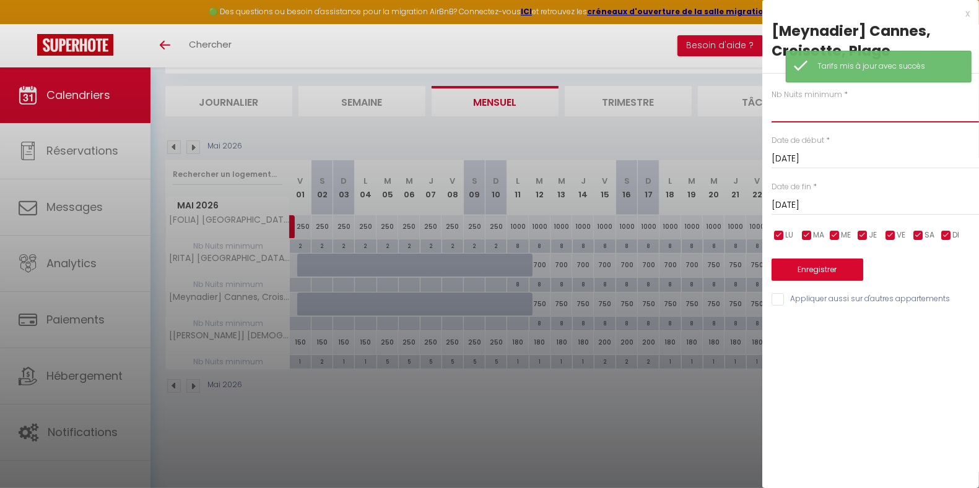
click at [791, 111] on input "text" at bounding box center [874, 111] width 207 height 22
type input "8"
click at [805, 271] on button "Enregistrer" at bounding box center [817, 270] width 92 height 22
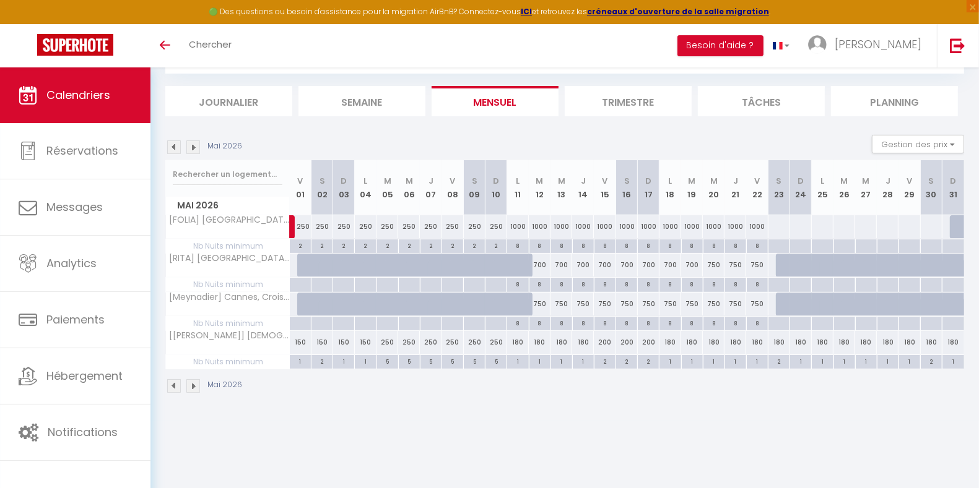
click at [782, 231] on div at bounding box center [779, 226] width 22 height 23
type input "[DATE]"
type input "Dim 24 Mai 2026"
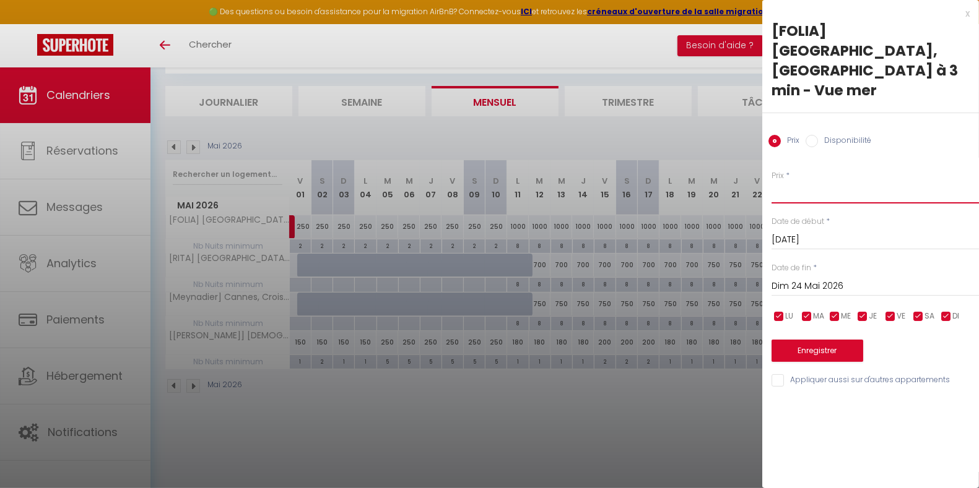
click at [796, 181] on input "Prix" at bounding box center [874, 192] width 207 height 22
type input "250"
click at [802, 279] on input "Dim 24 Mai 2026" at bounding box center [874, 287] width 207 height 16
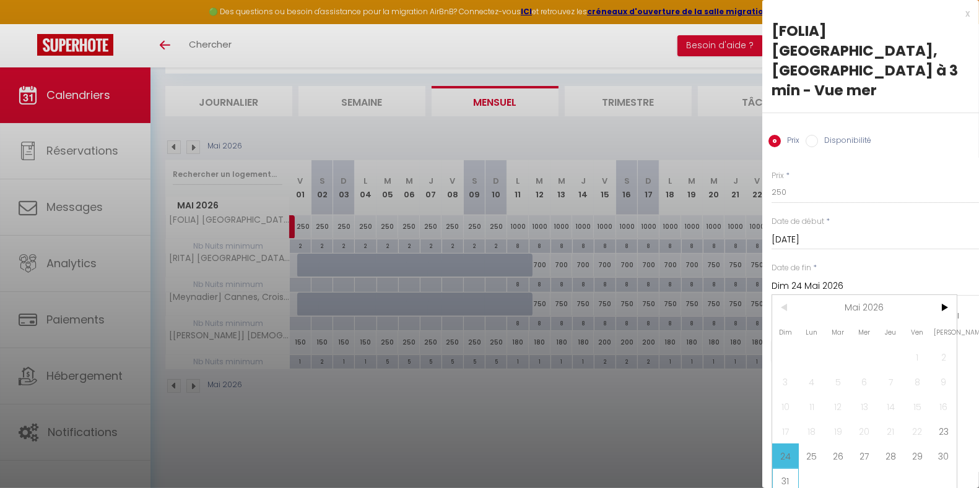
click at [787, 469] on span "31" at bounding box center [785, 481] width 27 height 25
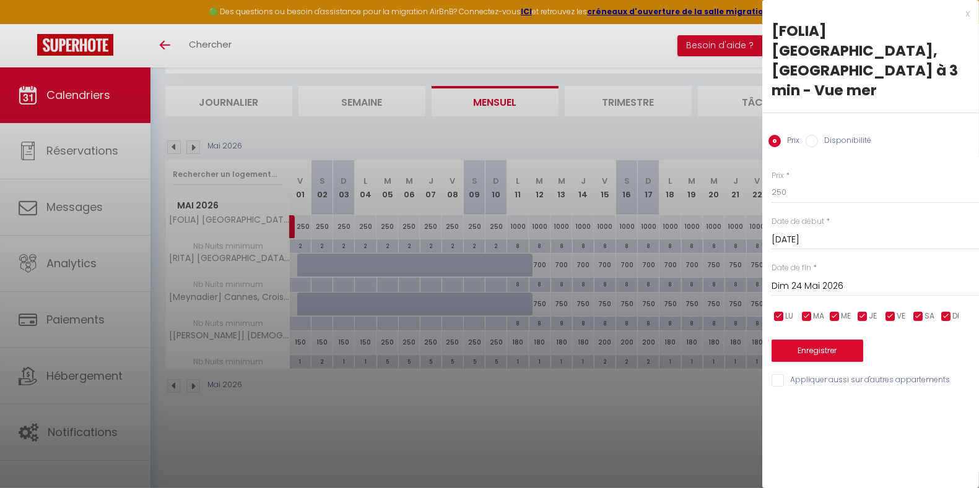
type input "Dim 31 Mai 2026"
click at [826, 340] on button "Enregistrer" at bounding box center [817, 351] width 92 height 22
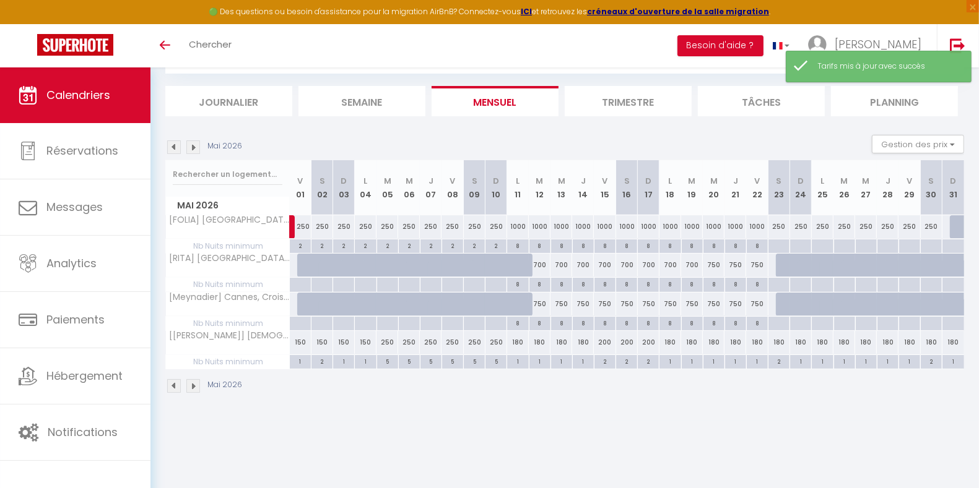
click at [955, 228] on div at bounding box center [961, 227] width 22 height 24
type input "Dim 31 Mai 2026"
type input "Lun 01 Juin 2026"
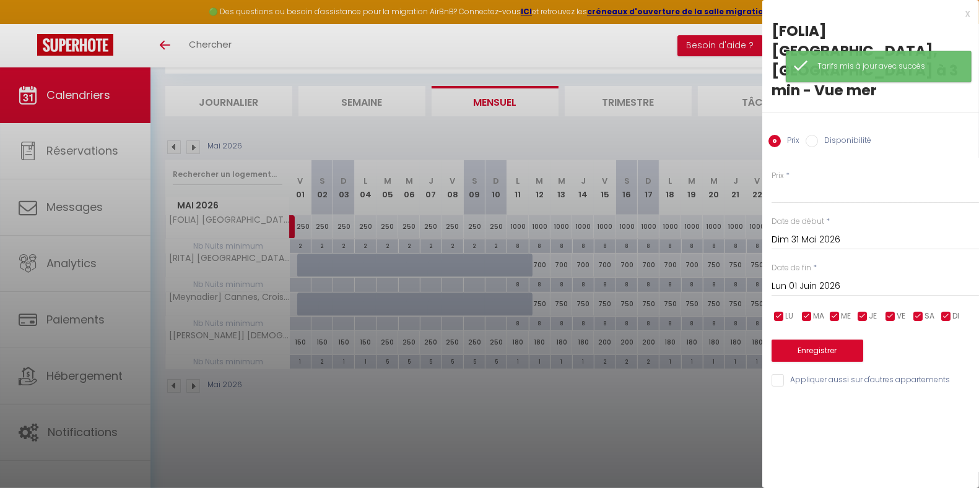
click at [822, 135] on label "Disponibilité" at bounding box center [844, 142] width 53 height 14
click at [818, 135] on input "Disponibilité" at bounding box center [811, 141] width 12 height 12
radio input "true"
radio input "false"
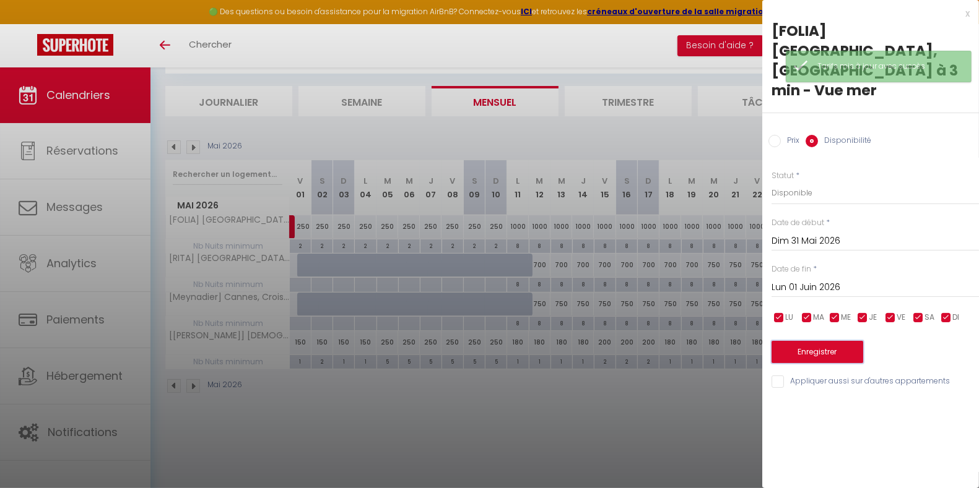
click at [833, 341] on button "Enregistrer" at bounding box center [817, 352] width 92 height 22
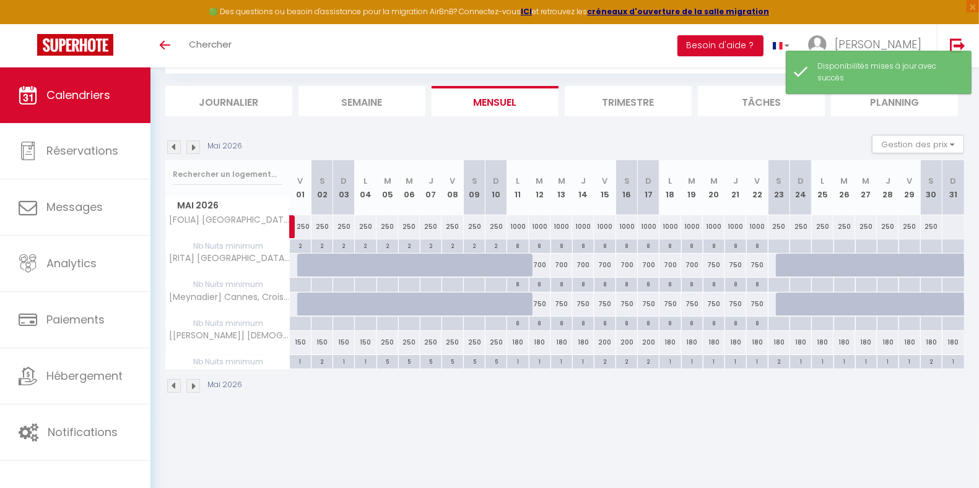
click at [949, 230] on div at bounding box center [953, 226] width 22 height 23
select select "1"
type input "Dim 31 Mai 2026"
type input "Lun 01 Juin 2026"
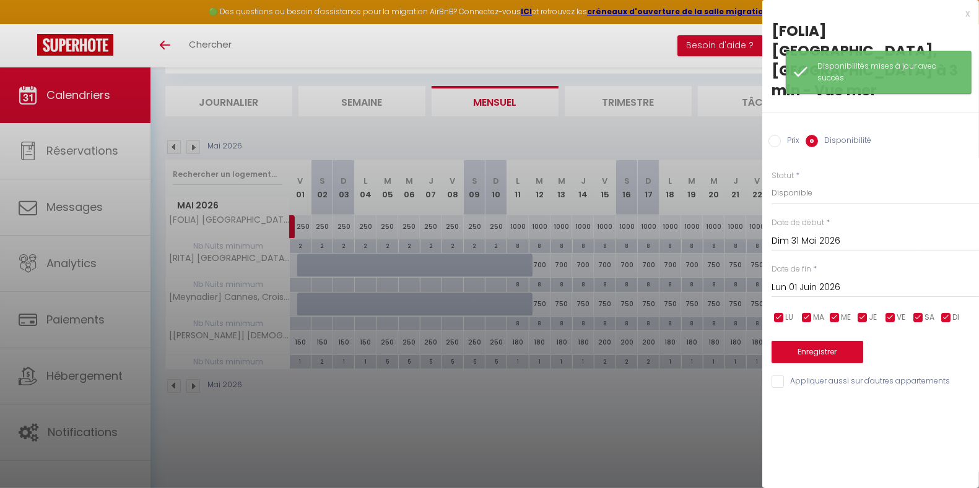
click at [774, 135] on input "Prix" at bounding box center [774, 141] width 12 height 12
radio input "true"
radio input "false"
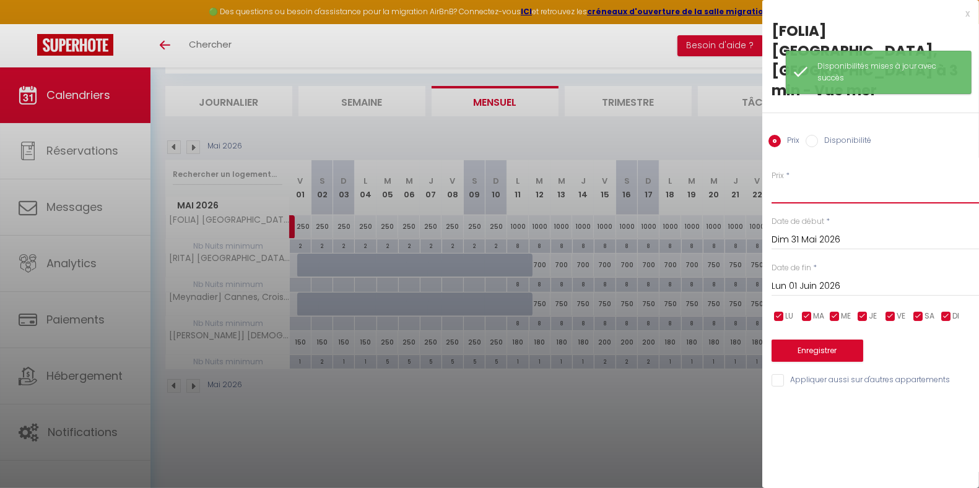
click at [795, 181] on input "Prix" at bounding box center [874, 192] width 207 height 22
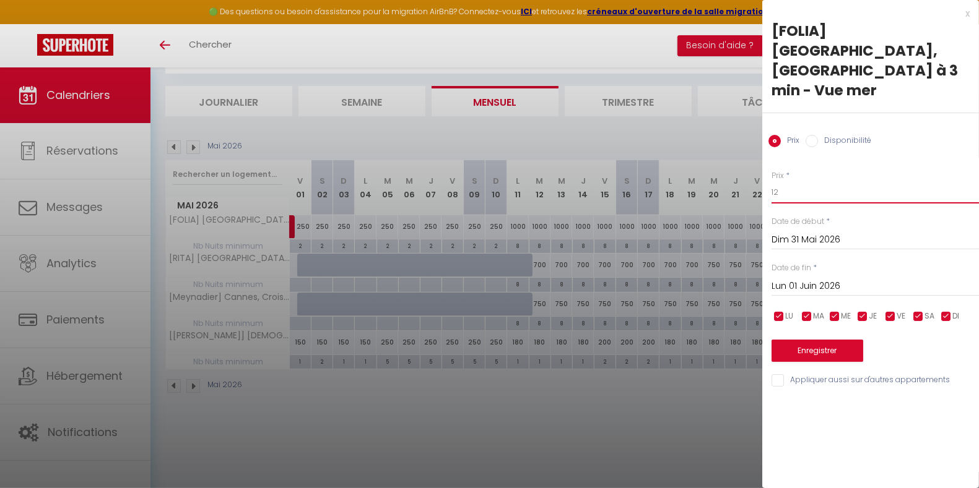
type input "1"
type input "250"
click at [827, 340] on button "Enregistrer" at bounding box center [817, 351] width 92 height 22
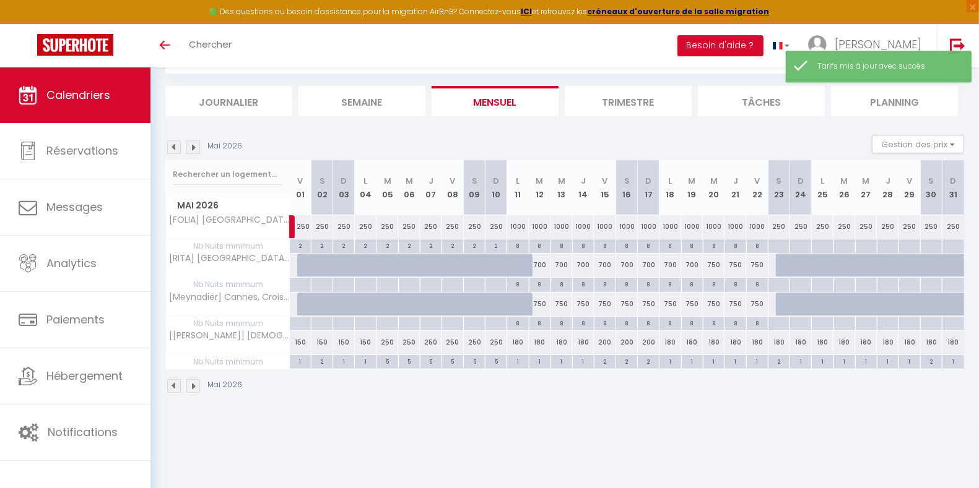
click at [781, 247] on div at bounding box center [779, 247] width 22 height 14
type input "[DATE]"
type input "Dim 24 Mai 2026"
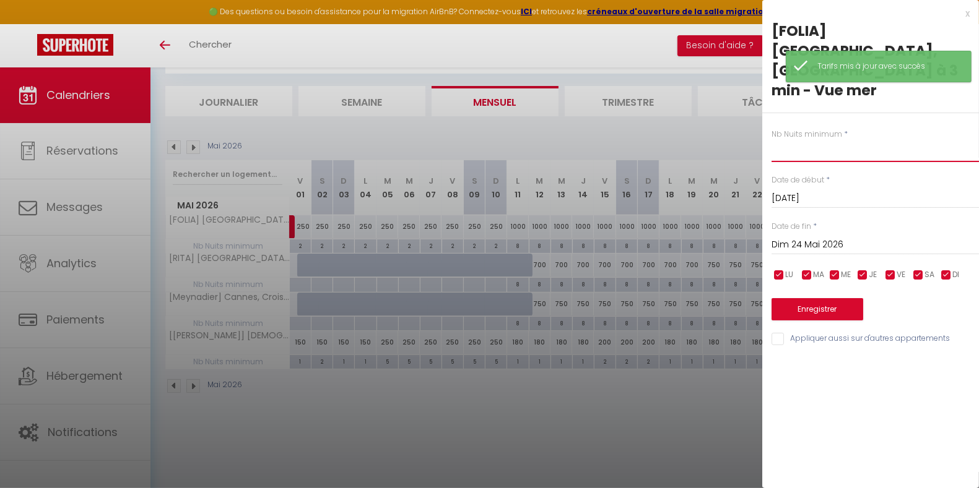
click at [808, 140] on input "text" at bounding box center [874, 151] width 207 height 22
type input "2"
click at [819, 237] on input "Dim 24 Mai 2026" at bounding box center [874, 245] width 207 height 16
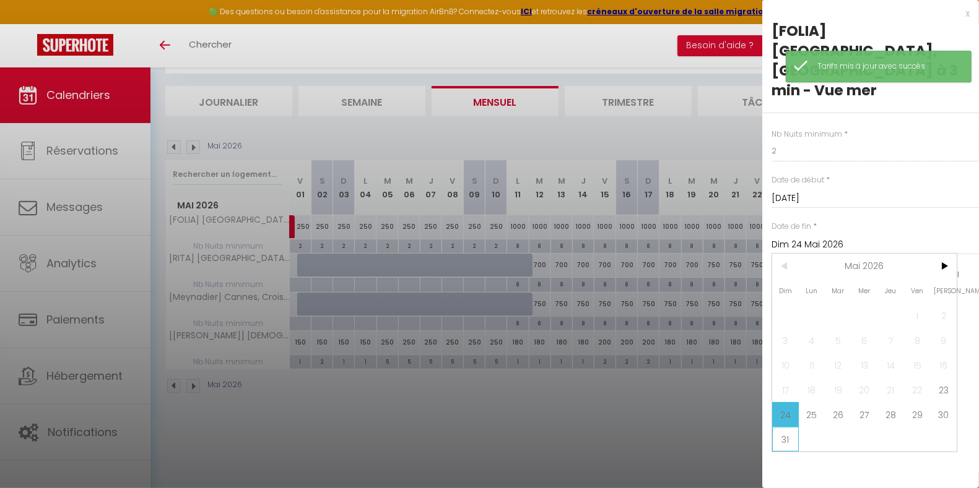
click at [788, 427] on span "31" at bounding box center [785, 439] width 27 height 25
type input "Dim 31 Mai 2026"
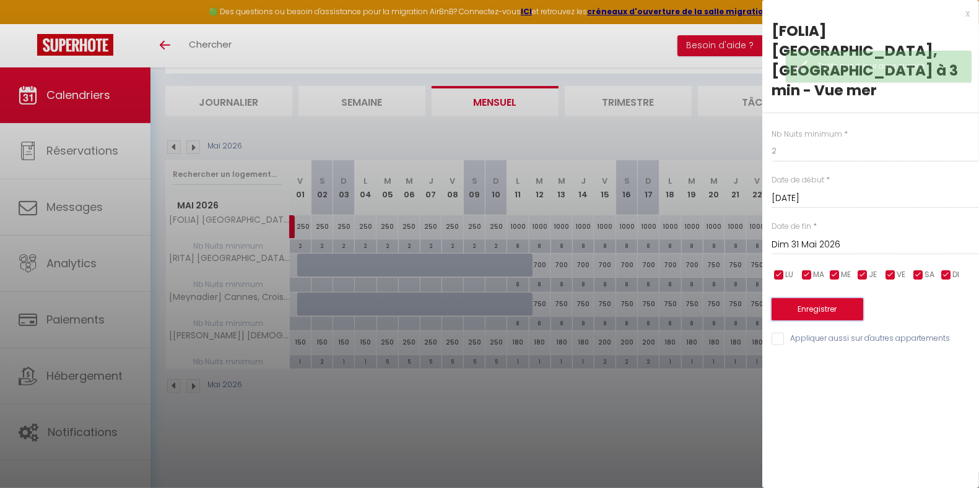
click at [822, 298] on button "Enregistrer" at bounding box center [817, 309] width 92 height 22
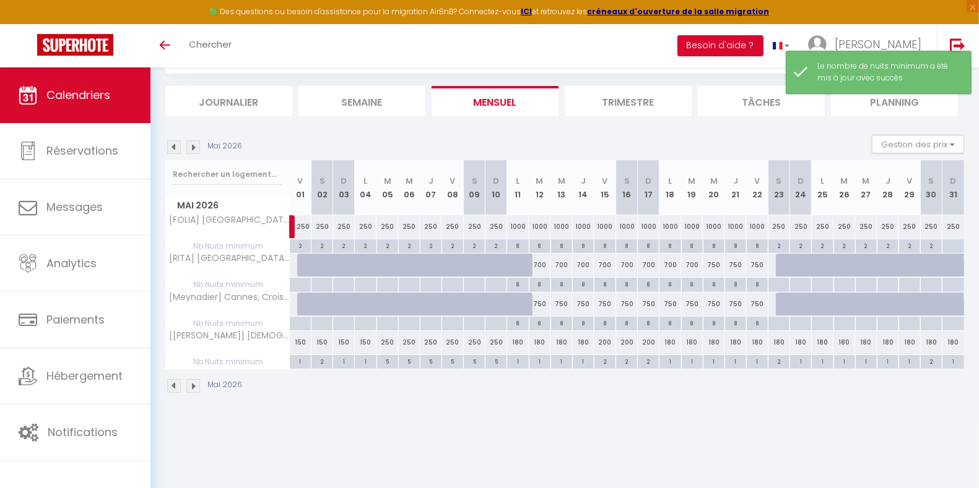
click at [955, 248] on div at bounding box center [953, 247] width 22 height 14
type input "Dim 31 Mai 2026"
type input "Lun 01 Juin 2026"
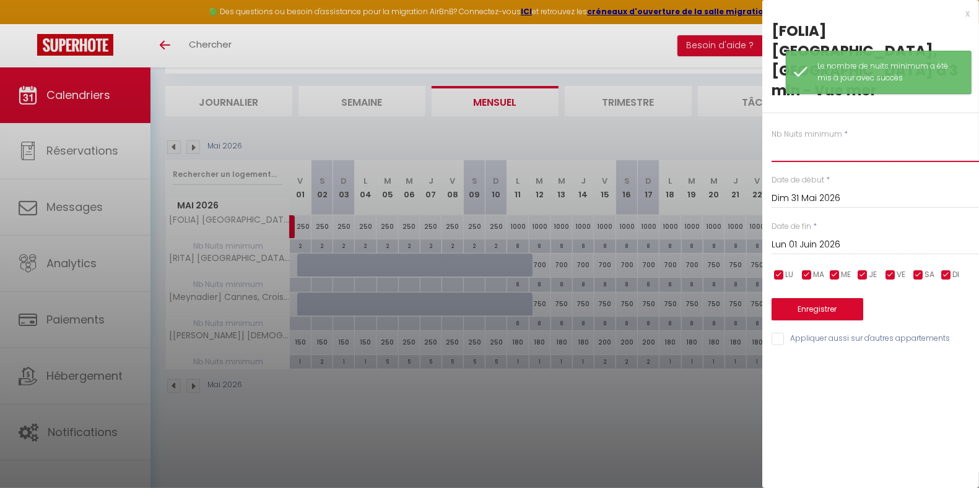
click at [781, 140] on input "text" at bounding box center [874, 151] width 207 height 22
type input "2"
click at [805, 298] on button "Enregistrer" at bounding box center [817, 309] width 92 height 22
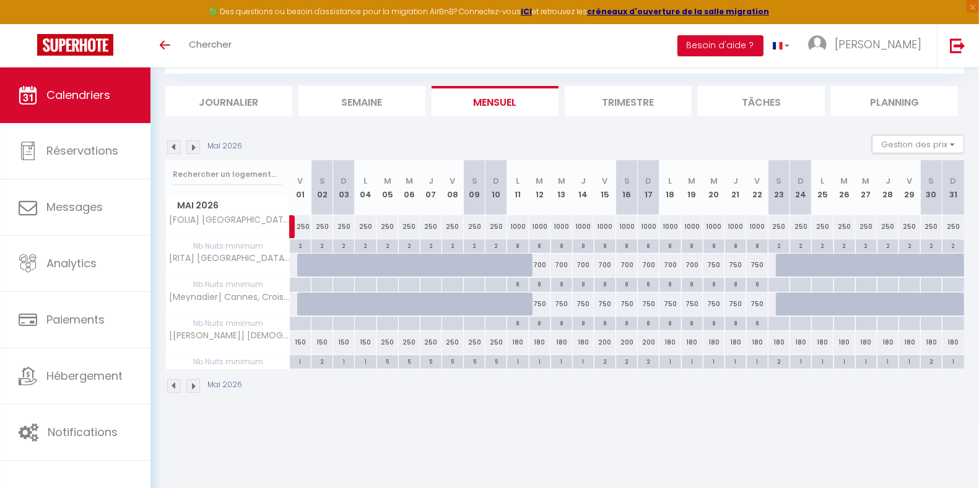
click at [513, 267] on div at bounding box center [518, 266] width 22 height 24
type input "700"
select select "1"
type input "[DATE]"
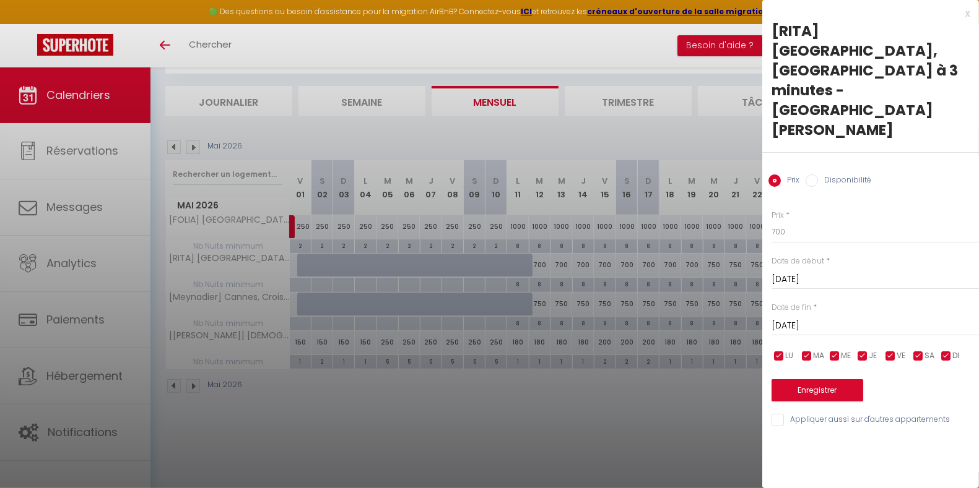
click at [814, 175] on input "Disponibilité" at bounding box center [811, 181] width 12 height 12
radio input "true"
radio input "false"
click at [802, 381] on button "Enregistrer" at bounding box center [817, 392] width 92 height 22
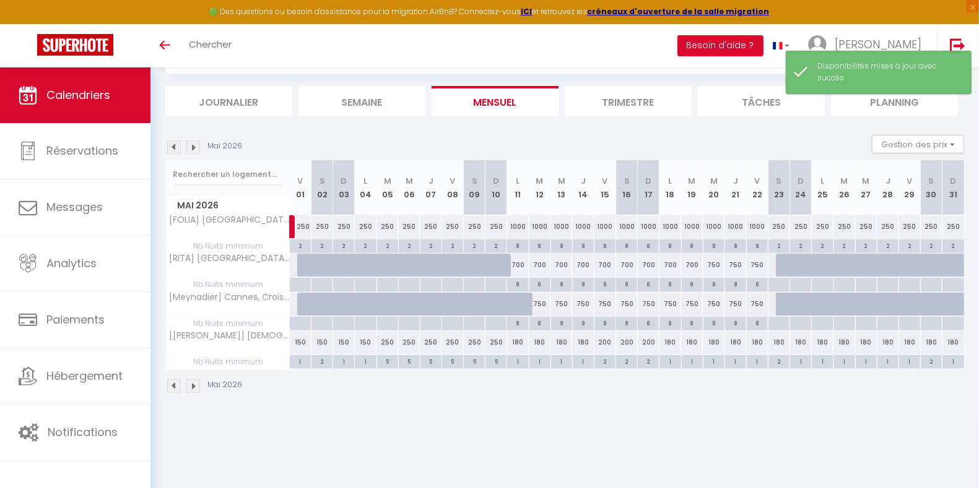
click at [519, 301] on div at bounding box center [526, 312] width 22 height 24
select select "1"
type input "[DATE]"
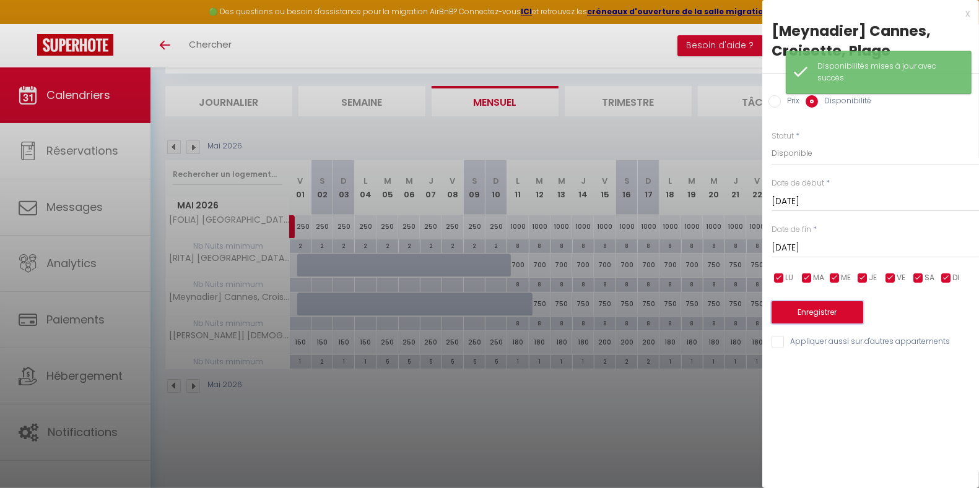
click at [799, 315] on button "Enregistrer" at bounding box center [817, 312] width 92 height 22
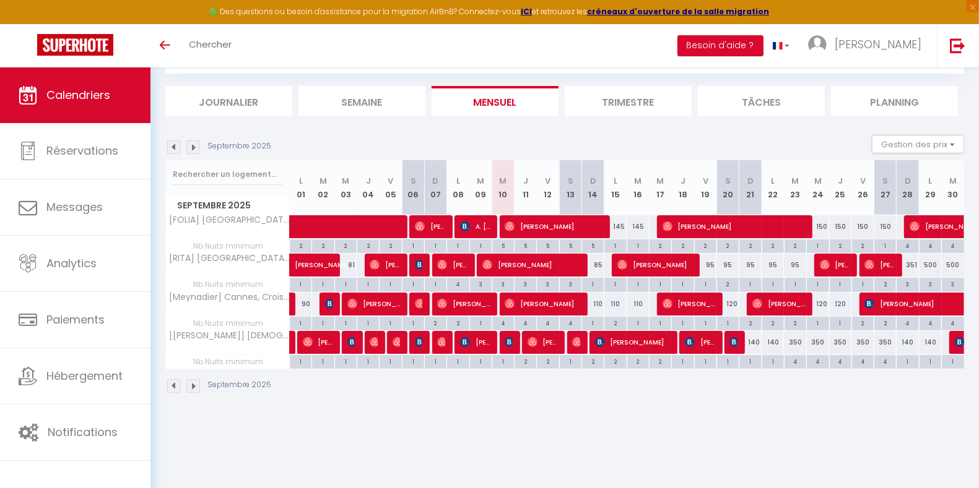
click at [194, 144] on img at bounding box center [193, 148] width 14 height 14
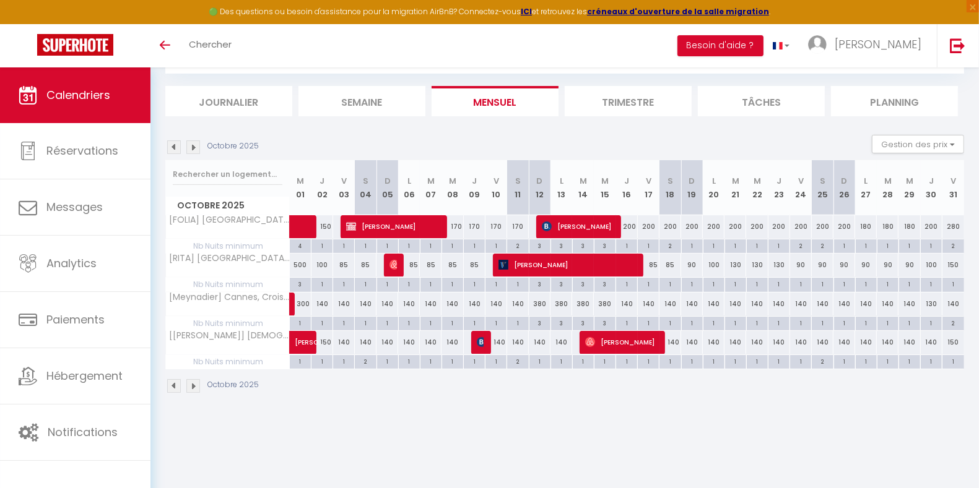
click at [194, 144] on img at bounding box center [193, 148] width 14 height 14
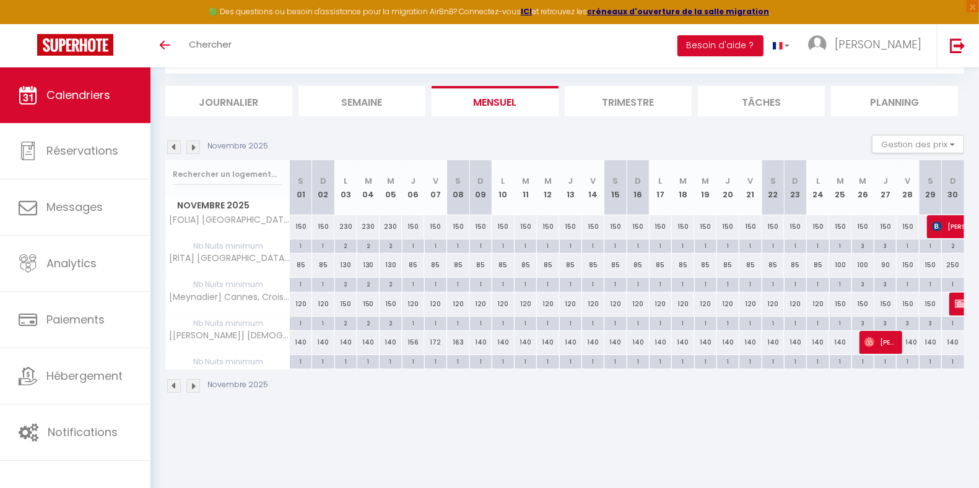
click at [194, 144] on img at bounding box center [193, 148] width 14 height 14
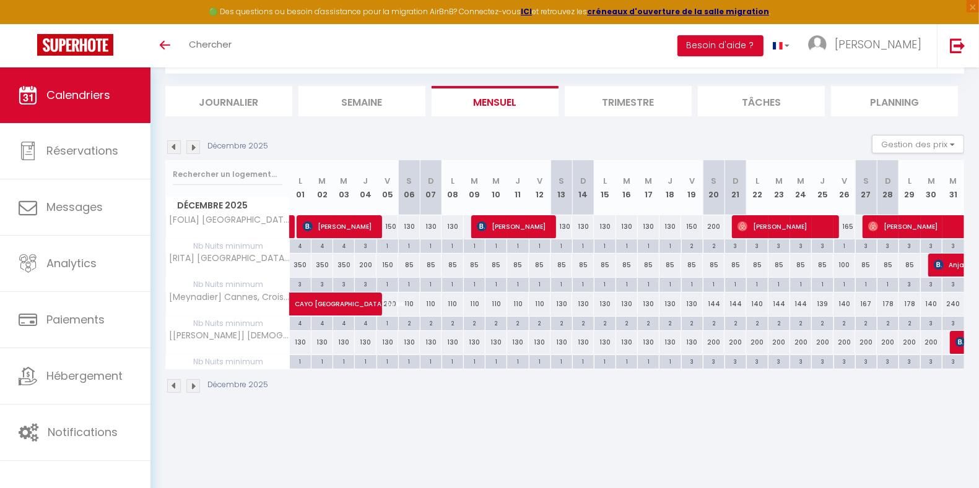
click at [194, 144] on img at bounding box center [193, 148] width 14 height 14
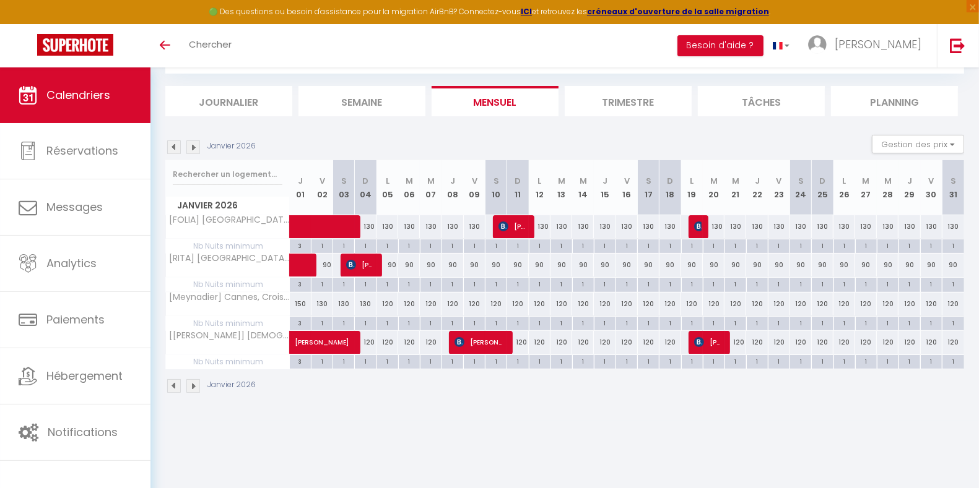
click at [194, 144] on img at bounding box center [193, 148] width 14 height 14
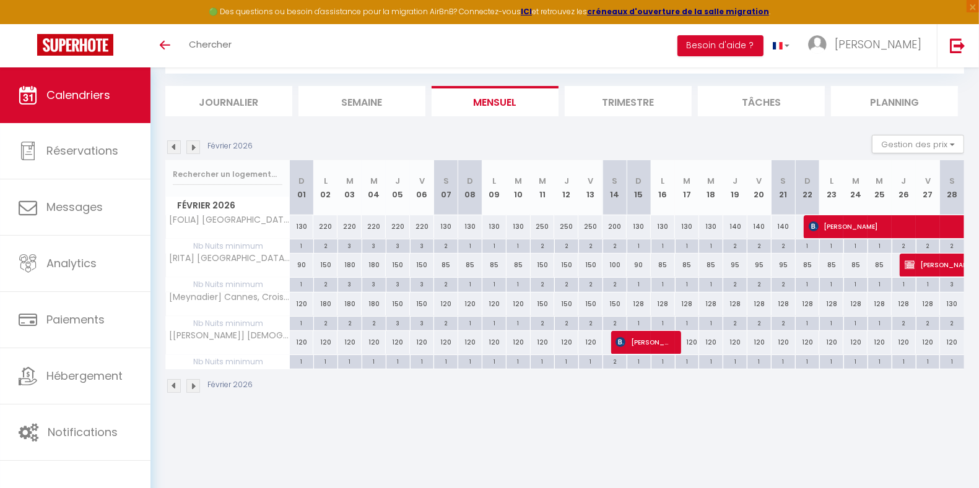
click at [194, 144] on img at bounding box center [193, 148] width 14 height 14
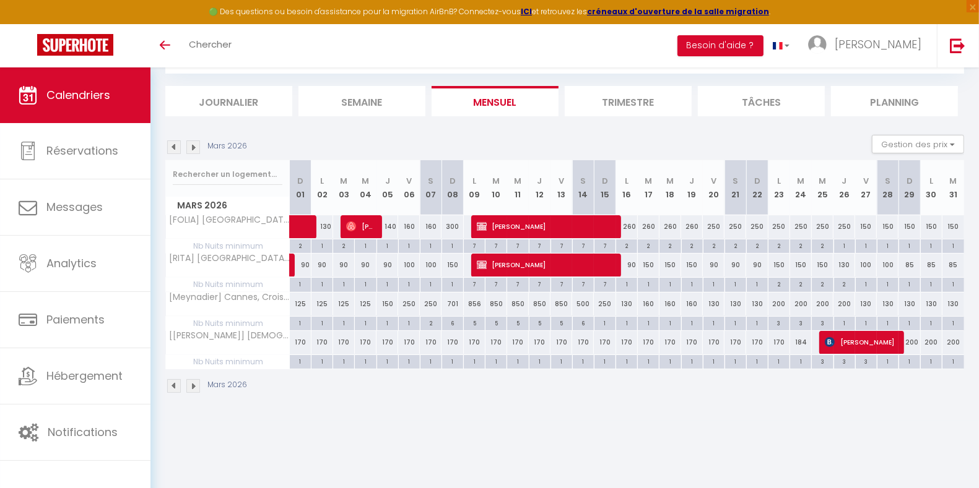
click at [194, 144] on img at bounding box center [193, 148] width 14 height 14
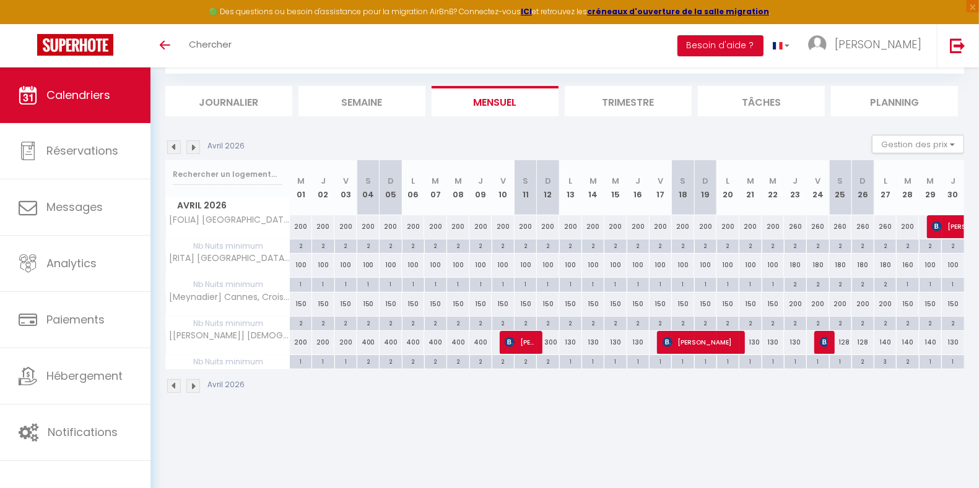
click at [194, 144] on img at bounding box center [193, 148] width 14 height 14
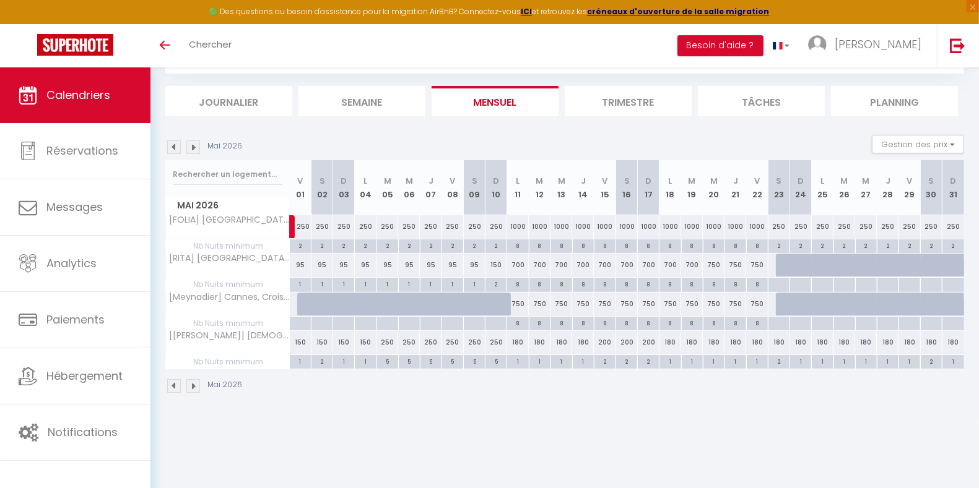
click at [194, 144] on img at bounding box center [193, 148] width 14 height 14
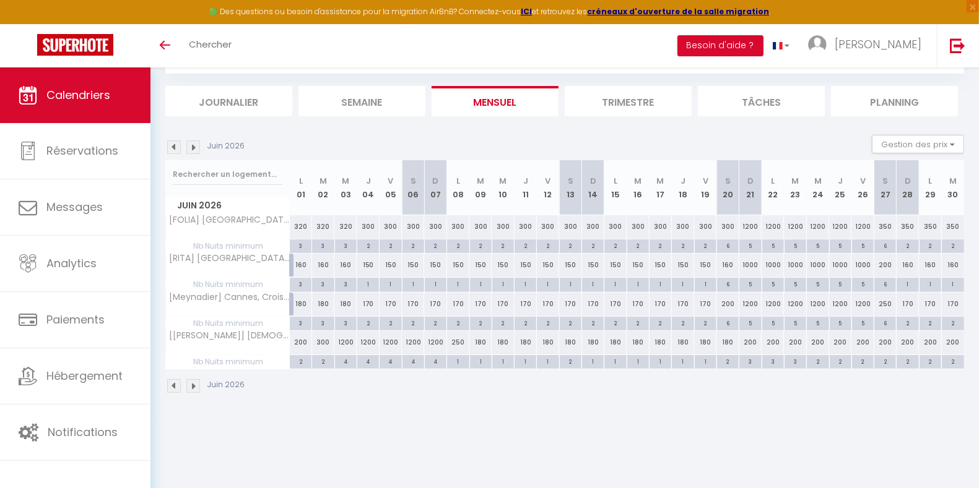
click at [171, 144] on img at bounding box center [174, 148] width 14 height 14
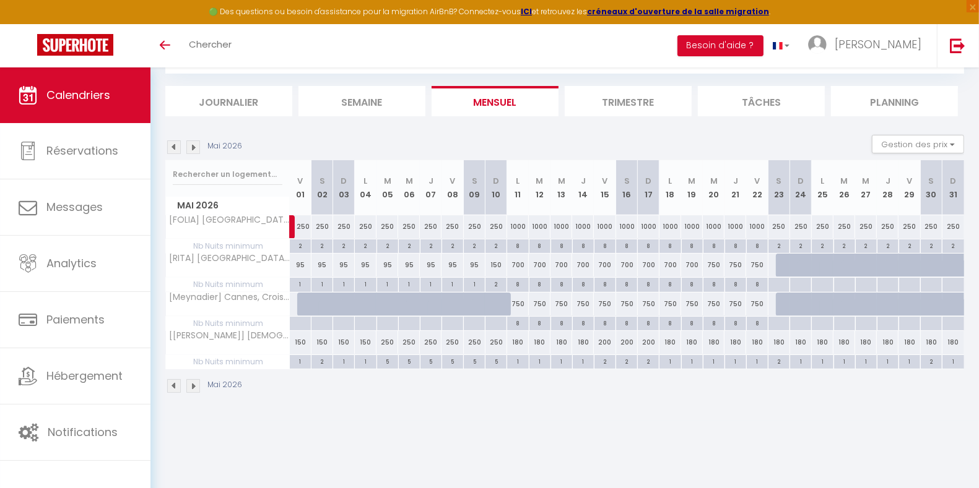
click at [493, 266] on div "150" at bounding box center [496, 265] width 22 height 23
type input "150"
type input "Dim 10 Mai 2026"
type input "[DATE]"
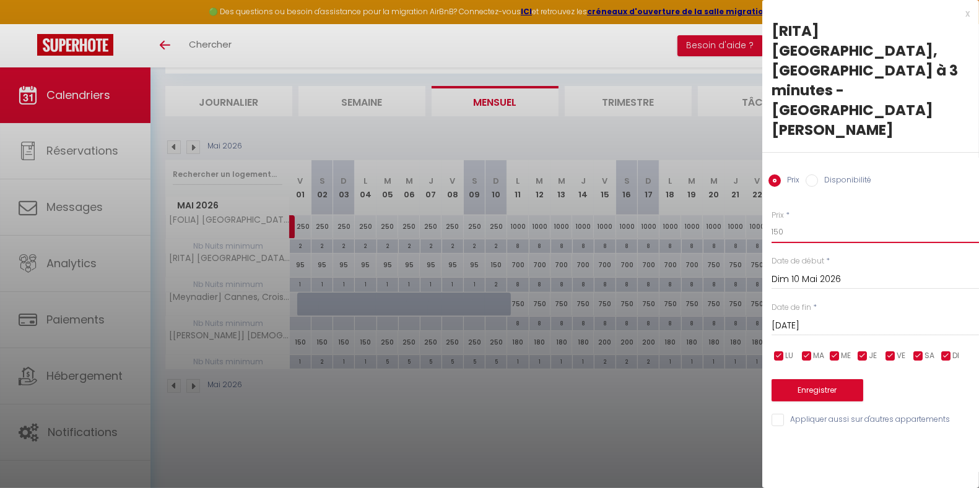
drag, startPoint x: 786, startPoint y: 168, endPoint x: 754, endPoint y: 168, distance: 32.2
click at [754, 168] on body "🟢 Des questions ou besoin d'assistance pour la migration AirBnB? Connectez-vous…" at bounding box center [489, 245] width 979 height 488
type input "200"
click at [835, 379] on button "Enregistrer" at bounding box center [817, 390] width 92 height 22
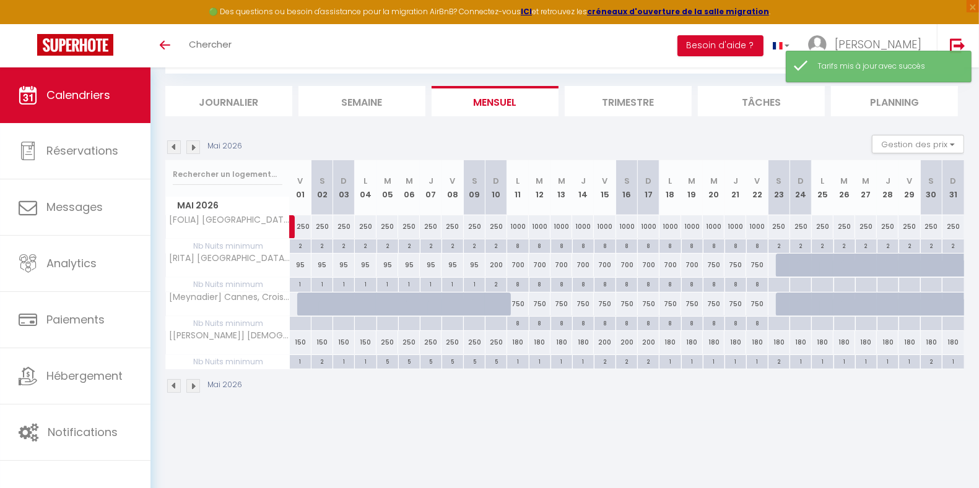
click at [495, 227] on div "250" at bounding box center [496, 226] width 22 height 23
type input "250"
type input "Dim 10 Mai 2026"
type input "[DATE]"
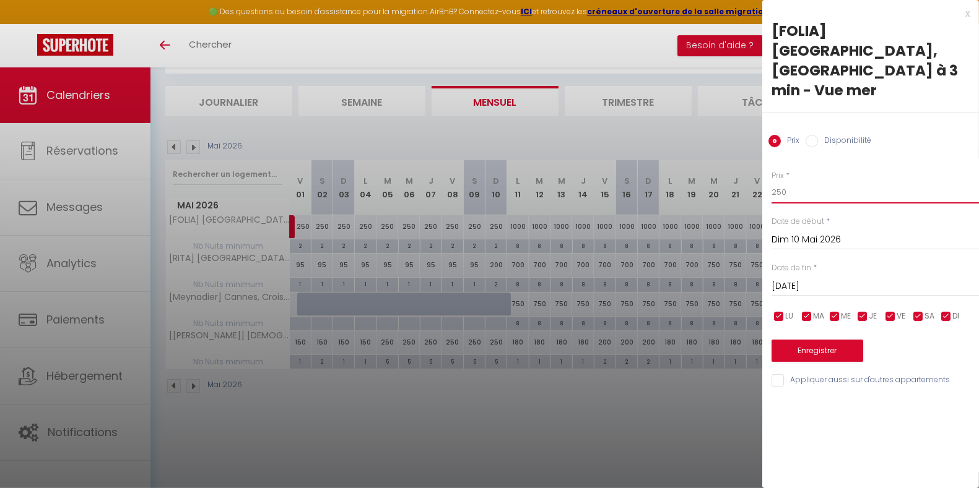
drag, startPoint x: 798, startPoint y: 150, endPoint x: 771, endPoint y: 151, distance: 27.2
click at [771, 181] on input "250" at bounding box center [874, 192] width 207 height 22
type input "300"
click at [813, 340] on button "Enregistrer" at bounding box center [817, 351] width 92 height 22
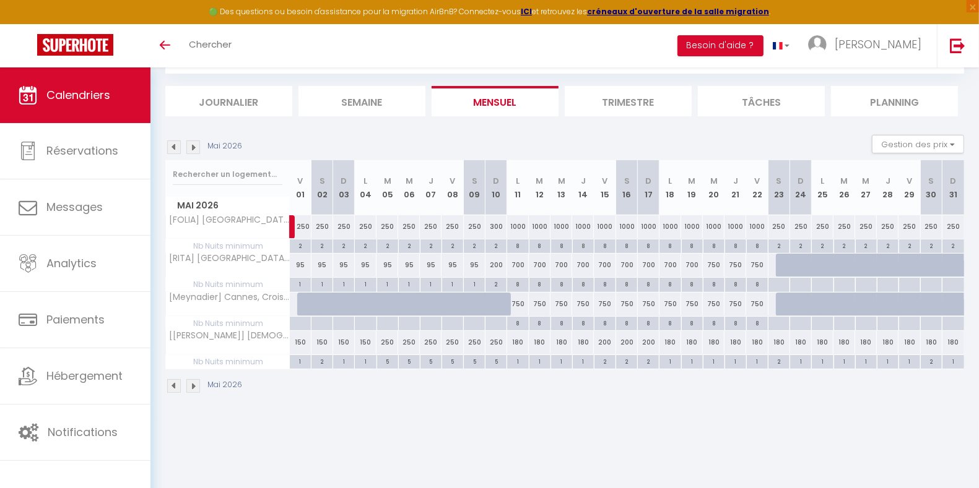
click at [711, 263] on div "750" at bounding box center [714, 265] width 22 height 23
type input "750"
type input "Mer 20 Mai 2026"
type input "Jeu 21 Mai 2026"
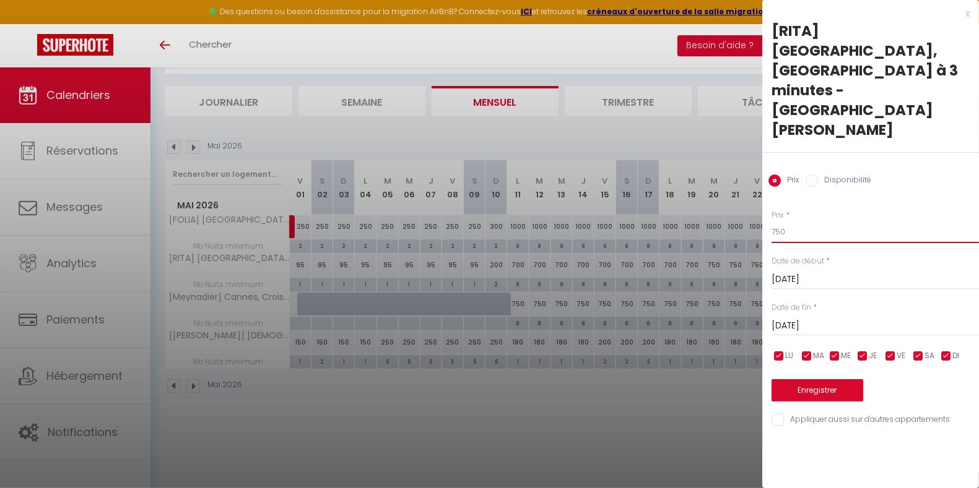
click at [821, 221] on input "750" at bounding box center [874, 232] width 207 height 22
type input "700"
click at [812, 318] on input "Jeu 21 Mai 2026" at bounding box center [874, 326] width 207 height 16
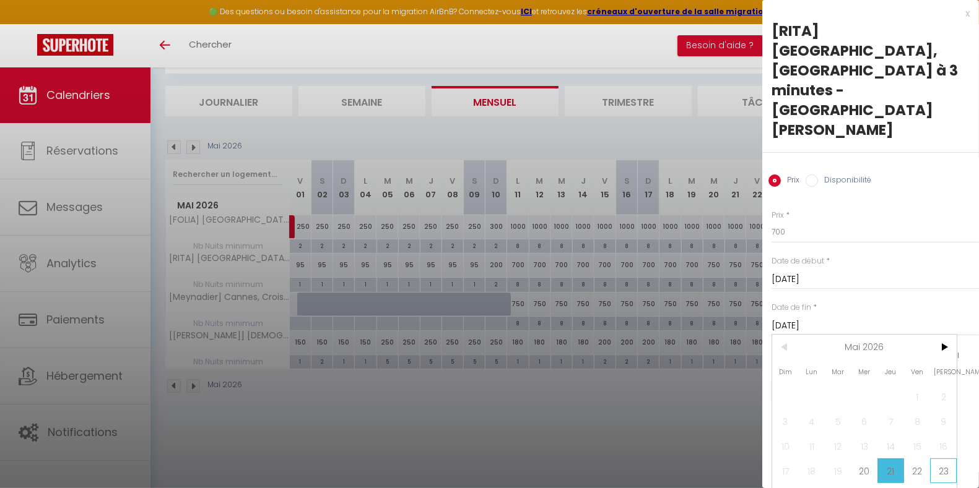
click at [942, 459] on span "23" at bounding box center [943, 471] width 27 height 25
type input "[DATE]"
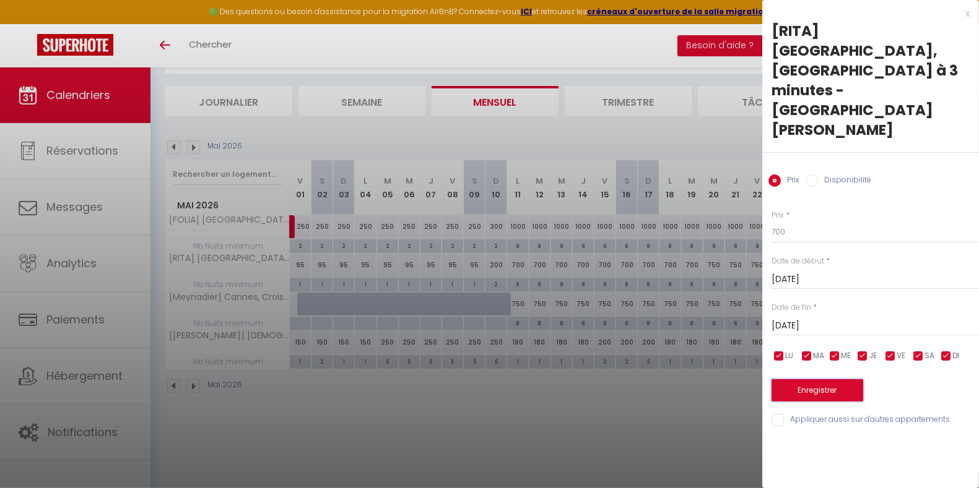
click at [841, 379] on button "Enregistrer" at bounding box center [817, 390] width 92 height 22
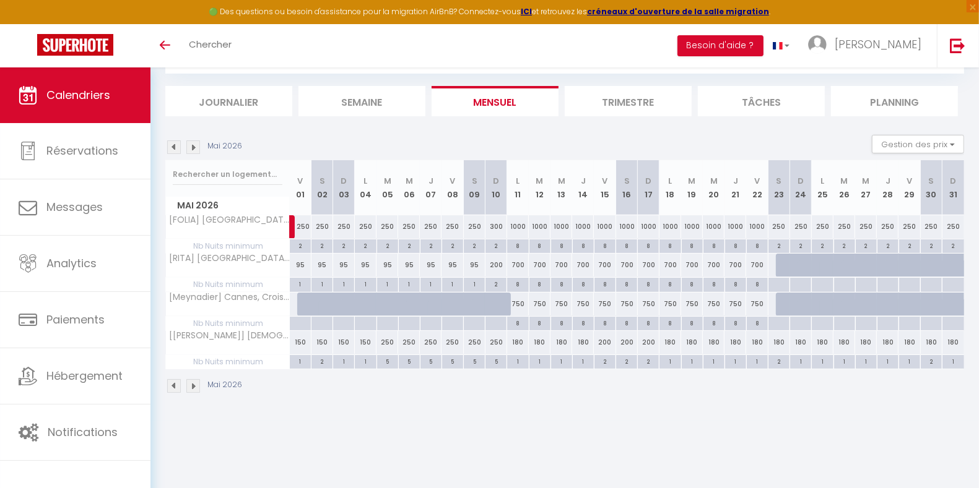
click at [497, 303] on div at bounding box center [504, 312] width 22 height 24
type input "85"
type input "Dim 10 Mai 2026"
type input "[DATE]"
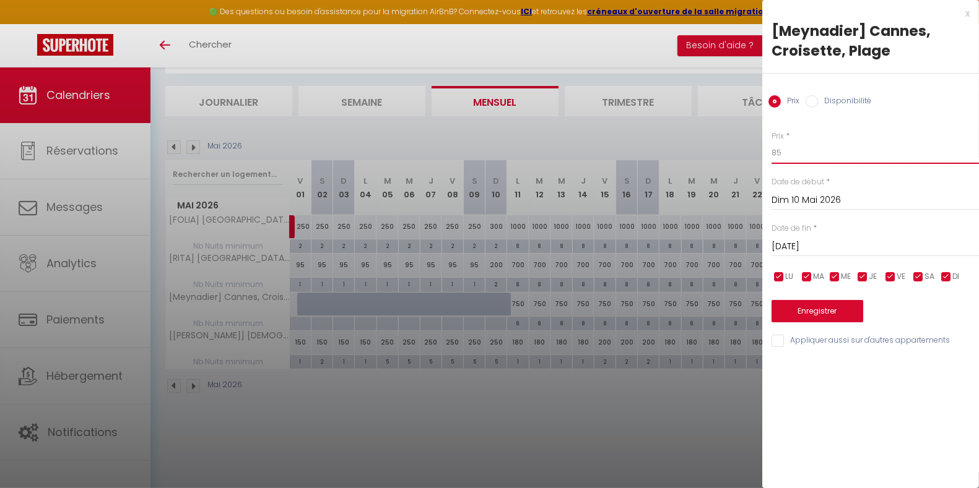
drag, startPoint x: 849, startPoint y: 146, endPoint x: 682, endPoint y: 159, distance: 168.3
click at [699, 159] on body "🟢 Des questions ou besoin d'assistance pour la migration AirBnB? Connectez-vous…" at bounding box center [489, 245] width 979 height 488
type input "200"
click at [823, 314] on button "Enregistrer" at bounding box center [817, 311] width 92 height 22
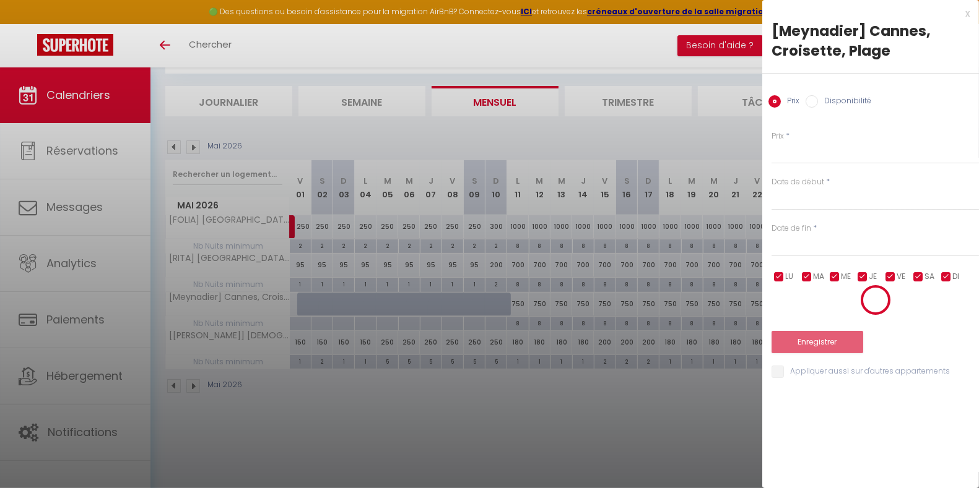
select select
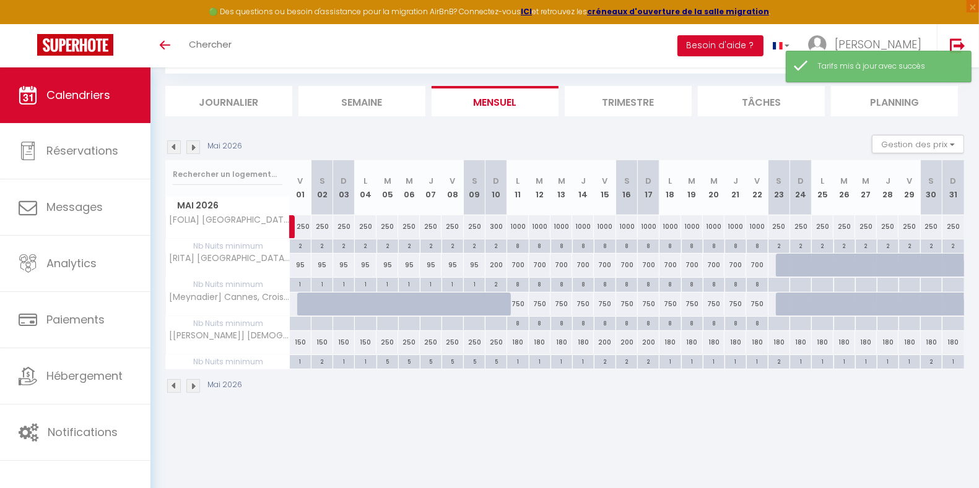
click at [495, 301] on div at bounding box center [504, 312] width 22 height 24
type input "200"
select select "1"
type input "Dim 10 Mai 2026"
type input "[DATE]"
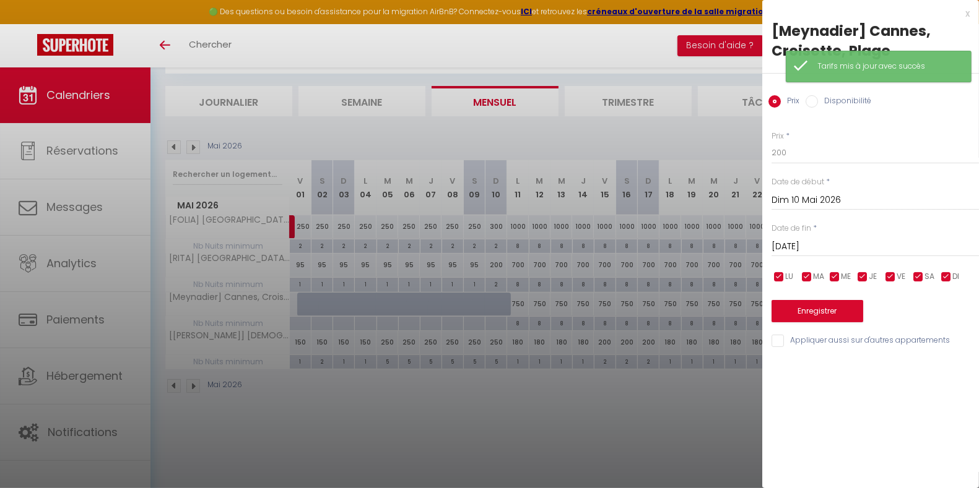
click at [812, 103] on input "Disponibilité" at bounding box center [811, 101] width 12 height 12
radio input "true"
radio input "false"
click at [814, 312] on button "Enregistrer" at bounding box center [817, 312] width 92 height 22
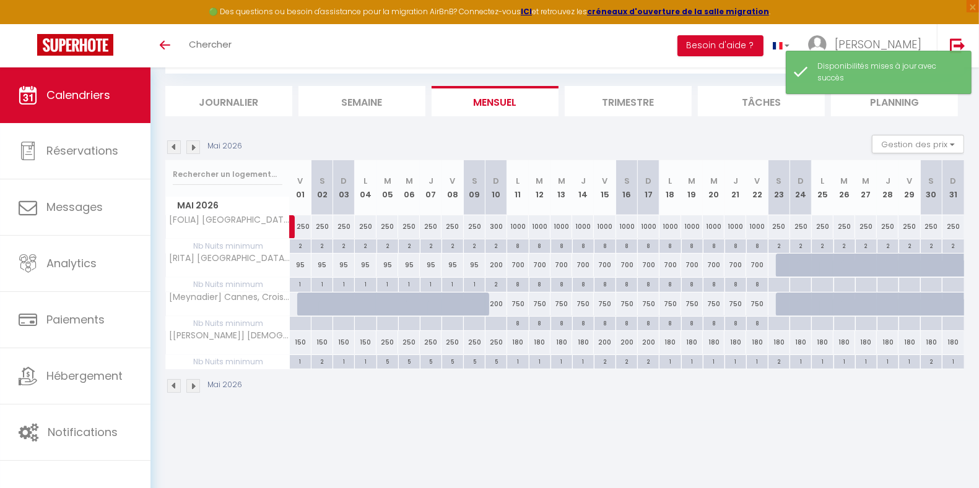
click at [495, 322] on div at bounding box center [496, 324] width 22 height 14
type input "Dim 10 Mai 2026"
type input "[DATE]"
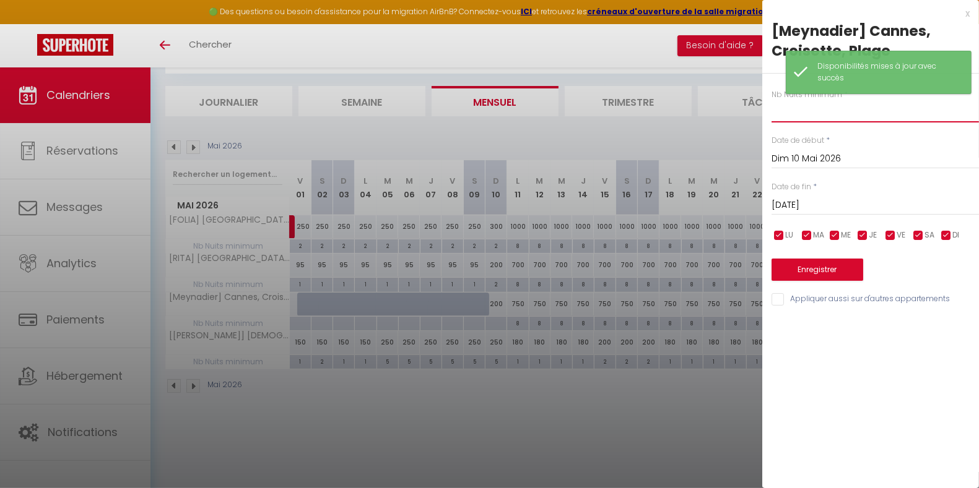
click at [794, 115] on input "text" at bounding box center [874, 111] width 207 height 22
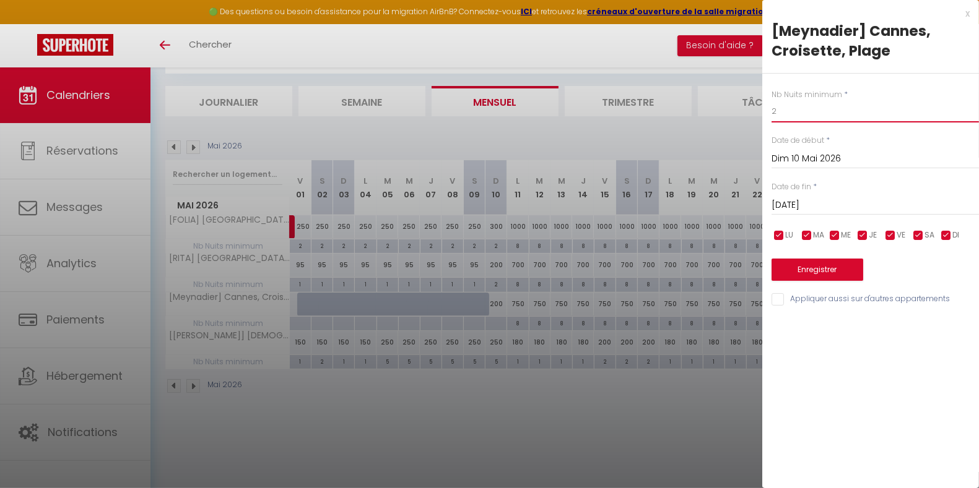
type input "2"
click at [818, 265] on button "Enregistrer" at bounding box center [817, 270] width 92 height 22
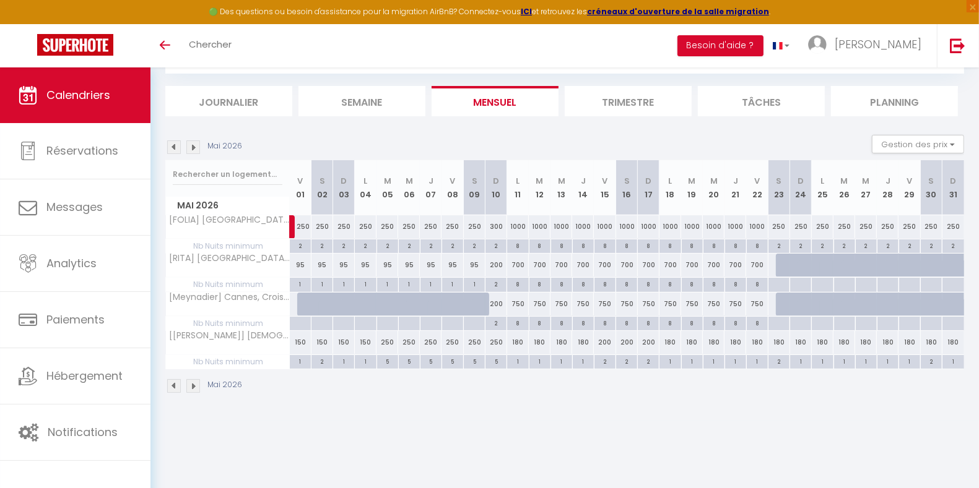
click at [495, 242] on div "2" at bounding box center [495, 246] width 21 height 12
type input "2"
type input "Dim 10 Mai 2026"
type input "[DATE]"
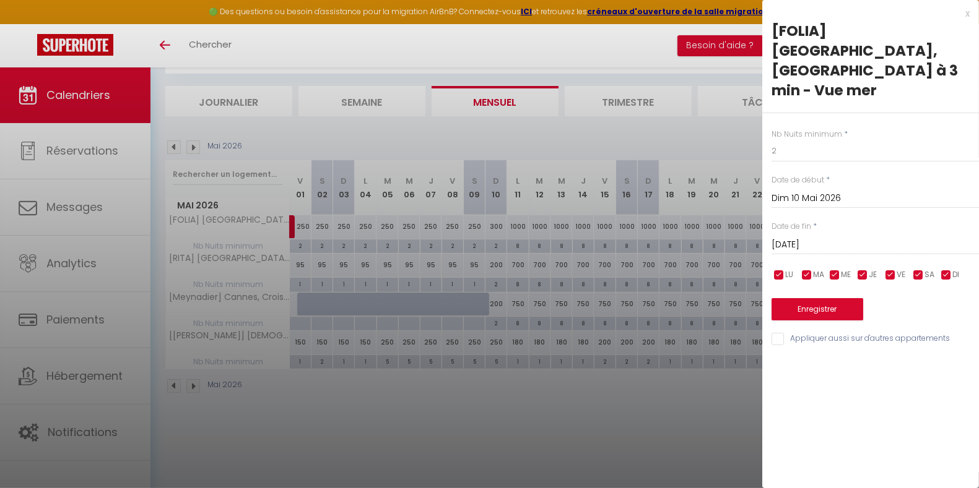
click at [484, 388] on div at bounding box center [489, 244] width 979 height 488
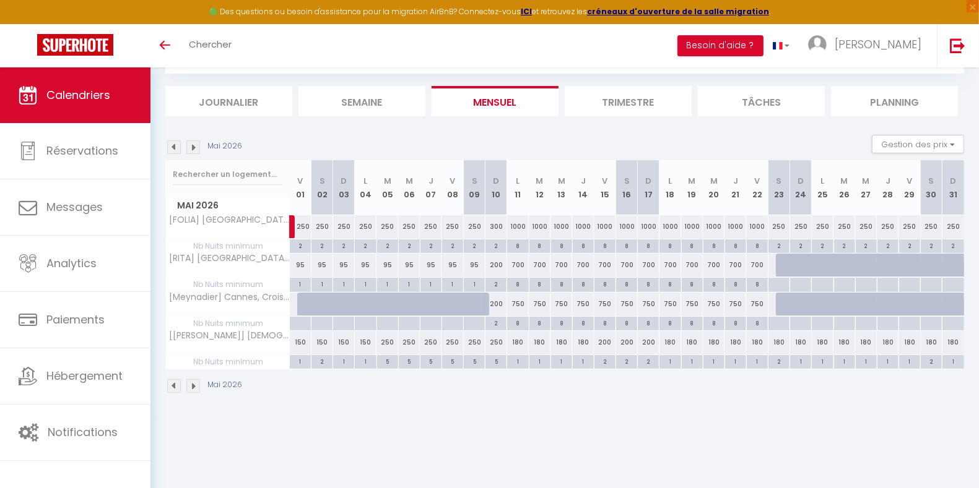
click at [781, 266] on div at bounding box center [787, 266] width 22 height 24
select select "1"
type input "[DATE]"
type input "Dim 24 Mai 2026"
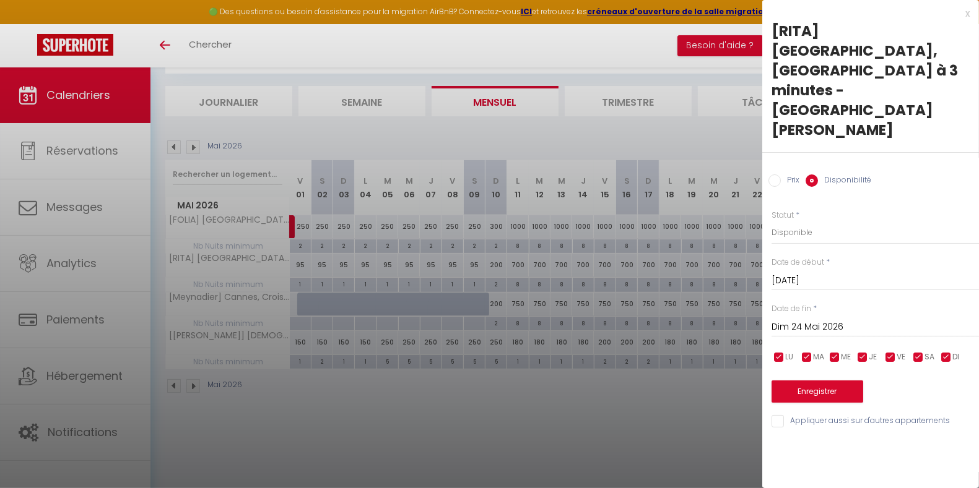
click at [779, 153] on div "Prix Disponibilité" at bounding box center [870, 173] width 217 height 41
click at [778, 175] on input "Prix" at bounding box center [774, 181] width 12 height 12
radio input "true"
radio input "false"
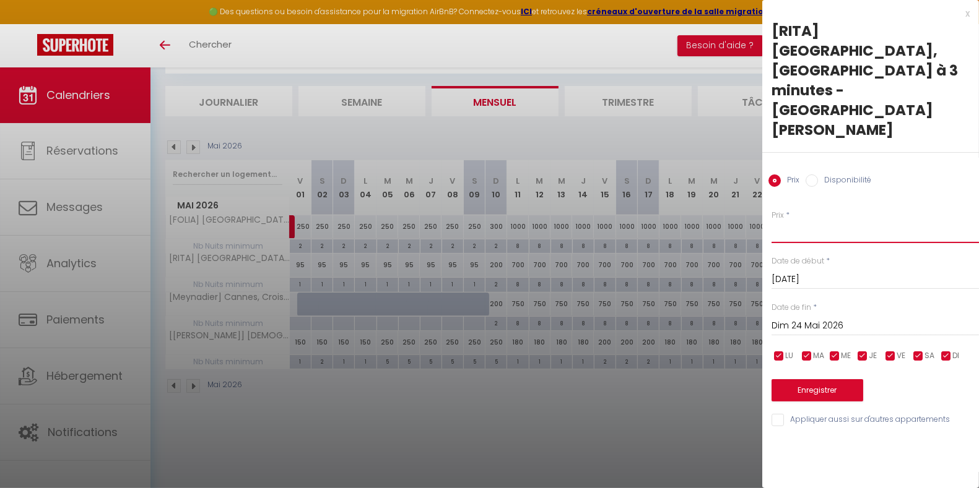
click at [796, 221] on input "Prix" at bounding box center [874, 232] width 207 height 22
type input "120"
click at [812, 318] on input "Dim 24 Mai 2026" at bounding box center [874, 326] width 207 height 16
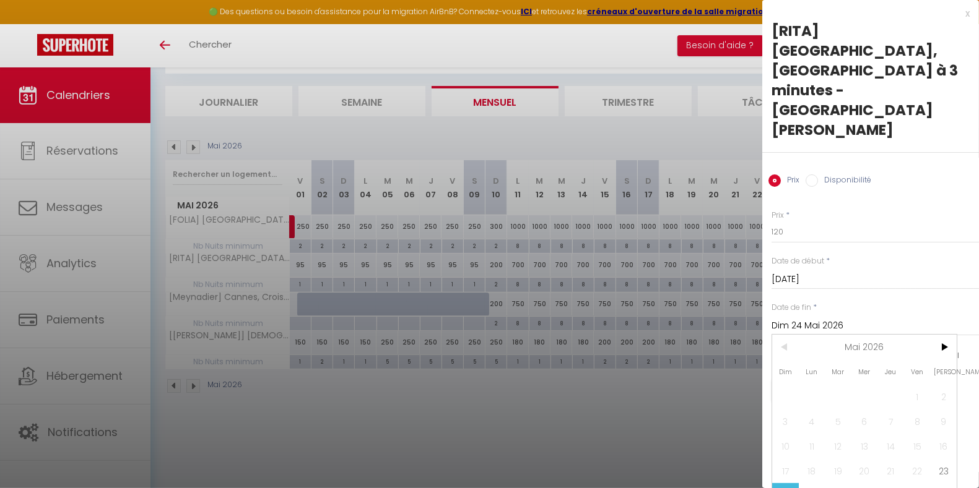
type input "Dim 31 Mai 2026"
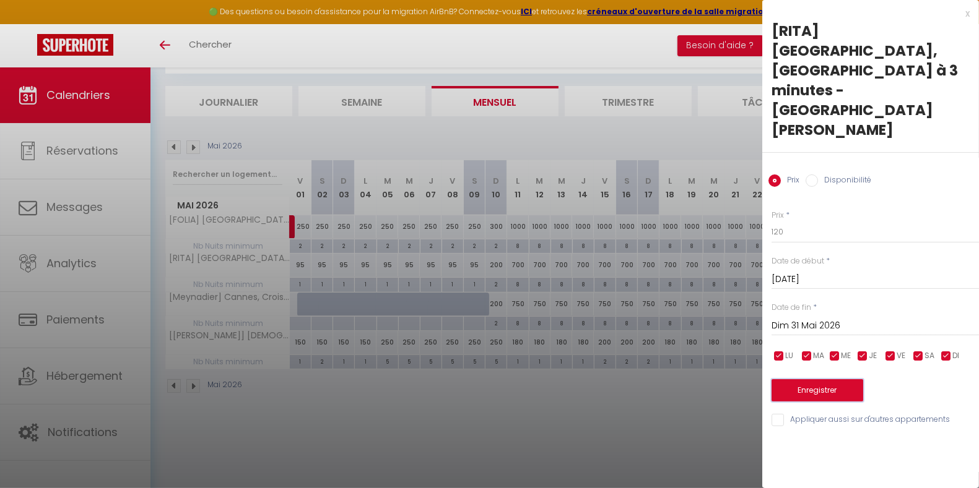
click at [841, 379] on button "Enregistrer" at bounding box center [817, 390] width 92 height 22
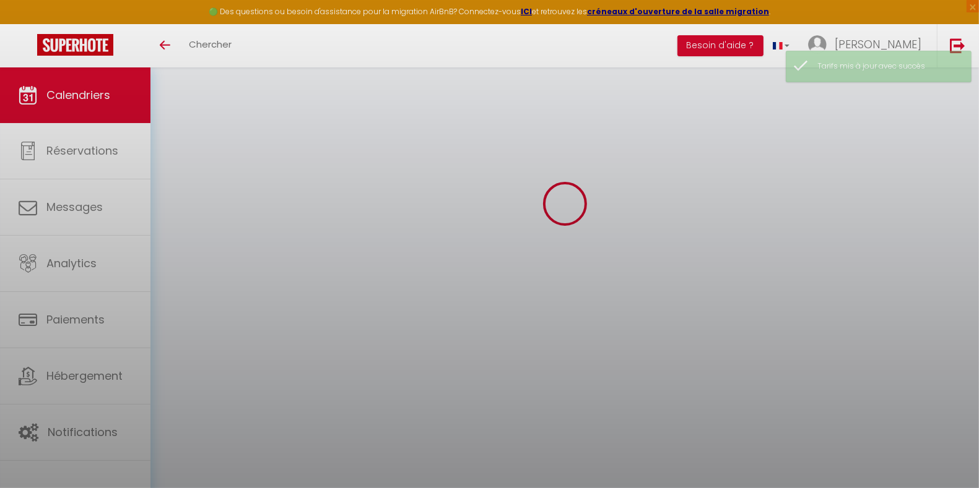
select select
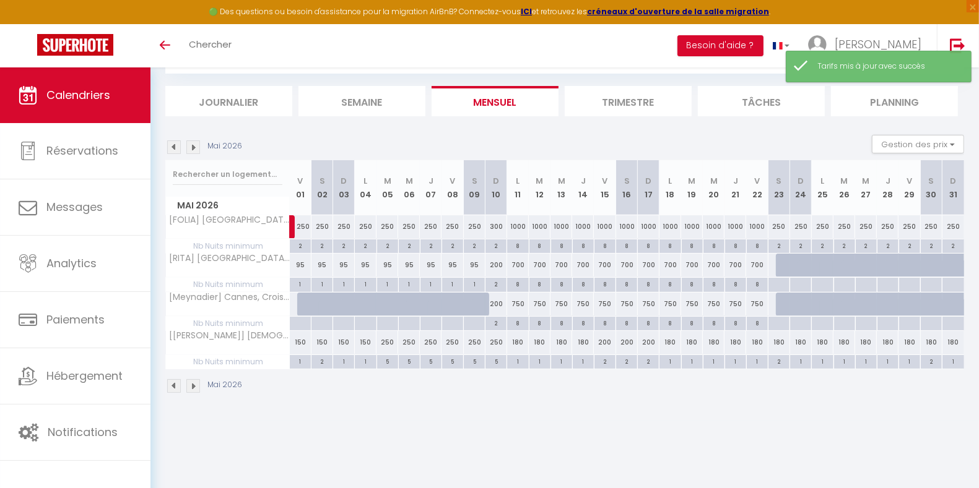
click at [777, 265] on div at bounding box center [787, 266] width 22 height 24
type input "120"
select select "1"
type input "[DATE]"
type input "Dim 24 Mai 2026"
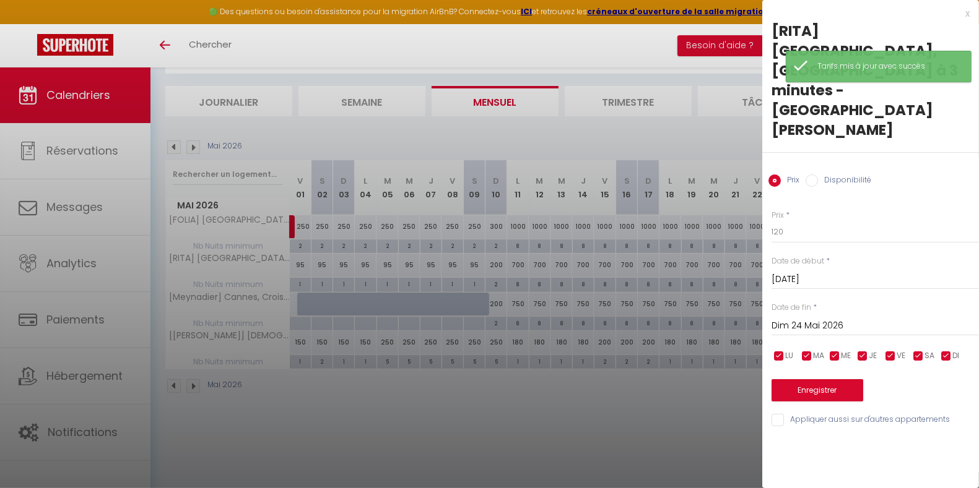
click at [813, 175] on input "Disponibilité" at bounding box center [811, 181] width 12 height 12
radio input "true"
radio input "false"
click at [833, 319] on input "Dim 24 Mai 2026" at bounding box center [874, 327] width 207 height 16
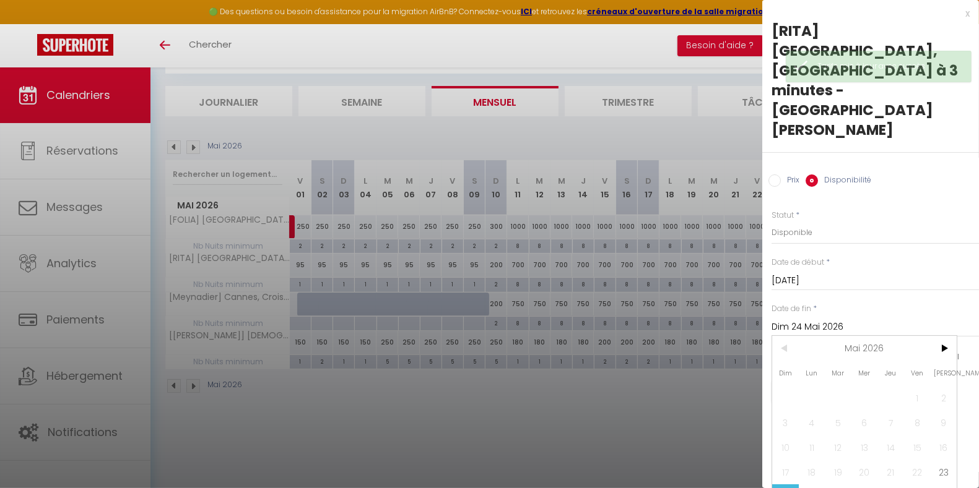
type input "Dim 31 Mai 2026"
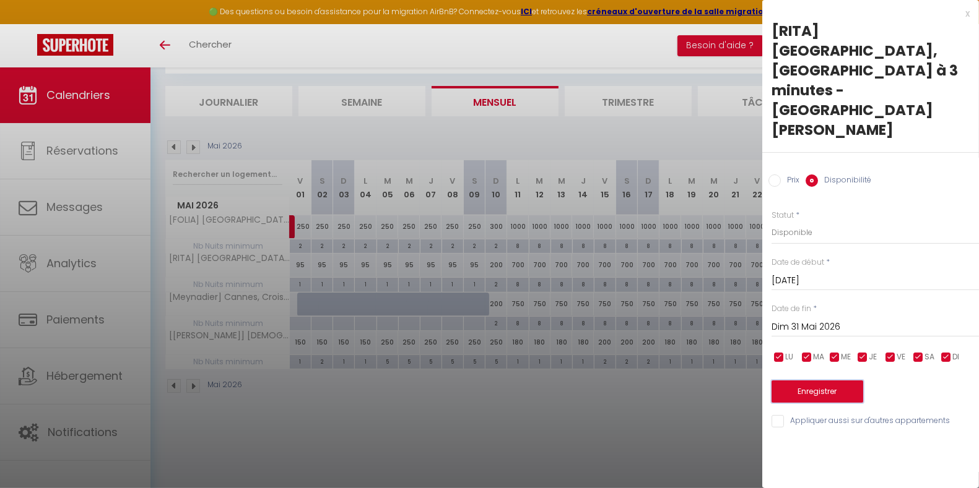
click at [812, 381] on button "Enregistrer" at bounding box center [817, 392] width 92 height 22
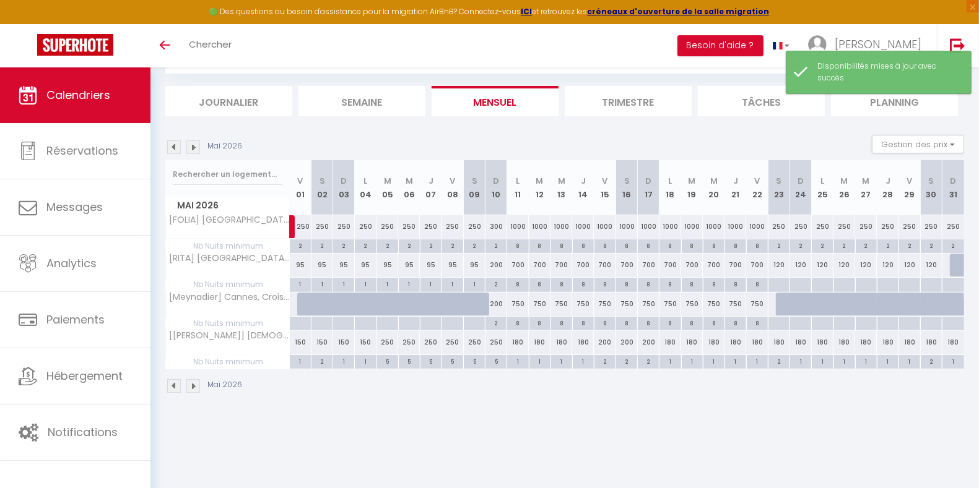
click at [955, 266] on div at bounding box center [961, 266] width 22 height 24
select select "1"
type input "Dim 31 Mai 2026"
type input "Lun 01 Juin 2026"
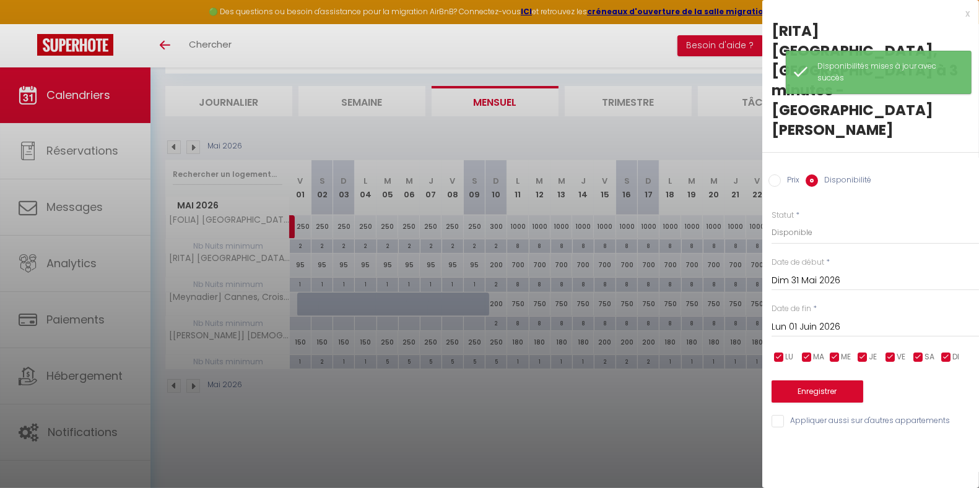
click at [774, 175] on input "Prix" at bounding box center [774, 181] width 12 height 12
radio input "true"
radio input "false"
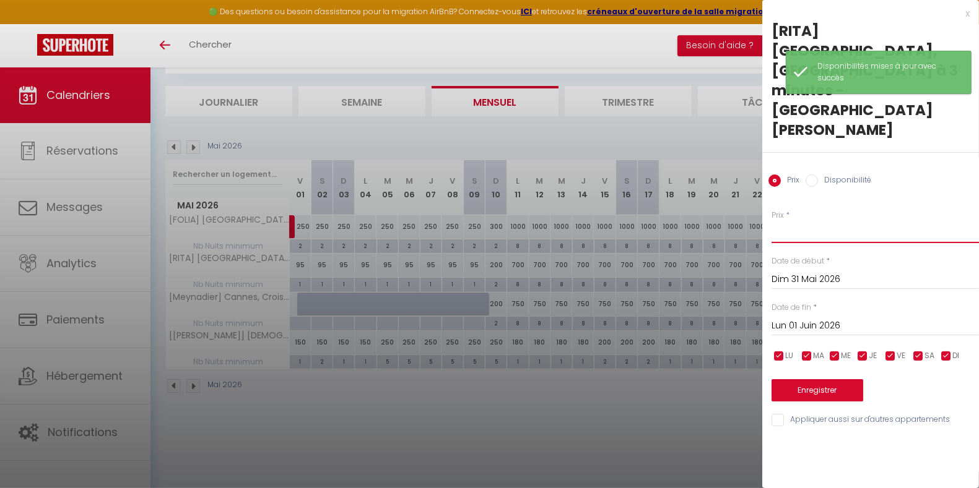
click at [796, 221] on input "Prix" at bounding box center [874, 232] width 207 height 22
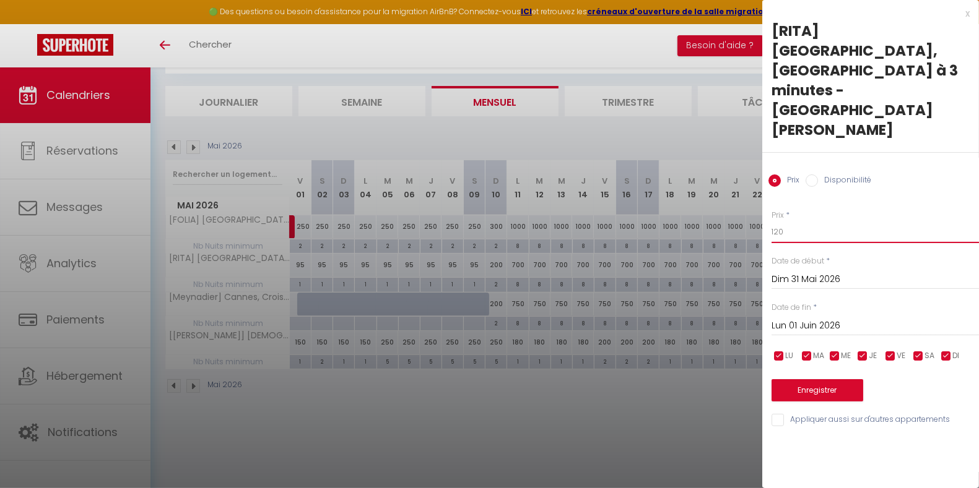
type input "120"
click at [822, 379] on button "Enregistrer" at bounding box center [817, 390] width 92 height 22
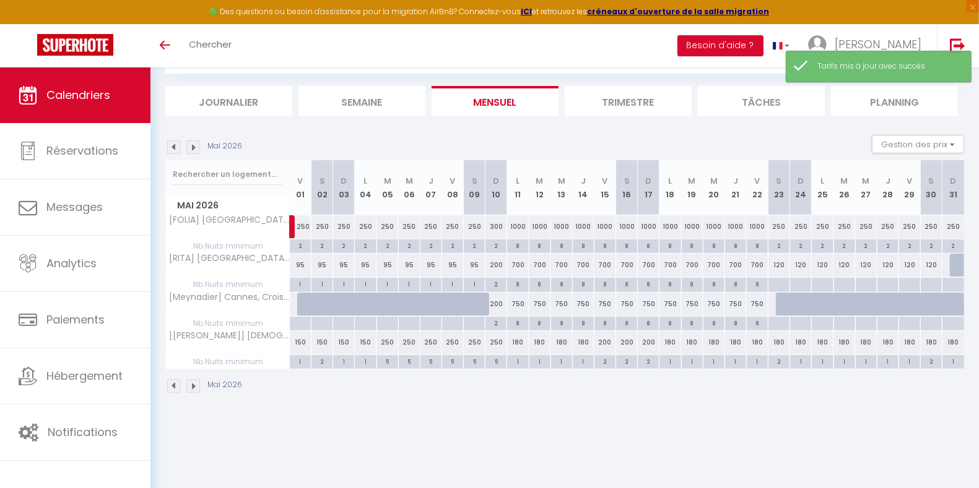
click at [955, 263] on div at bounding box center [961, 266] width 22 height 24
type input "120"
type input "Dim 31 Mai 2026"
type input "Lun 01 Juin 2026"
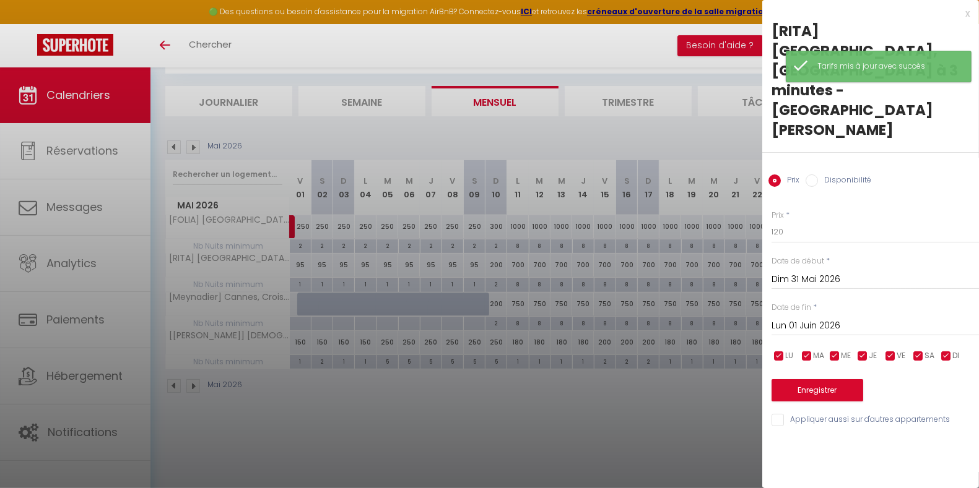
click at [810, 175] on input "Disponibilité" at bounding box center [811, 181] width 12 height 12
radio input "true"
radio input "false"
click at [820, 381] on button "Enregistrer" at bounding box center [817, 392] width 92 height 22
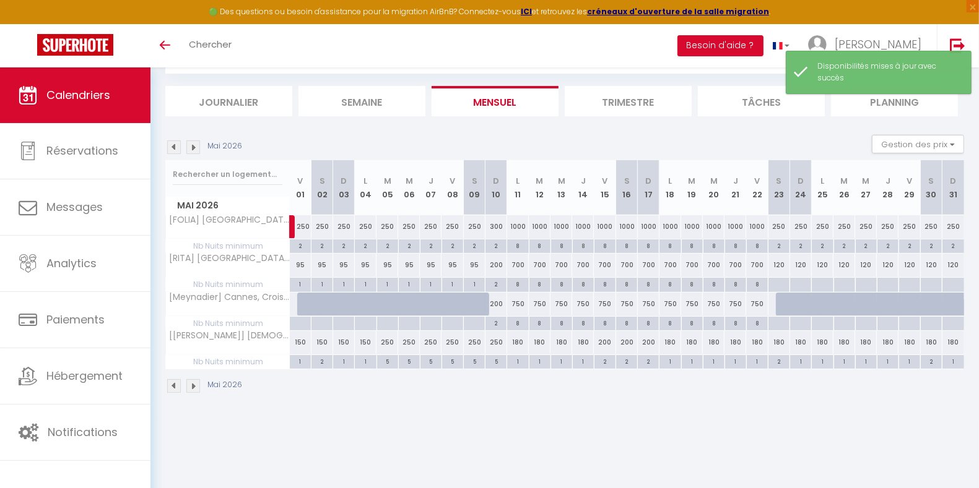
click at [781, 284] on div at bounding box center [779, 285] width 22 height 14
type input "[DATE]"
type input "Dim 24 Mai 2026"
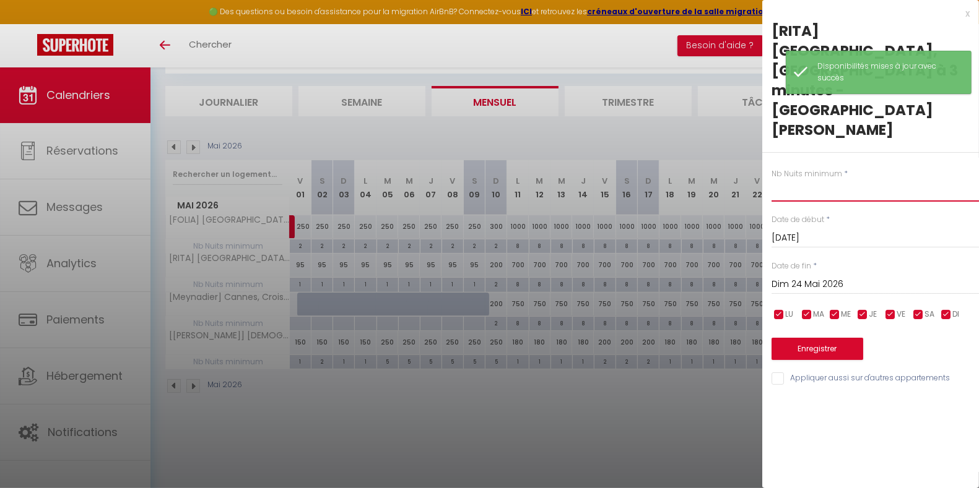
click at [802, 180] on input "text" at bounding box center [874, 191] width 207 height 22
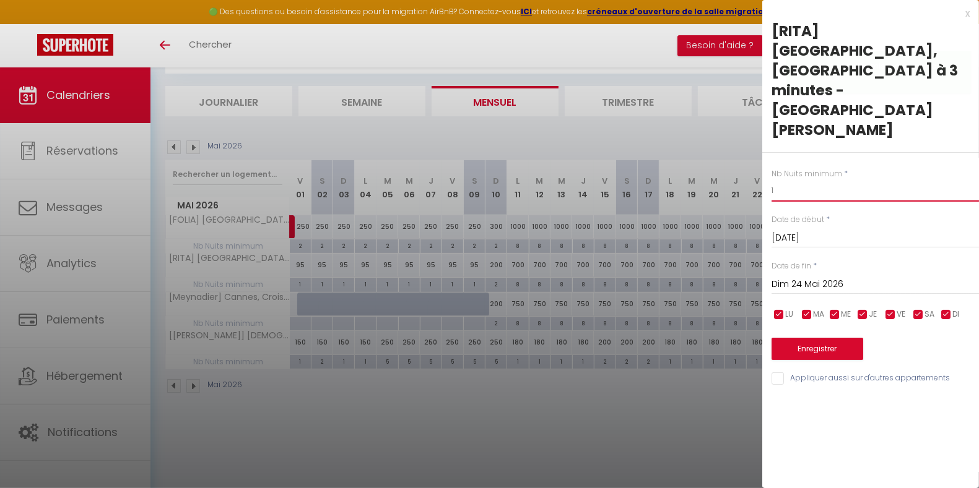
type input "1"
click at [864, 277] on input "Dim 24 Mai 2026" at bounding box center [874, 285] width 207 height 16
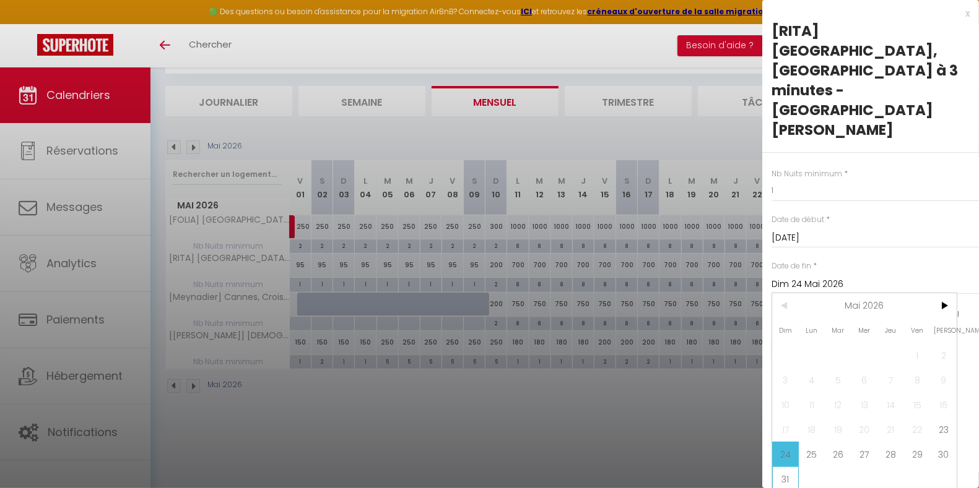
click at [785, 467] on span "31" at bounding box center [785, 479] width 27 height 25
type input "Dim 31 Mai 2026"
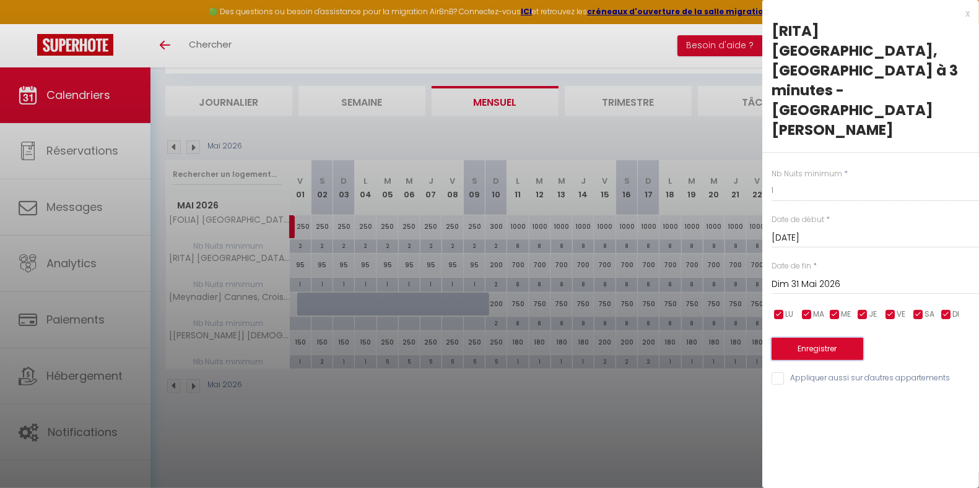
click at [835, 338] on button "Enregistrer" at bounding box center [817, 349] width 92 height 22
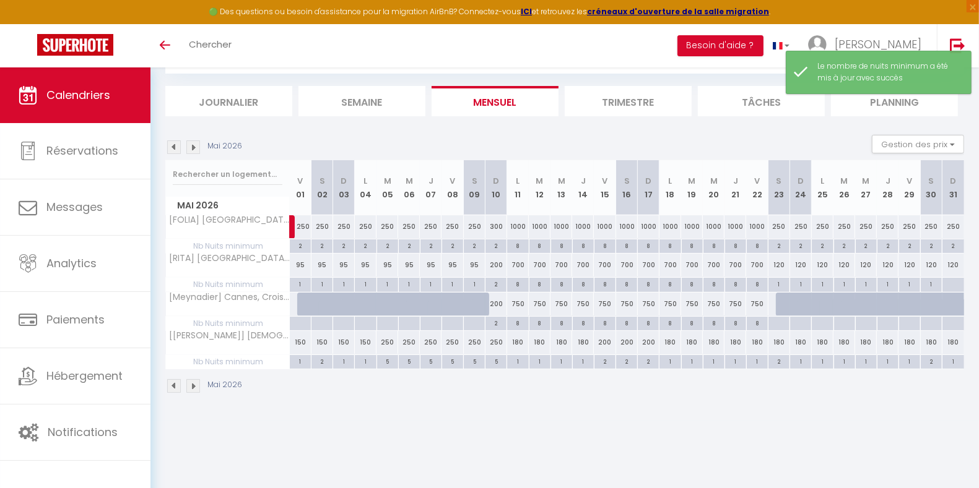
click at [953, 283] on div at bounding box center [953, 285] width 22 height 14
type input "Dim 31 Mai 2026"
type input "Lun 01 Juin 2026"
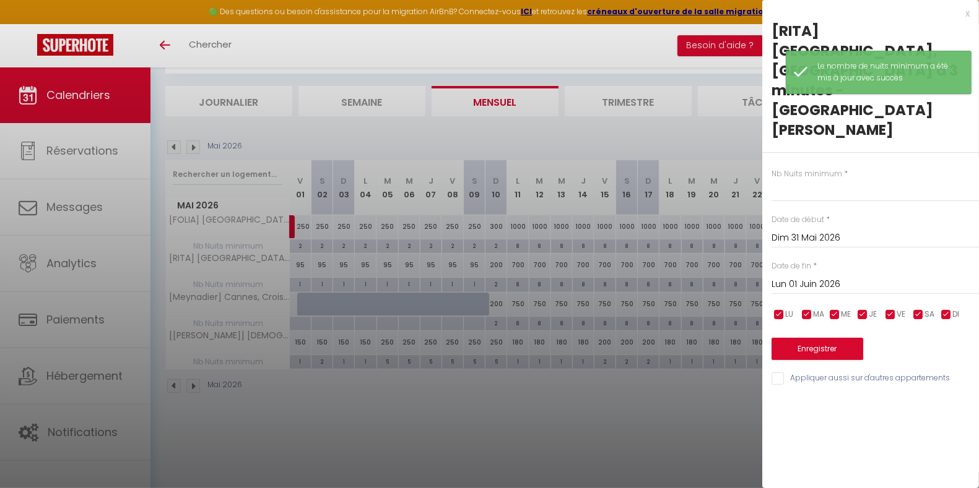
click at [812, 168] on label "Nb Nuits minimum" at bounding box center [806, 174] width 71 height 12
click at [818, 180] on input "text" at bounding box center [874, 191] width 207 height 22
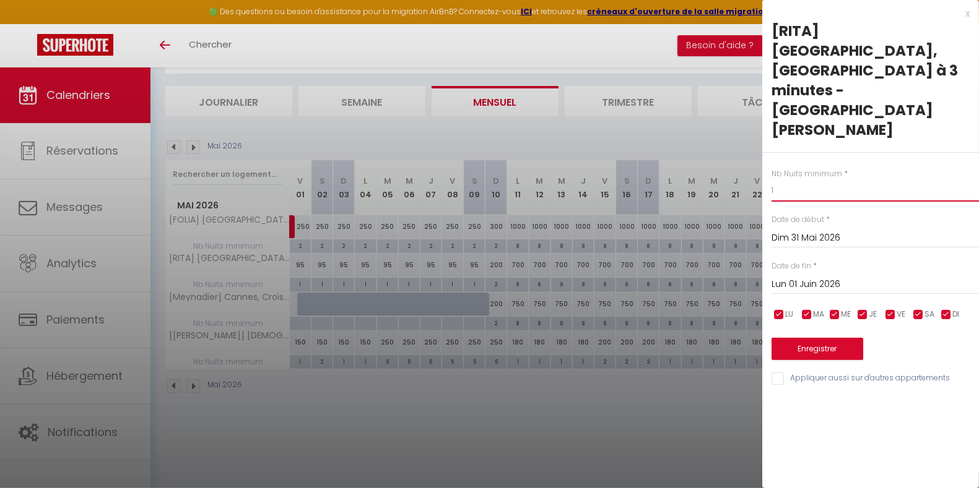
type input "1"
click at [833, 338] on button "Enregistrer" at bounding box center [817, 349] width 92 height 22
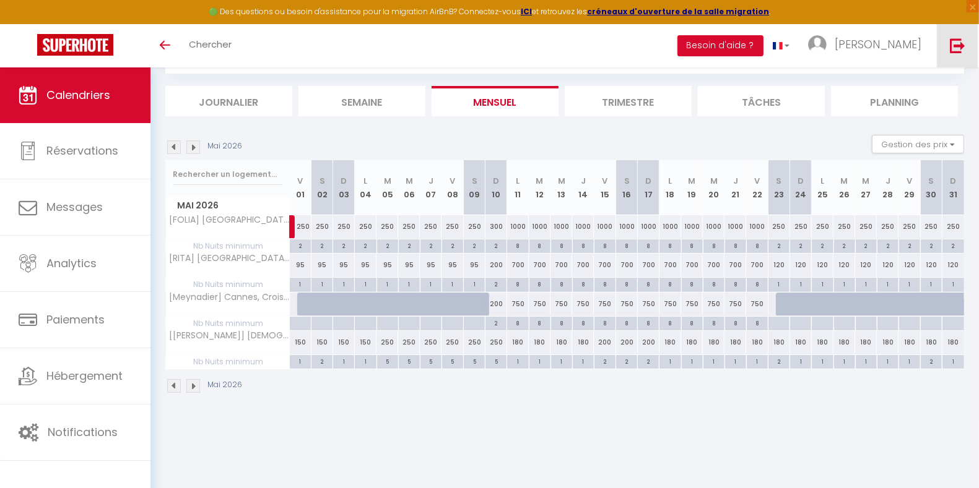
click at [954, 48] on img at bounding box center [957, 45] width 15 height 15
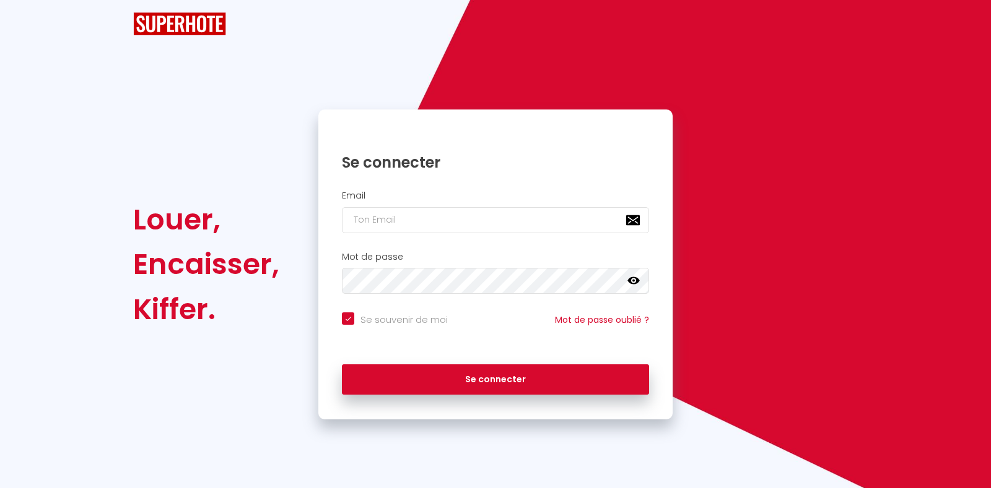
checkbox input "true"
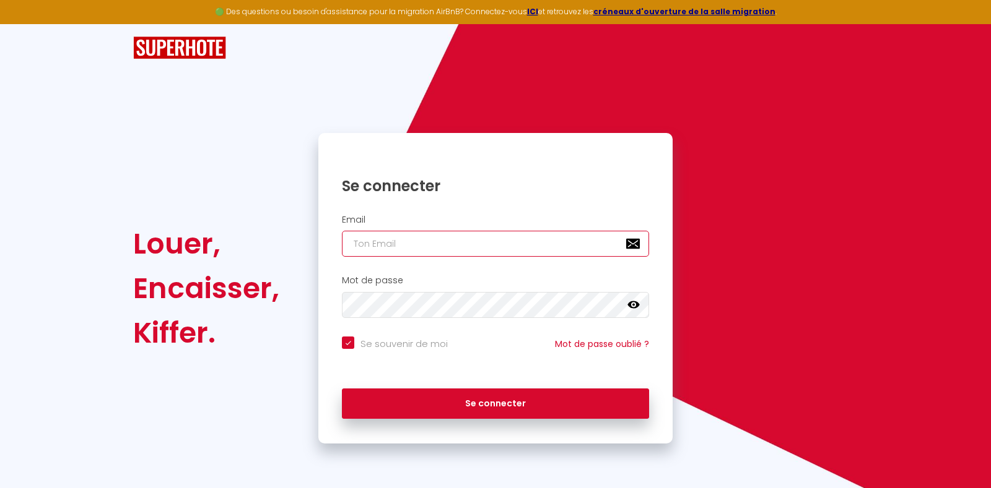
type input "[EMAIL_ADDRESS][DOMAIN_NAME]"
checkbox input "true"
drag, startPoint x: 517, startPoint y: 238, endPoint x: 306, endPoint y: 265, distance: 212.9
click at [306, 265] on div "Louer, Encaisser, Kiffer. Se connecter Email contact@frenchrivierasuites.com Mo…" at bounding box center [495, 288] width 740 height 311
click at [401, 249] on input "[EMAIL_ADDRESS][DOMAIN_NAME]" at bounding box center [495, 244] width 307 height 26
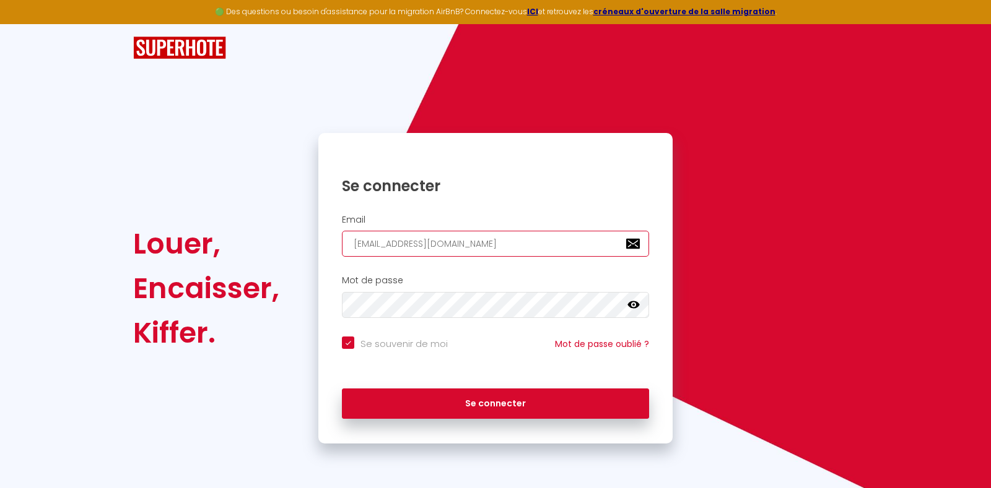
drag, startPoint x: 395, startPoint y: 246, endPoint x: 568, endPoint y: 245, distance: 173.3
click at [568, 245] on input "[EMAIL_ADDRESS][DOMAIN_NAME]" at bounding box center [495, 244] width 307 height 26
type input "contact@"
checkbox input "true"
type input "contact@TOSCA-SERVICES.COM"
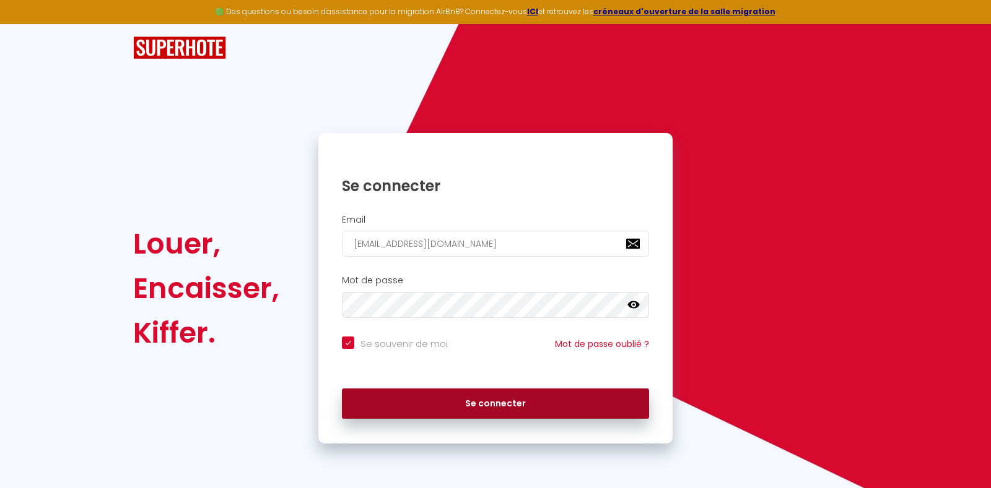
click at [488, 399] on button "Se connecter" at bounding box center [495, 404] width 307 height 31
checkbox input "true"
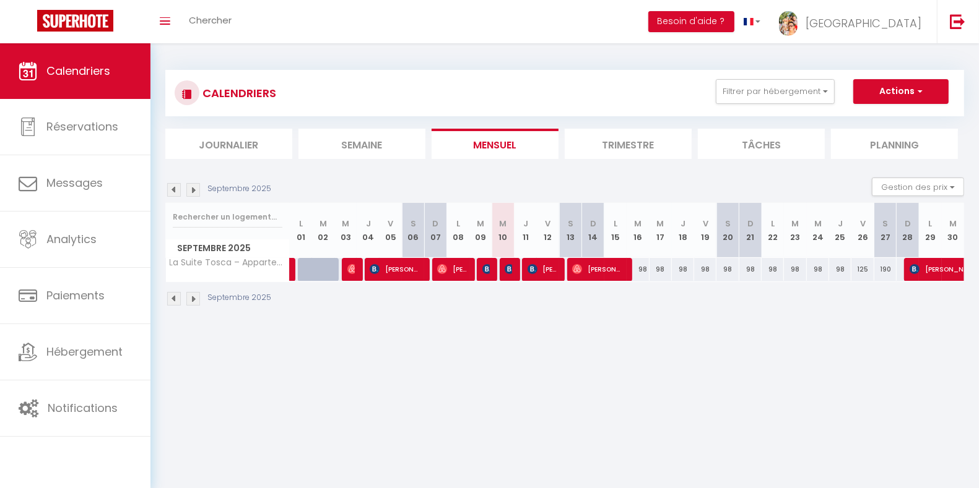
click at [197, 192] on img at bounding box center [193, 190] width 14 height 14
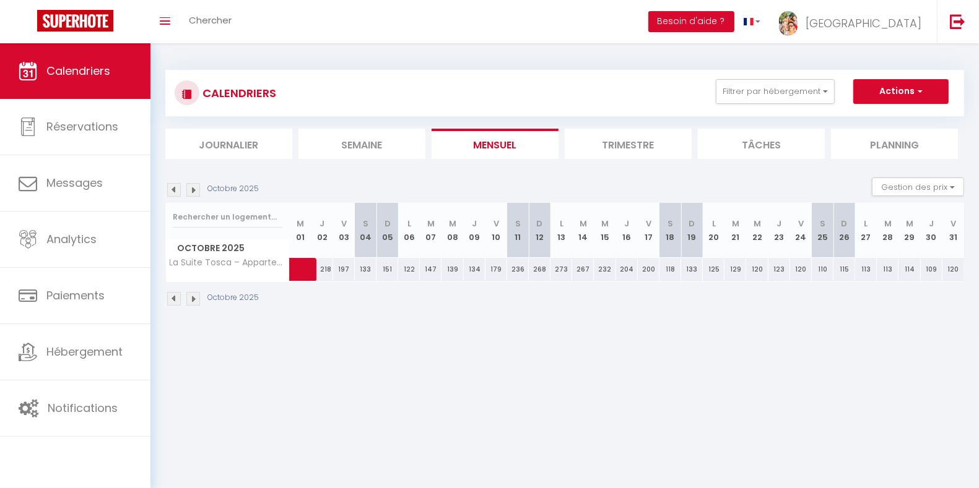
click at [191, 189] on img at bounding box center [193, 190] width 14 height 14
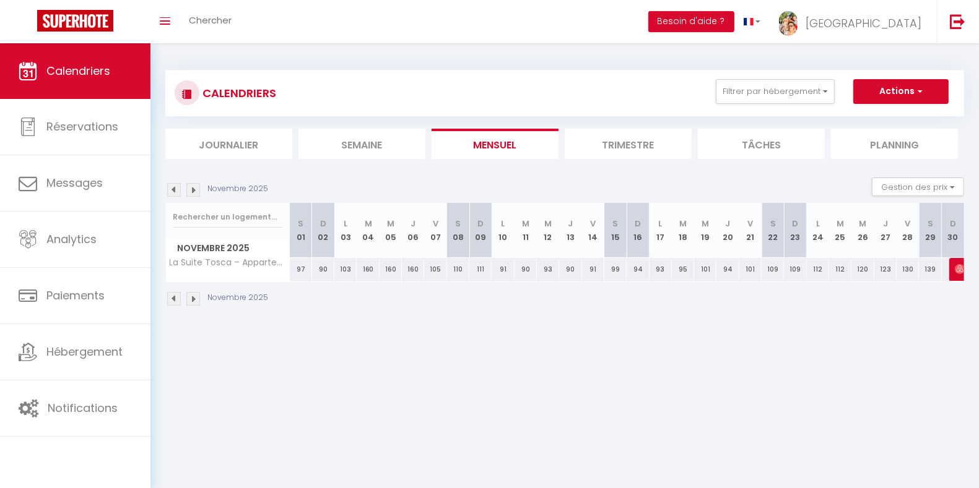
click at [191, 189] on img at bounding box center [193, 190] width 14 height 14
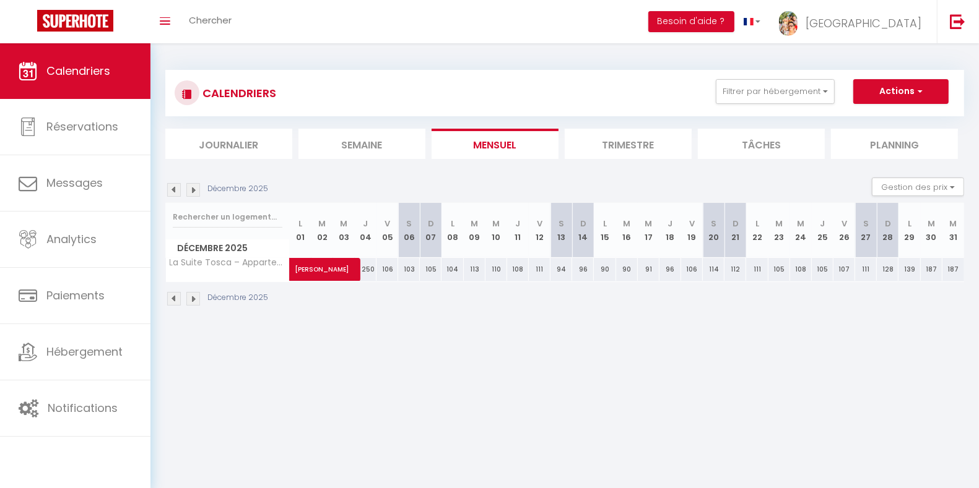
click at [191, 189] on img at bounding box center [193, 190] width 14 height 14
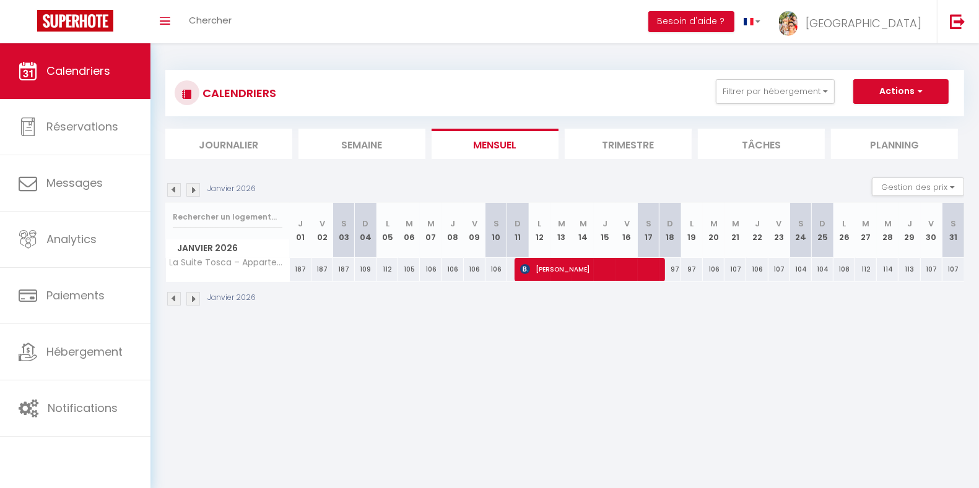
click at [191, 189] on img at bounding box center [193, 190] width 14 height 14
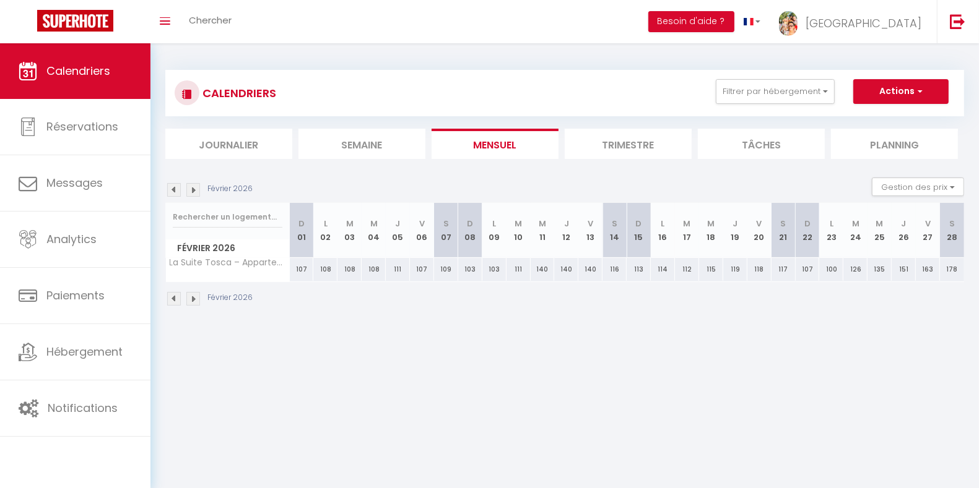
click at [191, 189] on img at bounding box center [193, 190] width 14 height 14
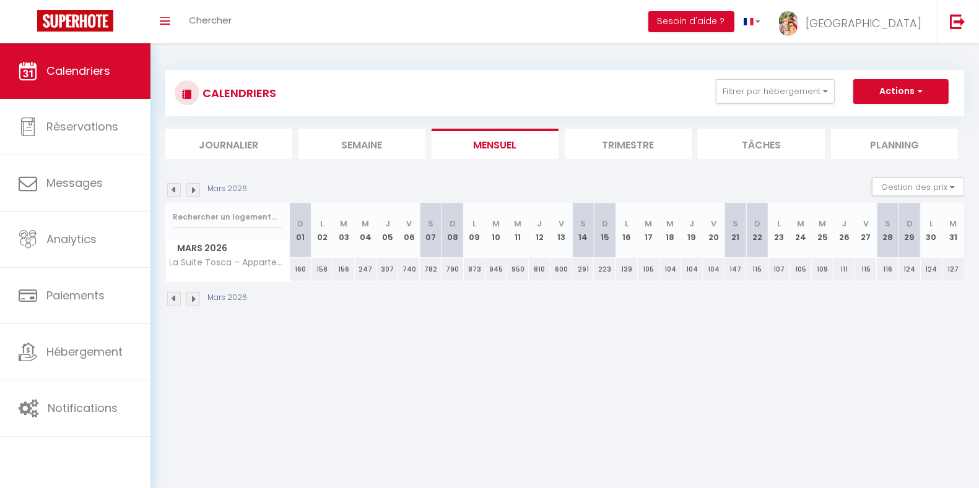
click at [191, 189] on img at bounding box center [193, 190] width 14 height 14
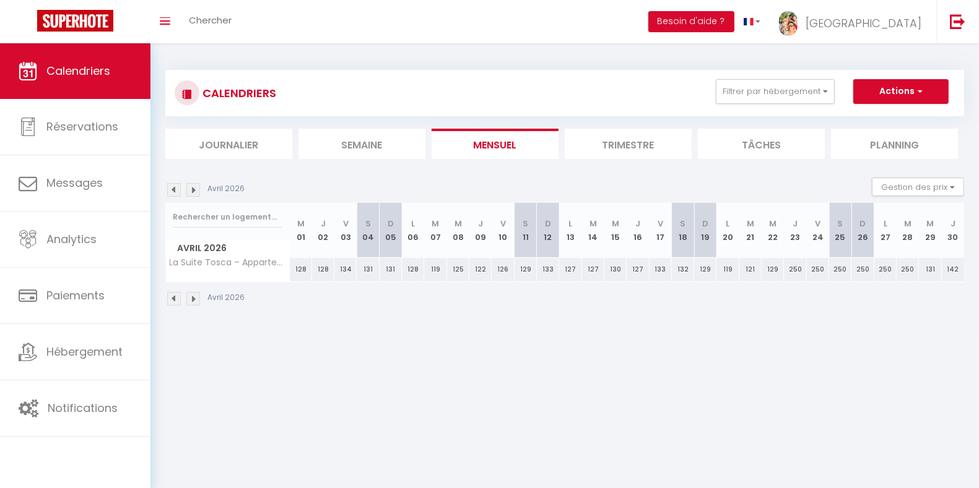
click at [191, 189] on img at bounding box center [193, 190] width 14 height 14
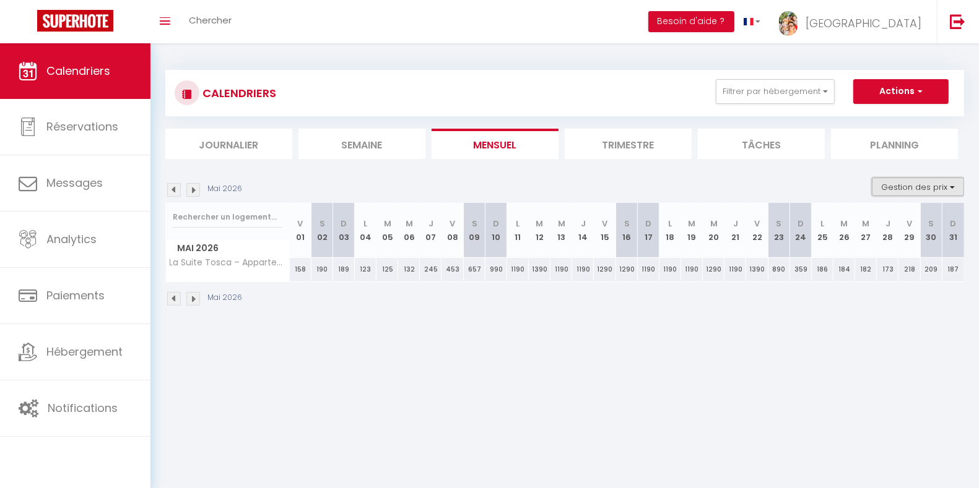
click at [925, 184] on button "Gestion des prix" at bounding box center [918, 187] width 92 height 19
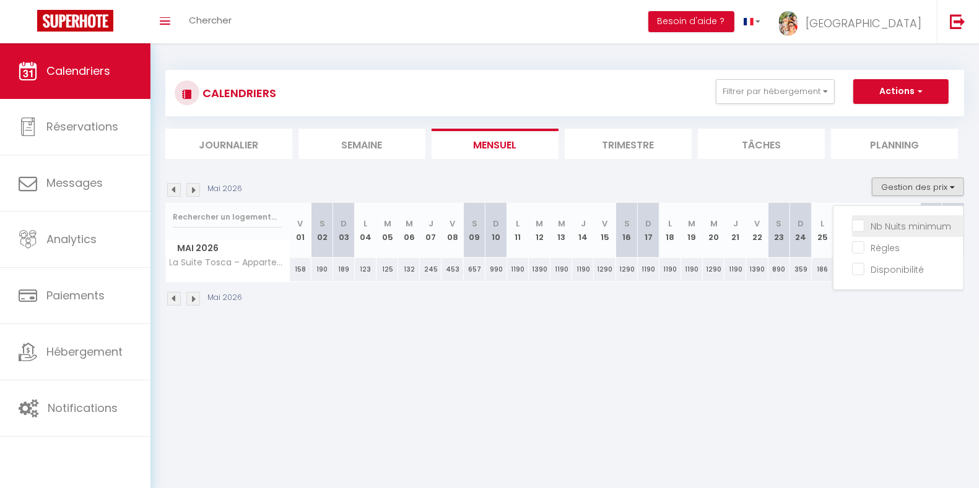
click at [911, 226] on input "Nb Nuits minimum" at bounding box center [907, 225] width 111 height 12
checkbox input "true"
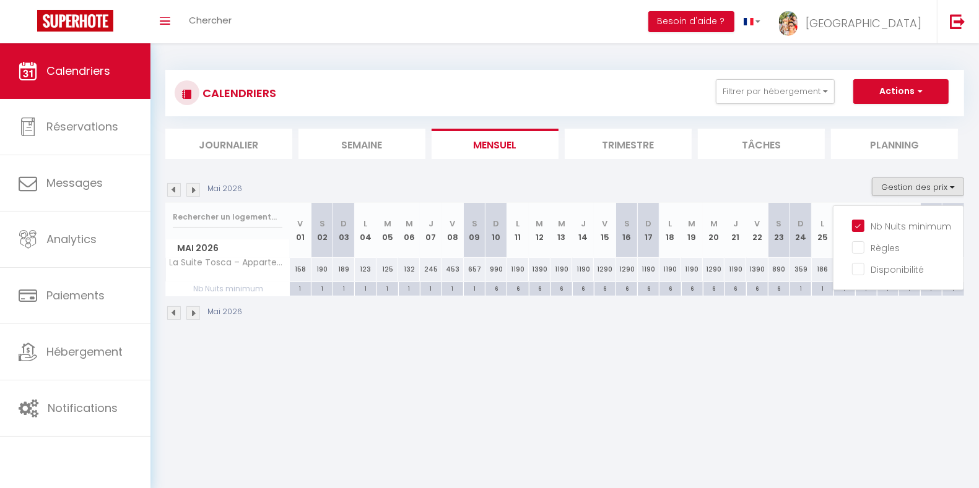
click at [849, 350] on body "🟢 Des questions ou besoin d'assistance pour la migration AirBnB? Connectez-vous…" at bounding box center [489, 287] width 979 height 488
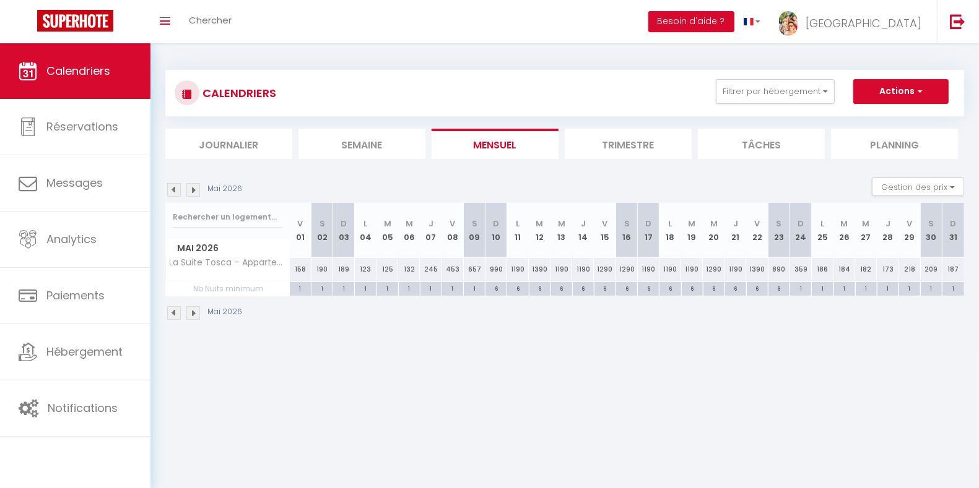
click at [194, 187] on img at bounding box center [193, 190] width 14 height 14
